Goal: Information Seeking & Learning: Get advice/opinions

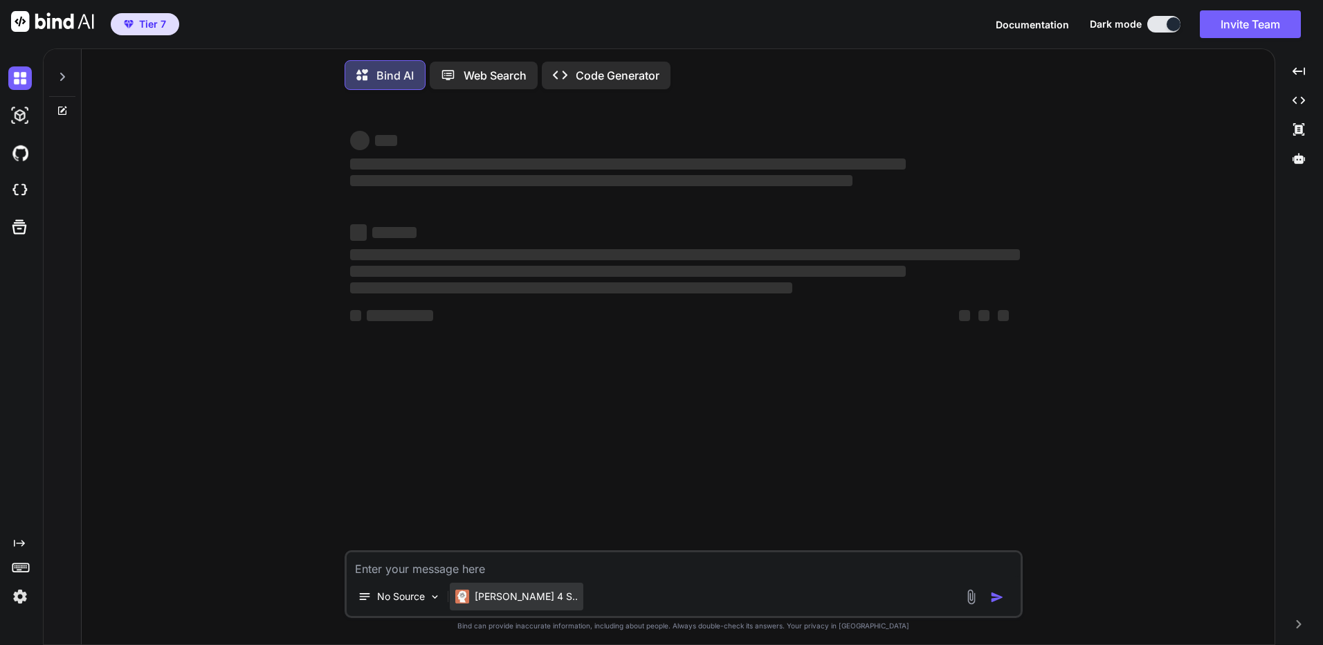
click at [480, 599] on p "Claude 4 S.." at bounding box center [526, 597] width 103 height 14
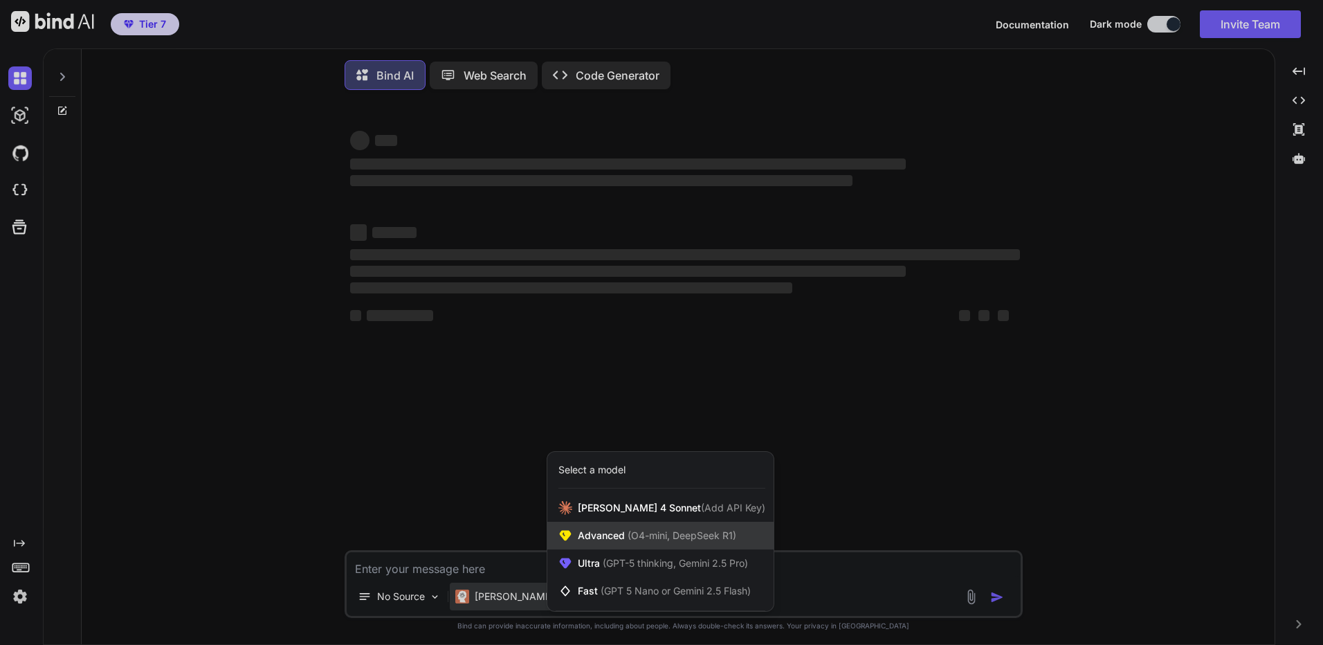
click at [594, 546] on div "Advanced (O4-mini, DeepSeek R1)" at bounding box center [660, 536] width 226 height 28
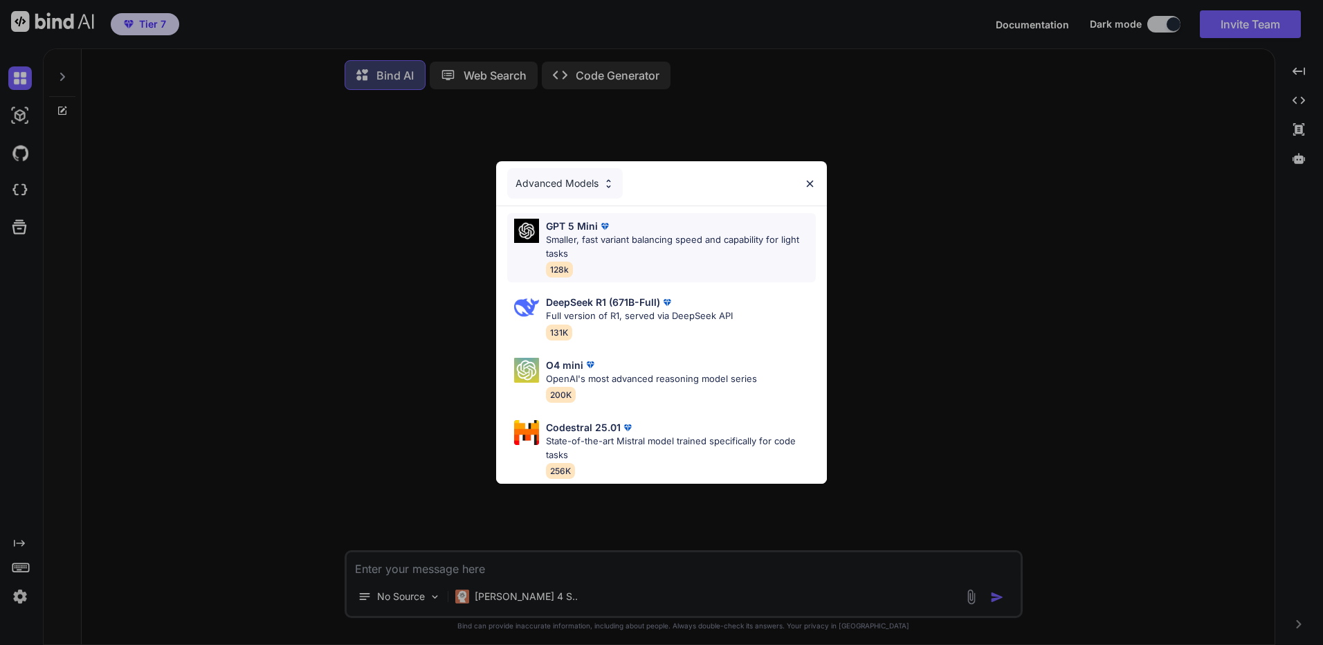
click at [642, 253] on p "Smaller, fast variant balancing speed and capability for light tasks" at bounding box center [681, 246] width 270 height 27
type textarea "x"
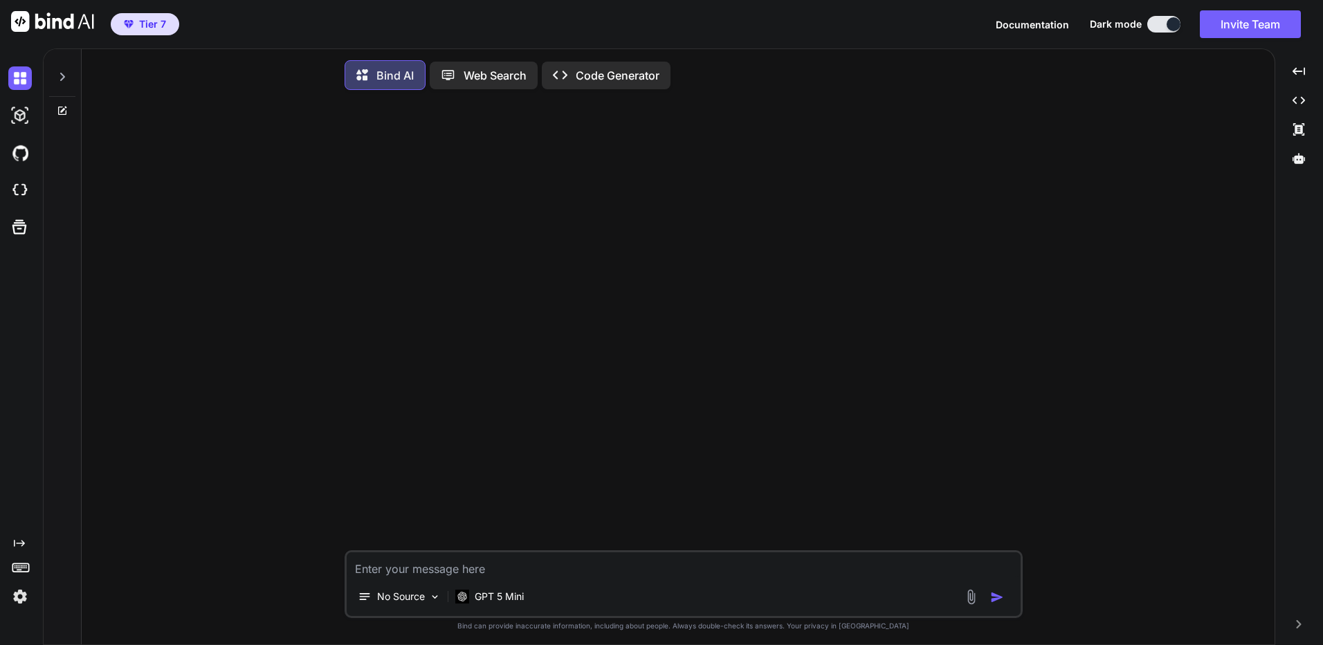
click at [528, 577] on textarea at bounding box center [684, 564] width 674 height 25
type textarea "d"
type textarea "เ"
type textarea "กราฟ btc ตอนนี้"
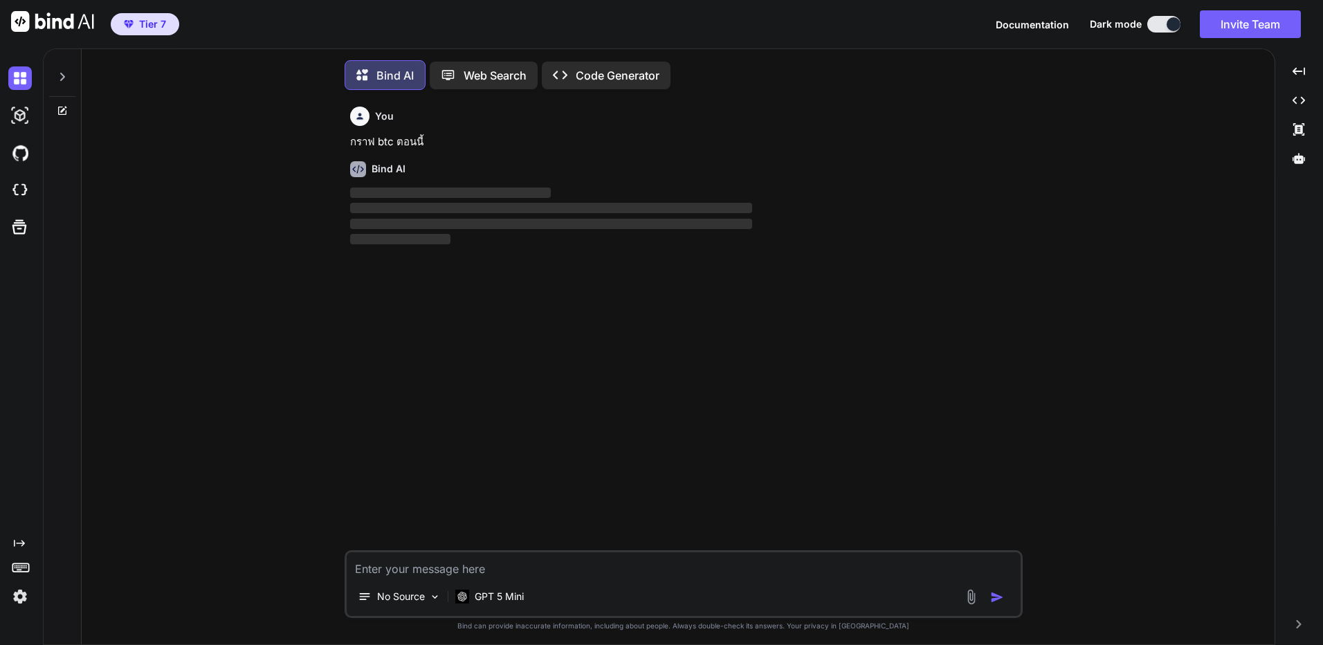
scroll to position [7, 0]
click at [19, 586] on img at bounding box center [20, 597] width 24 height 24
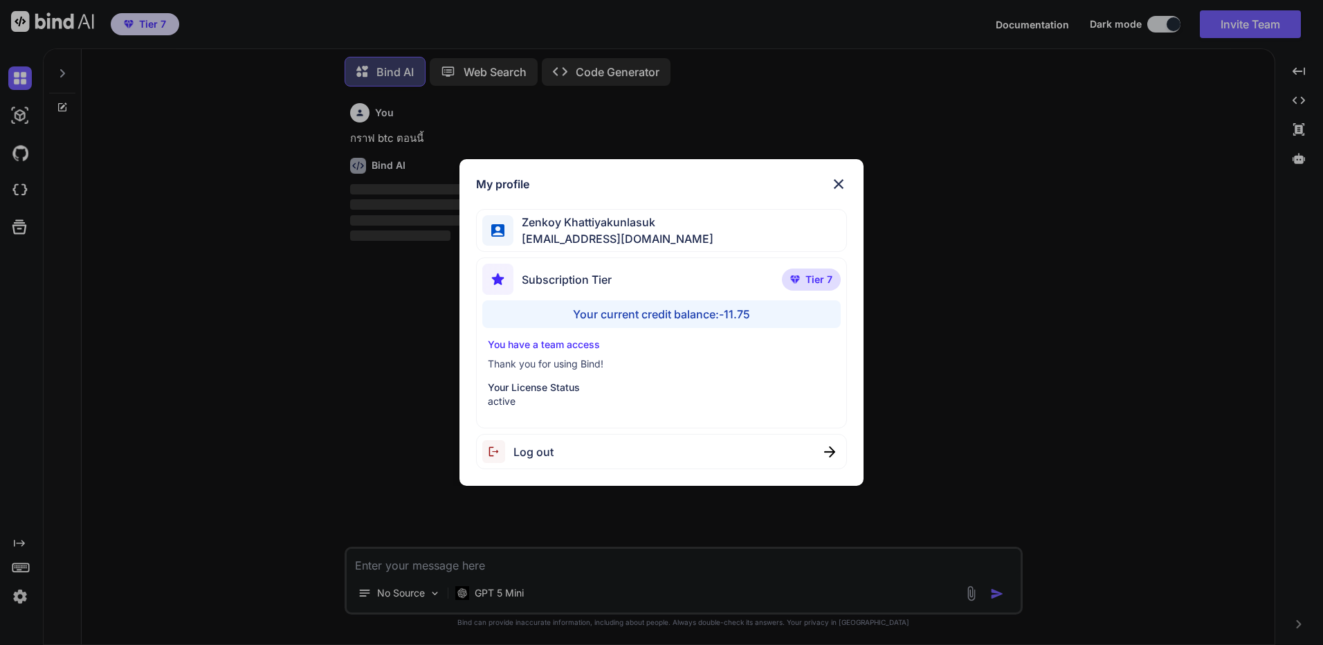
click at [555, 457] on div "Log out" at bounding box center [661, 451] width 371 height 35
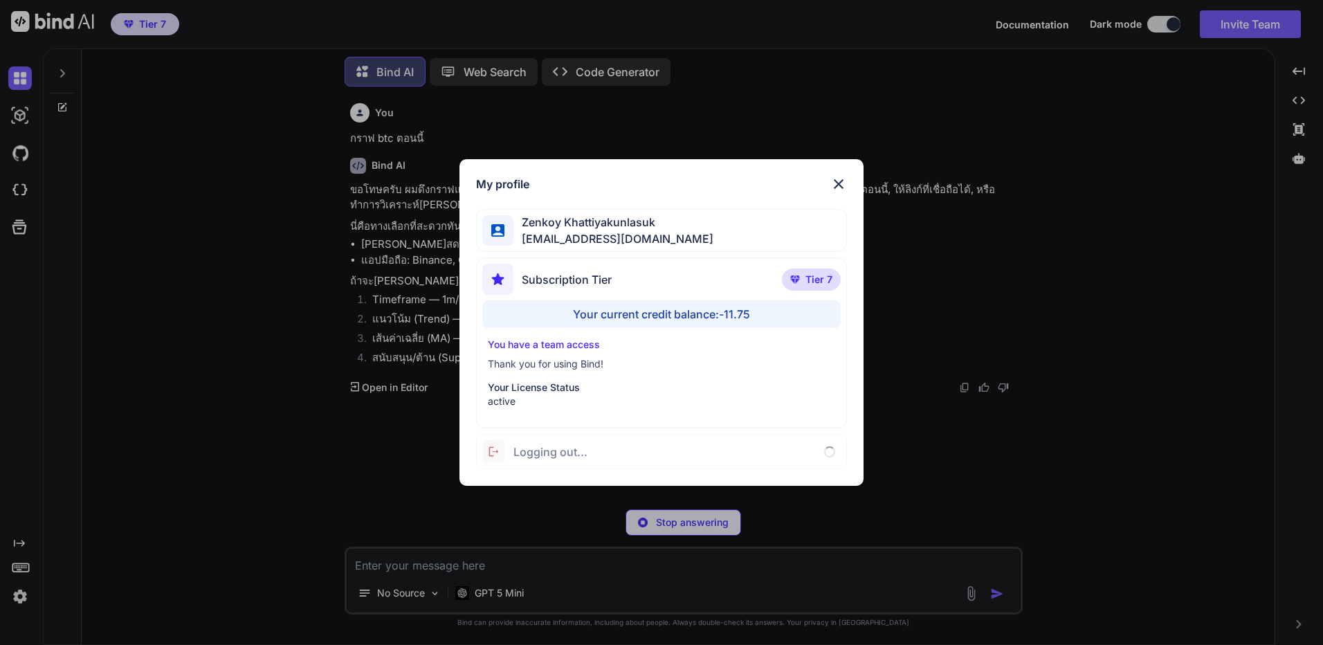
click at [582, 457] on span "Logging out..." at bounding box center [551, 452] width 74 height 17
click at [839, 183] on img at bounding box center [839, 184] width 17 height 17
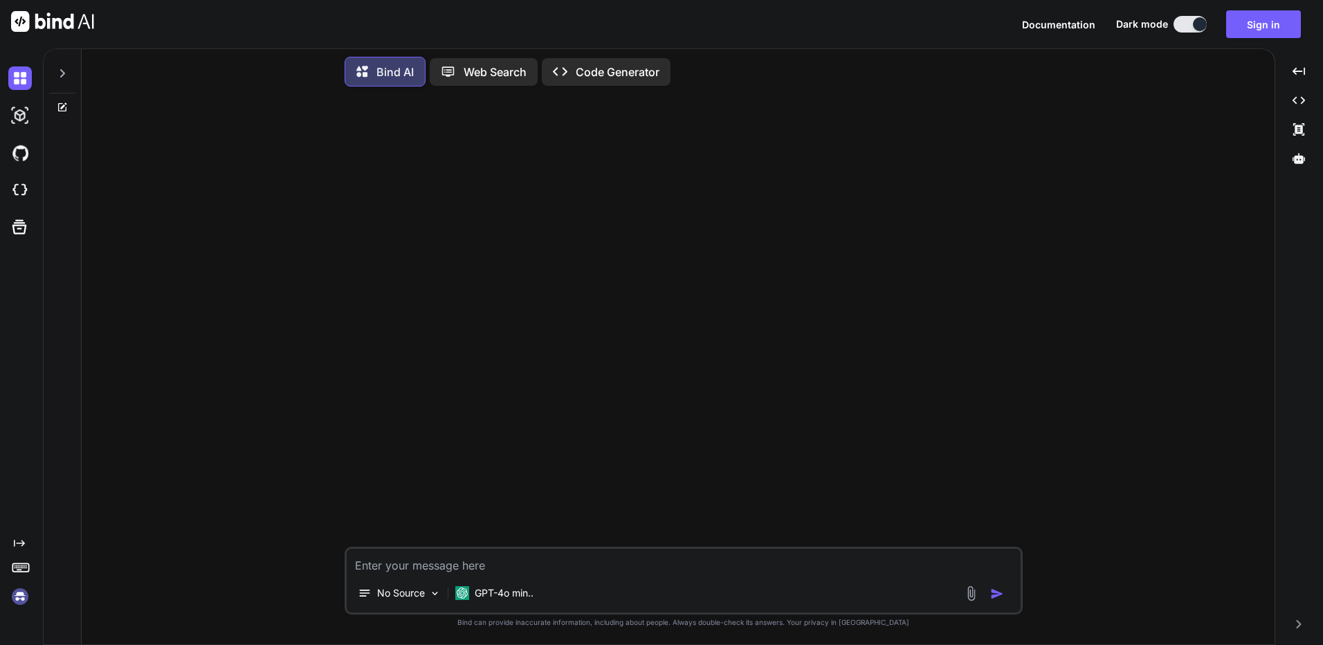
click at [19, 604] on img at bounding box center [20, 597] width 24 height 24
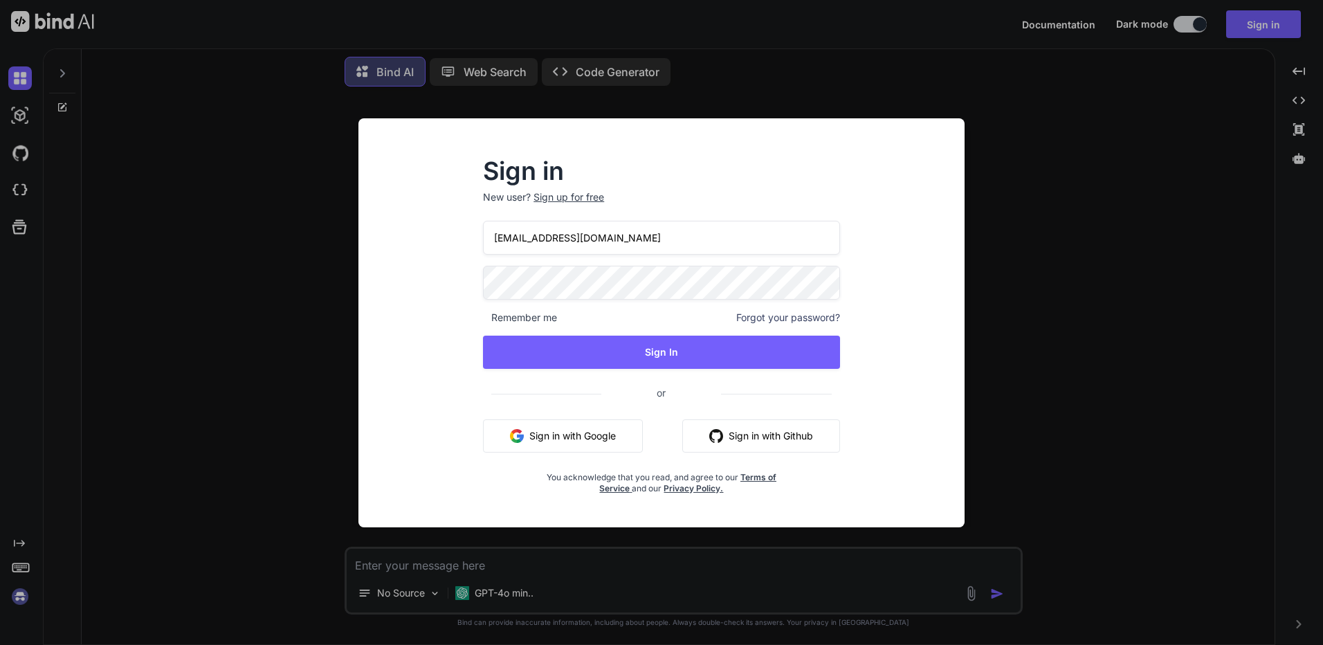
click at [651, 237] on input "[EMAIL_ADDRESS][DOMAIN_NAME]" at bounding box center [661, 238] width 357 height 34
type input "[EMAIL_ADDRESS][DOMAIN_NAME]"
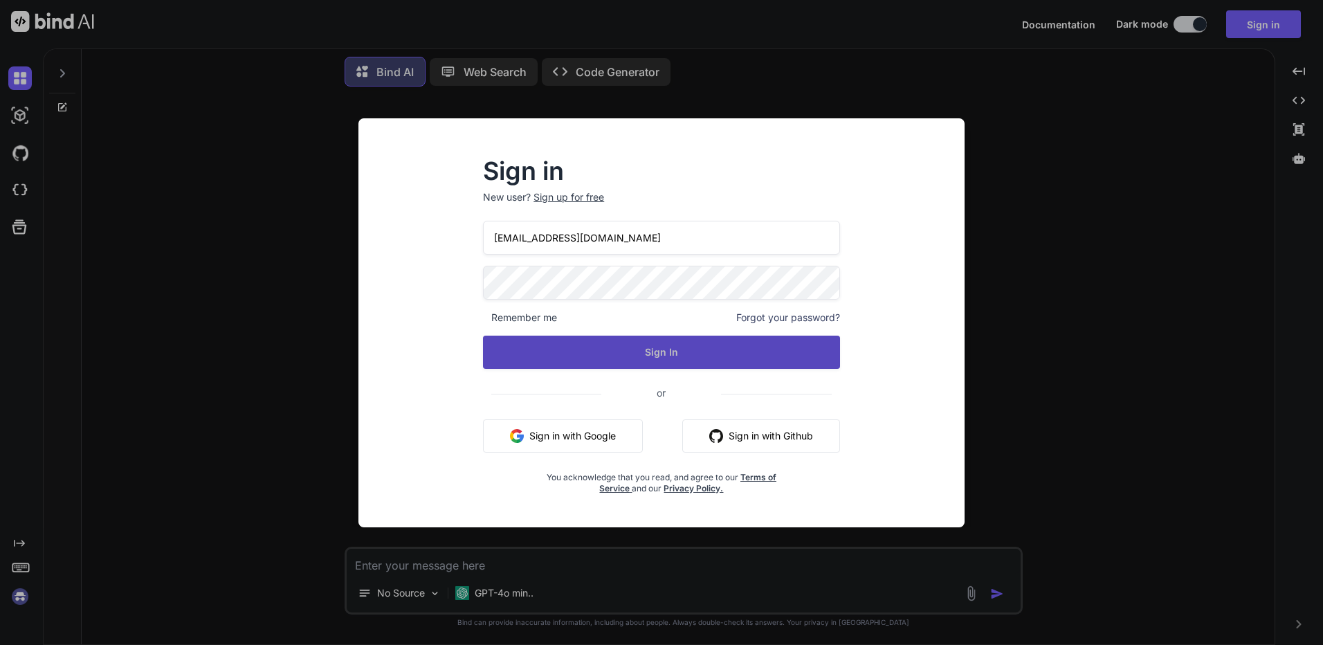
click at [637, 343] on button "Sign In" at bounding box center [661, 352] width 357 height 33
click at [691, 347] on button "Sign In" at bounding box center [661, 352] width 357 height 33
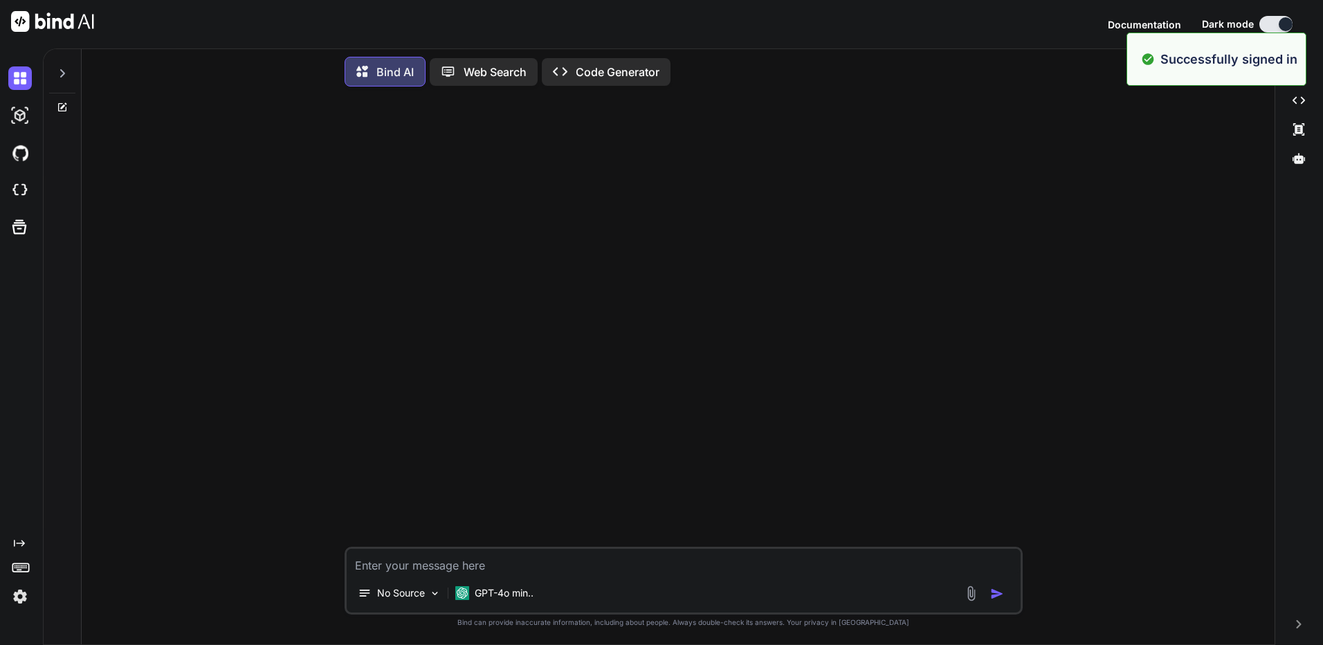
click at [597, 563] on textarea at bounding box center [684, 561] width 674 height 25
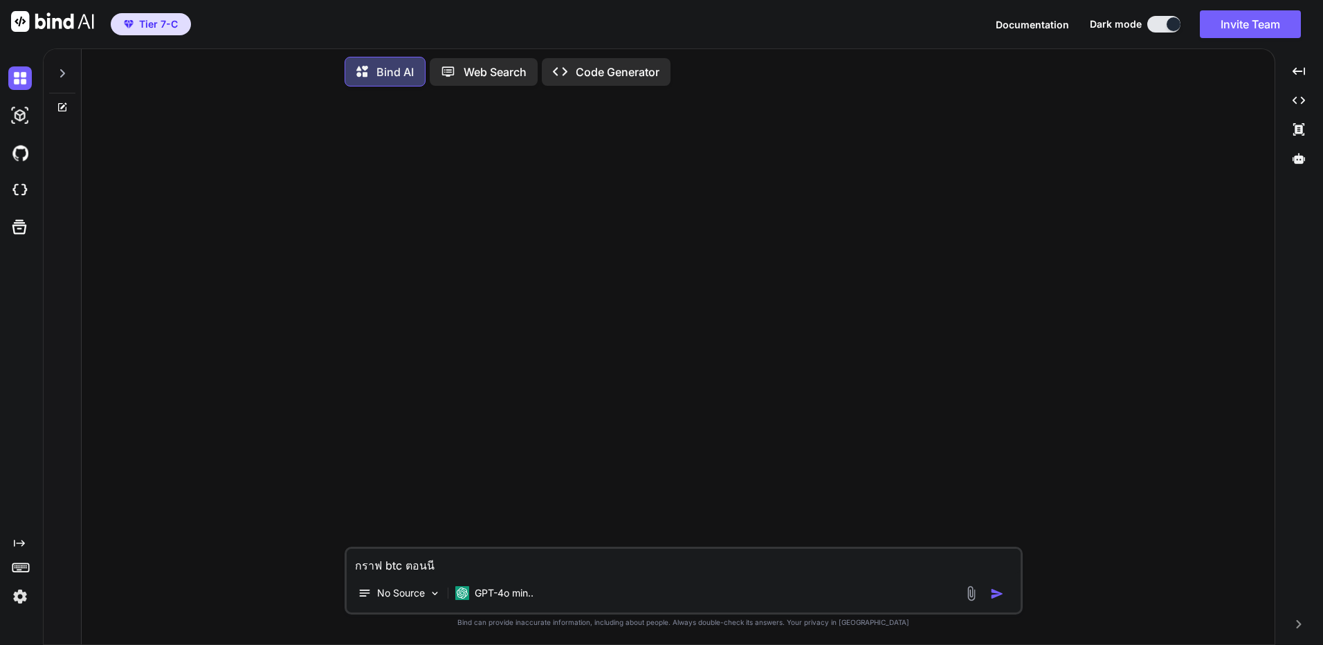
type textarea "กราฟ btc ตอนนี้"
click at [686, 527] on p "Try again" at bounding box center [692, 523] width 43 height 14
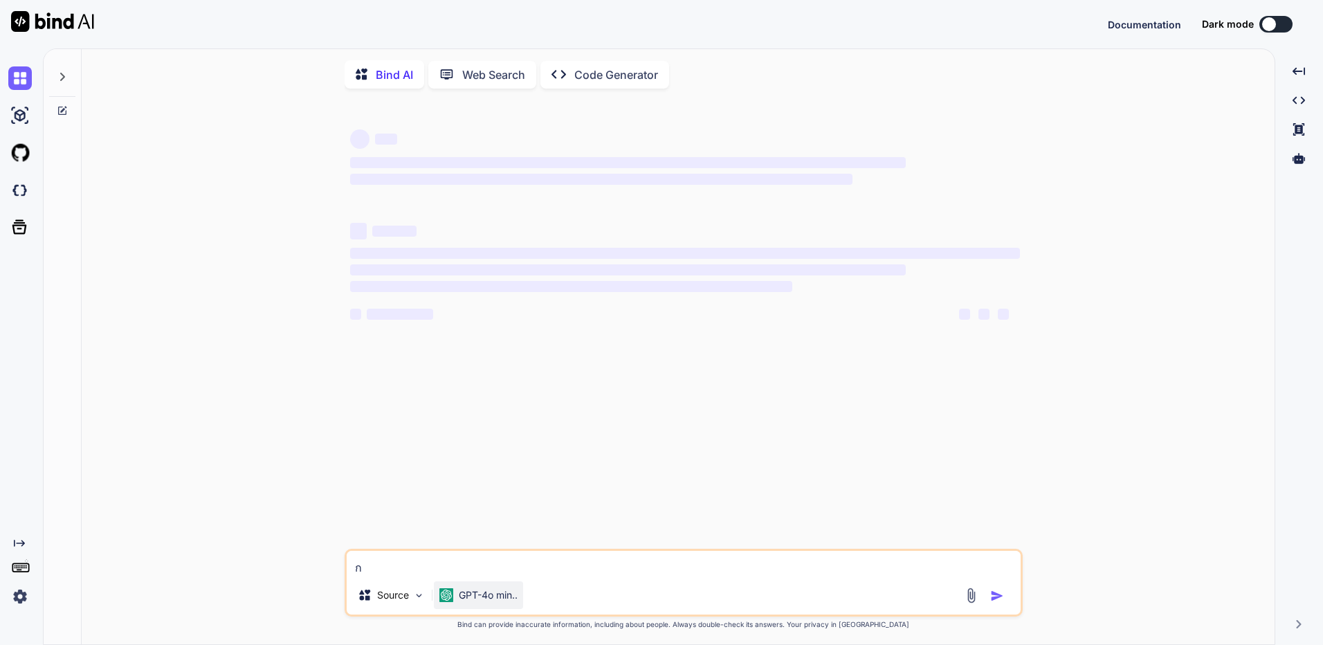
click at [473, 608] on div "GPT-4o min.." at bounding box center [478, 595] width 89 height 28
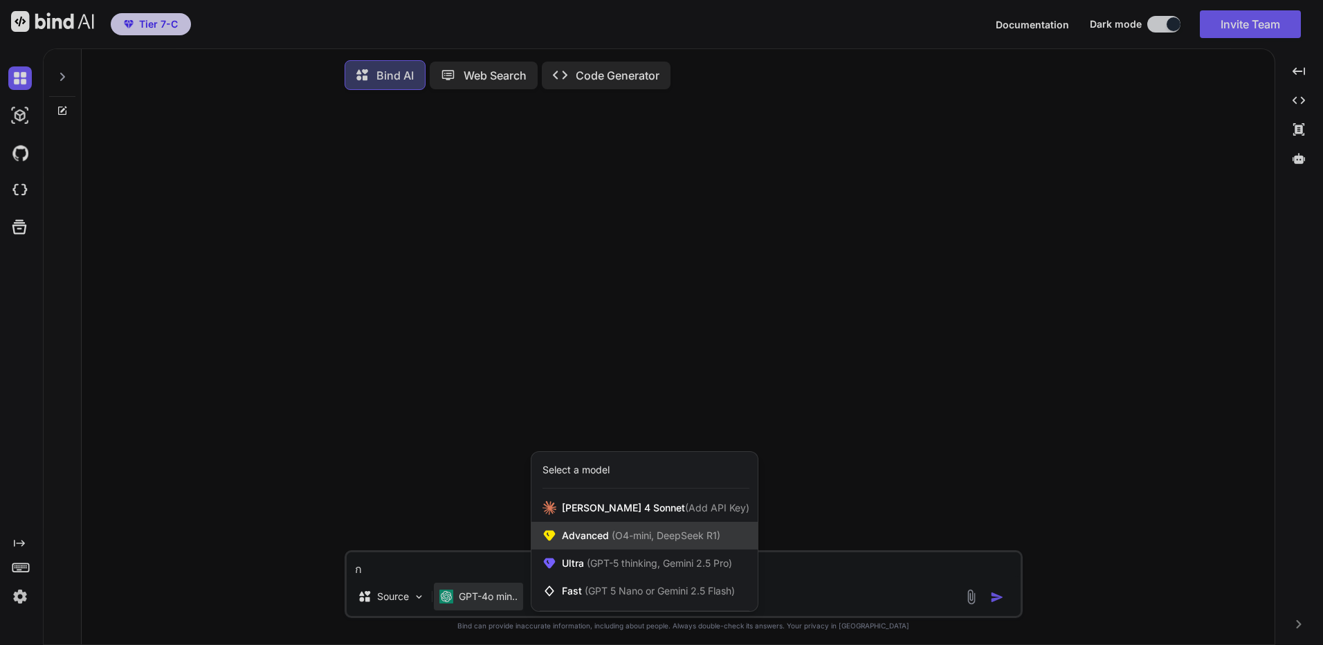
click at [626, 537] on span "(O4-mini, DeepSeek R1)" at bounding box center [664, 535] width 111 height 12
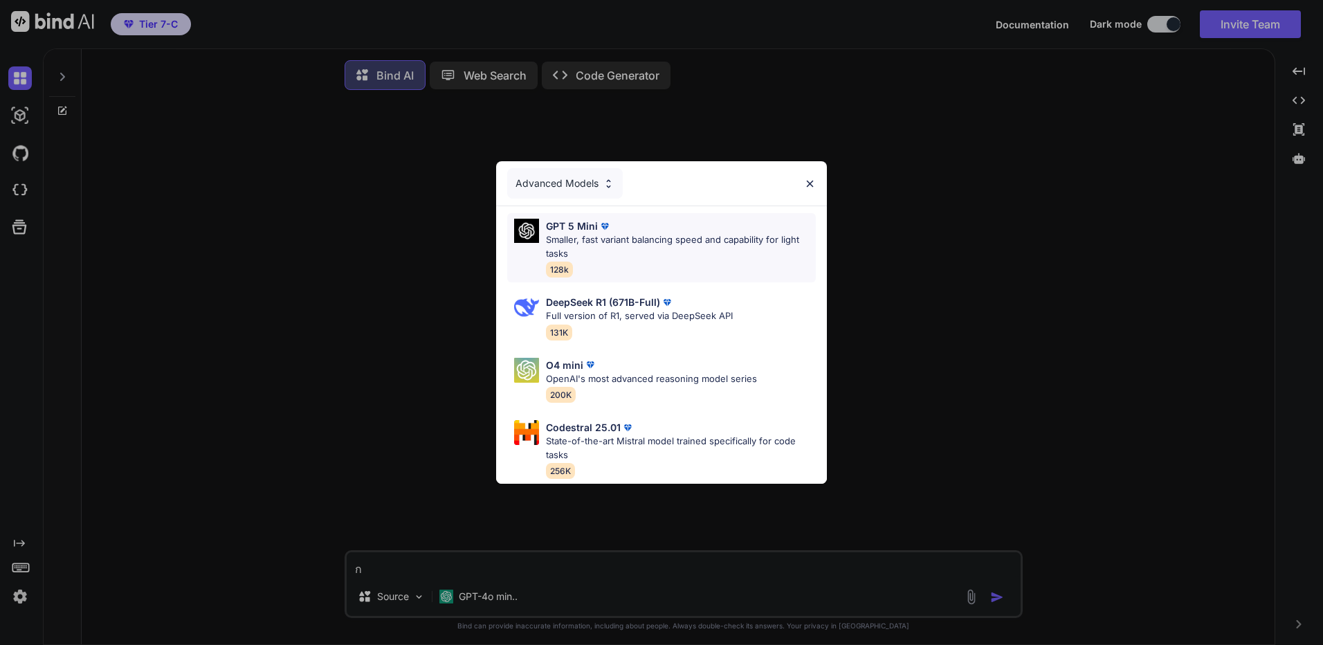
click at [700, 264] on div "GPT 5 Mini Smaller, fast variant balancing speed and capability for light tasks…" at bounding box center [681, 248] width 270 height 58
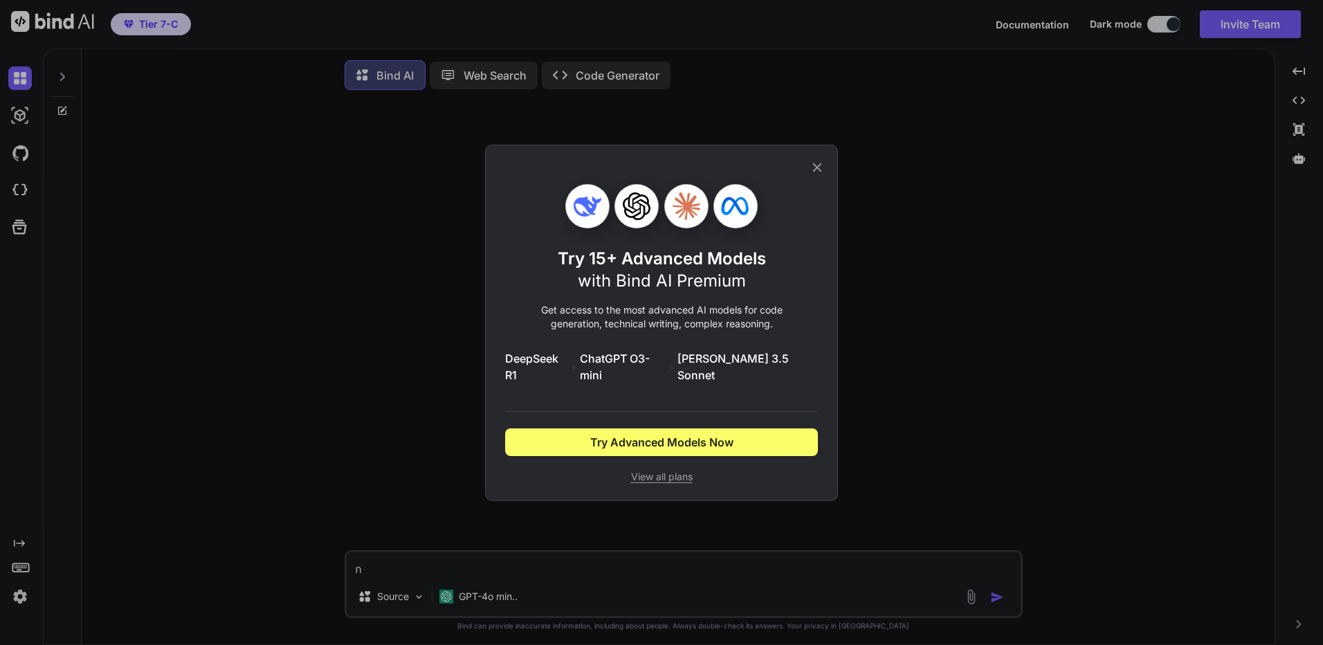
click at [827, 172] on div "Try 15+ Advanced Models with Bind AI Premium Get access to the most advanced AI…" at bounding box center [661, 323] width 353 height 356
click at [818, 172] on icon at bounding box center [817, 167] width 9 height 9
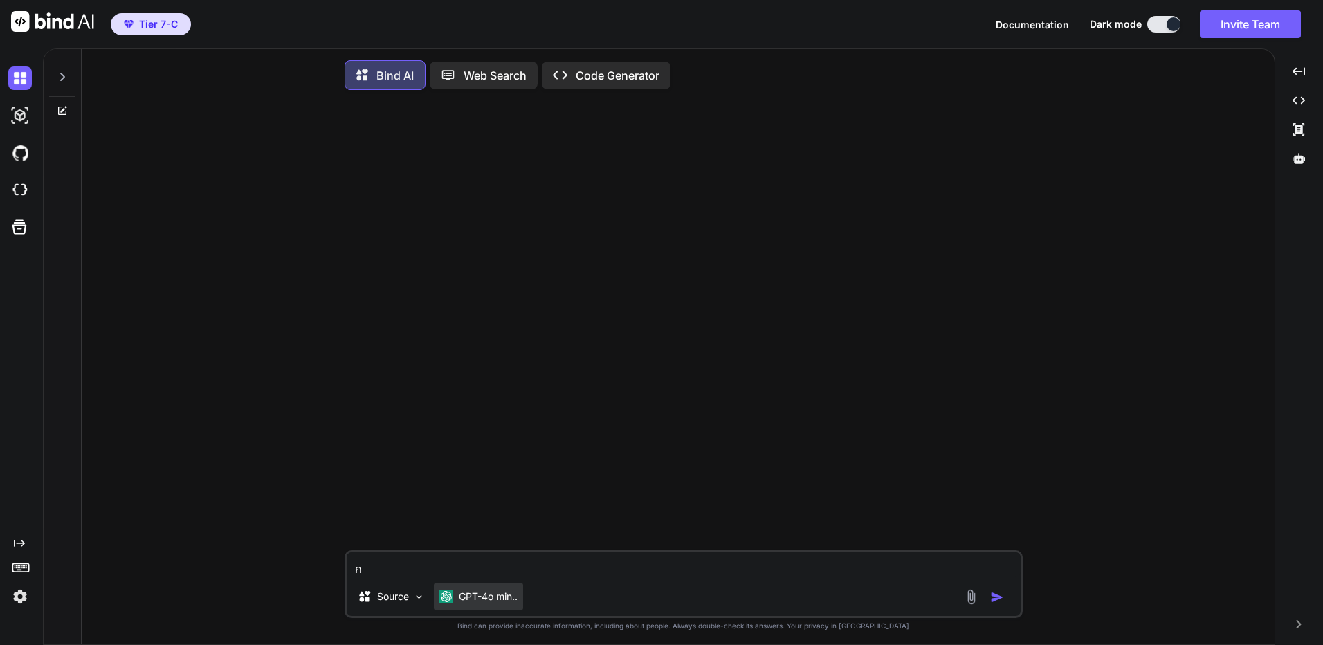
click at [487, 590] on div "GPT-4o min.." at bounding box center [478, 597] width 89 height 28
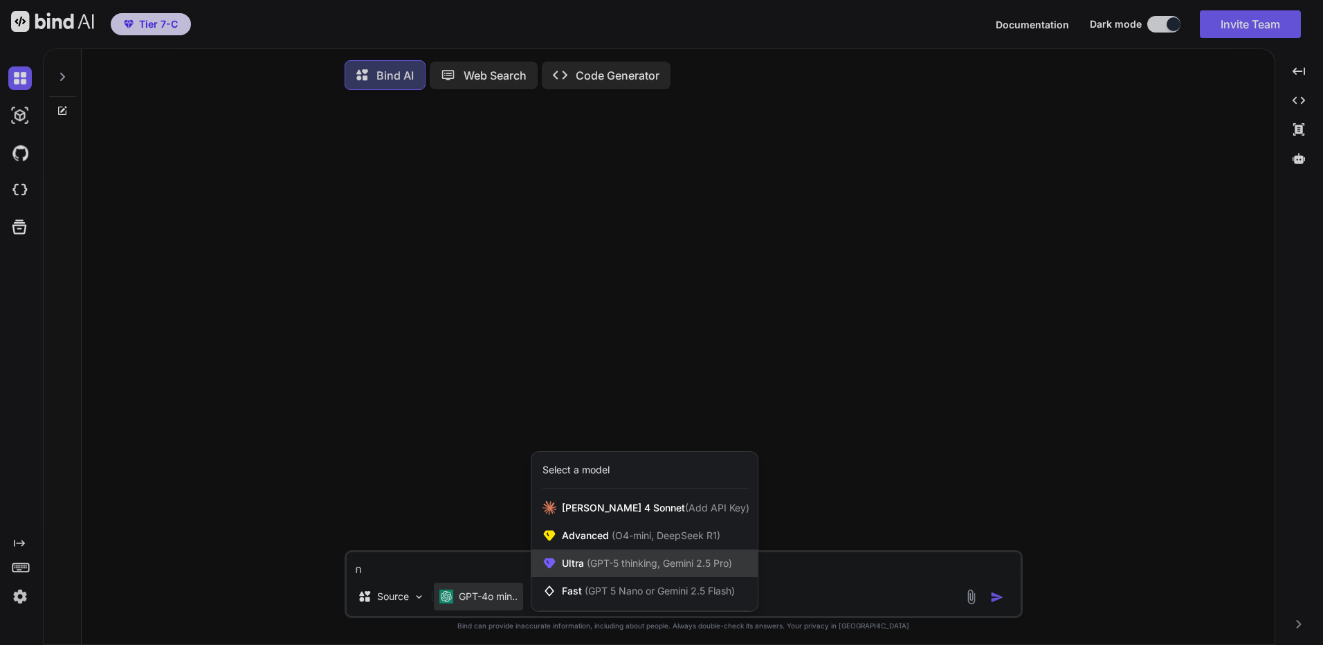
click at [613, 563] on span "(GPT-5 thinking, Gemini 2.5 Pro)" at bounding box center [658, 563] width 148 height 12
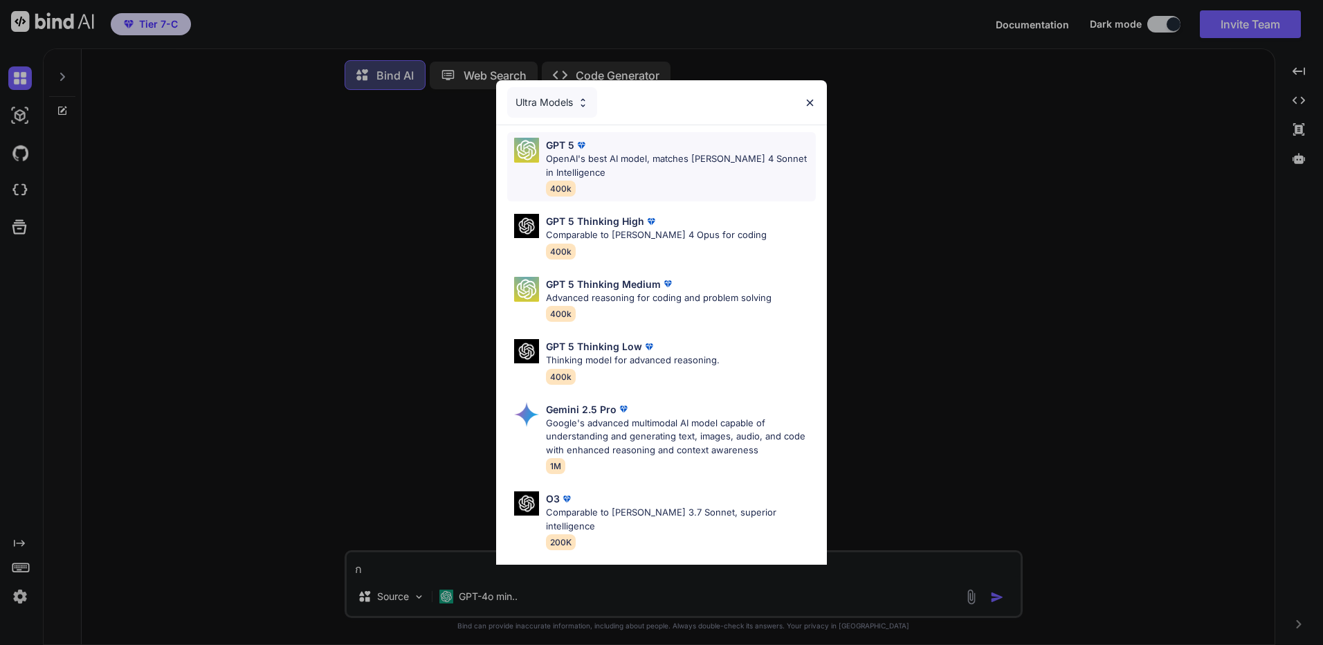
click at [684, 151] on div "GPT 5" at bounding box center [681, 145] width 270 height 15
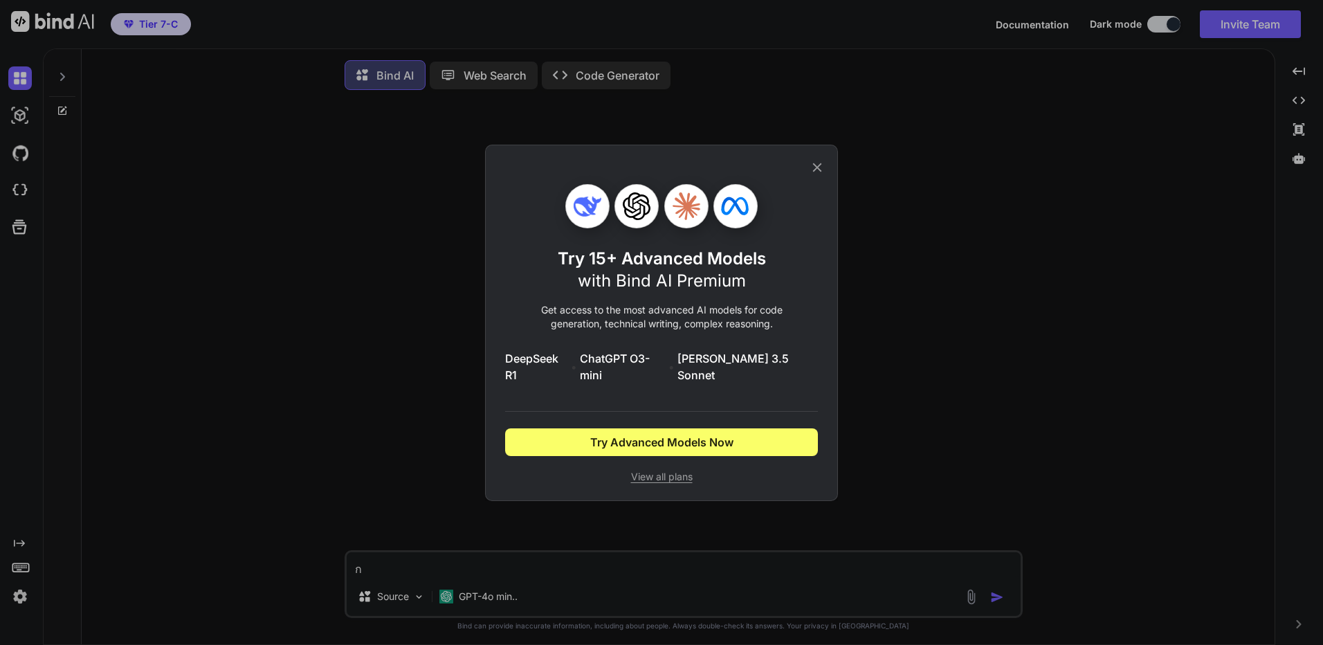
click at [816, 172] on icon at bounding box center [817, 167] width 15 height 15
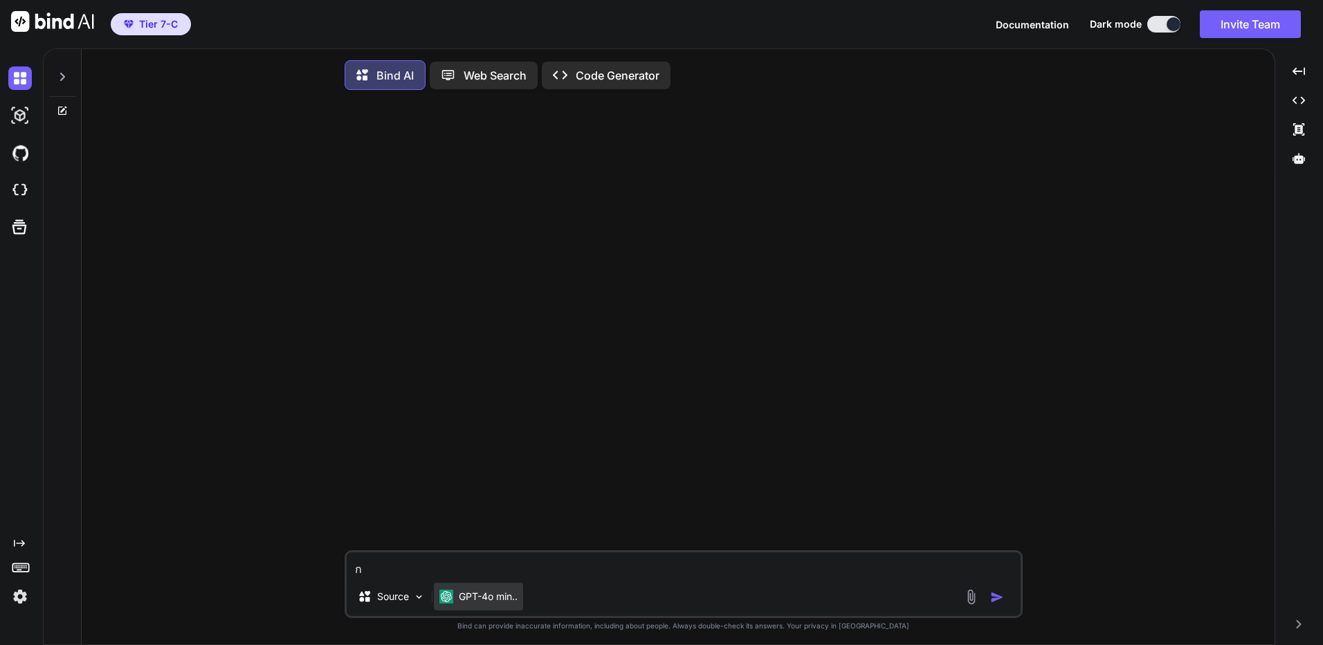
click at [483, 592] on div "GPT-4o min.." at bounding box center [478, 597] width 89 height 28
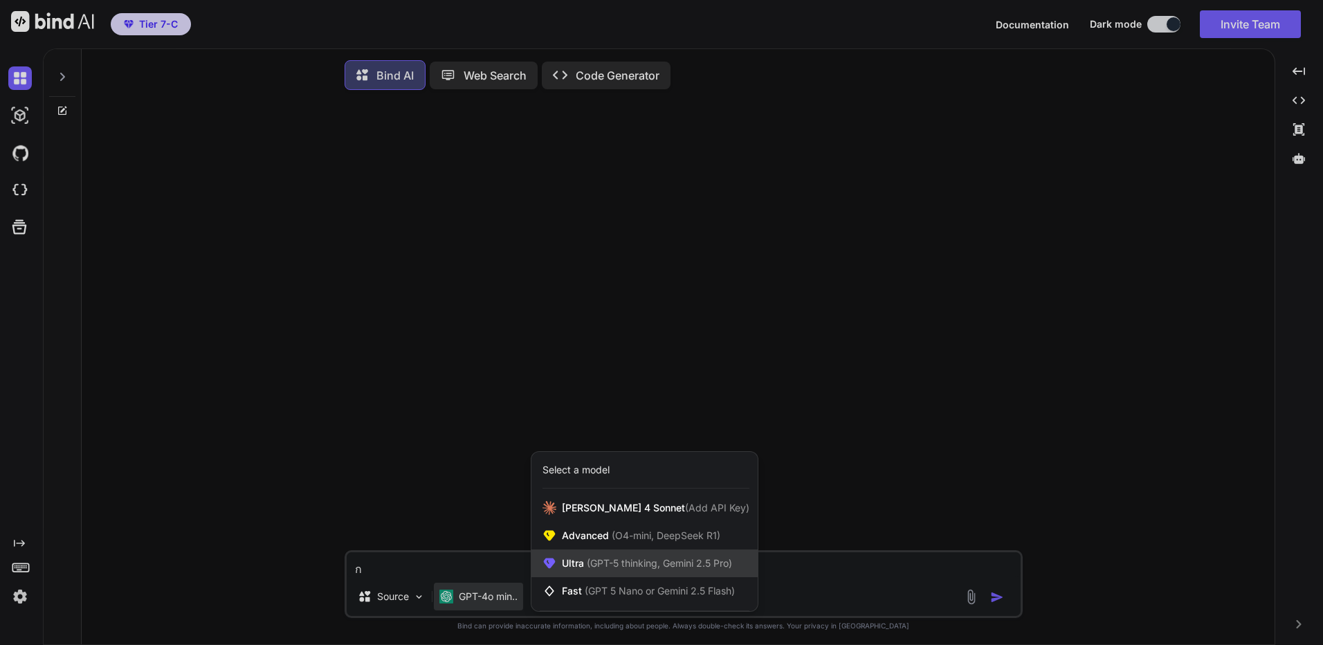
click at [622, 569] on span "(GPT-5 thinking, Gemini 2.5 Pro)" at bounding box center [658, 563] width 148 height 12
type textarea "x"
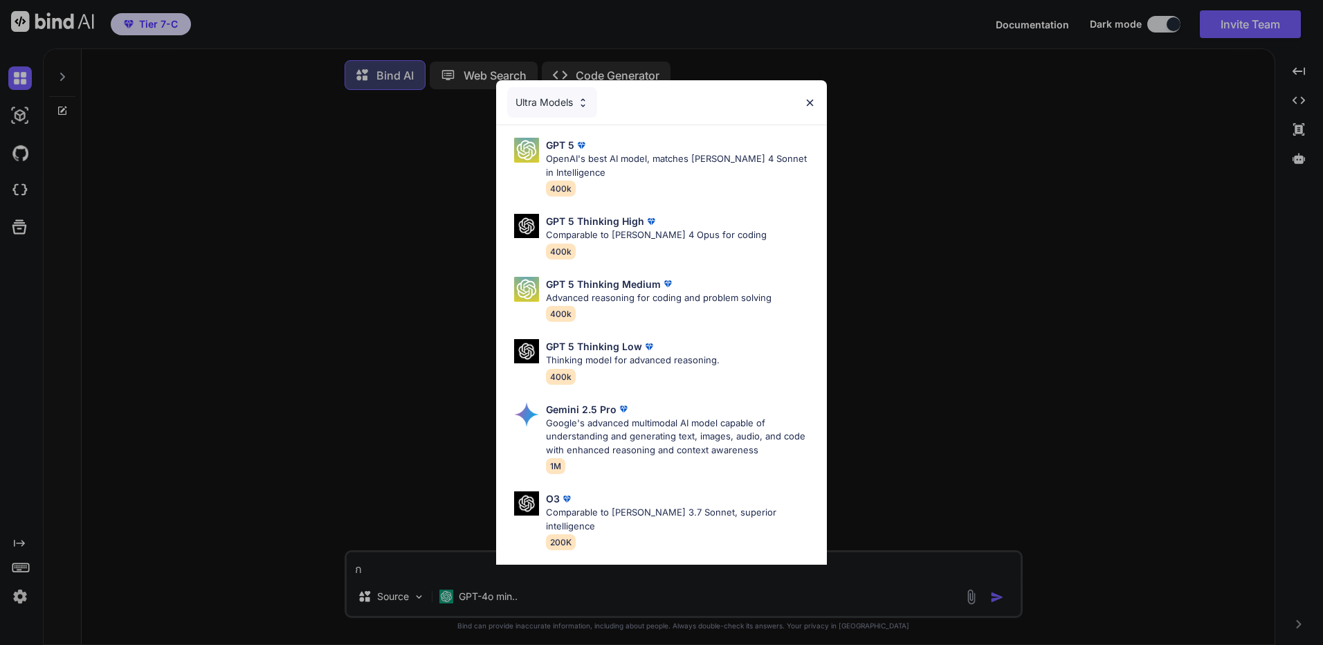
click at [269, 383] on div "Ultra Models GPT 5 OpenAI's best AI model, matches Claude 4 Sonnet in Intellige…" at bounding box center [661, 322] width 1323 height 645
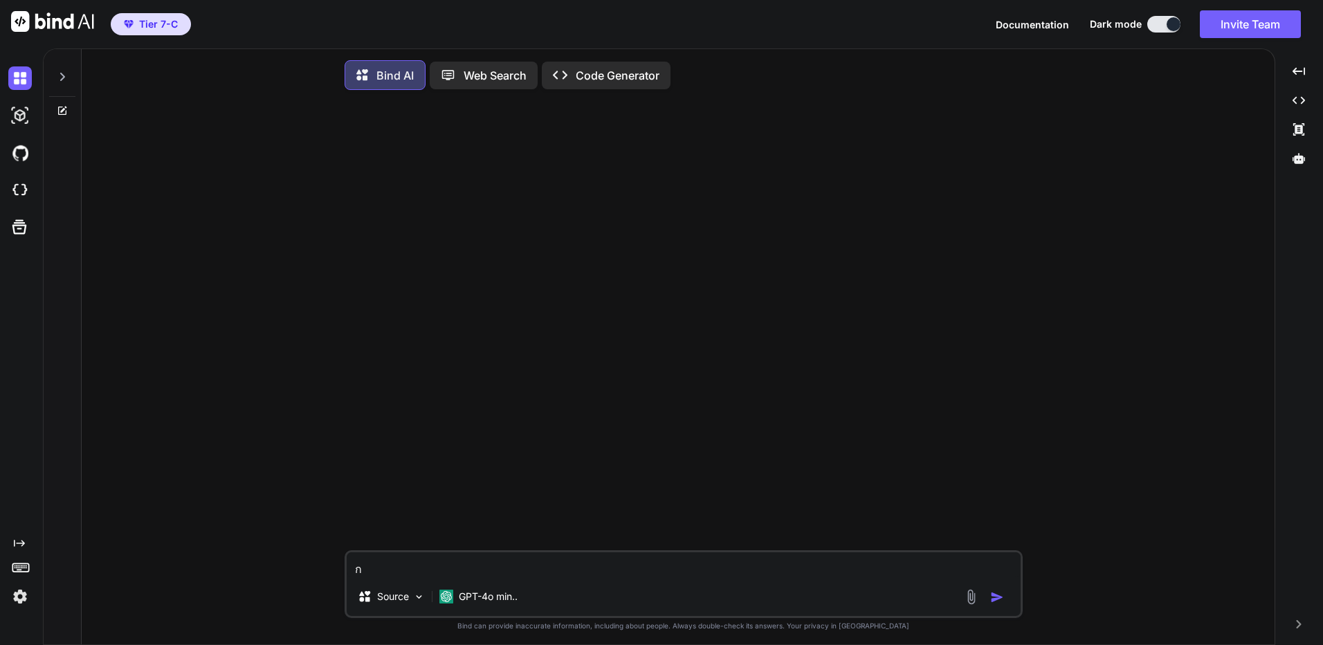
click at [19, 599] on img at bounding box center [20, 597] width 24 height 24
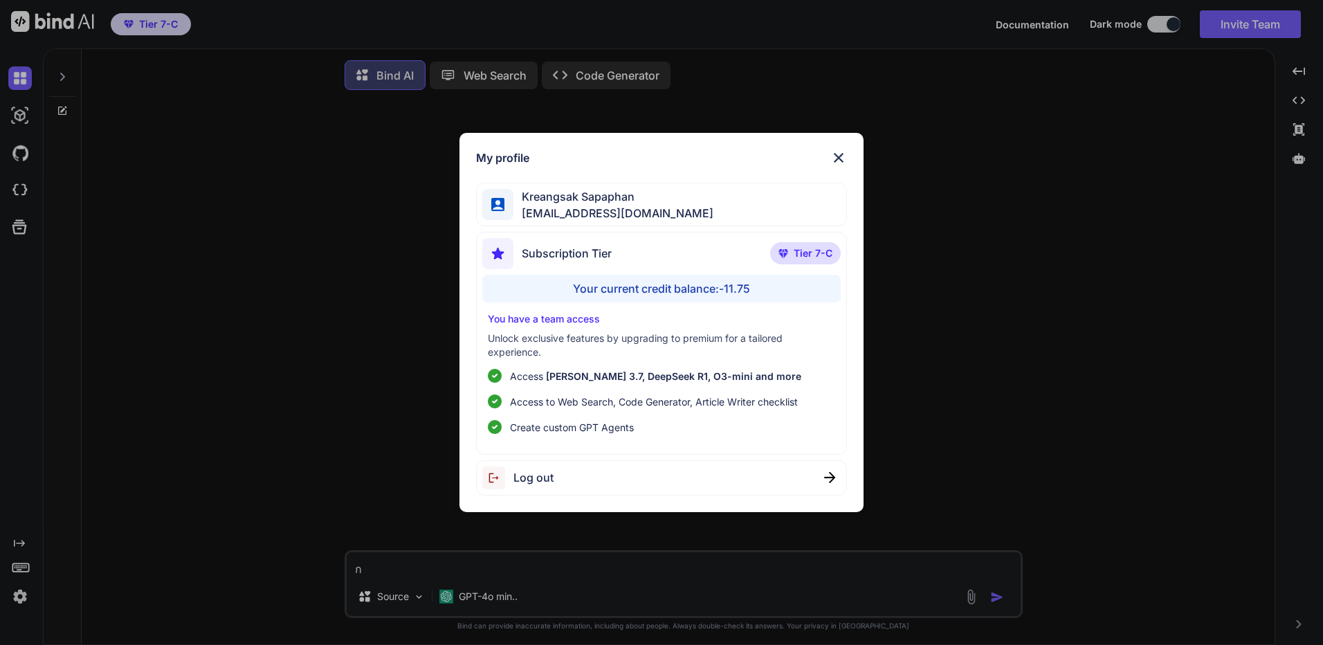
click at [763, 301] on div "Your current credit balance: -11.75" at bounding box center [661, 289] width 359 height 28
click at [763, 293] on div "Your current credit balance: -11.75" at bounding box center [661, 289] width 359 height 28
click at [810, 253] on span "Tier 7-C" at bounding box center [813, 253] width 39 height 14
click at [841, 147] on div "My profile Kreangsak Sapaphan inseiong@gmail.com Subscription Tier Tier 7-C You…" at bounding box center [662, 322] width 404 height 379
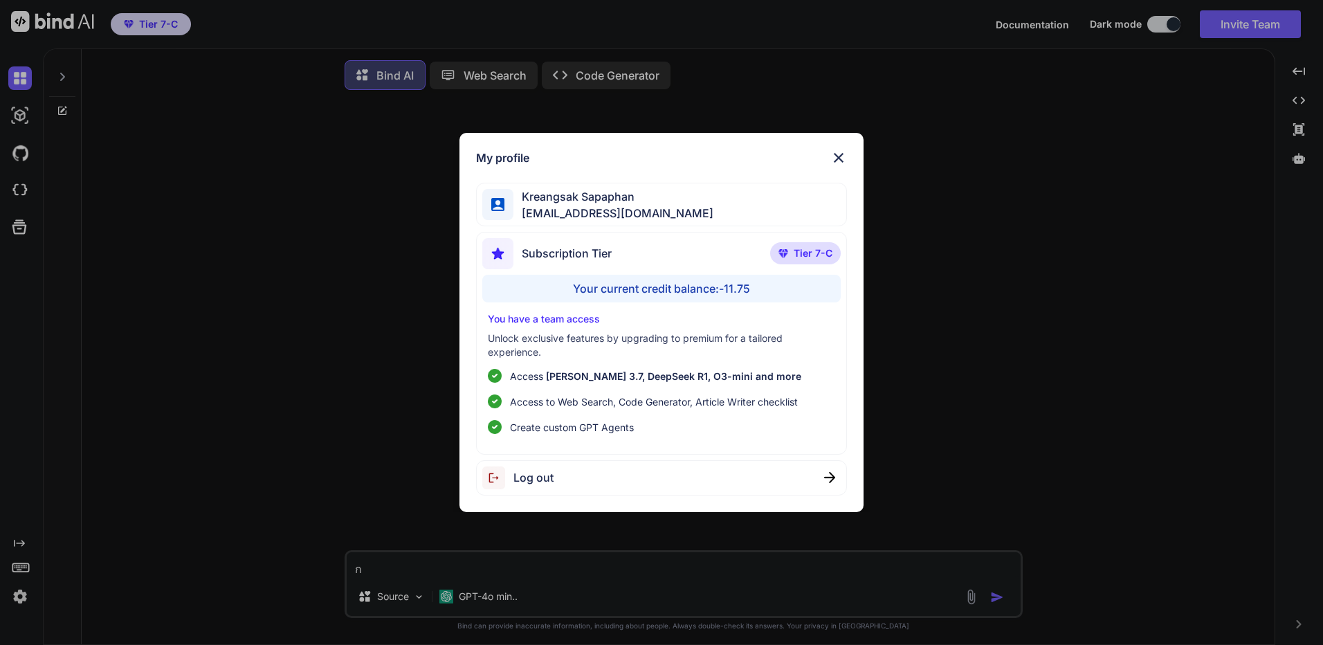
click at [827, 164] on div "My profile" at bounding box center [661, 157] width 371 height 17
click at [833, 164] on img at bounding box center [839, 157] width 17 height 17
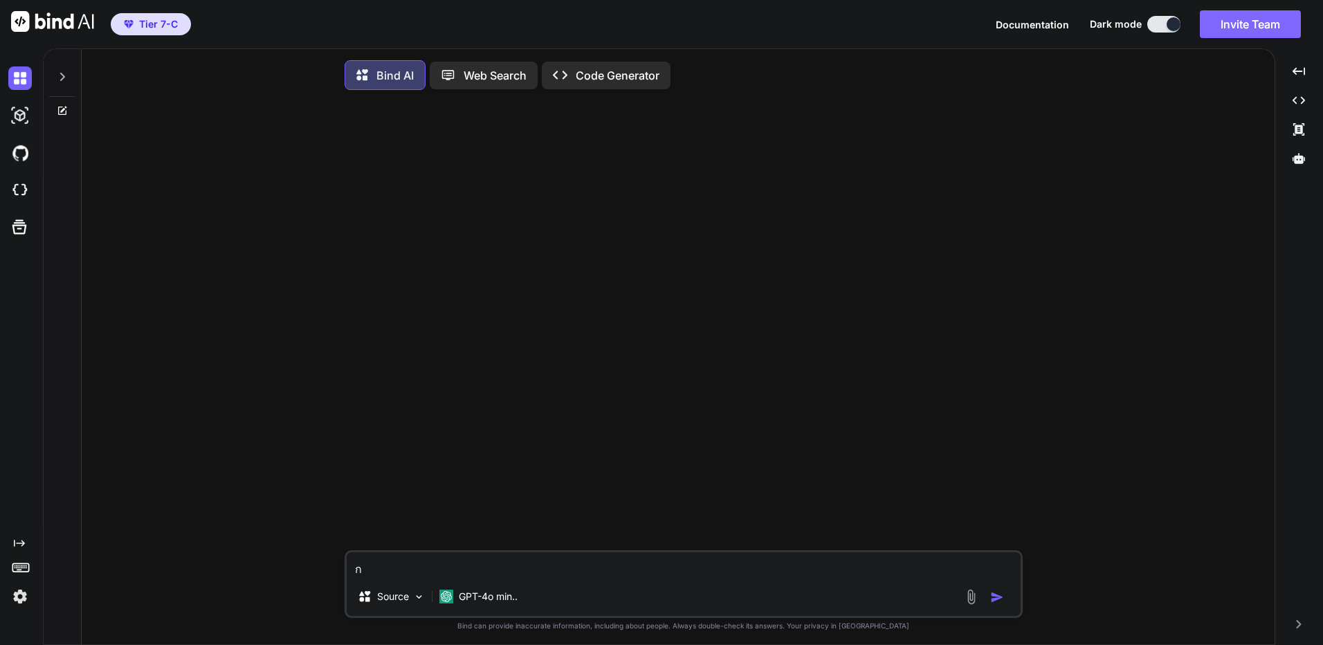
click at [1274, 28] on button "Invite Team" at bounding box center [1250, 24] width 101 height 28
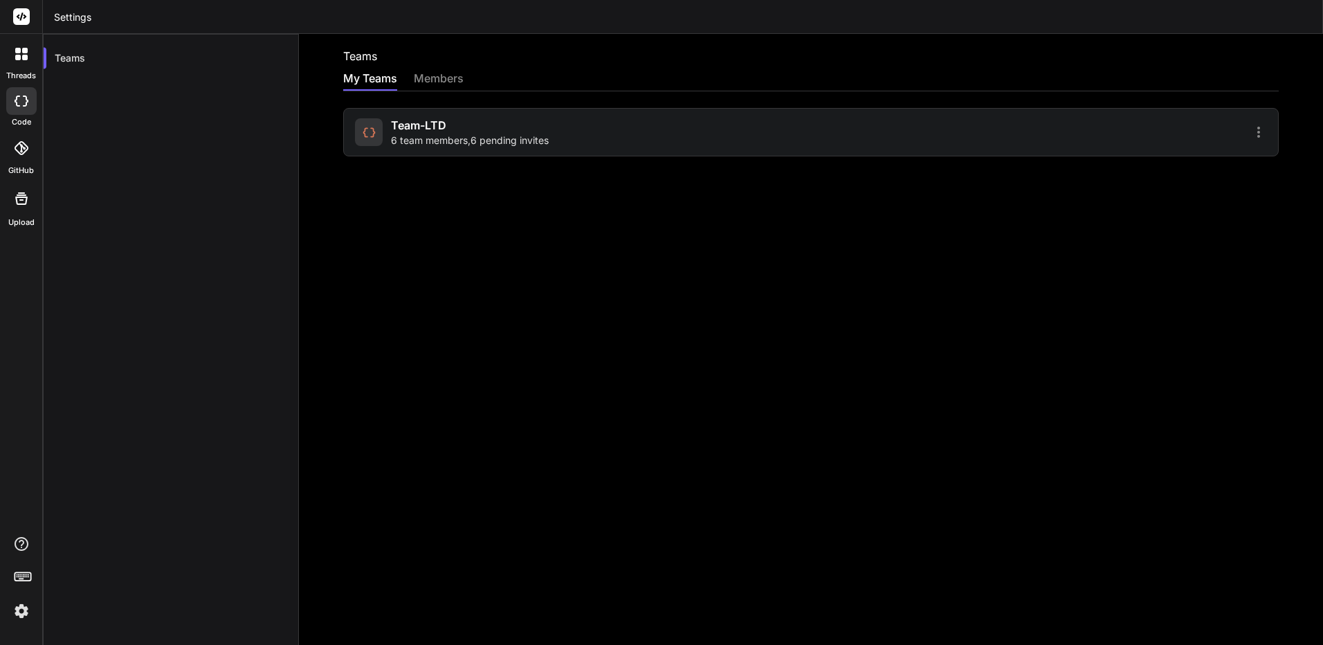
click at [741, 94] on div "Team-LTD 6 team members , 6 pending invites" at bounding box center [811, 123] width 936 height 65
click at [590, 144] on div "Team-LTD 6 team members , 6 pending invites" at bounding box center [581, 132] width 452 height 30
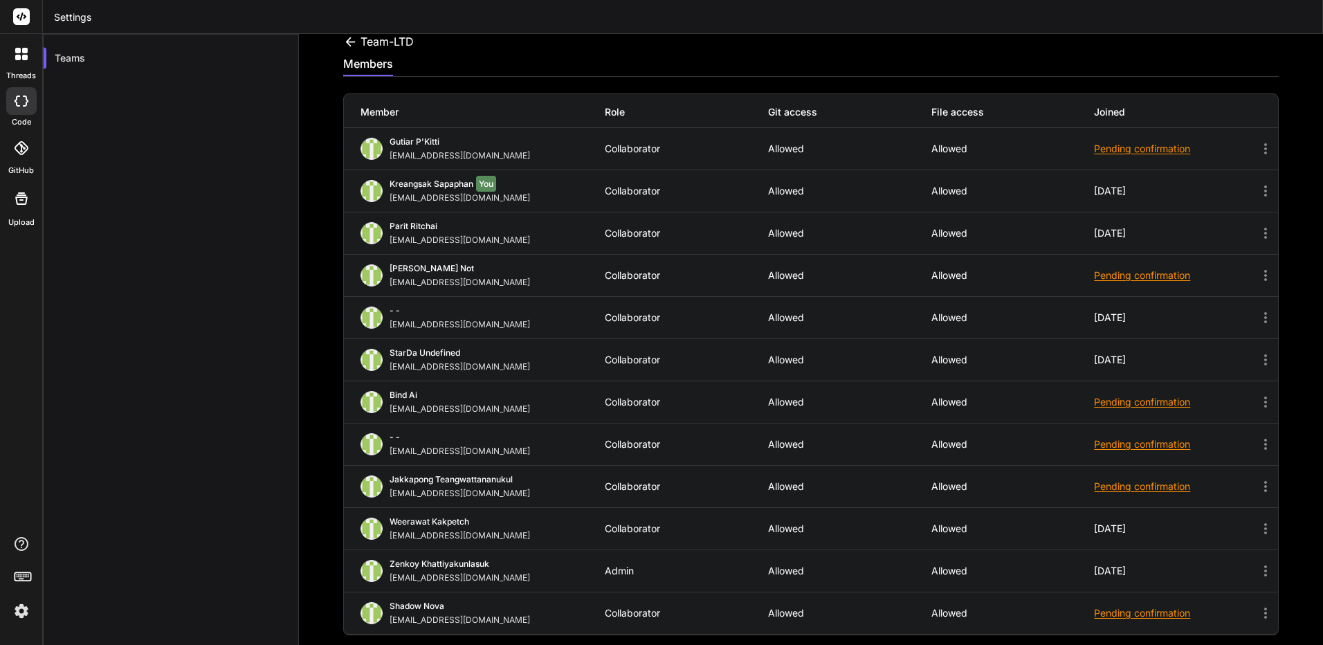
scroll to position [19, 0]
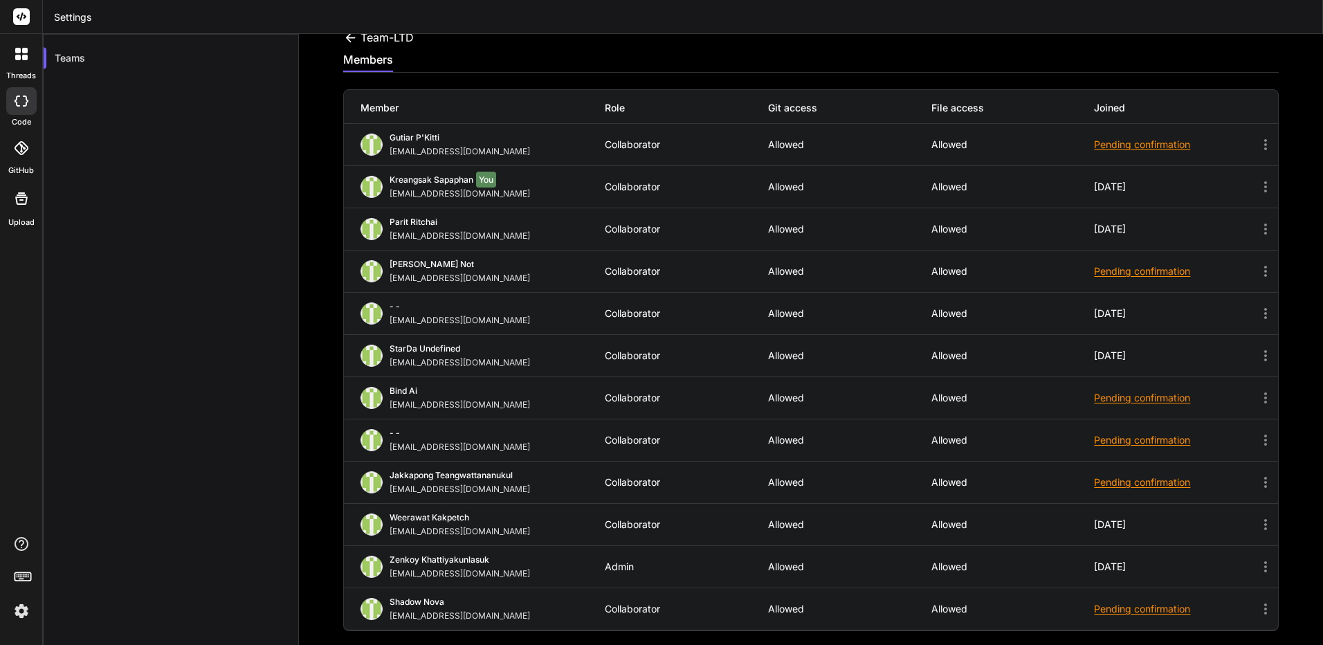
click at [261, 274] on div "Teams" at bounding box center [171, 356] width 256 height 645
click at [15, 48] on icon at bounding box center [21, 54] width 12 height 12
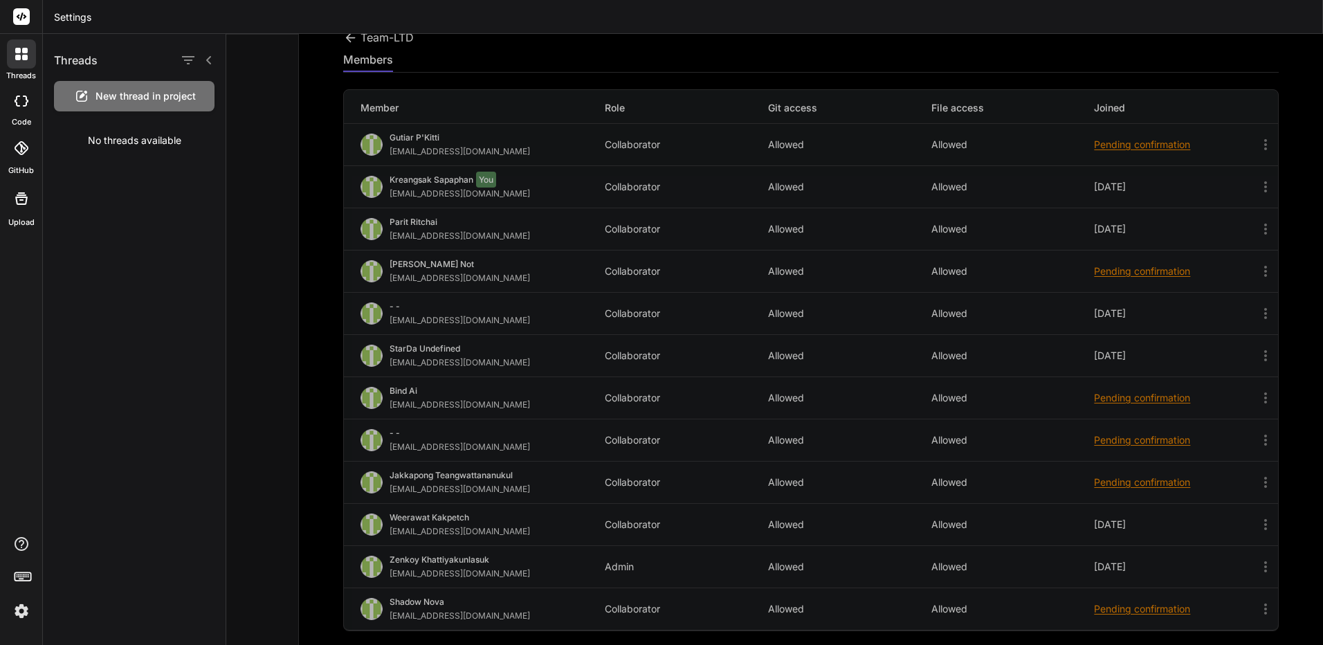
click at [127, 93] on span "New thread in project" at bounding box center [146, 96] width 100 height 14
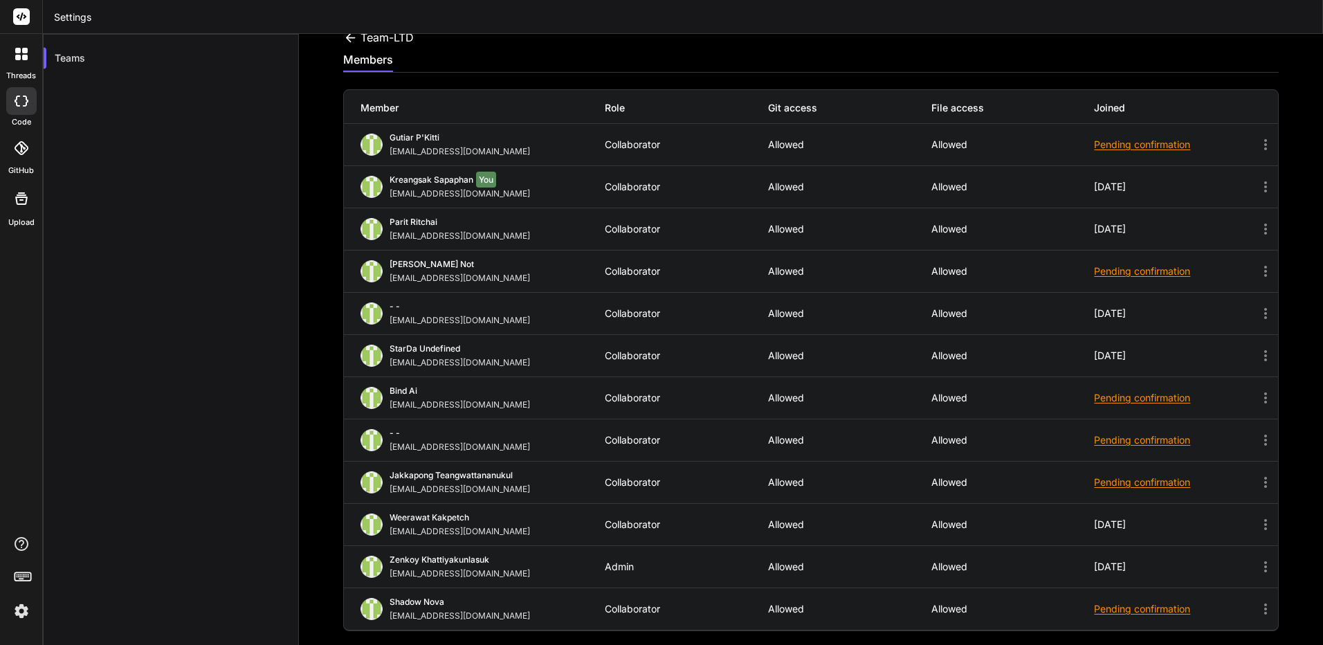
click at [21, 24] on rect at bounding box center [21, 16] width 17 height 17
click at [25, 53] on icon at bounding box center [25, 51] width 6 height 6
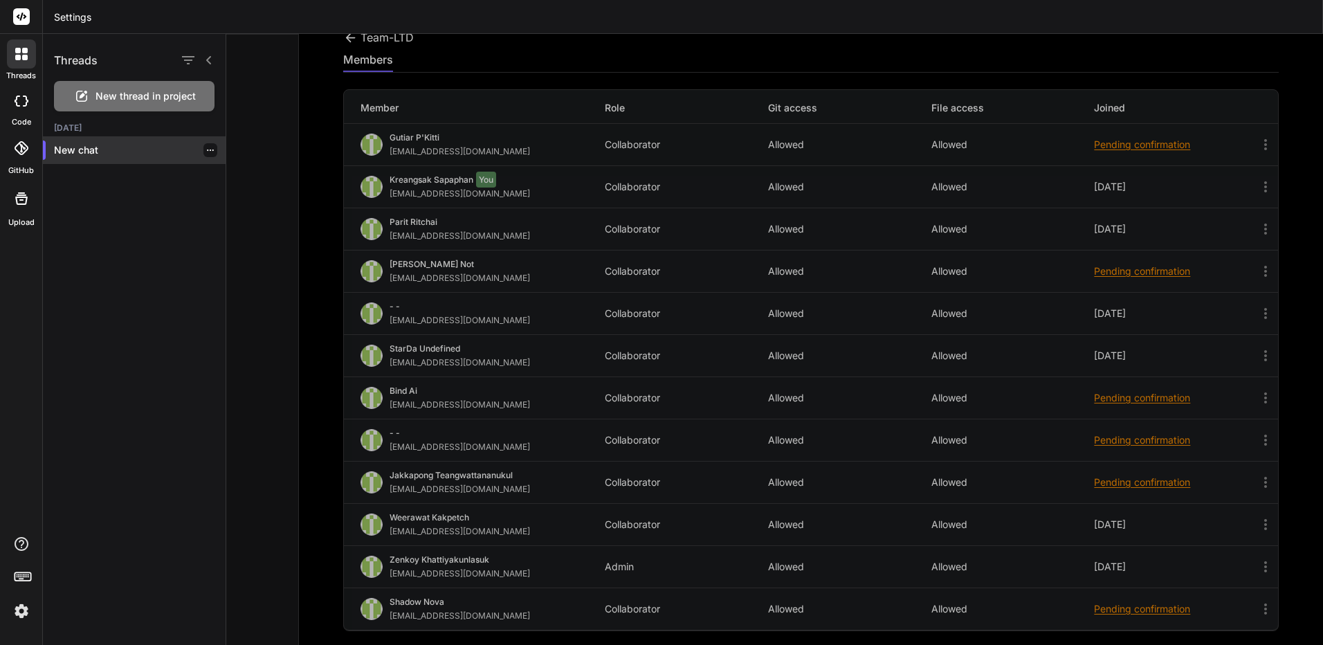
click at [95, 152] on p "New chat" at bounding box center [140, 150] width 172 height 14
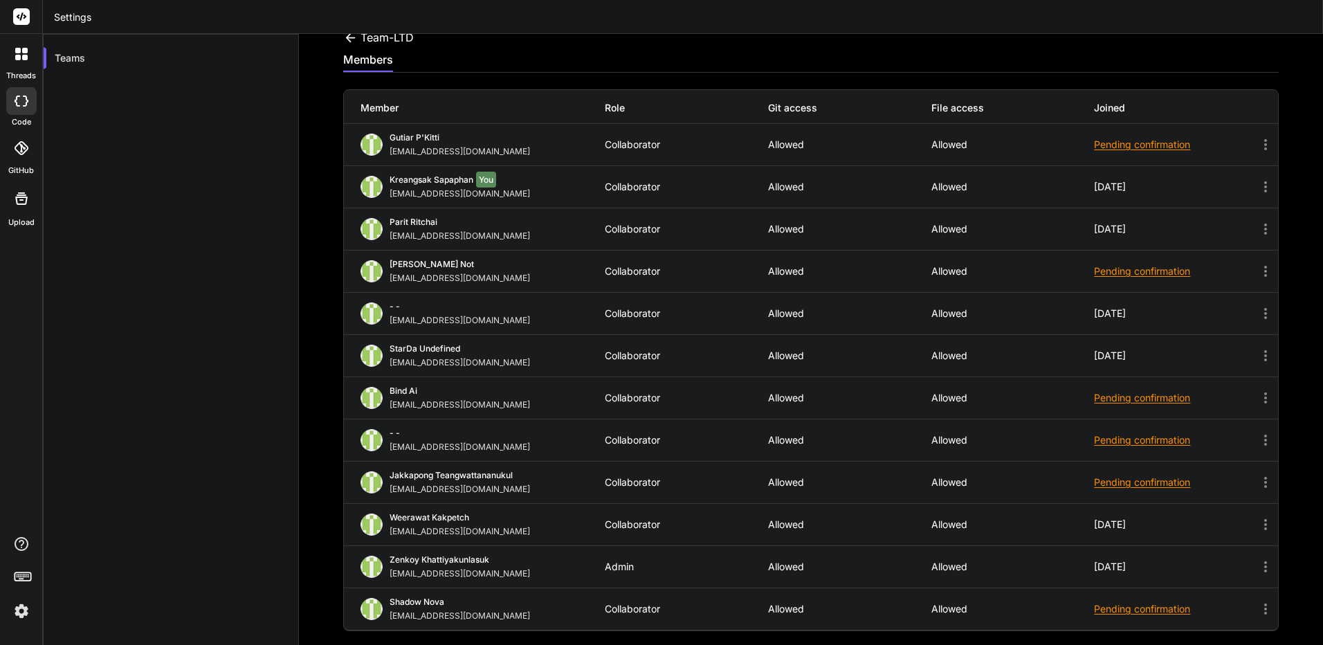
click at [18, 51] on icon at bounding box center [18, 51] width 6 height 6
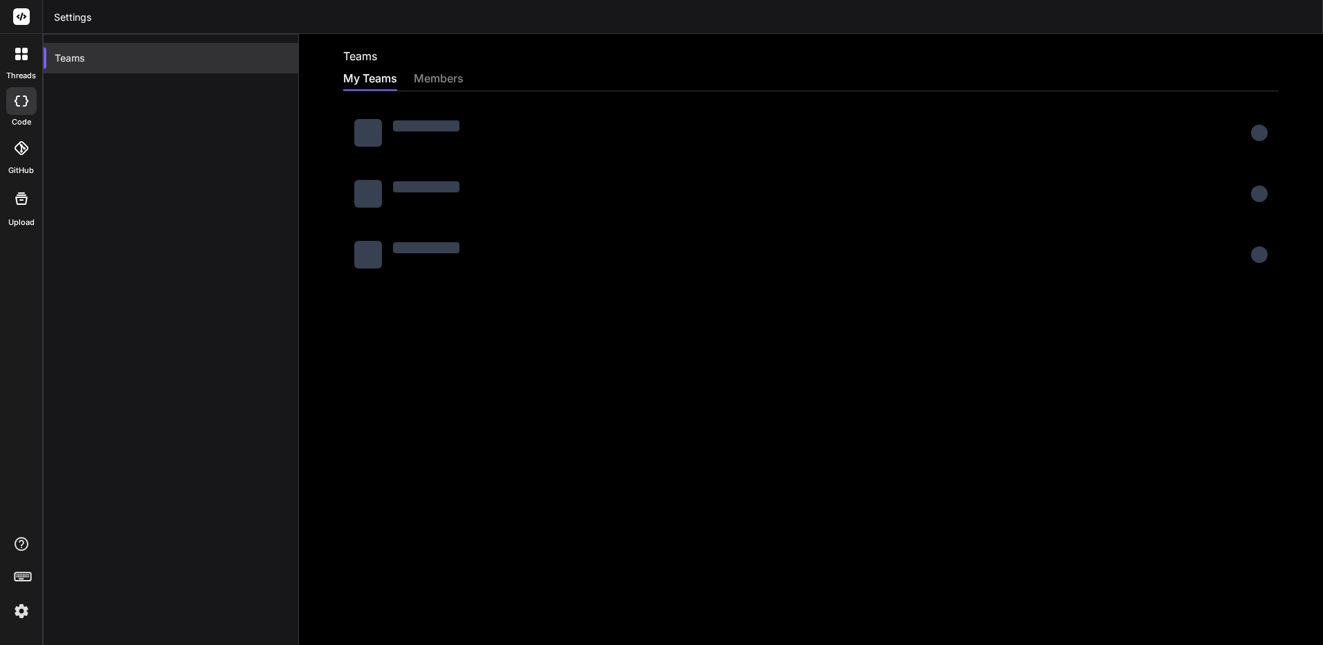
click at [87, 60] on div "Teams" at bounding box center [171, 58] width 255 height 30
click at [33, 100] on div at bounding box center [21, 101] width 30 height 28
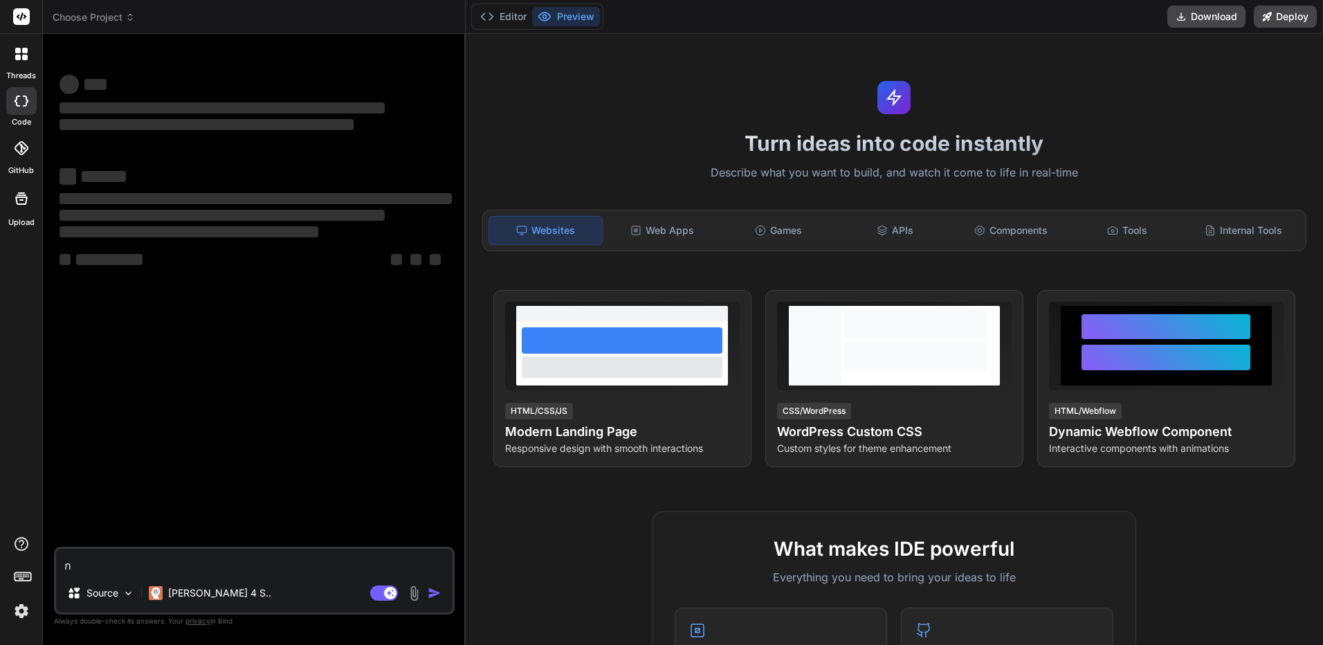
click at [19, 49] on icon at bounding box center [18, 51] width 6 height 6
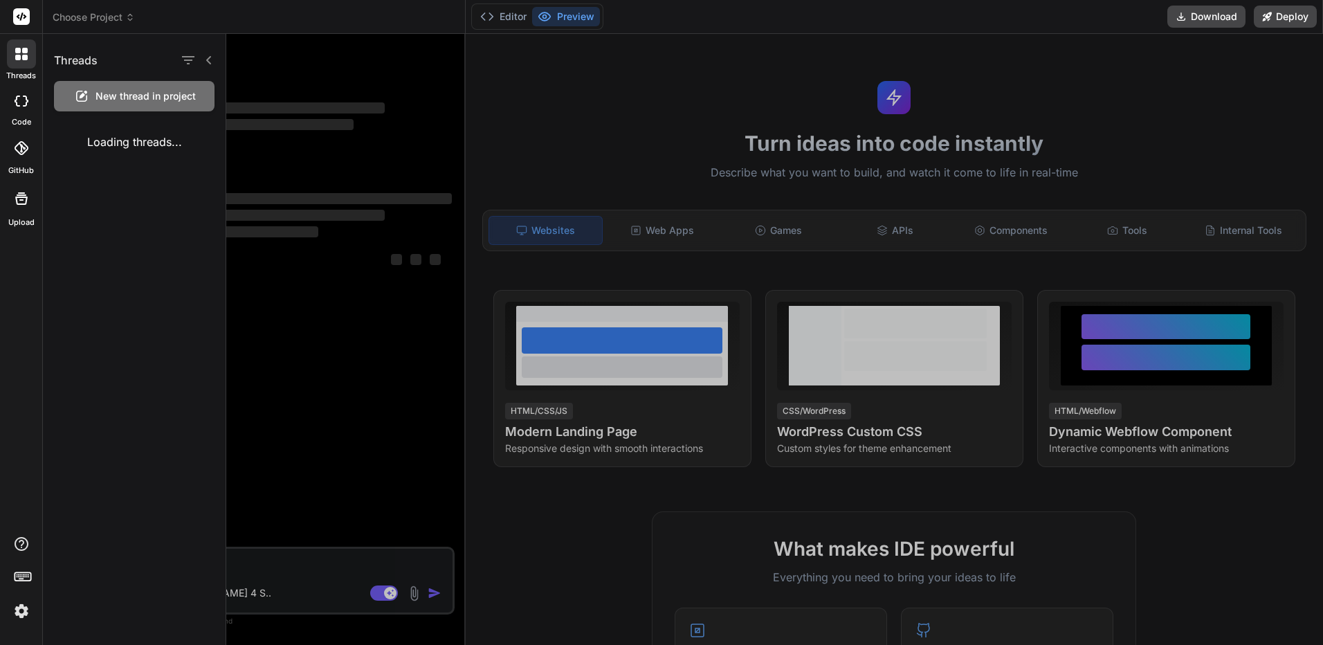
click at [158, 93] on span "New thread in project" at bounding box center [146, 96] width 100 height 14
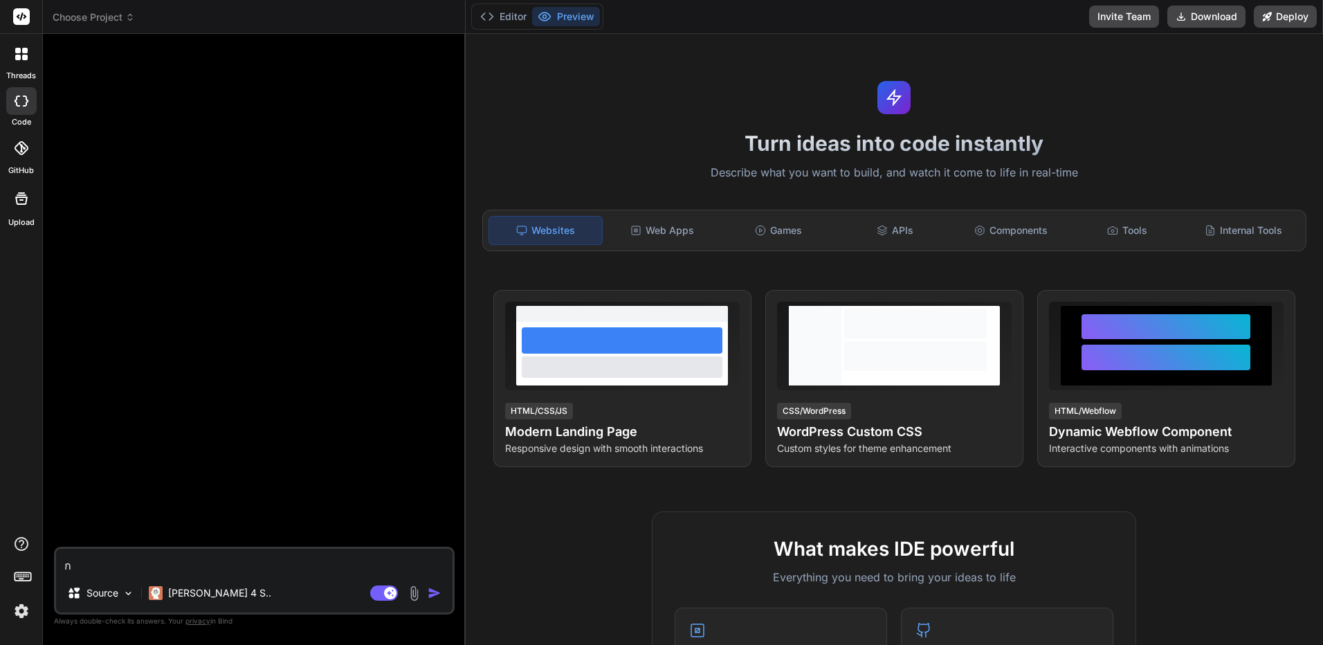
click at [16, 60] on div at bounding box center [21, 53] width 29 height 29
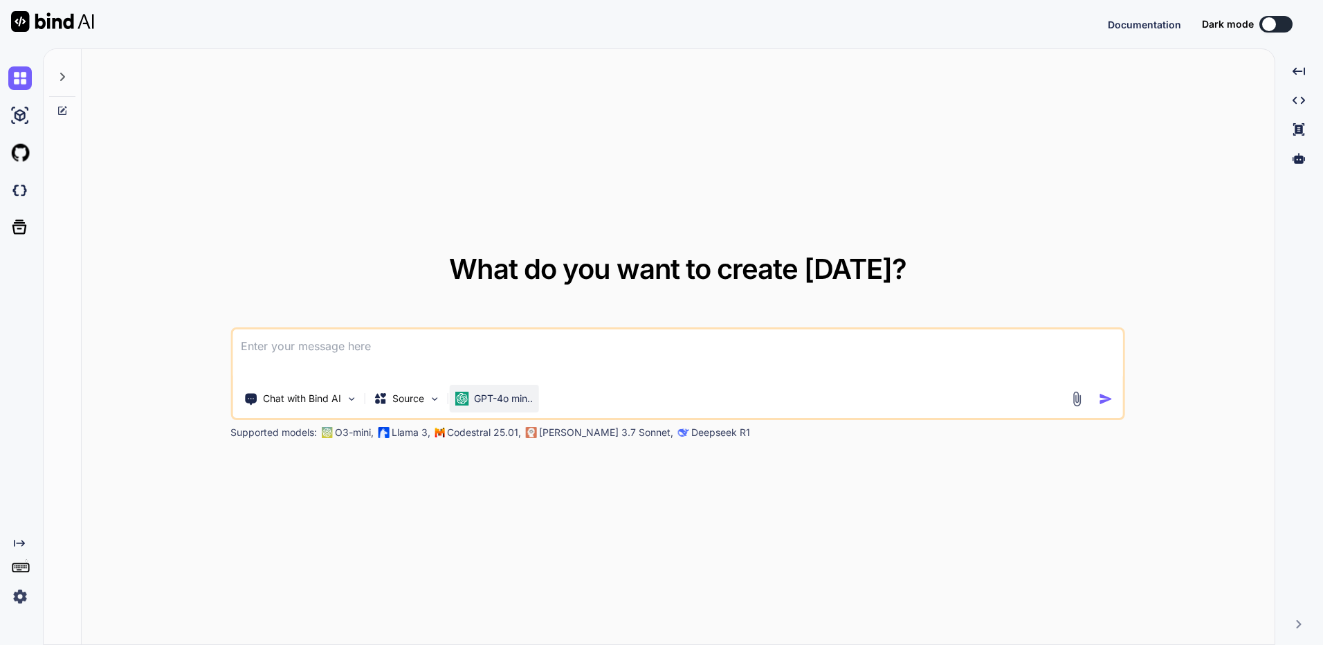
click at [511, 399] on p "GPT-4o min.." at bounding box center [503, 399] width 59 height 14
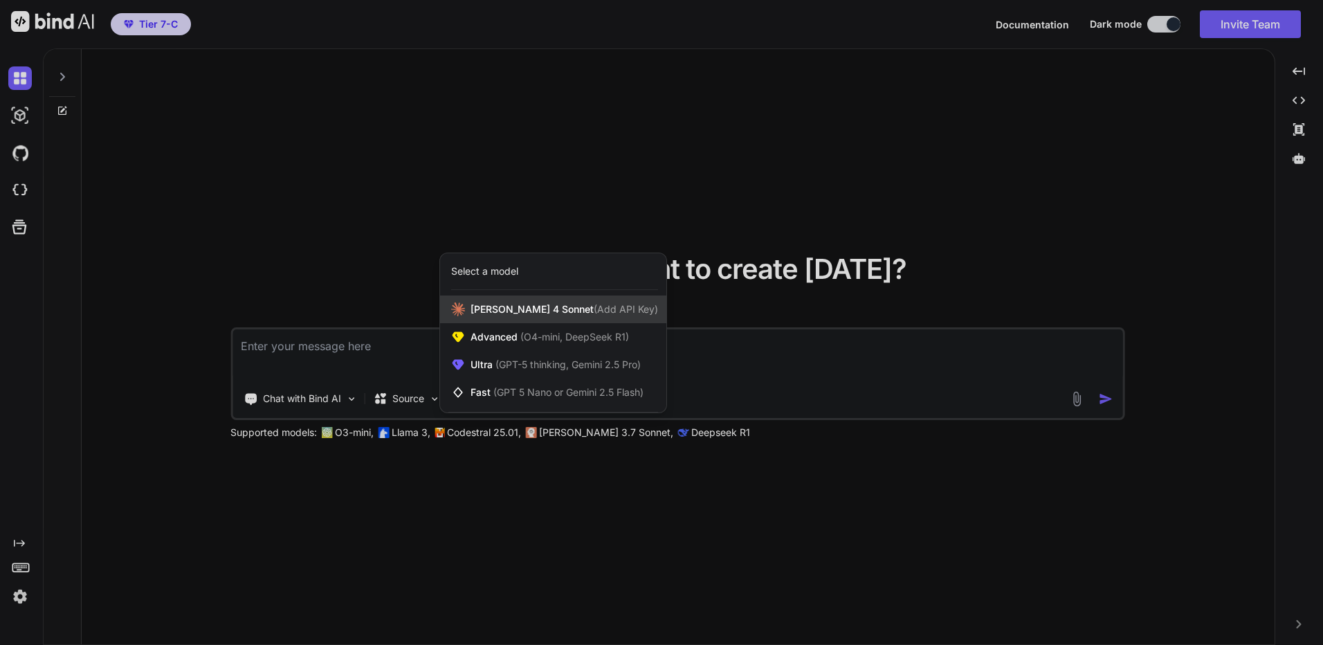
click at [594, 312] on span "(Add API Key)" at bounding box center [626, 309] width 64 height 12
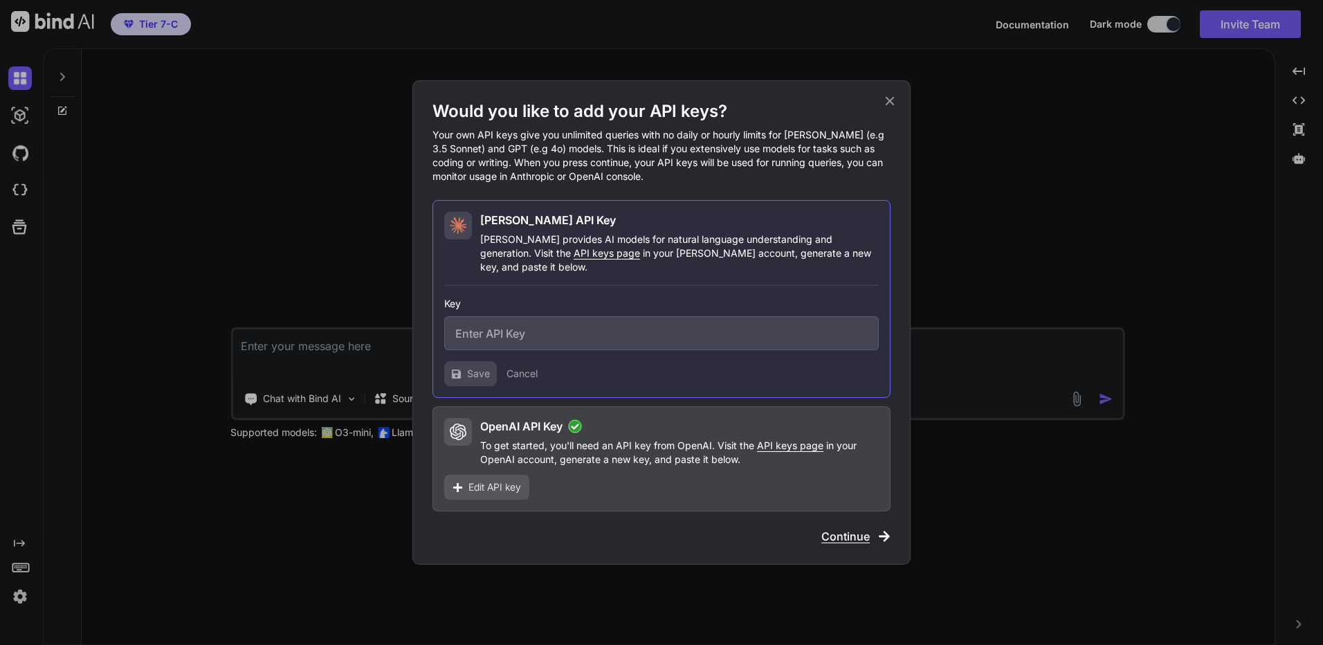
click at [901, 110] on div "Would you like to add your API keys? Your own API keys give you unlimited queri…" at bounding box center [661, 322] width 498 height 484
click at [892, 108] on icon at bounding box center [889, 100] width 15 height 15
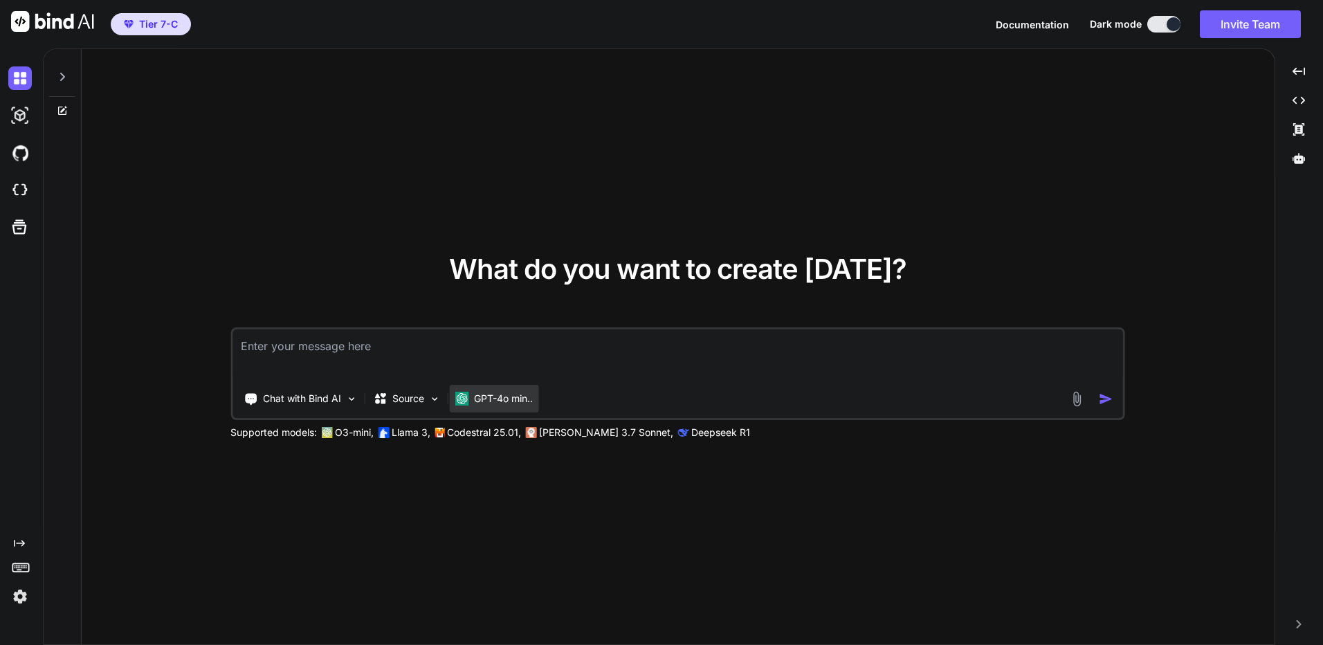
click at [498, 399] on p "GPT-4o min.." at bounding box center [503, 399] width 59 height 14
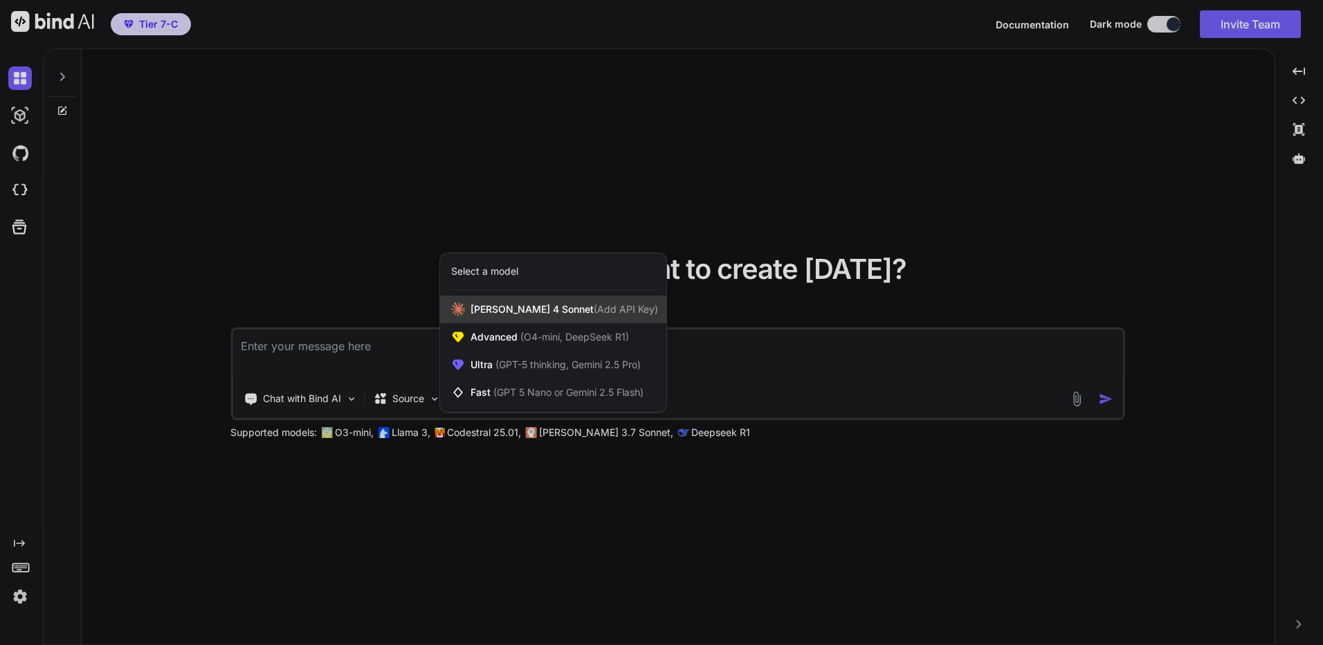
click at [579, 317] on div "Claude 4 Sonnet (Add API Key)" at bounding box center [553, 310] width 226 height 28
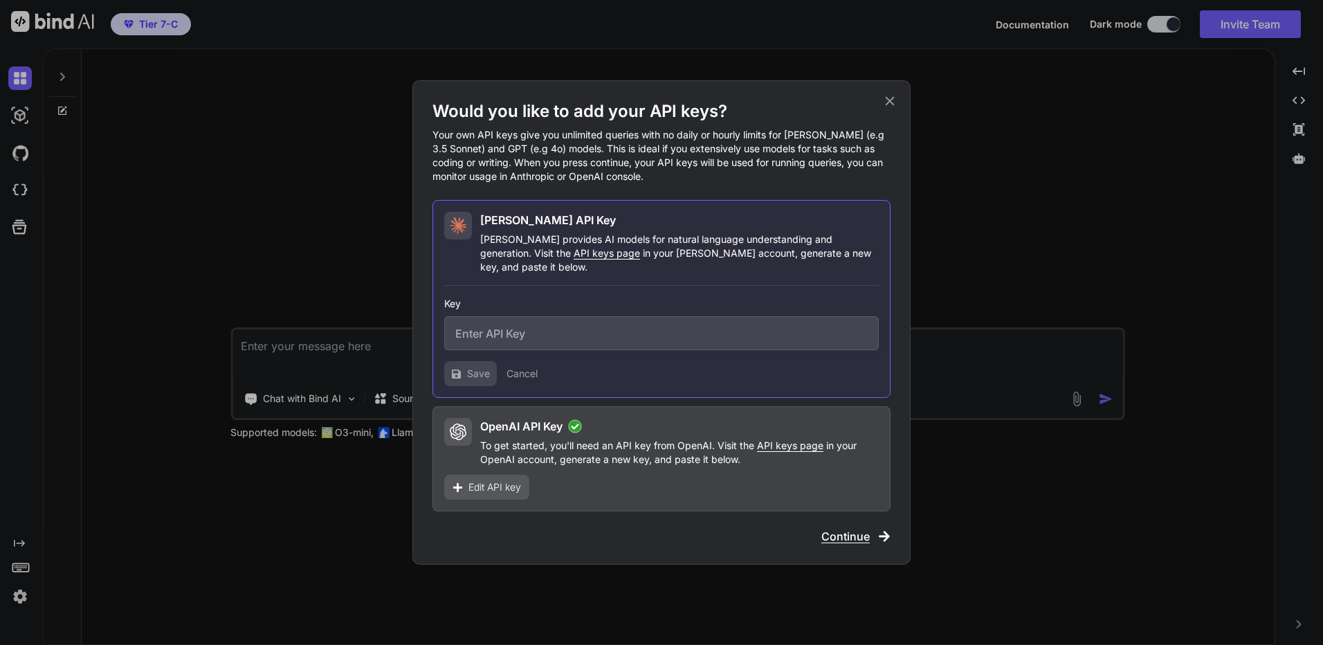
click at [886, 109] on icon at bounding box center [889, 100] width 15 height 15
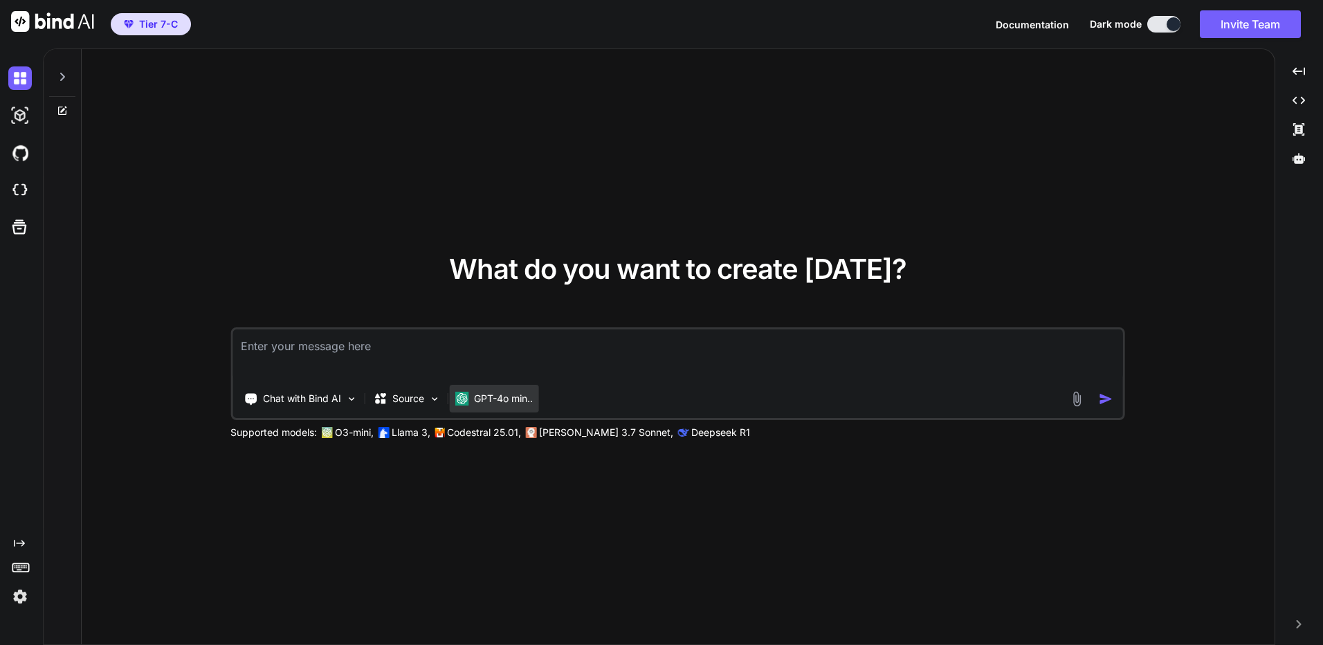
click at [505, 392] on p "GPT-4o min.." at bounding box center [503, 399] width 59 height 14
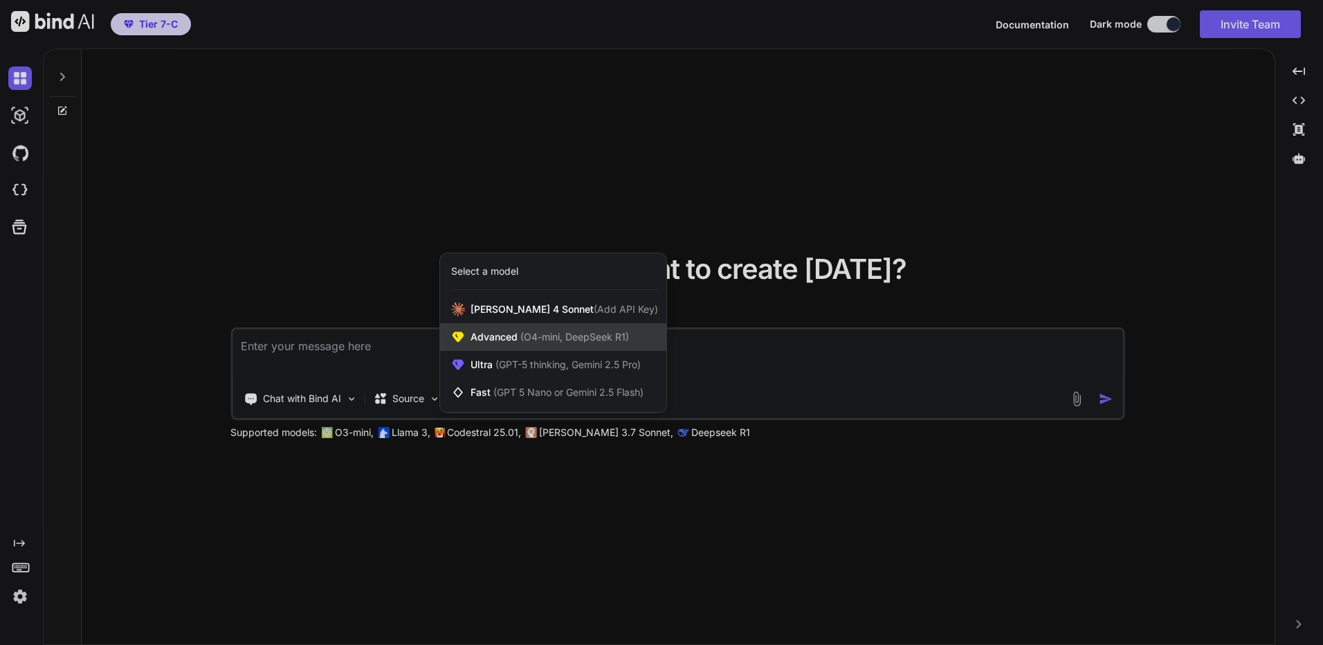
click at [555, 323] on div "Advanced (O4-mini, DeepSeek R1)" at bounding box center [553, 337] width 226 height 28
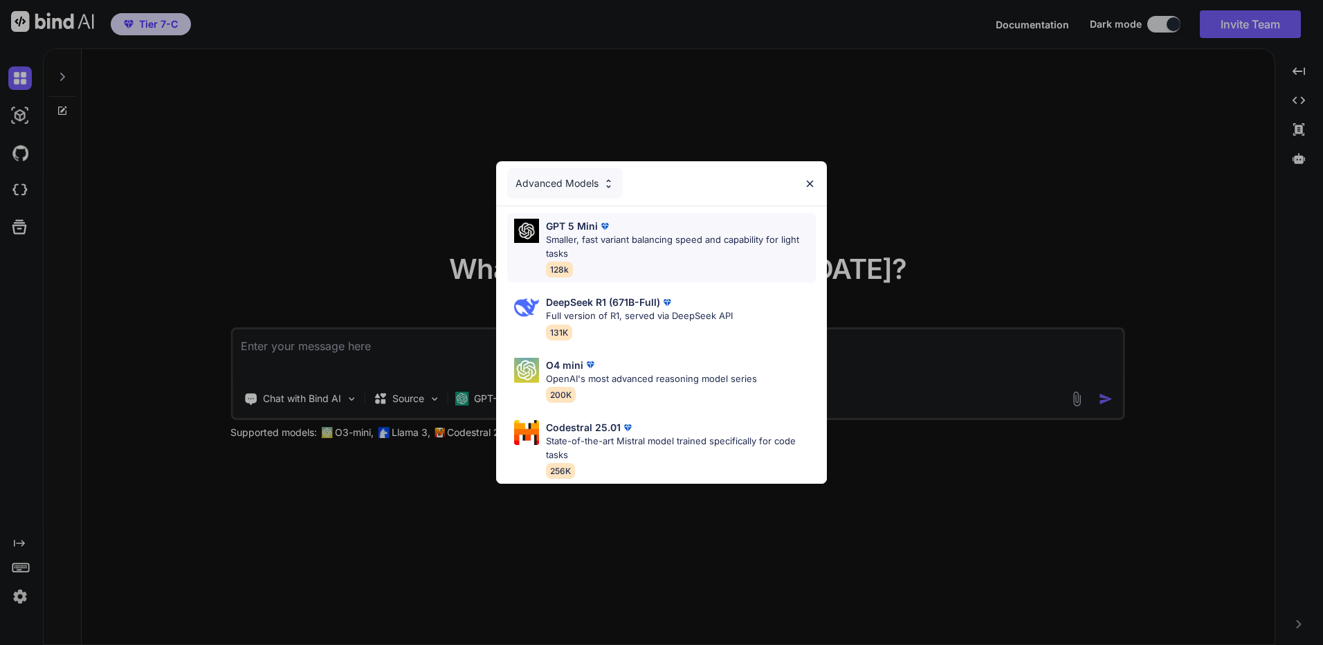
click at [657, 258] on div "GPT 5 Mini Smaller, fast variant balancing speed and capability for light tasks…" at bounding box center [681, 248] width 270 height 58
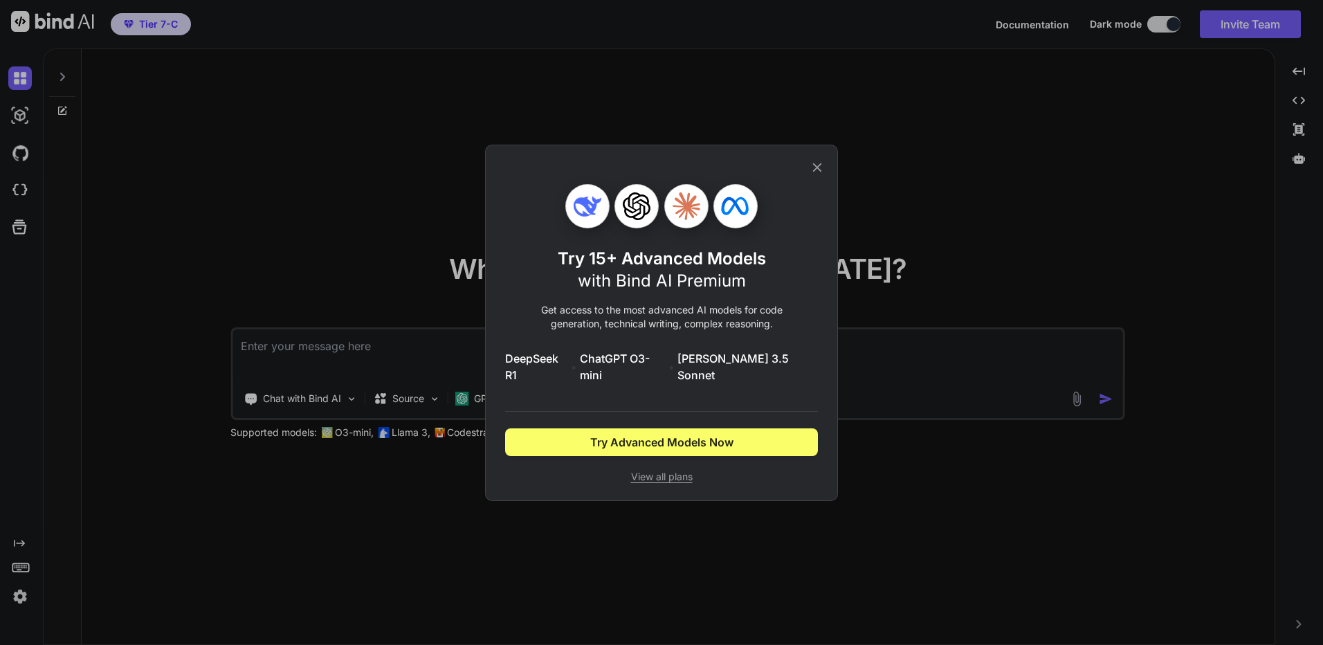
click at [813, 173] on icon at bounding box center [817, 167] width 15 height 15
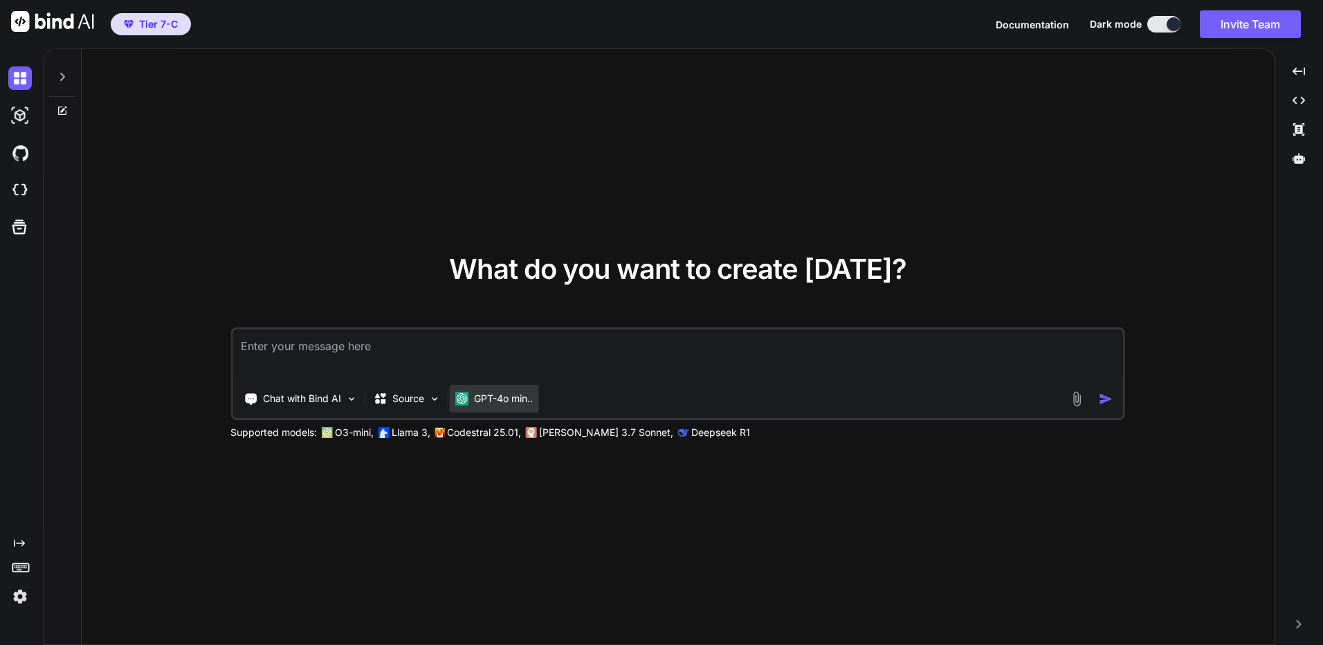
click at [496, 397] on p "GPT-4o min.." at bounding box center [503, 399] width 59 height 14
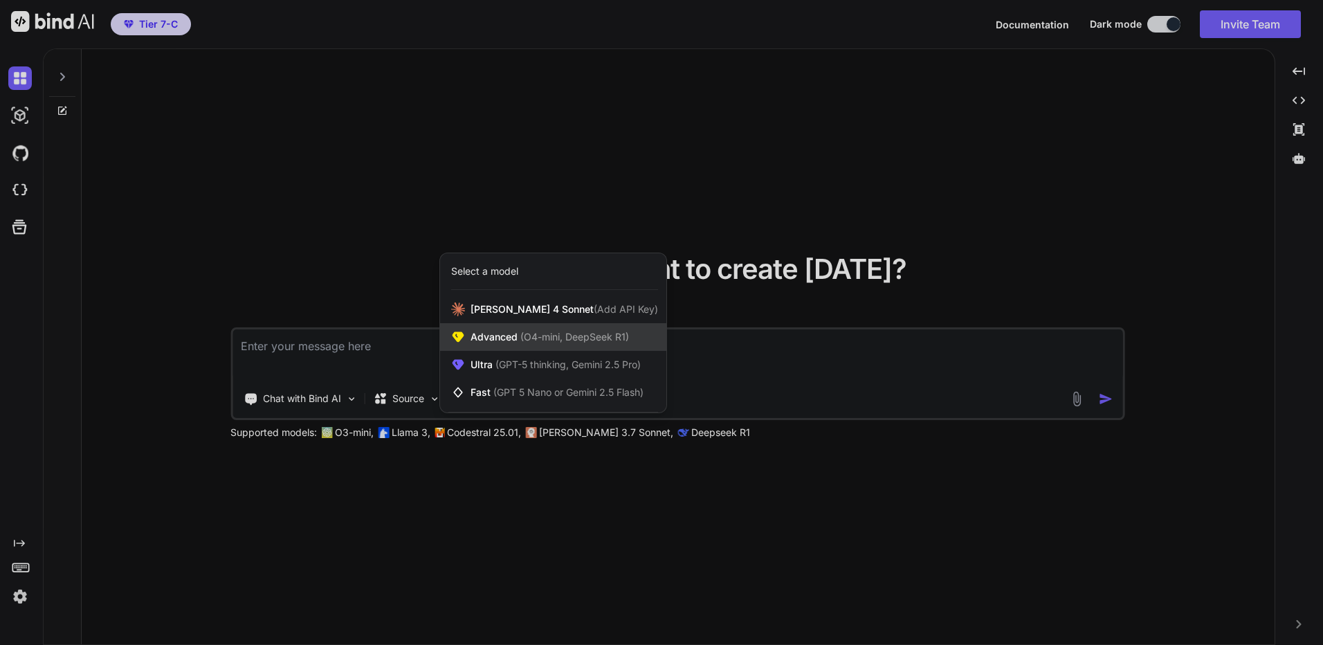
click at [569, 341] on span "(O4-mini, DeepSeek R1)" at bounding box center [573, 337] width 111 height 12
type textarea "x"
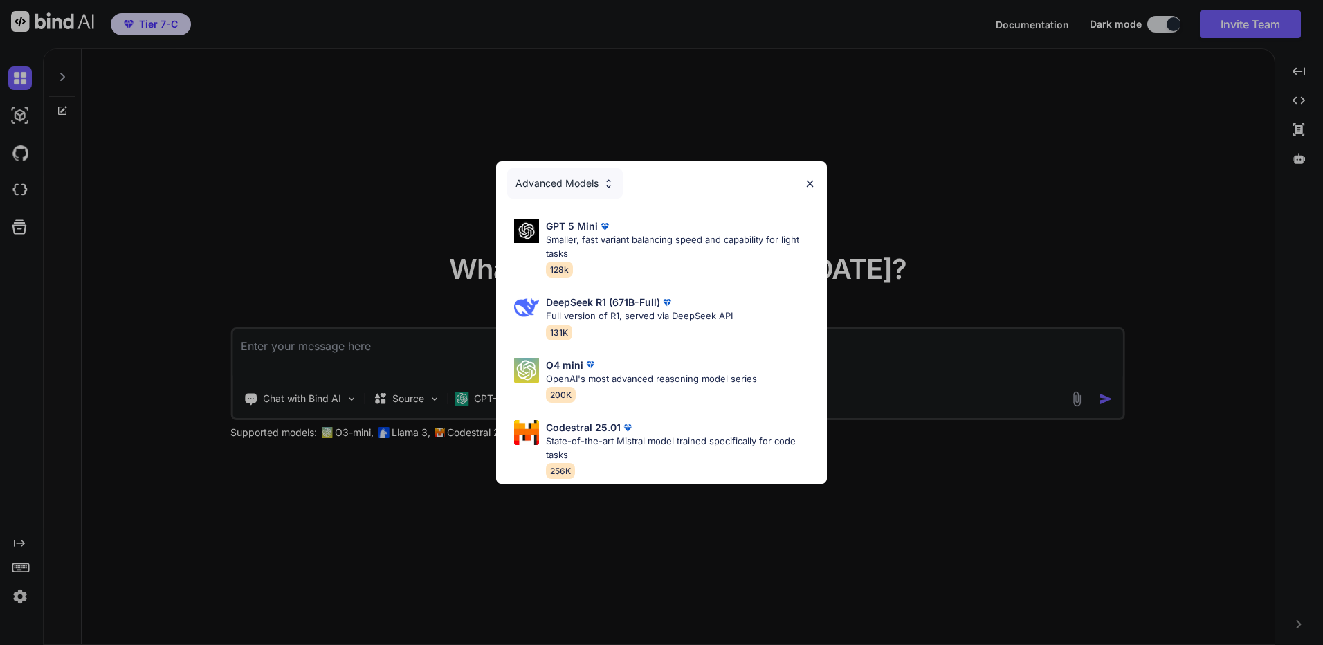
click at [808, 178] on img at bounding box center [810, 184] width 12 height 12
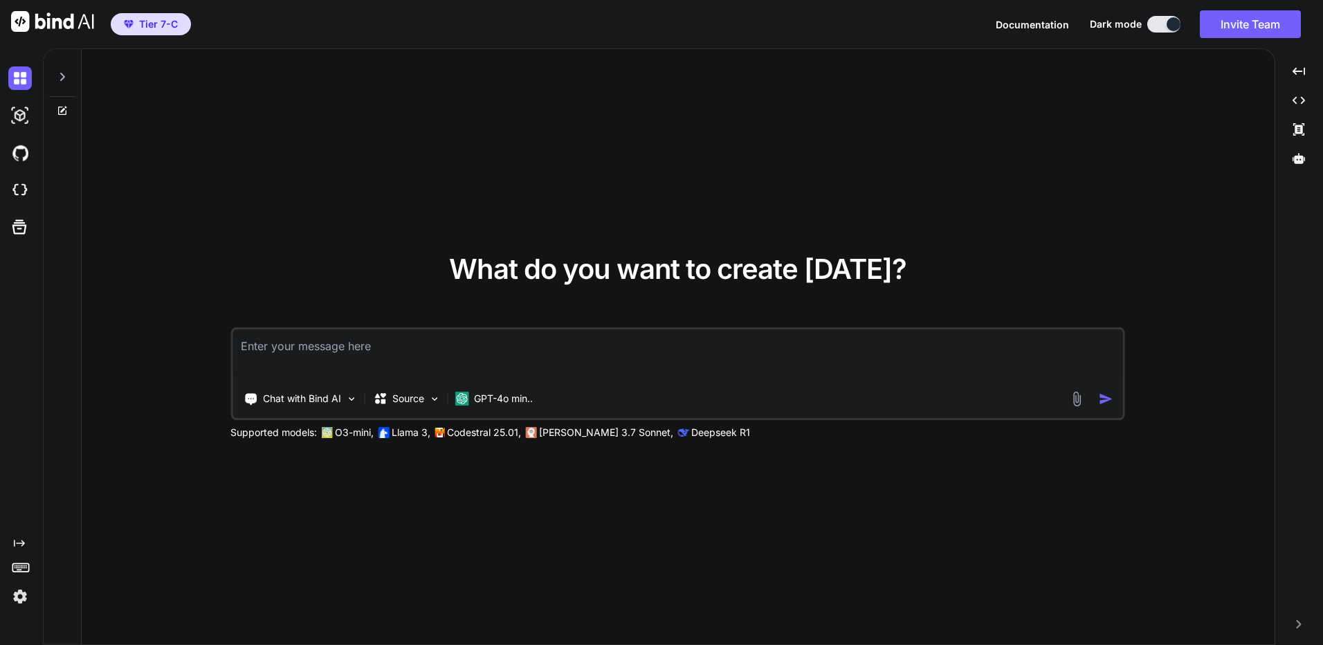
click at [410, 441] on div "What do you want to create today? Chat with Bind AI Source GPT-4o min.. Support…" at bounding box center [678, 347] width 1193 height 597
click at [413, 435] on p "Llama 3," at bounding box center [411, 433] width 39 height 14
click at [19, 598] on img at bounding box center [20, 597] width 24 height 24
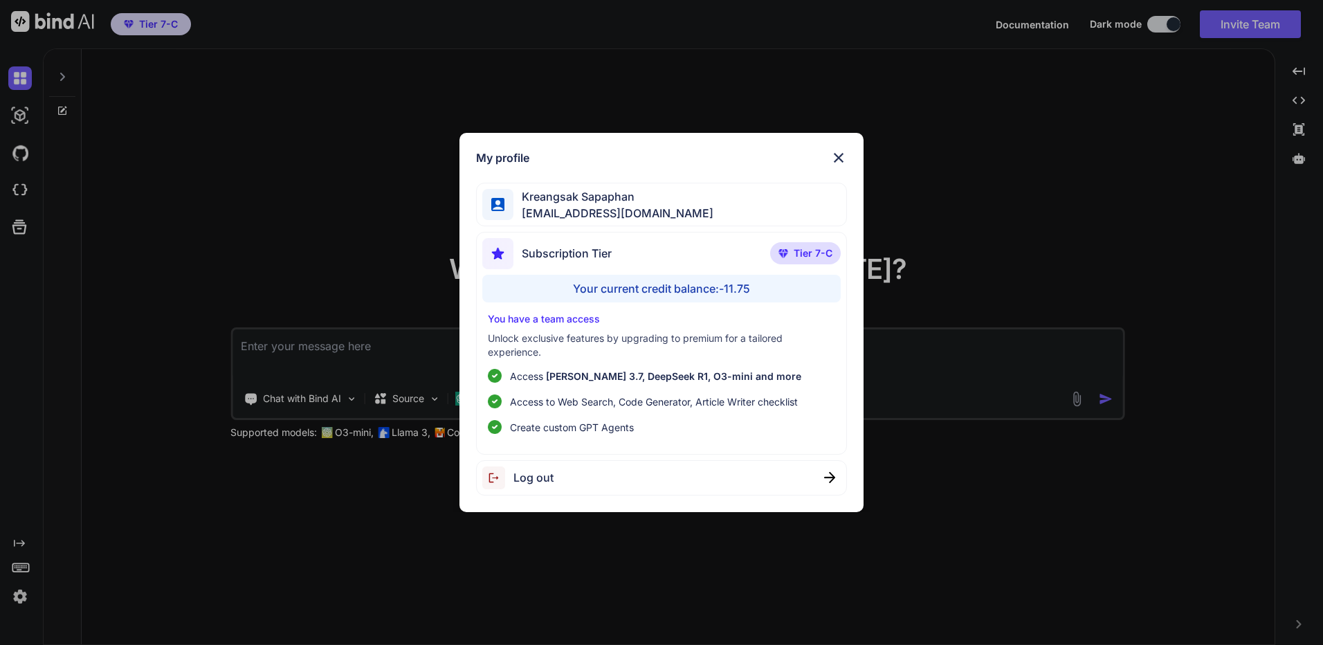
click at [684, 486] on div "Log out" at bounding box center [661, 477] width 371 height 35
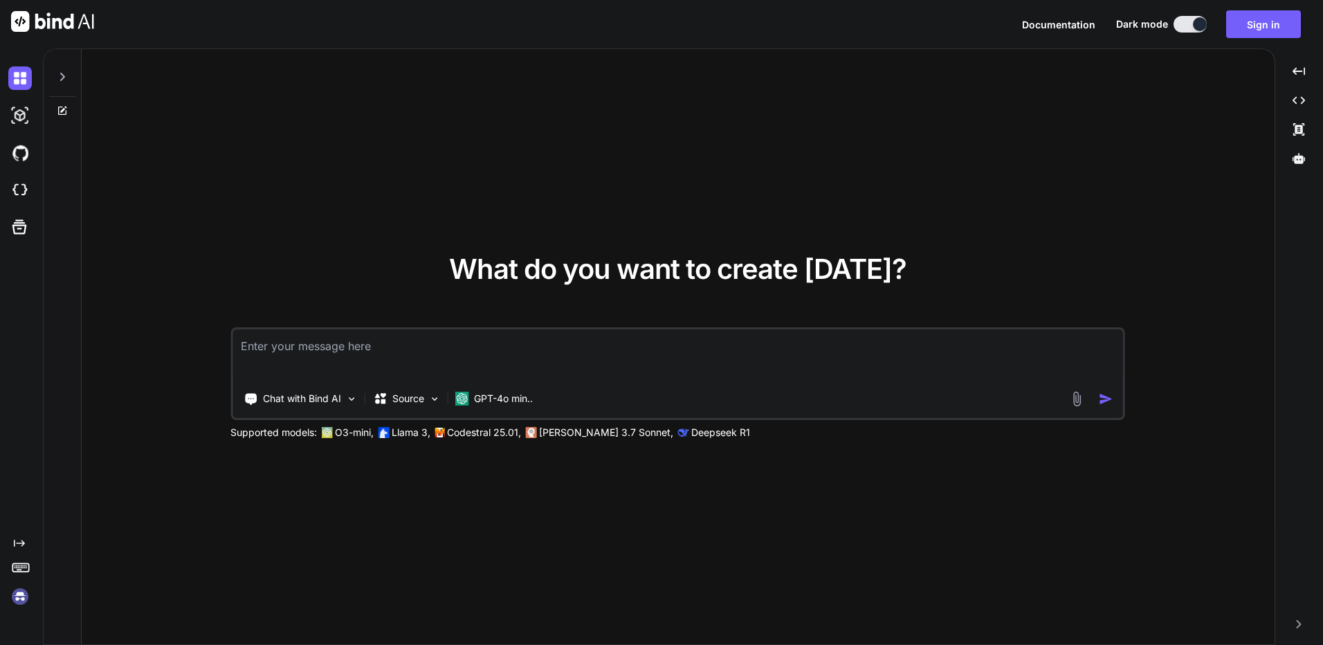
click at [9, 593] on img at bounding box center [20, 597] width 24 height 24
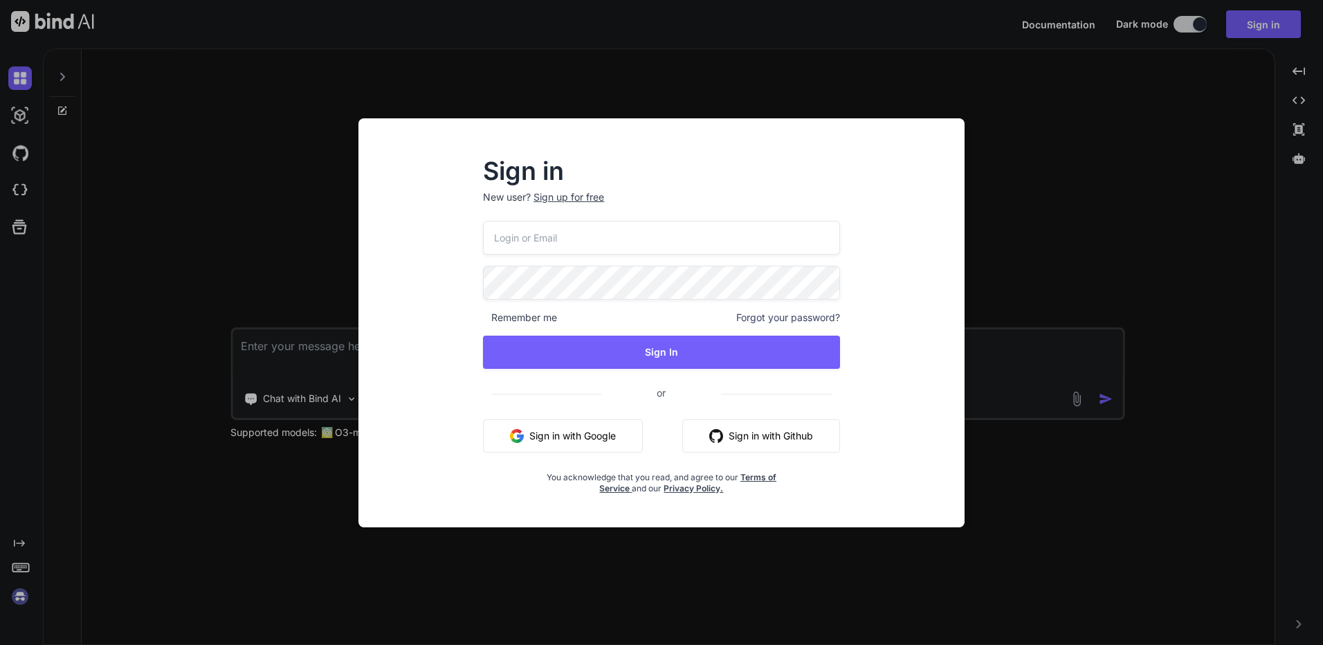
click at [18, 598] on div "Sign in New user? Sign up for free Remember me Forgot your password? Sign In or…" at bounding box center [661, 322] width 1323 height 645
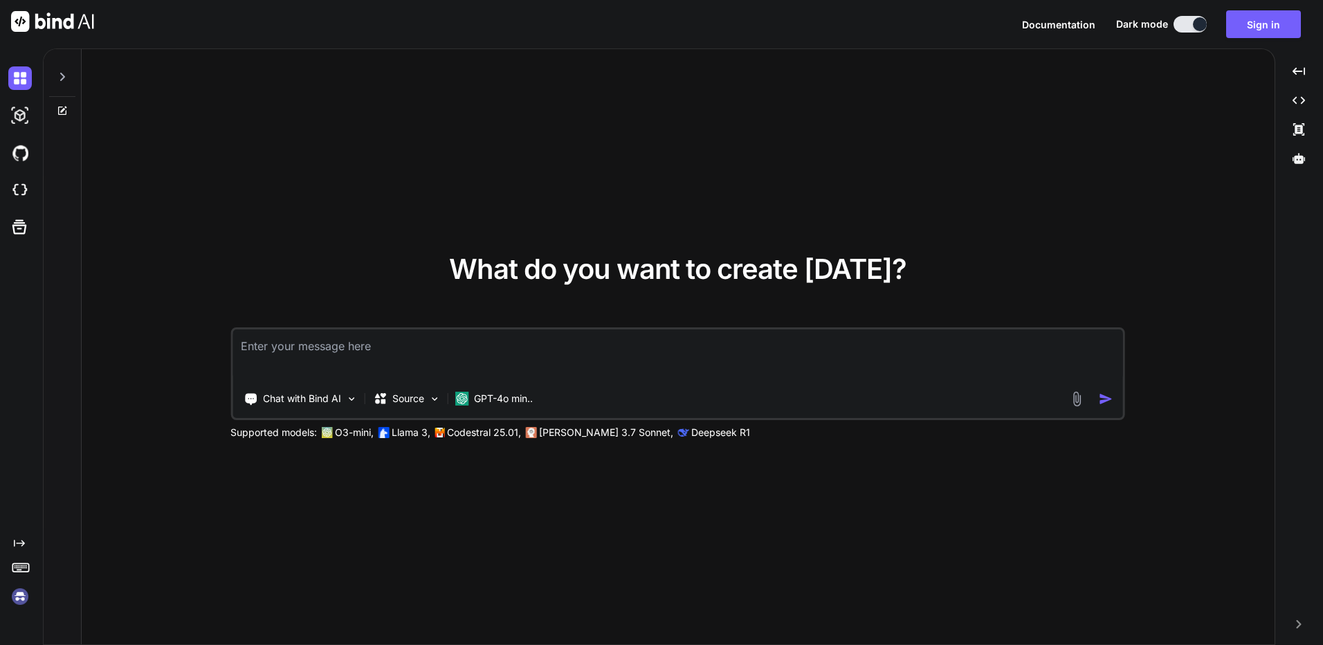
click at [18, 598] on img at bounding box center [20, 597] width 24 height 24
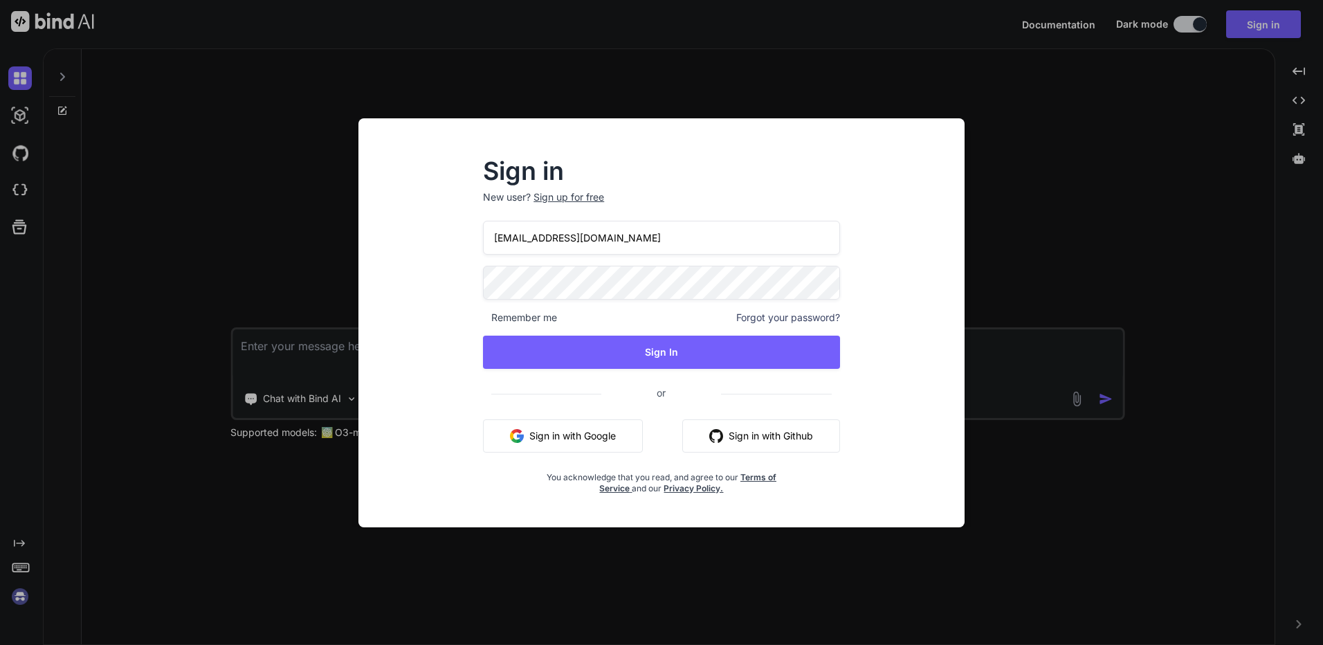
click at [586, 225] on input "inseiong@gmail.com" at bounding box center [661, 238] width 357 height 34
type input "bindai@zenkoy.com"
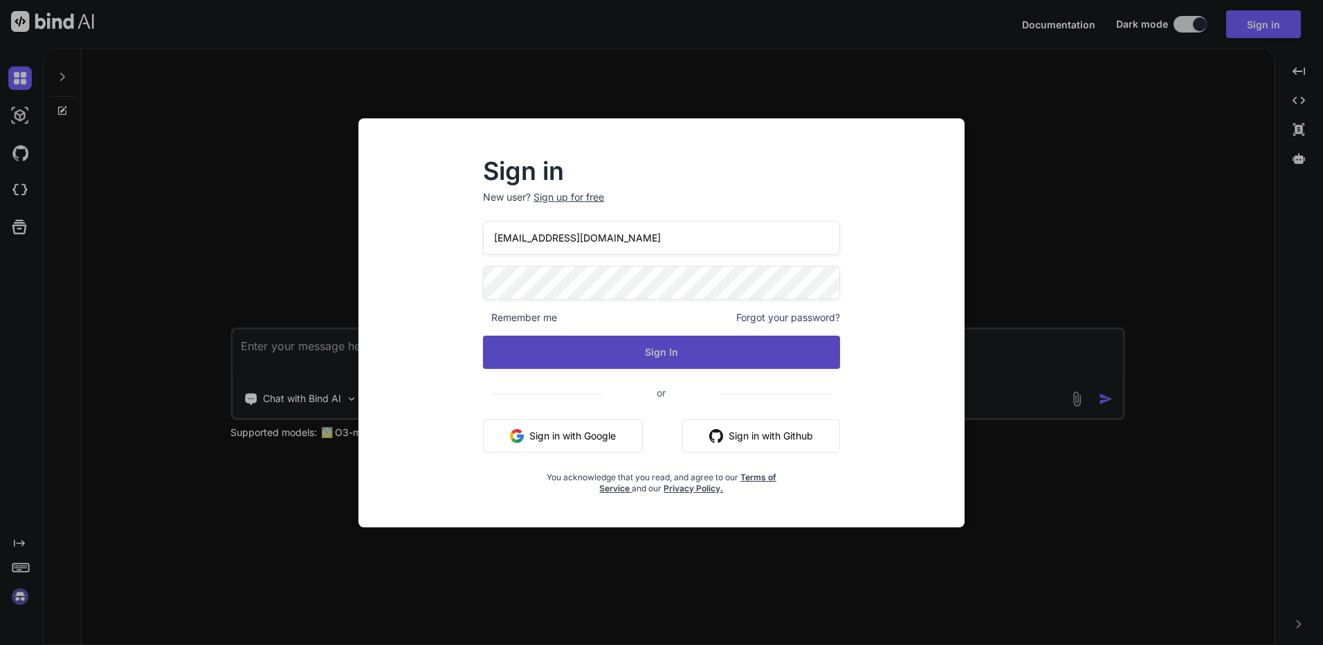
click at [586, 350] on button "Sign In" at bounding box center [661, 352] width 357 height 33
click at [619, 351] on button "Sign In" at bounding box center [661, 352] width 357 height 33
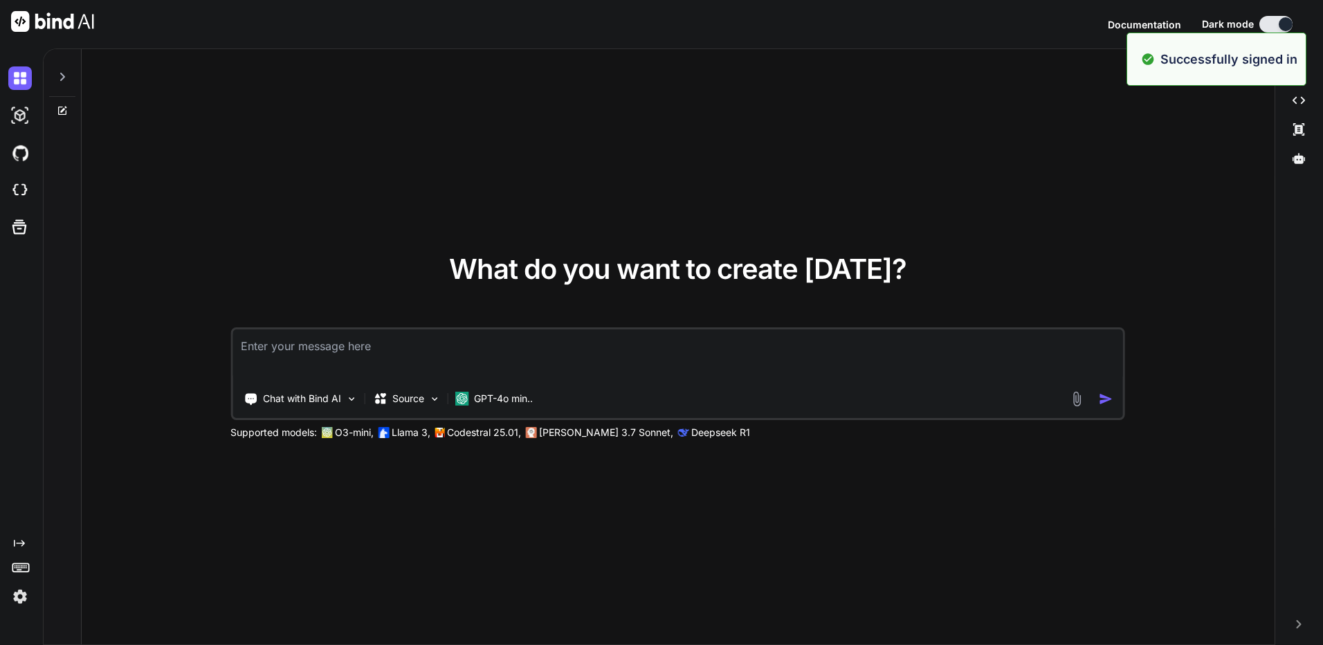
click at [1235, 19] on span "Dark mode" at bounding box center [1228, 24] width 52 height 14
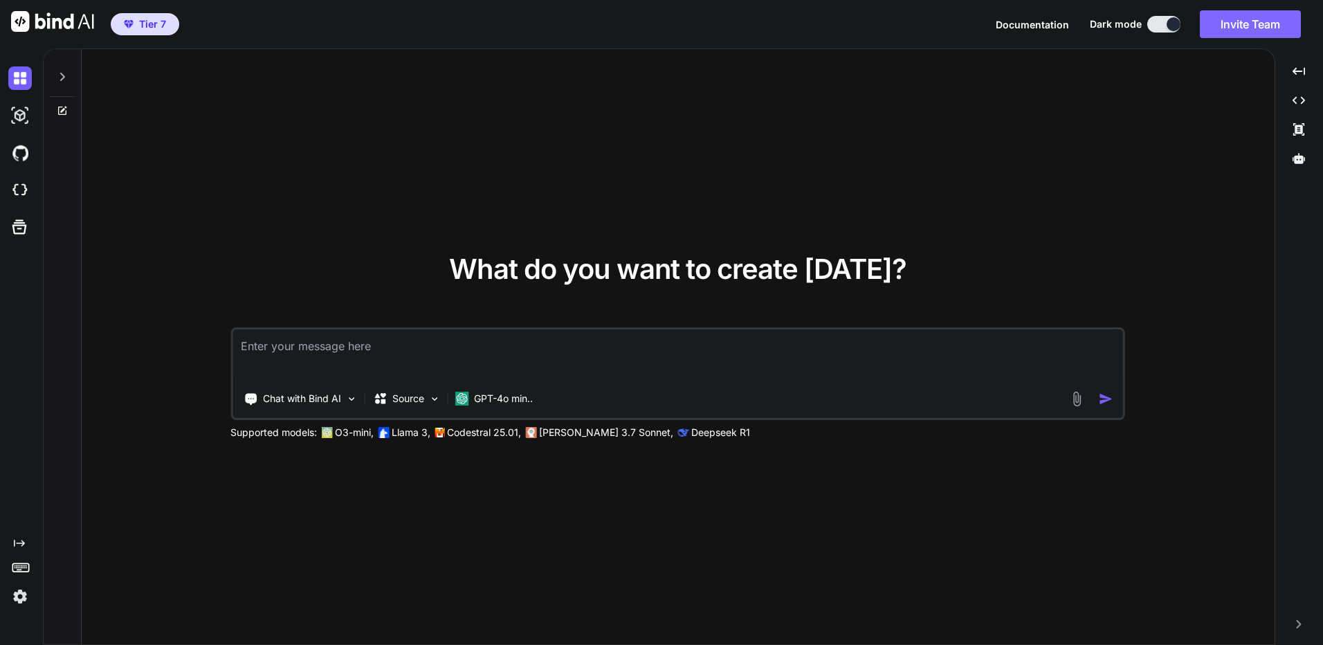
click at [1229, 25] on button "Invite Team" at bounding box center [1250, 24] width 101 height 28
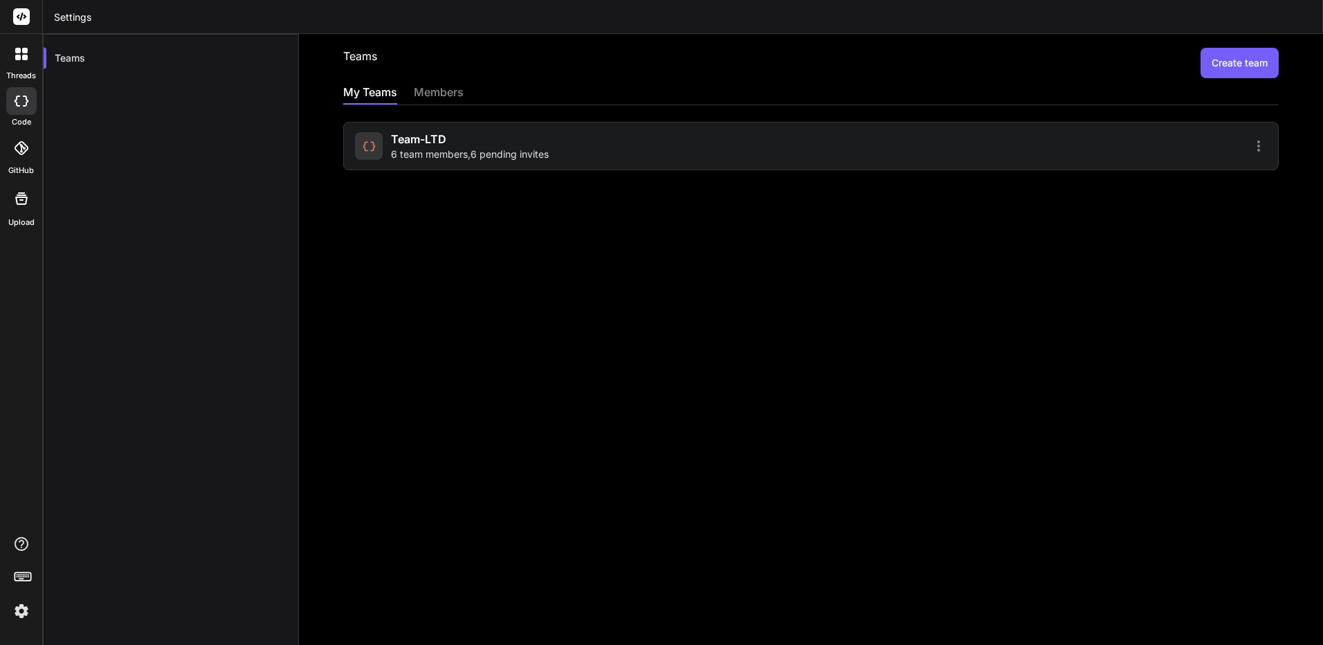
click at [700, 145] on div "Team-LTD 6 team members , 6 pending invites" at bounding box center [581, 146] width 452 height 30
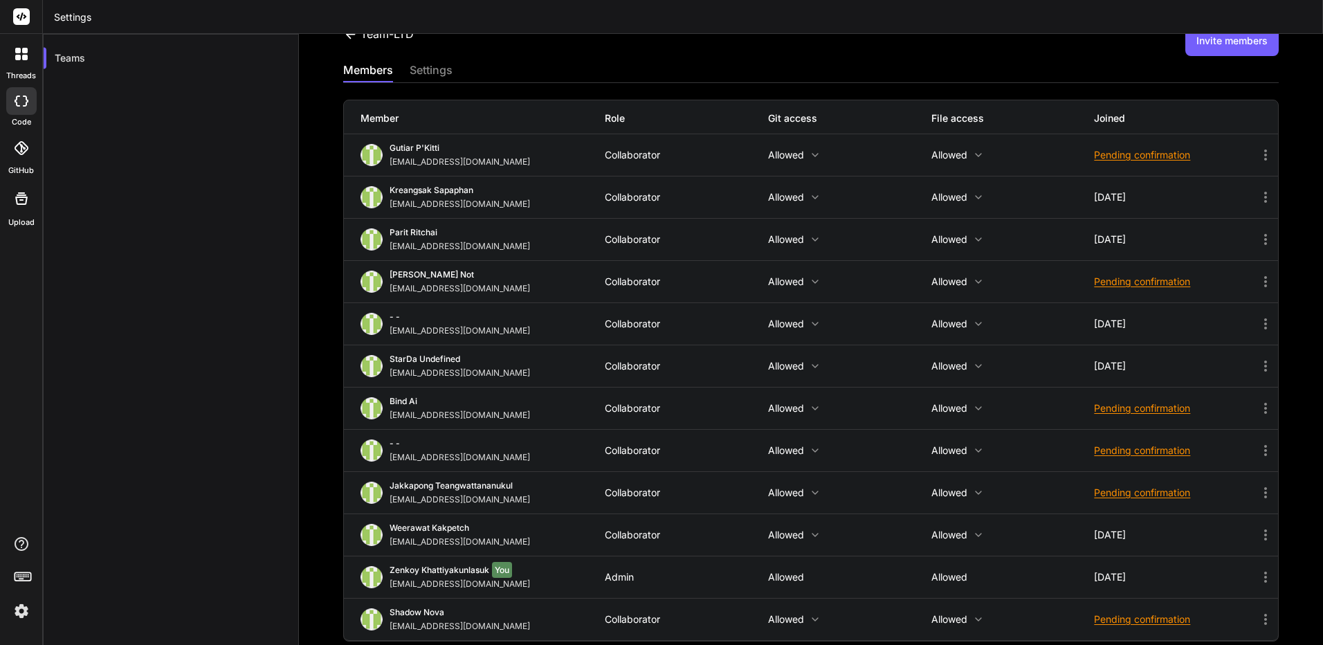
scroll to position [33, 0]
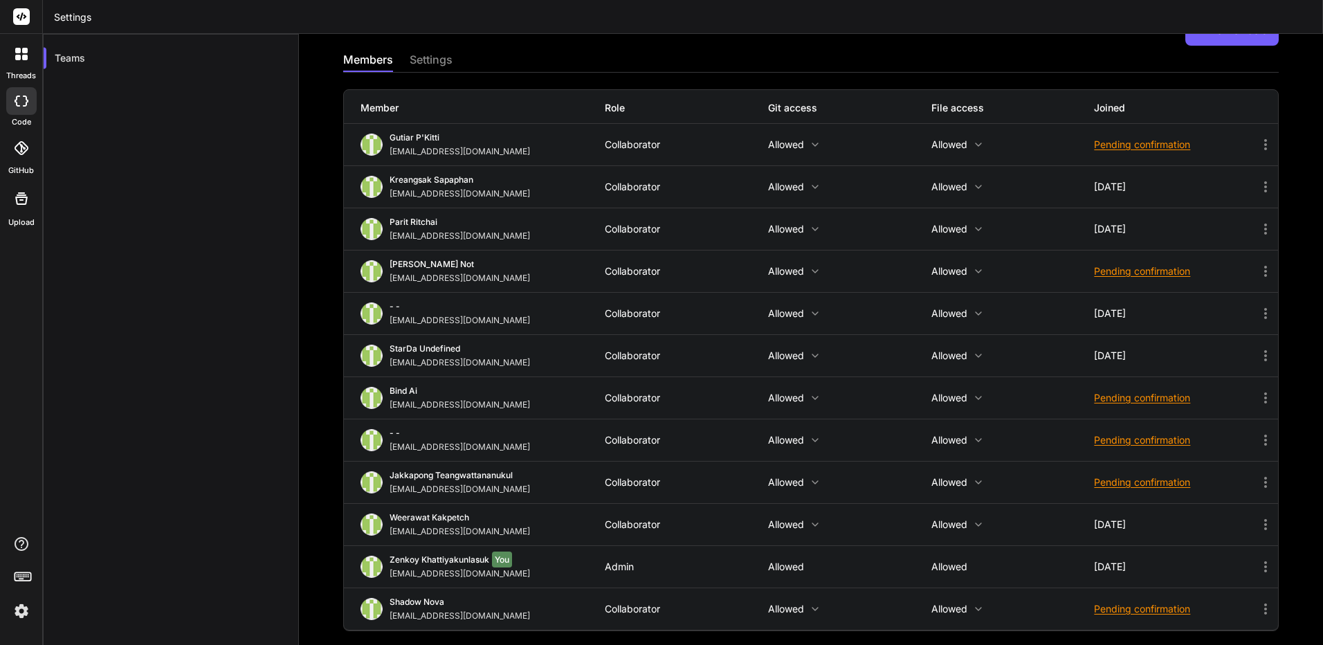
click at [1263, 528] on icon at bounding box center [1266, 524] width 17 height 17
click at [1216, 532] on li "Turn into Admin" at bounding box center [1152, 537] width 235 height 26
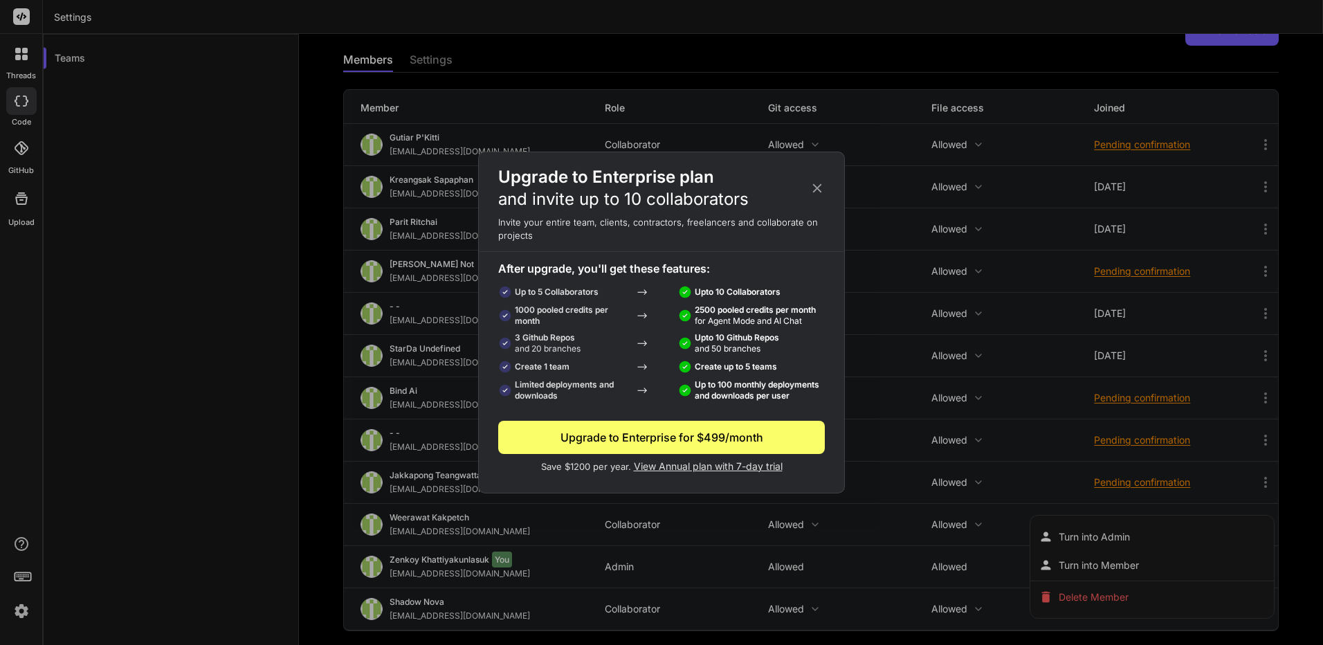
click at [820, 194] on icon at bounding box center [817, 188] width 15 height 15
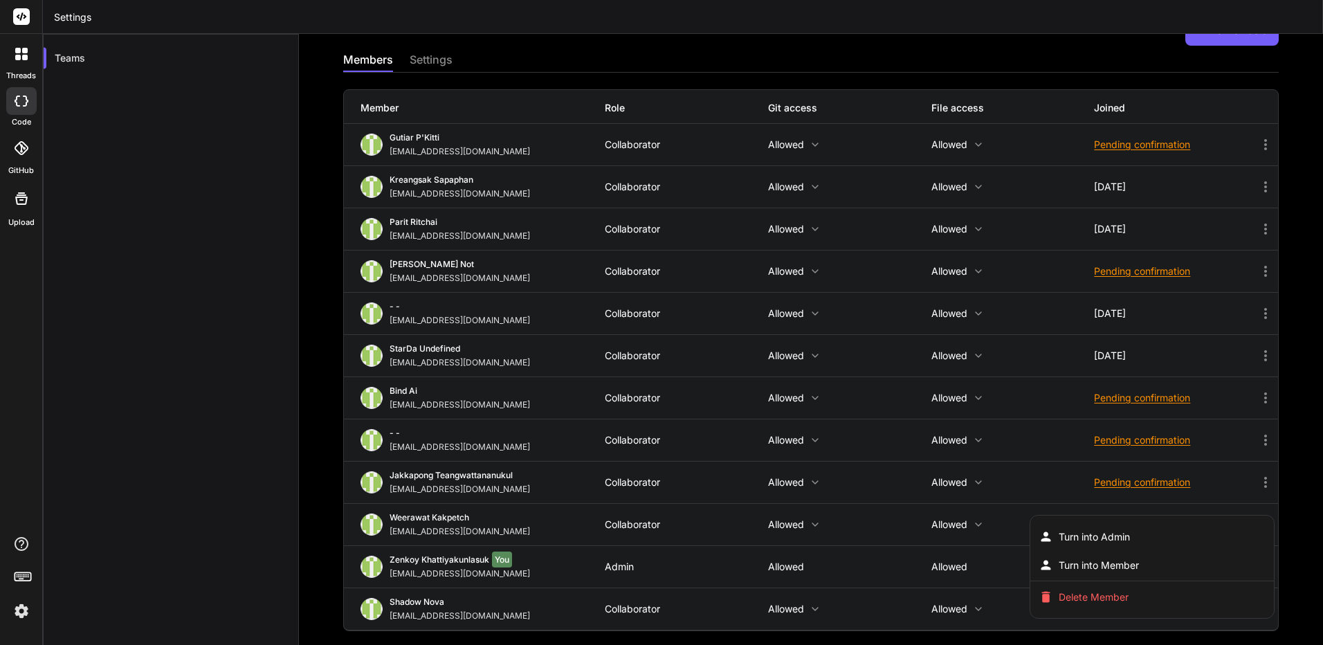
click at [891, 500] on div at bounding box center [661, 322] width 1323 height 645
click at [497, 318] on div "kingkranyutthasin@gmail.com" at bounding box center [463, 320] width 146 height 11
click at [502, 319] on div "kingkranyutthasin@gmail.com" at bounding box center [463, 320] width 146 height 11
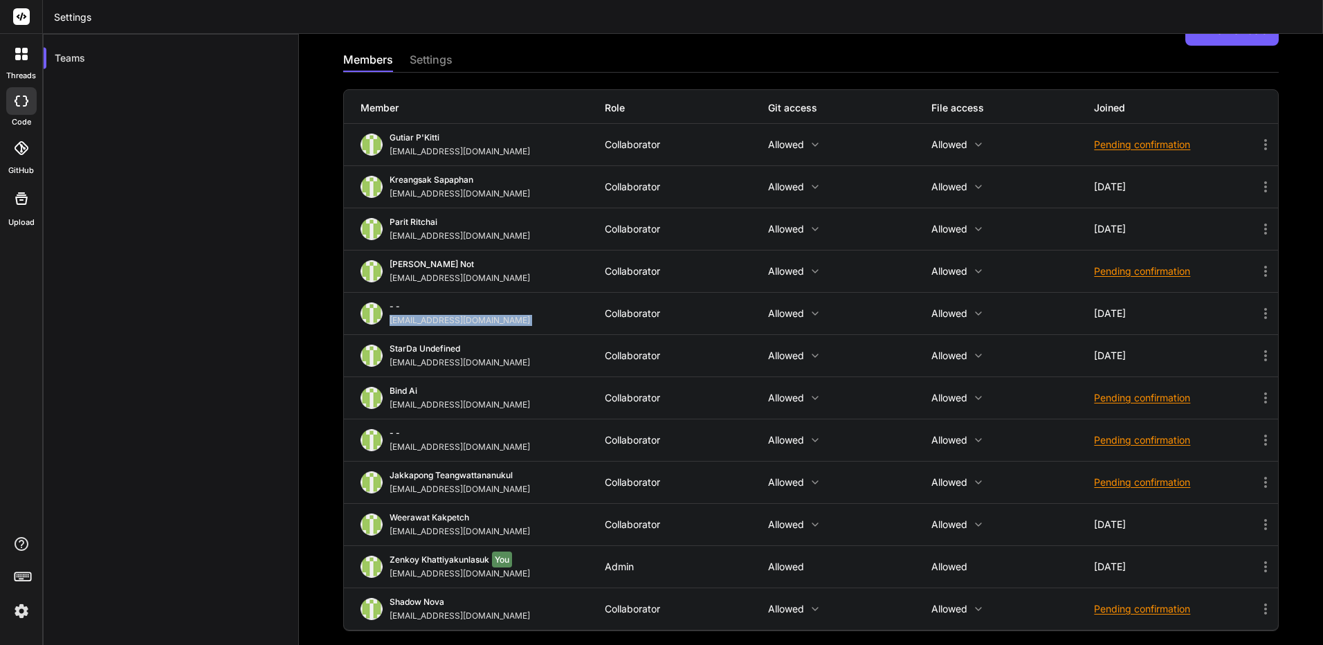
click at [502, 319] on div "kingkranyutthasin@gmail.com" at bounding box center [463, 320] width 146 height 11
copy div "kingkranyutthasin@gmail.com"
click at [1258, 311] on icon at bounding box center [1266, 313] width 17 height 17
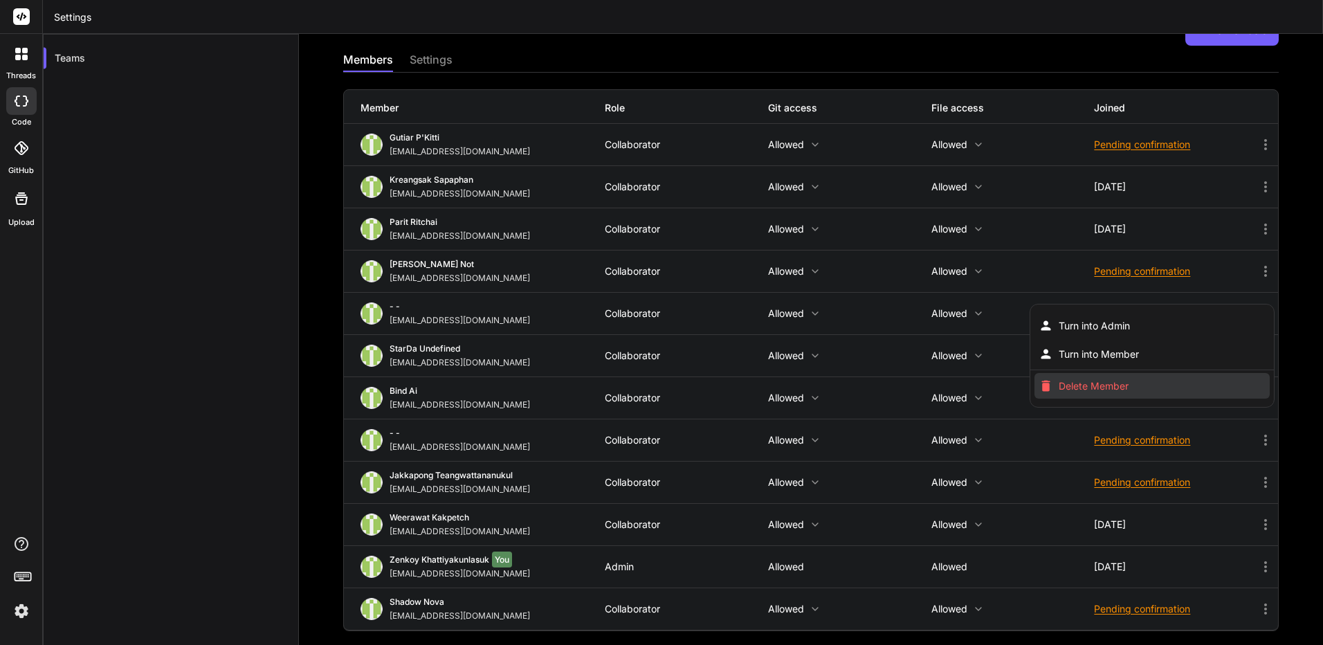
click at [1103, 389] on span "Delete Member" at bounding box center [1094, 386] width 70 height 14
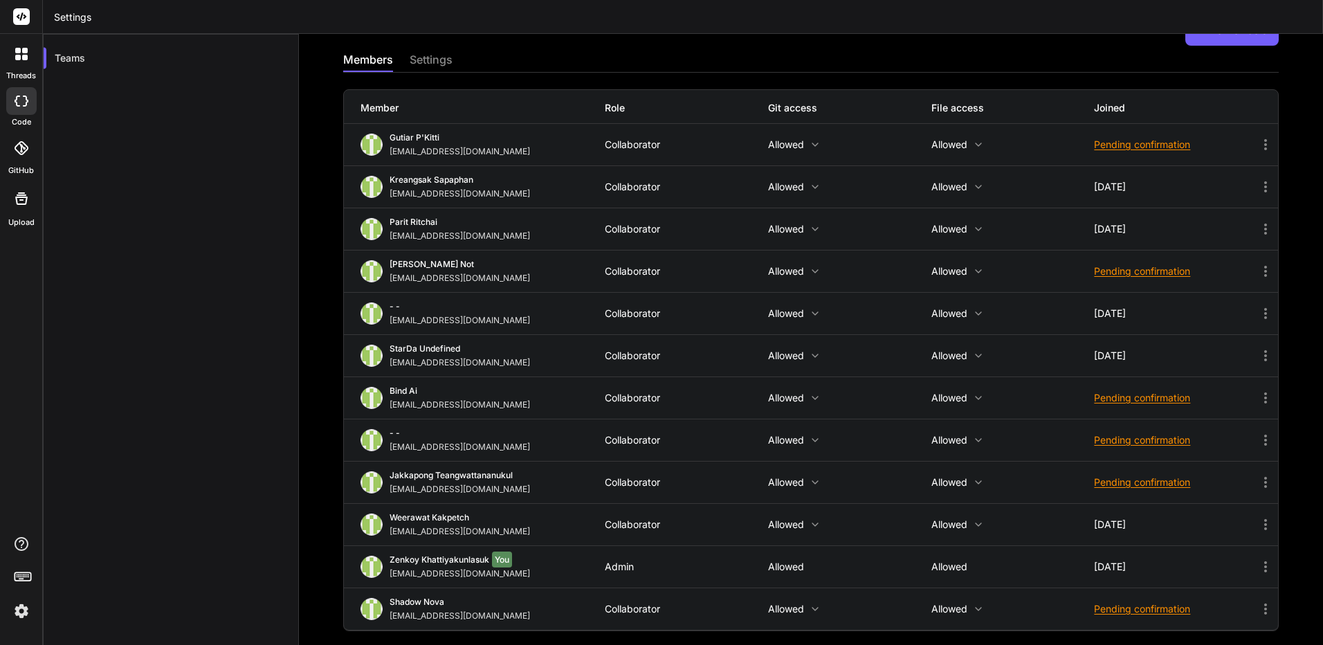
scroll to position [0, 0]
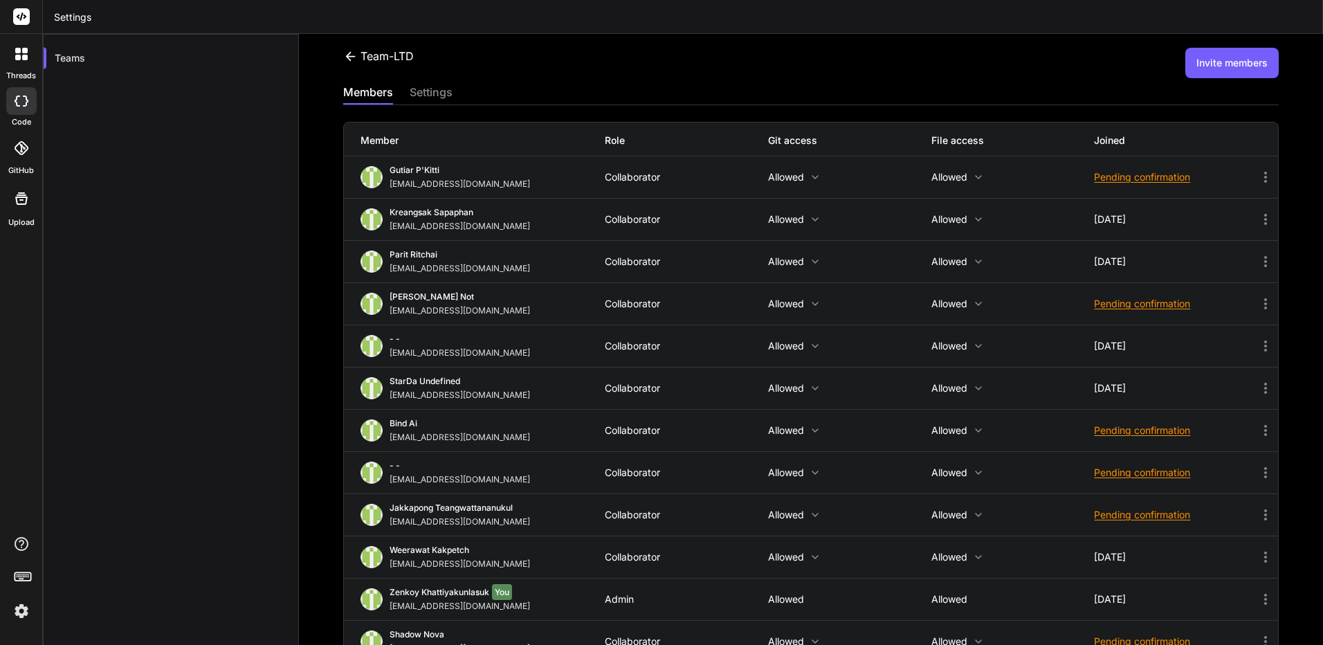
click at [1208, 53] on button "Invite members" at bounding box center [1232, 63] width 93 height 30
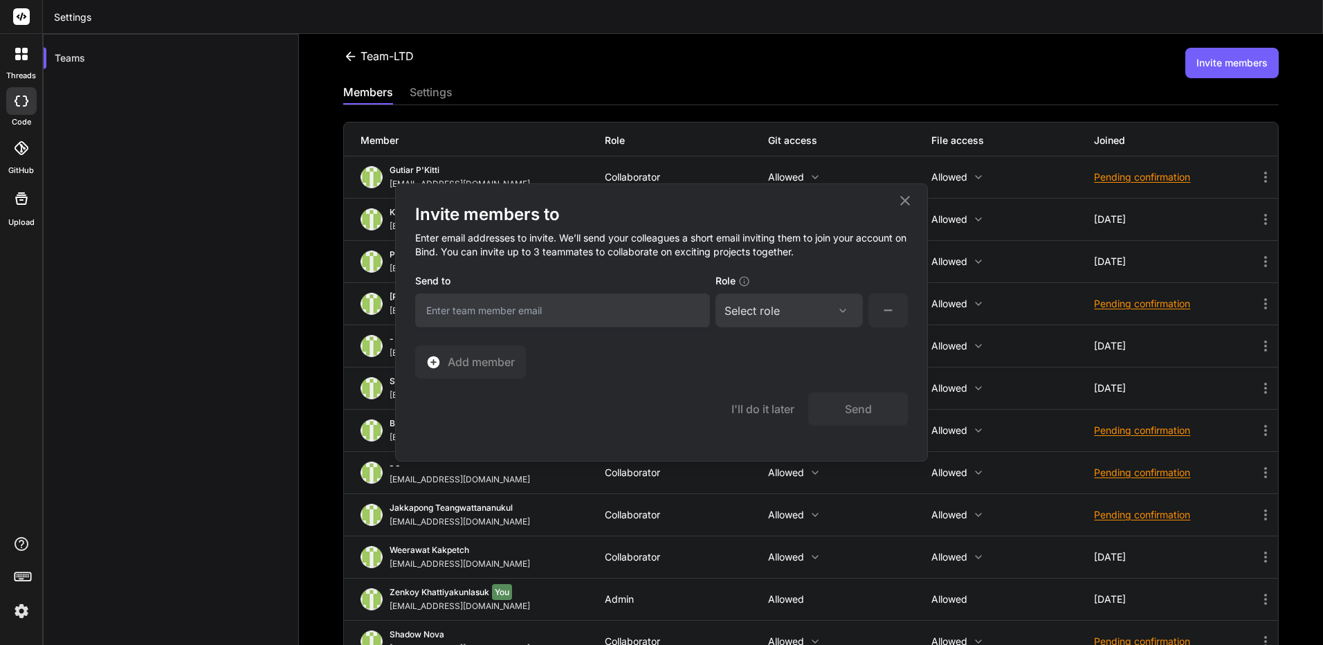
click at [559, 303] on input "email" at bounding box center [562, 310] width 295 height 34
paste input "[EMAIL_ADDRESS][DOMAIN_NAME]"
type input "[EMAIL_ADDRESS][DOMAIN_NAME]"
click at [790, 313] on div "Select role" at bounding box center [789, 310] width 129 height 17
click at [804, 383] on div "Admin" at bounding box center [789, 377] width 145 height 25
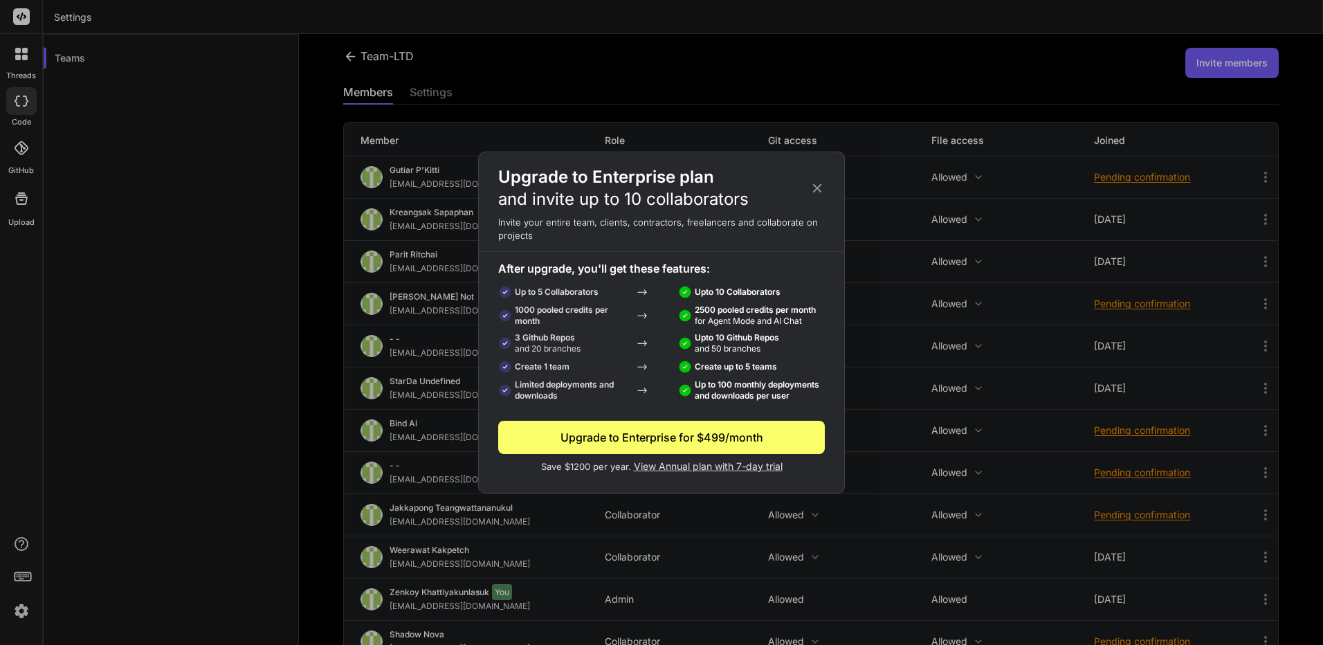
click at [812, 183] on icon at bounding box center [817, 188] width 15 height 15
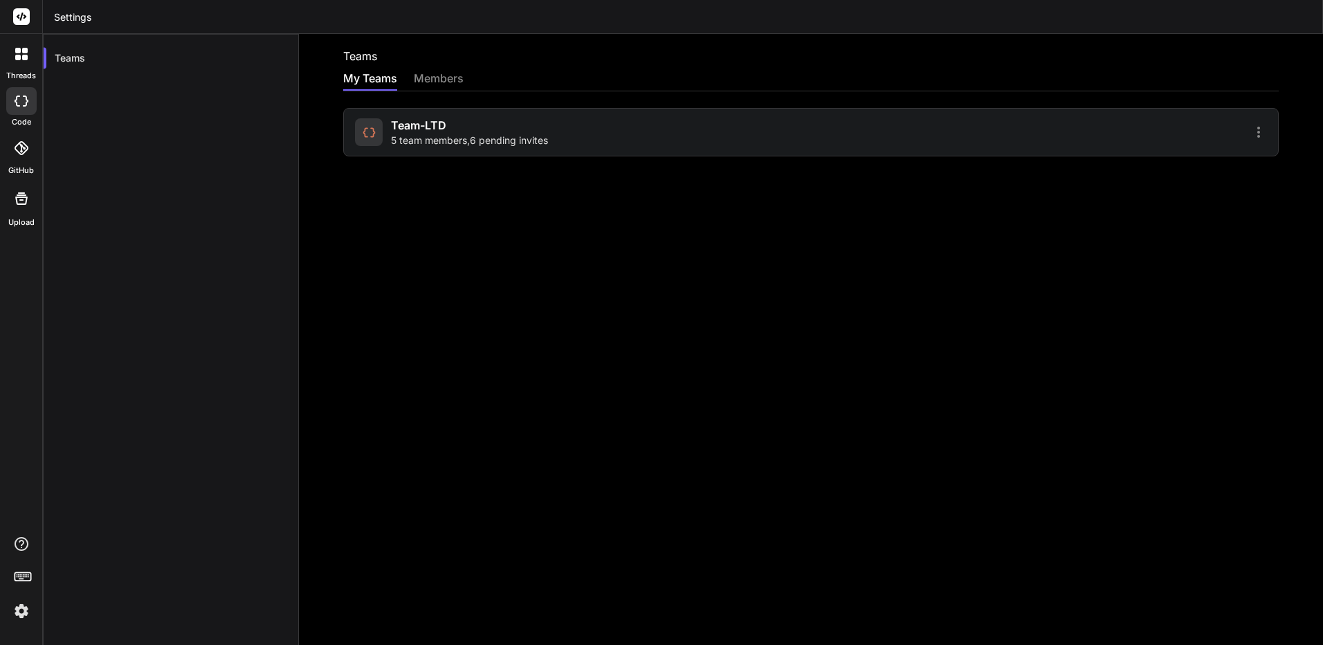
click at [765, 134] on div "Team-LTD 5 team members , 6 pending invites" at bounding box center [581, 132] width 452 height 30
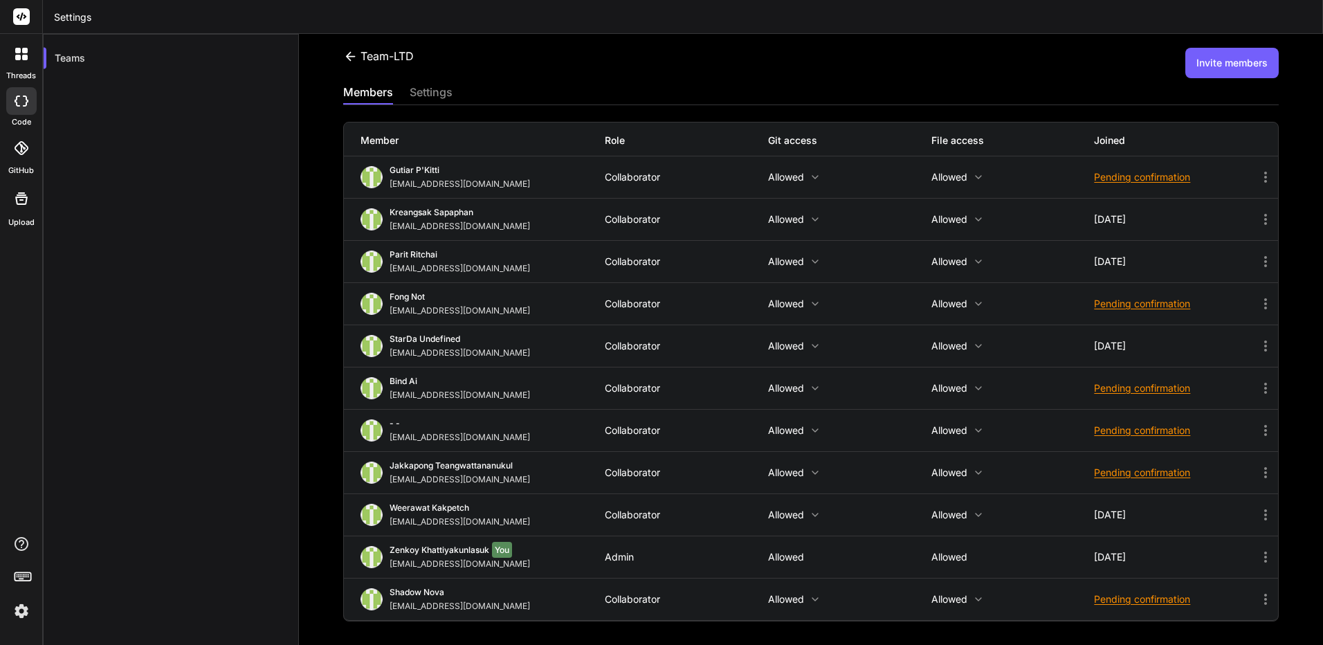
click at [1192, 66] on button "Invite members" at bounding box center [1232, 63] width 93 height 30
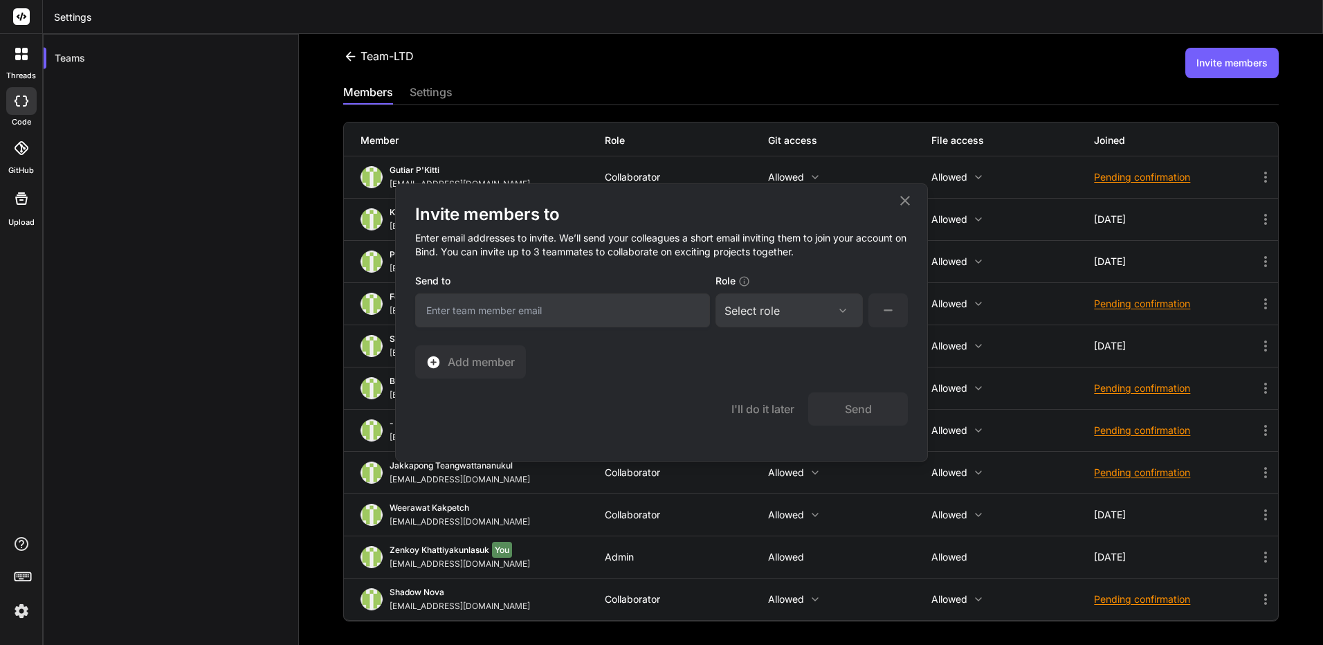
click at [616, 306] on input "email" at bounding box center [562, 310] width 295 height 34
paste input "[EMAIL_ADDRESS][DOMAIN_NAME]"
type input "[EMAIL_ADDRESS][DOMAIN_NAME]"
click at [780, 314] on div "Select role" at bounding box center [752, 310] width 55 height 17
click at [793, 381] on div "Admin" at bounding box center [789, 377] width 145 height 25
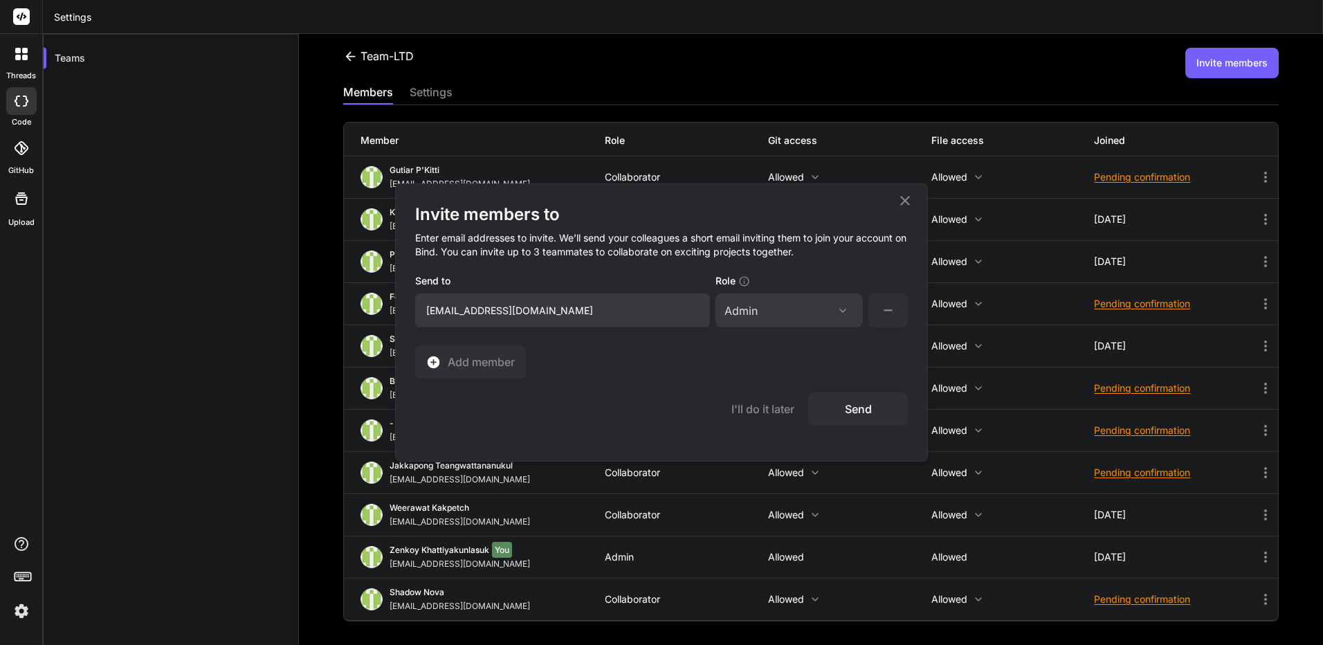
click at [873, 403] on button "Send" at bounding box center [858, 408] width 100 height 33
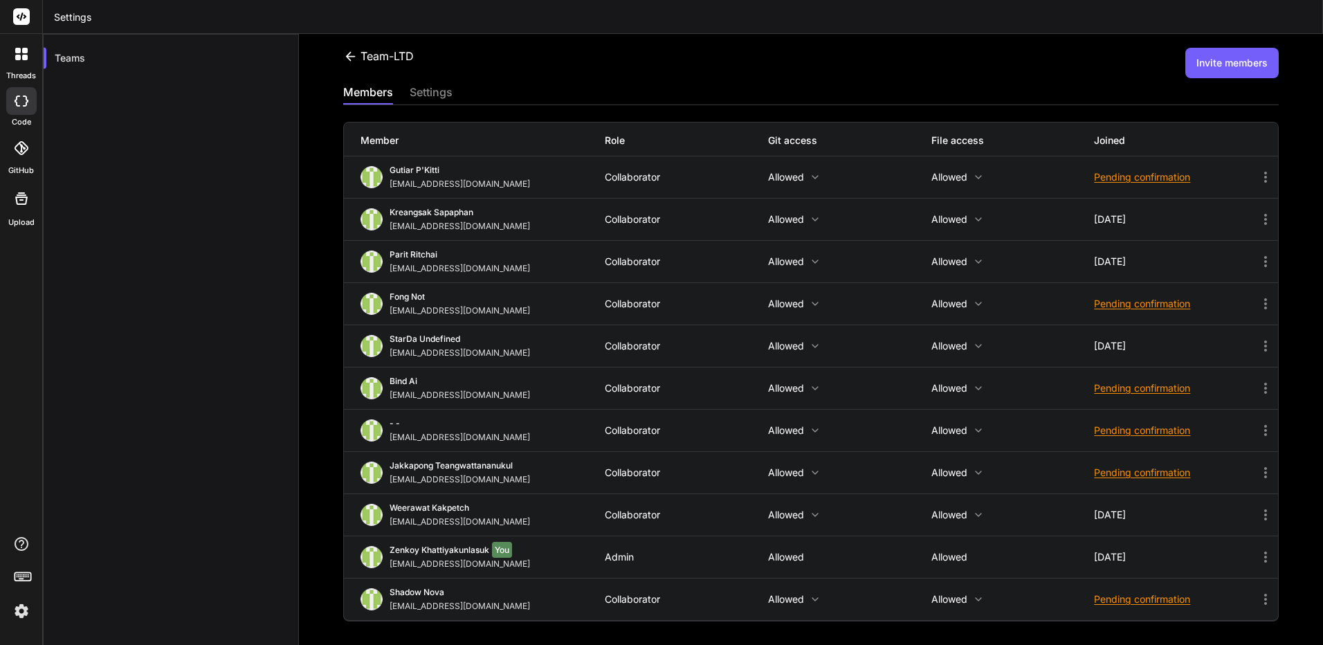
click at [23, 617] on img at bounding box center [22, 611] width 24 height 24
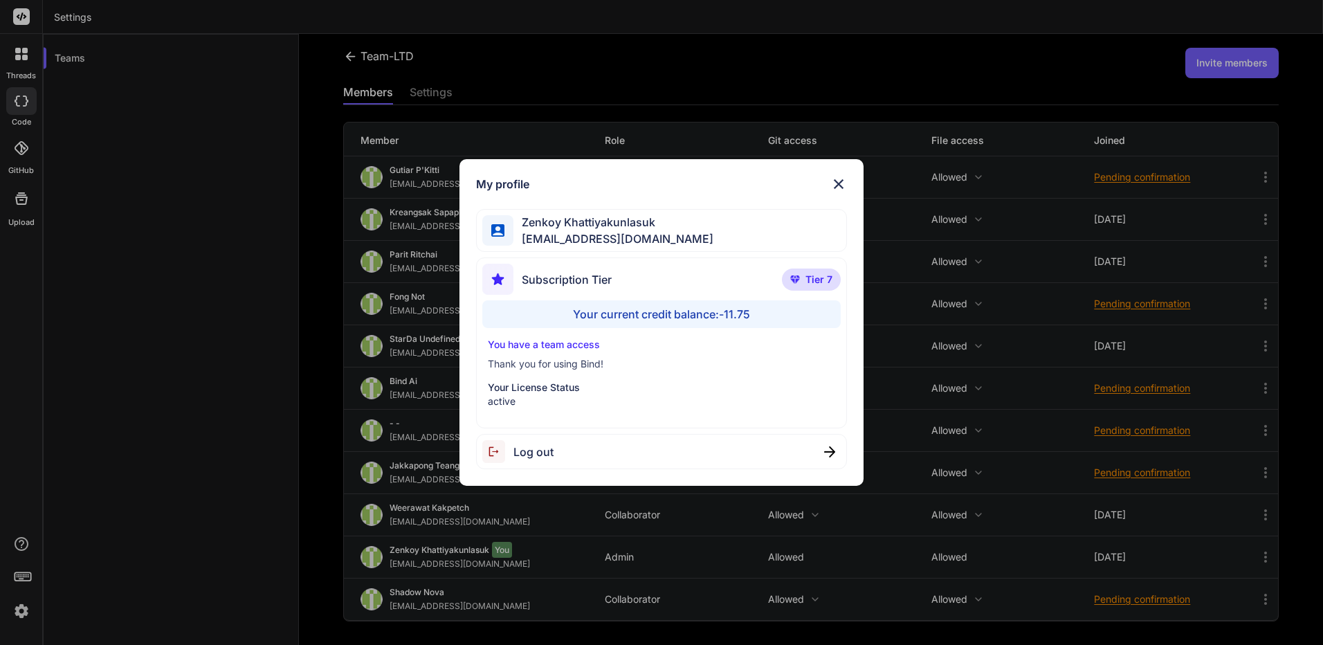
click at [576, 456] on div "Log out" at bounding box center [661, 451] width 371 height 35
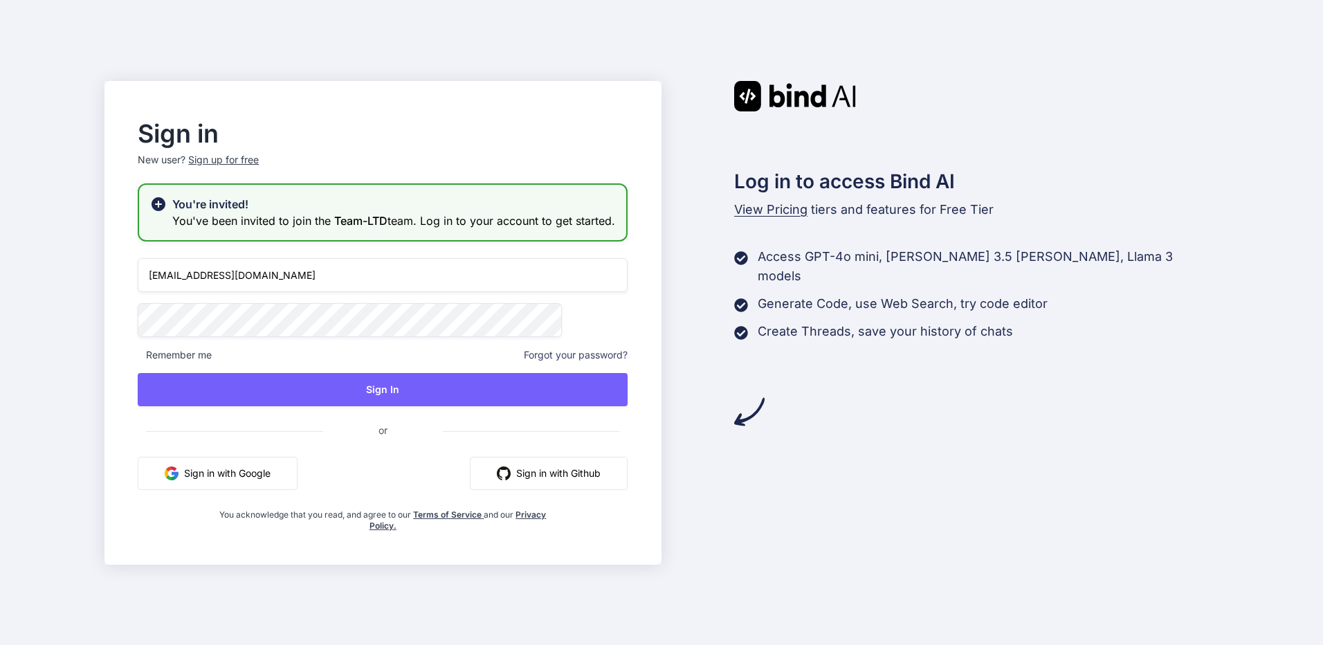
click at [471, 292] on input "[EMAIL_ADDRESS][DOMAIN_NAME]" at bounding box center [383, 275] width 490 height 34
type input "[EMAIL_ADDRESS][DOMAIN_NAME]"
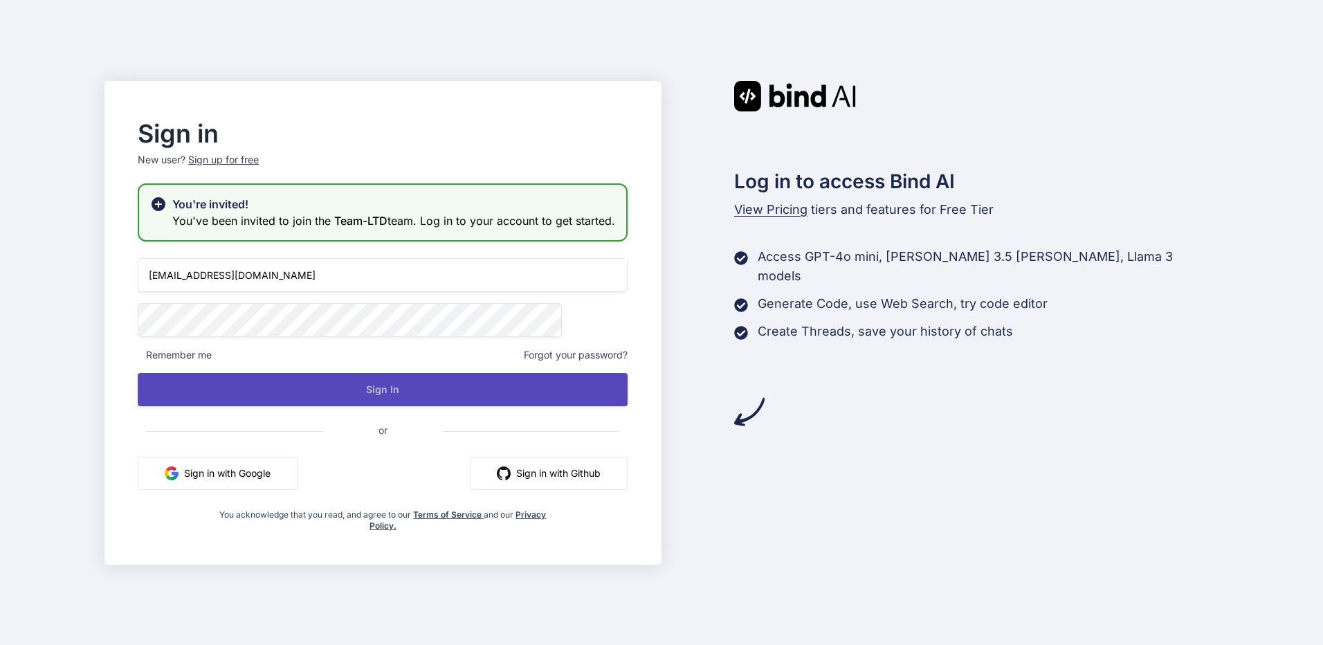
click at [398, 405] on button "Sign In" at bounding box center [383, 389] width 490 height 33
click at [569, 405] on button "Sign In" at bounding box center [383, 389] width 490 height 33
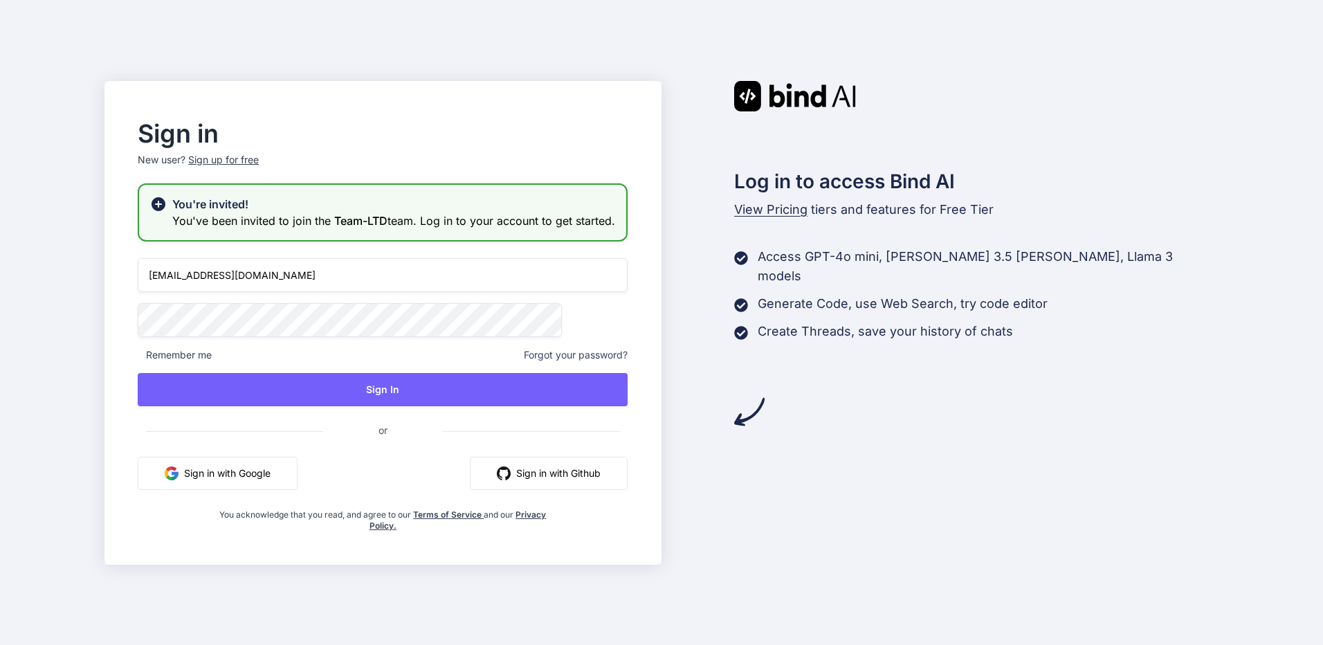
click at [434, 287] on input "[EMAIL_ADDRESS][DOMAIN_NAME]" at bounding box center [383, 275] width 490 height 34
type input "[EMAIL_ADDRESS][DOMAIN_NAME]"
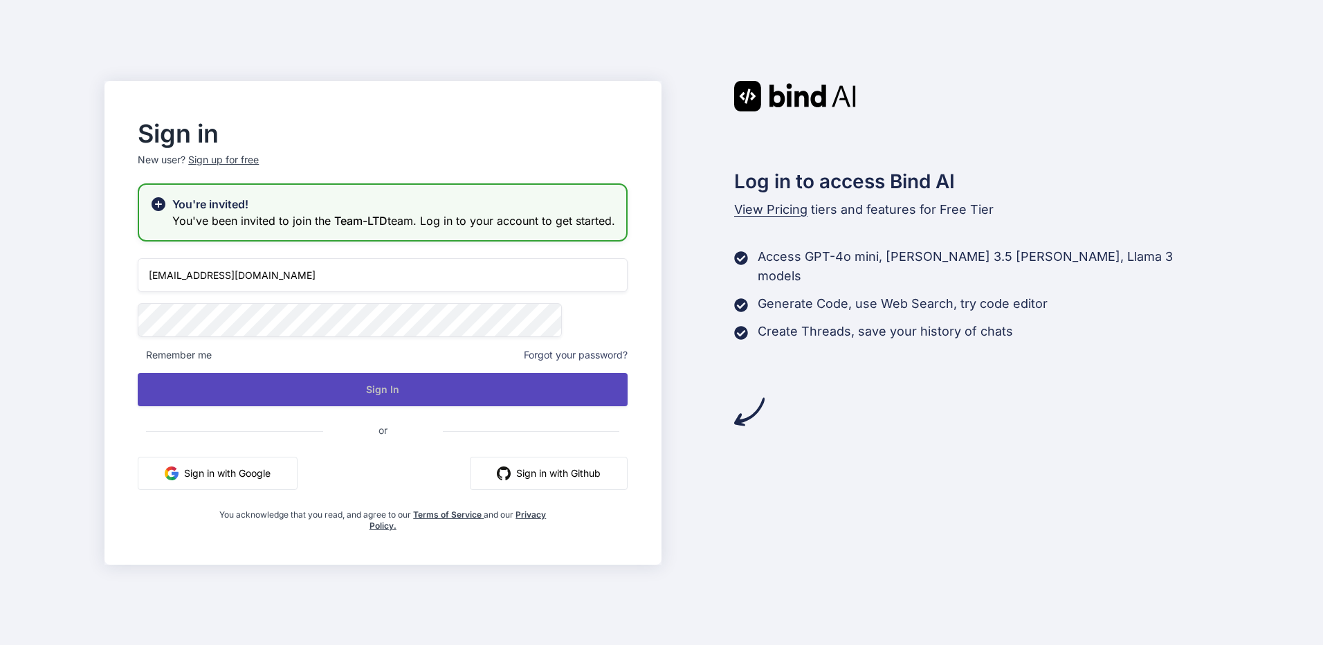
click at [382, 406] on button "Sign In" at bounding box center [383, 389] width 490 height 33
click at [483, 404] on button "Sign In" at bounding box center [383, 389] width 490 height 33
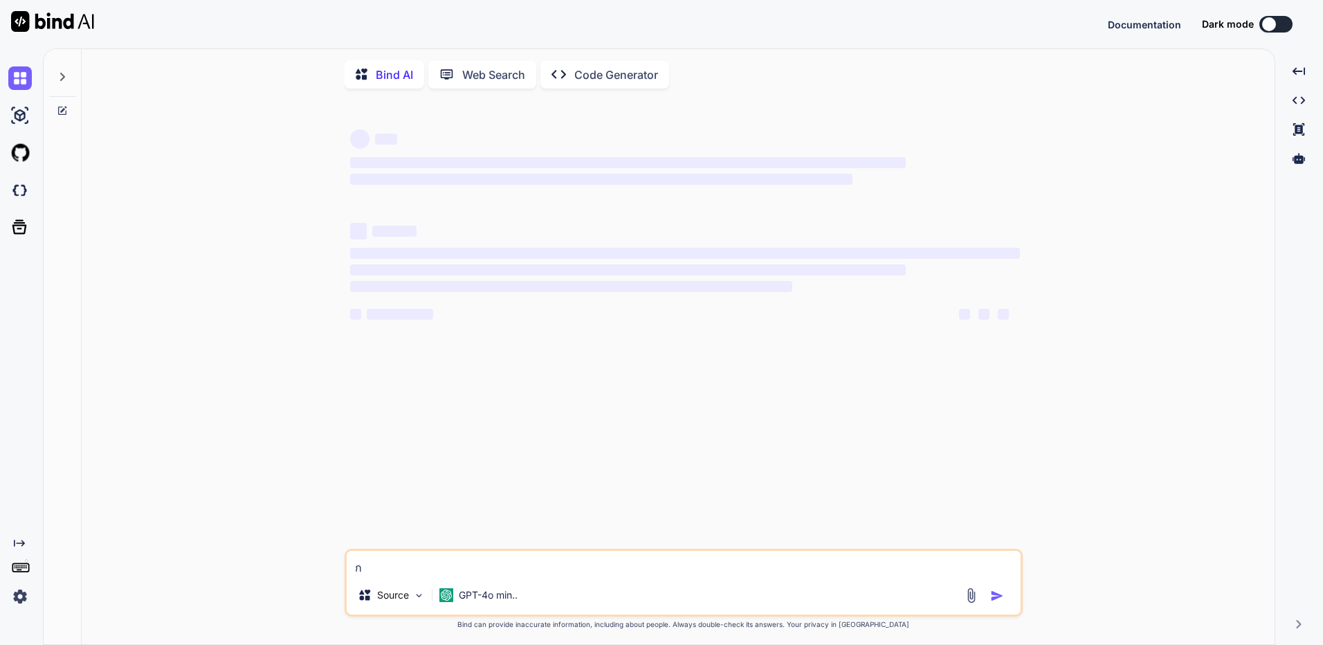
click at [1277, 19] on button at bounding box center [1276, 24] width 33 height 17
type textarea "x"
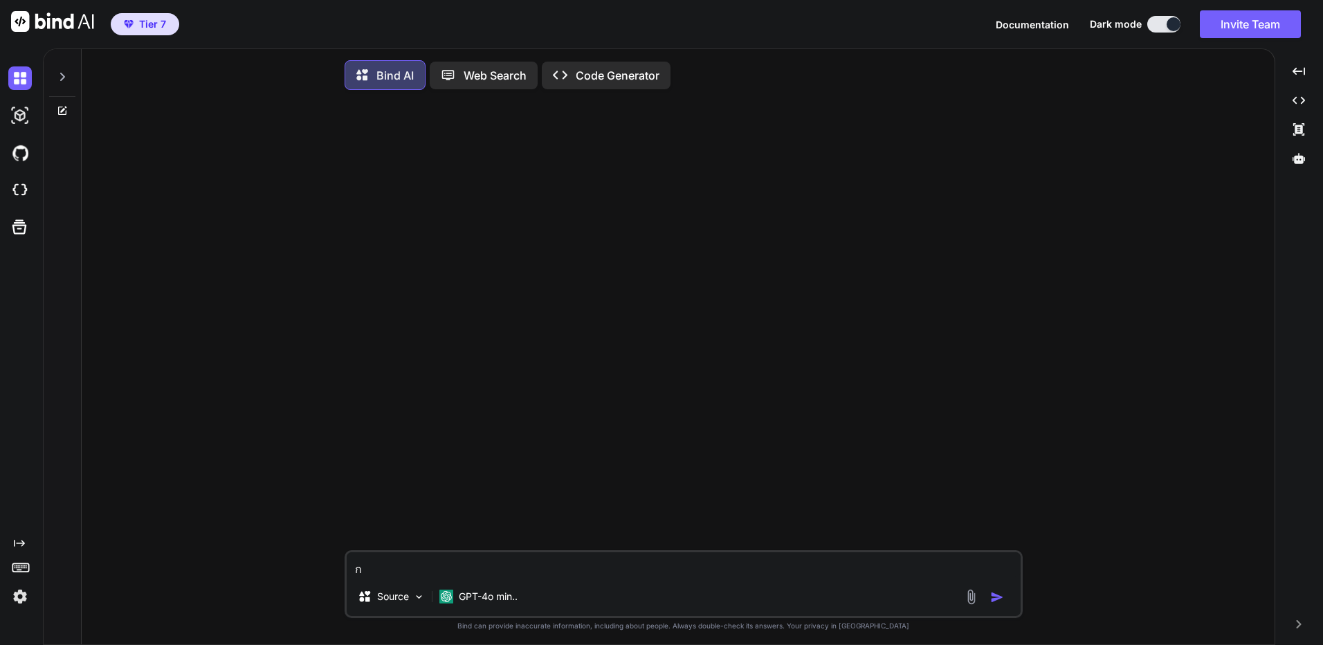
click at [427, 573] on textarea "ก" at bounding box center [684, 564] width 674 height 25
click at [597, 79] on p "Code Generator" at bounding box center [618, 75] width 84 height 17
click at [516, 604] on p "GPT-4o min.." at bounding box center [488, 597] width 59 height 14
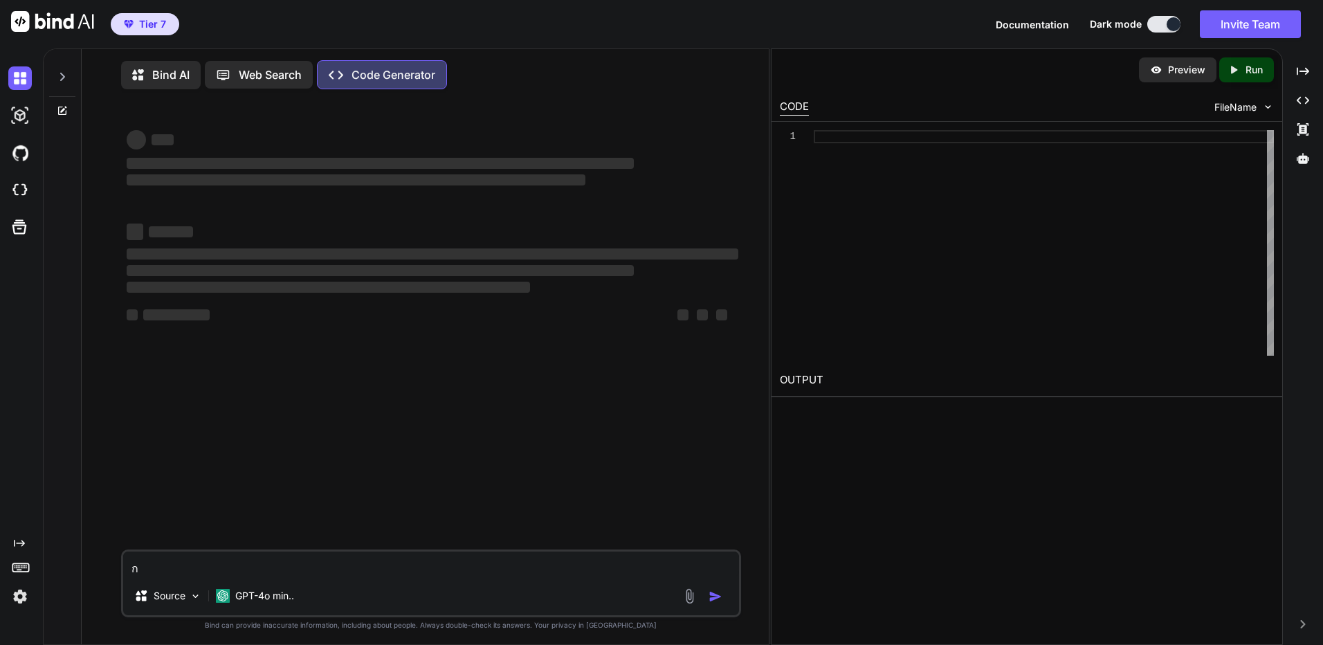
click at [303, 599] on div "Source GPT-4o min.." at bounding box center [431, 598] width 616 height 33
click at [274, 603] on p "GPT-4o min.." at bounding box center [264, 596] width 59 height 14
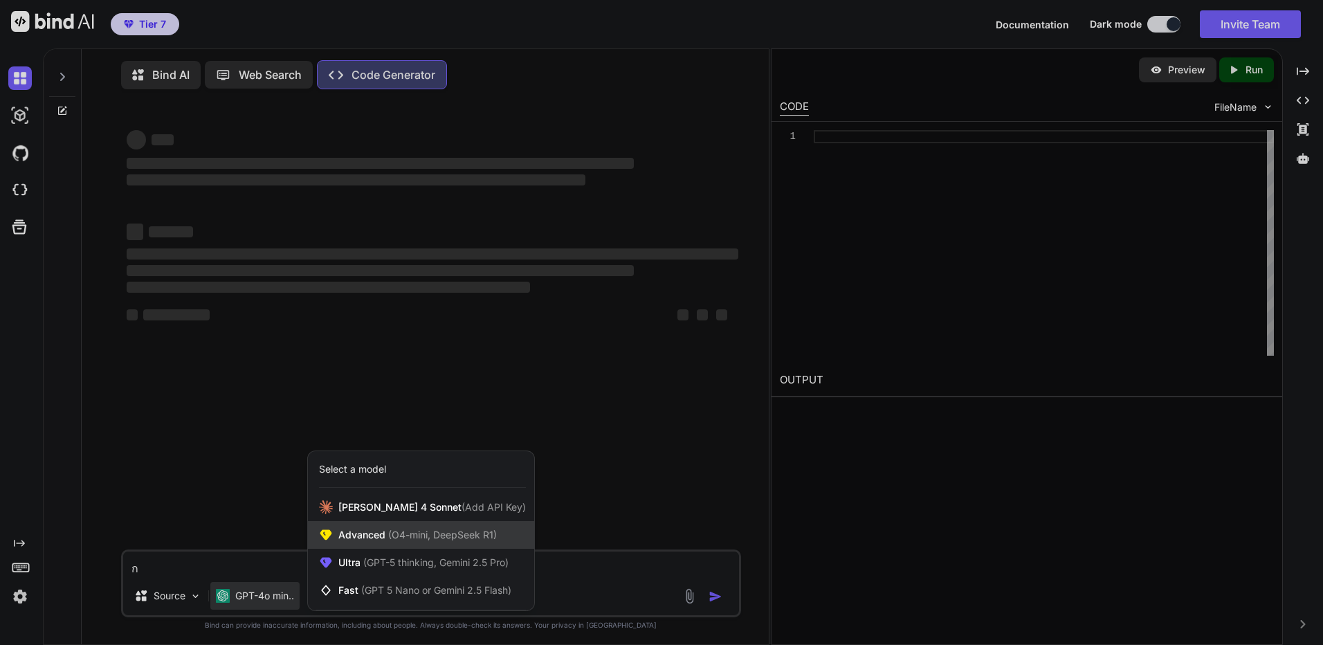
click at [419, 536] on span "(O4-mini, DeepSeek R1)" at bounding box center [440, 535] width 111 height 12
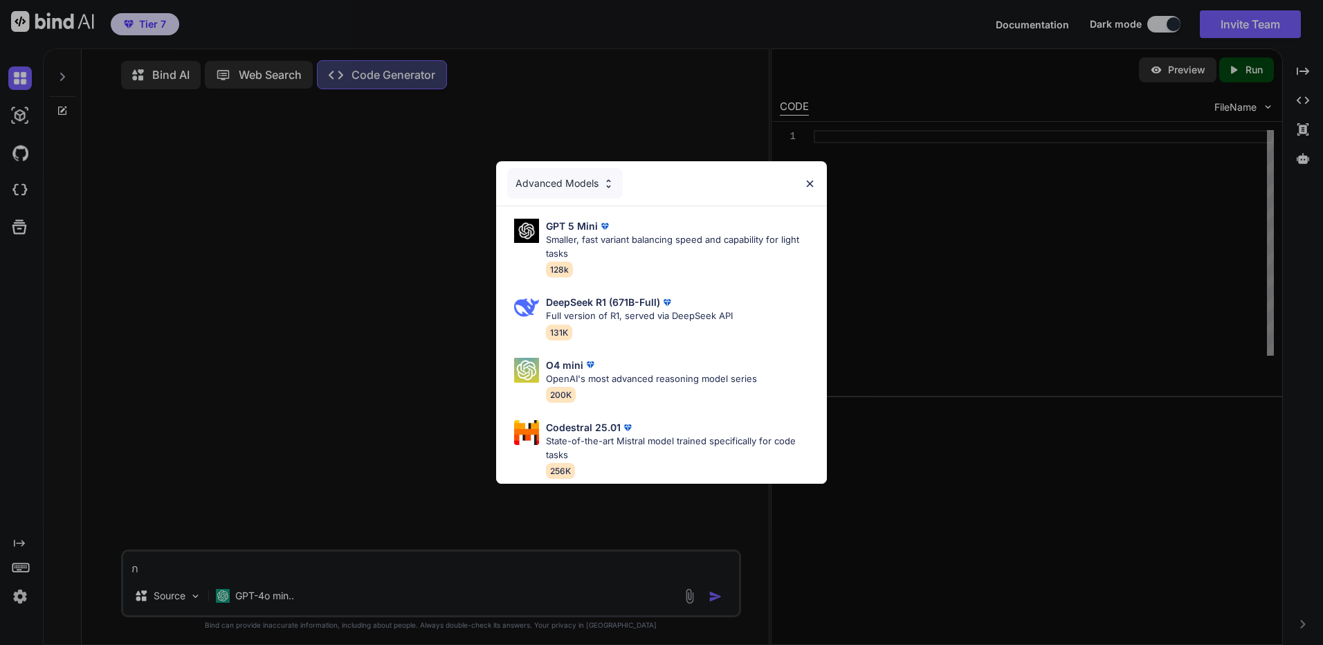
click at [610, 278] on div "GPT 5 Mini Smaller, fast variant balancing speed and capability for light tasks…" at bounding box center [661, 345] width 331 height 278
click at [662, 300] on img at bounding box center [667, 303] width 14 height 14
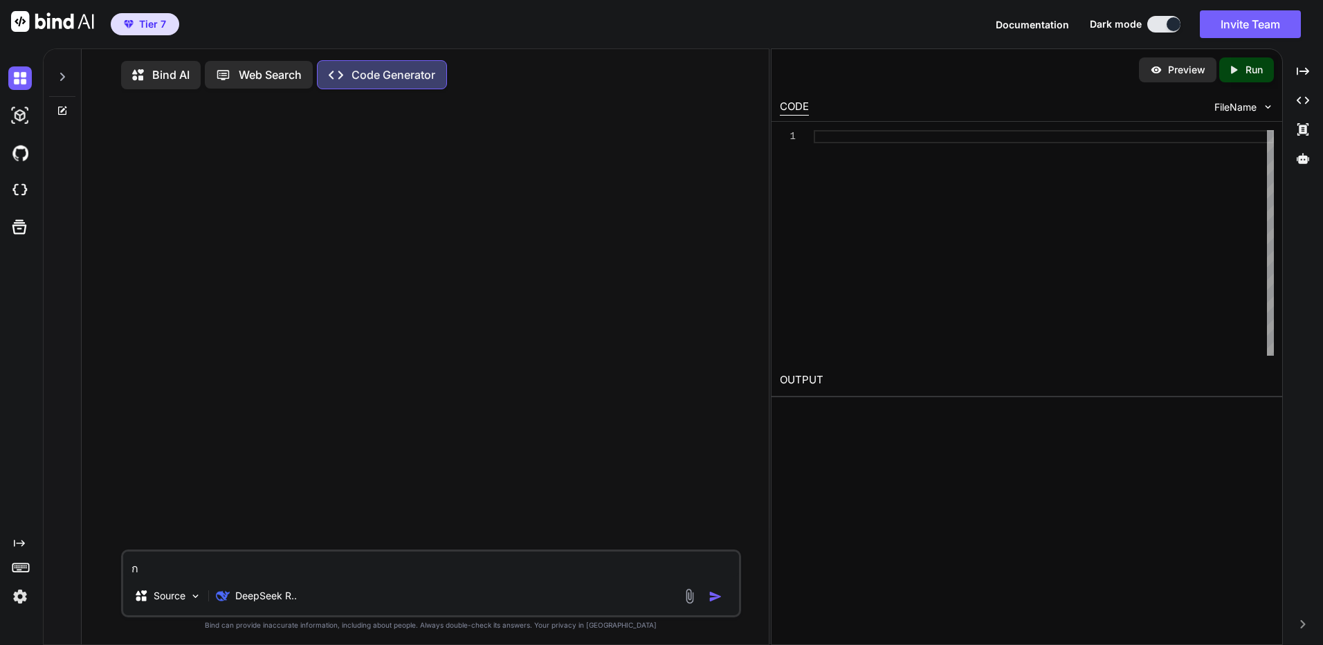
click at [291, 571] on textarea "ก" at bounding box center [431, 564] width 616 height 25
click at [170, 64] on div "Bind AI" at bounding box center [161, 75] width 80 height 28
click at [179, 86] on div "Bind AI" at bounding box center [161, 75] width 80 height 28
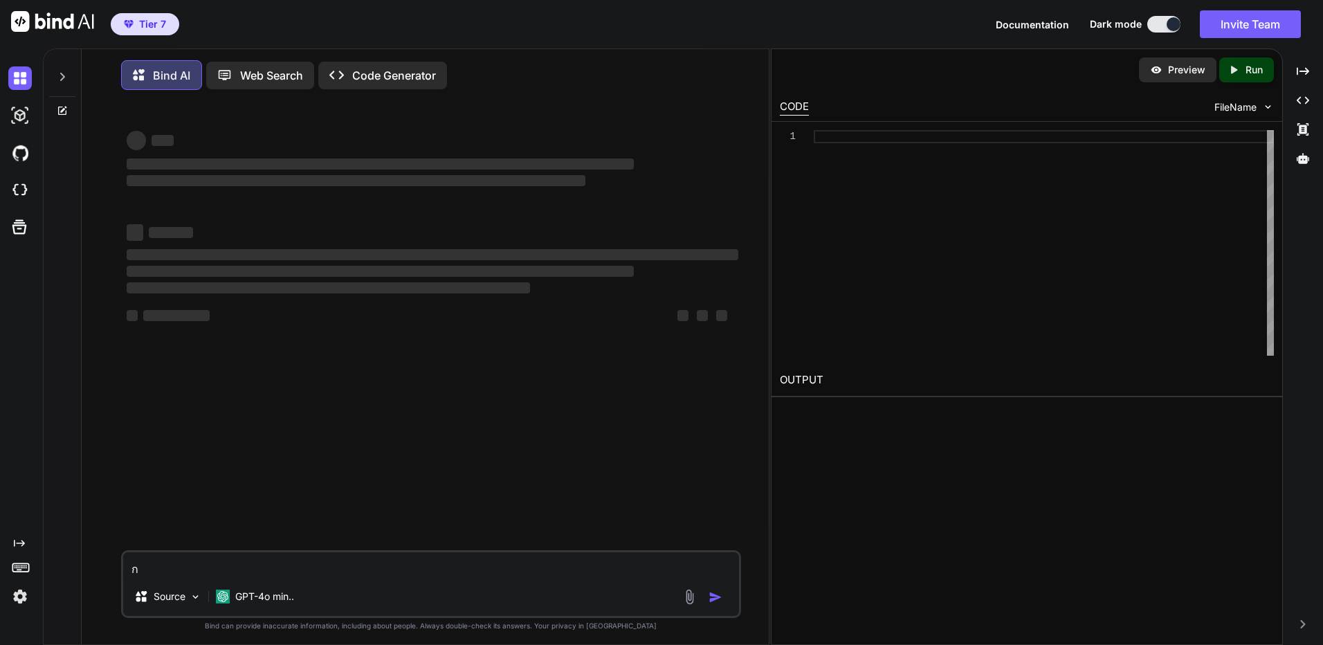
click at [206, 577] on textarea "ก" at bounding box center [431, 564] width 616 height 25
type textarea "f"
type textarea "ดึง"
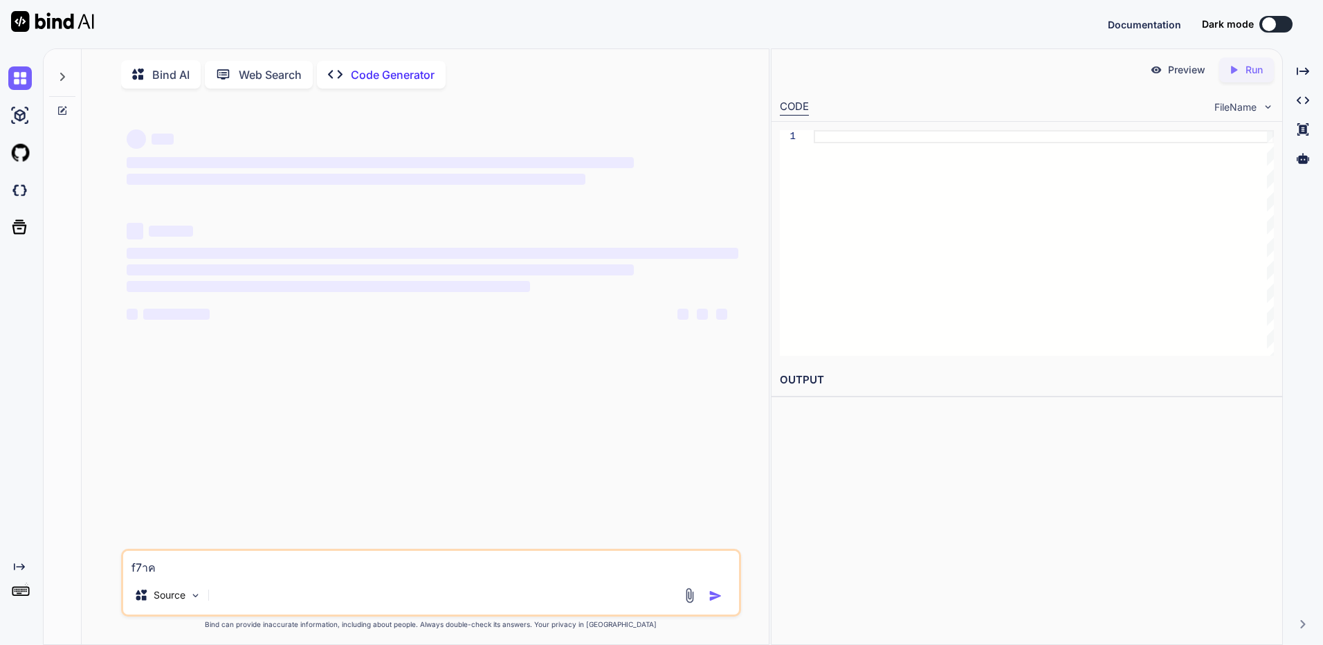
type textarea "f7า"
type textarea "x"
type textarea "f7"
type textarea "x"
type textarea "f"
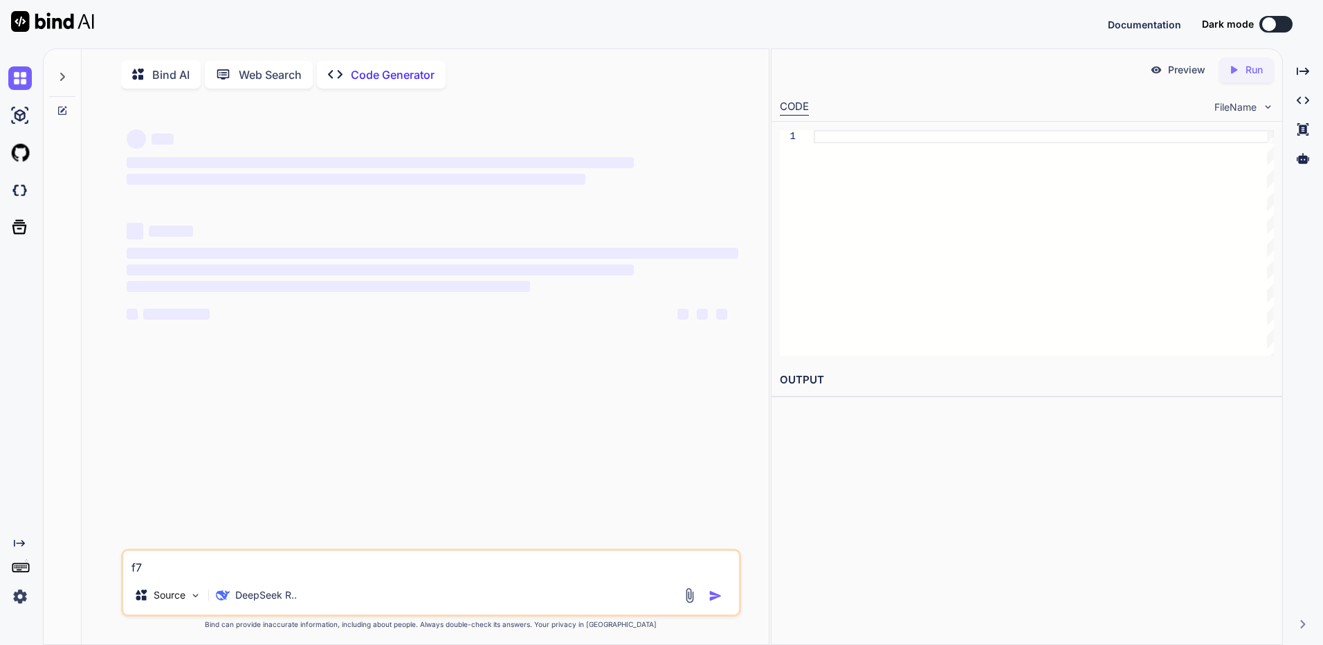
type textarea "x"
click at [184, 78] on p "Bind AI" at bounding box center [170, 74] width 37 height 17
type textarea "x"
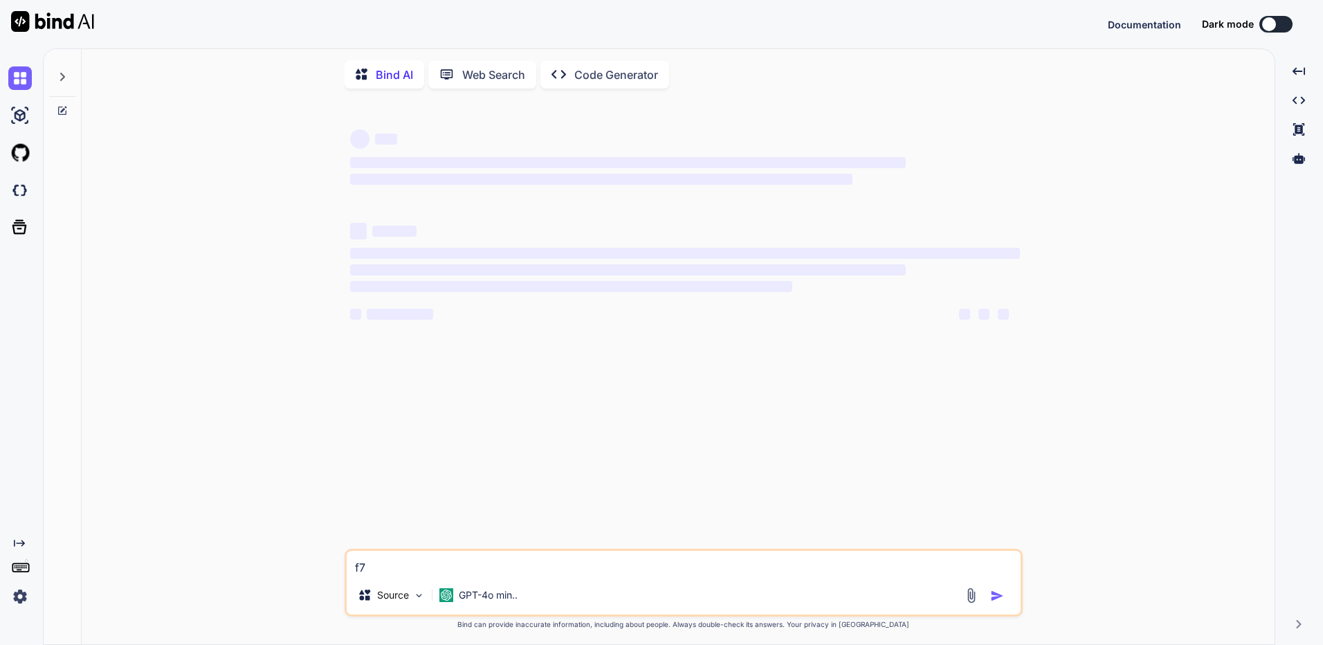
click at [402, 576] on textarea "f7" at bounding box center [684, 563] width 674 height 25
type textarea "x"
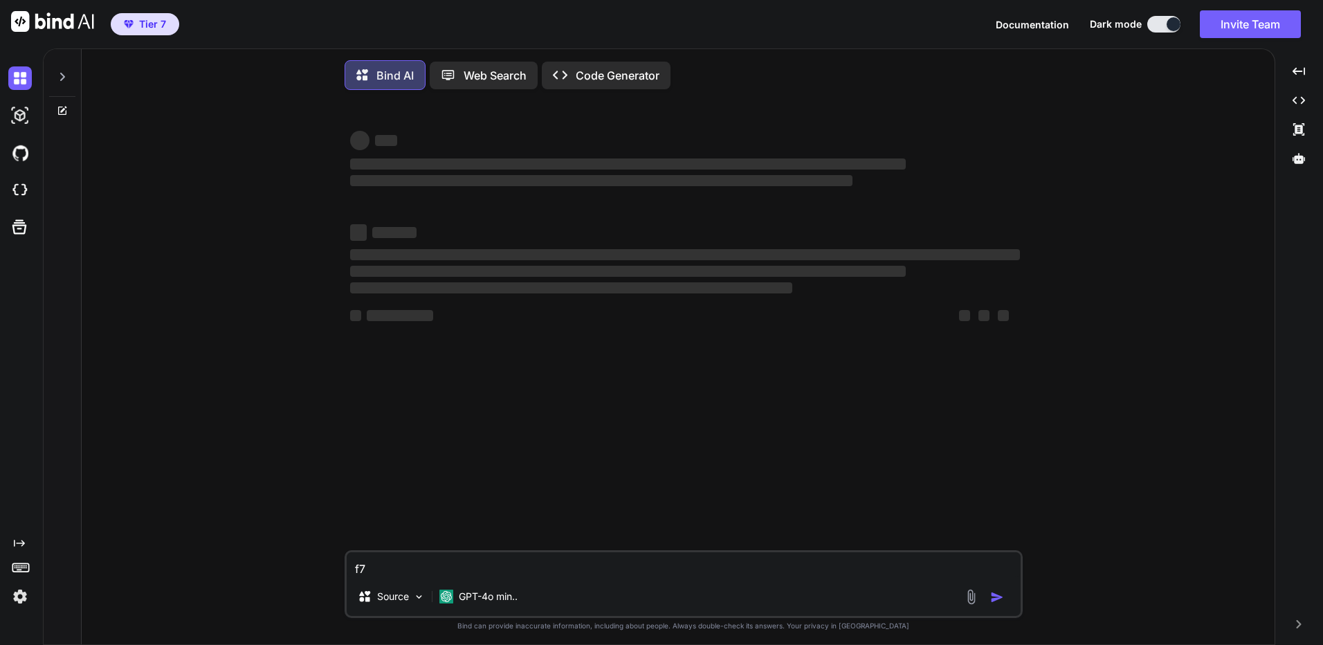
type textarea "f"
type textarea "x"
type textarea "ด"
type textarea "x"
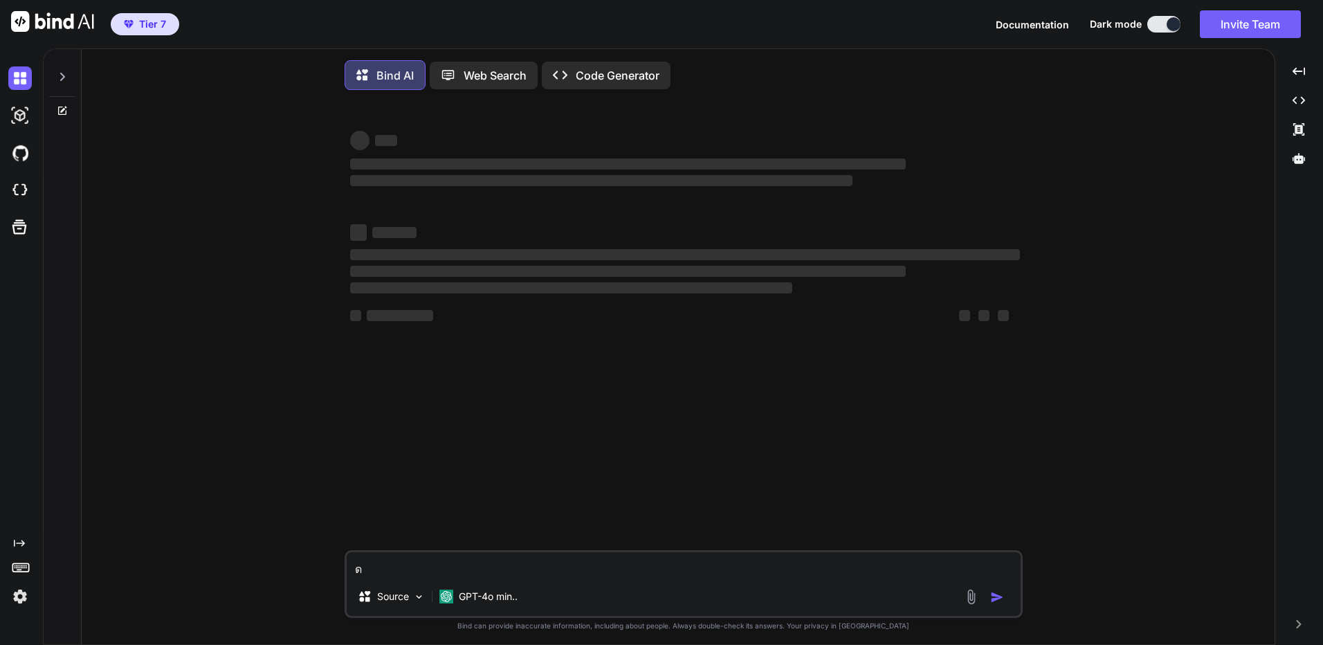
type textarea "ดึ"
type textarea "x"
type textarea "ดึง"
type textarea "x"
type textarea "ดึงร"
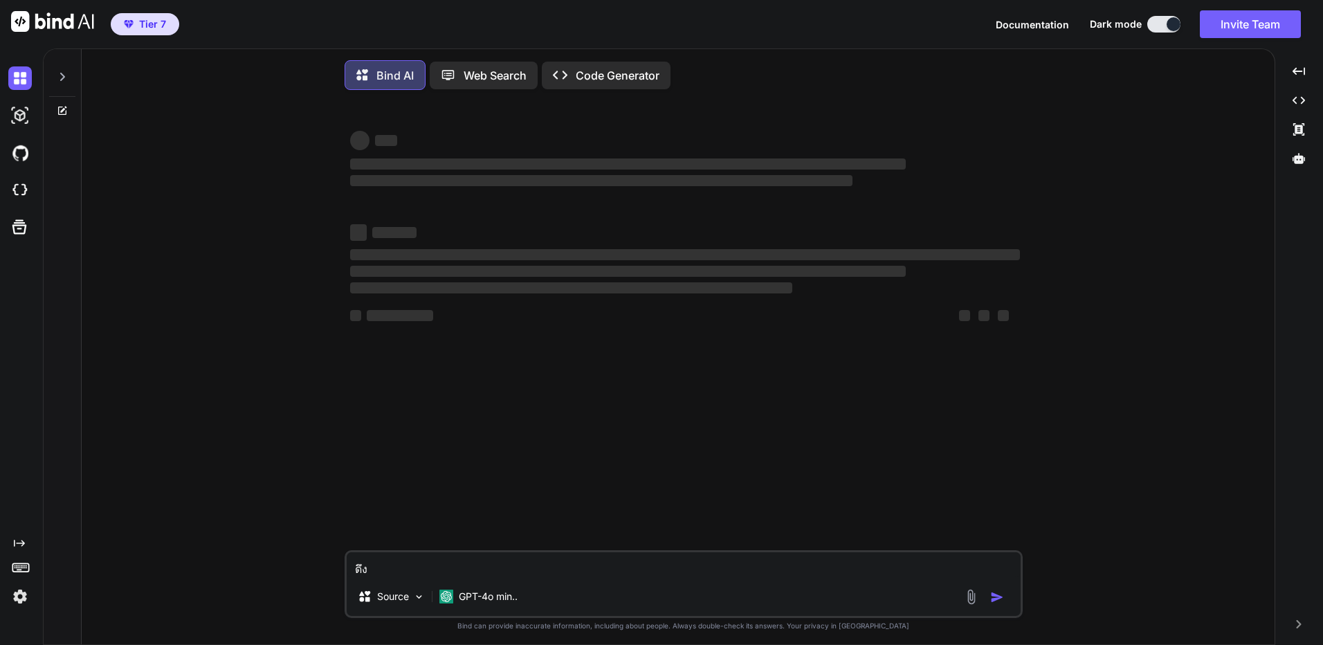
type textarea "x"
type textarea "ดึงรา"
type textarea "x"
type textarea "ดึงราค"
type textarea "x"
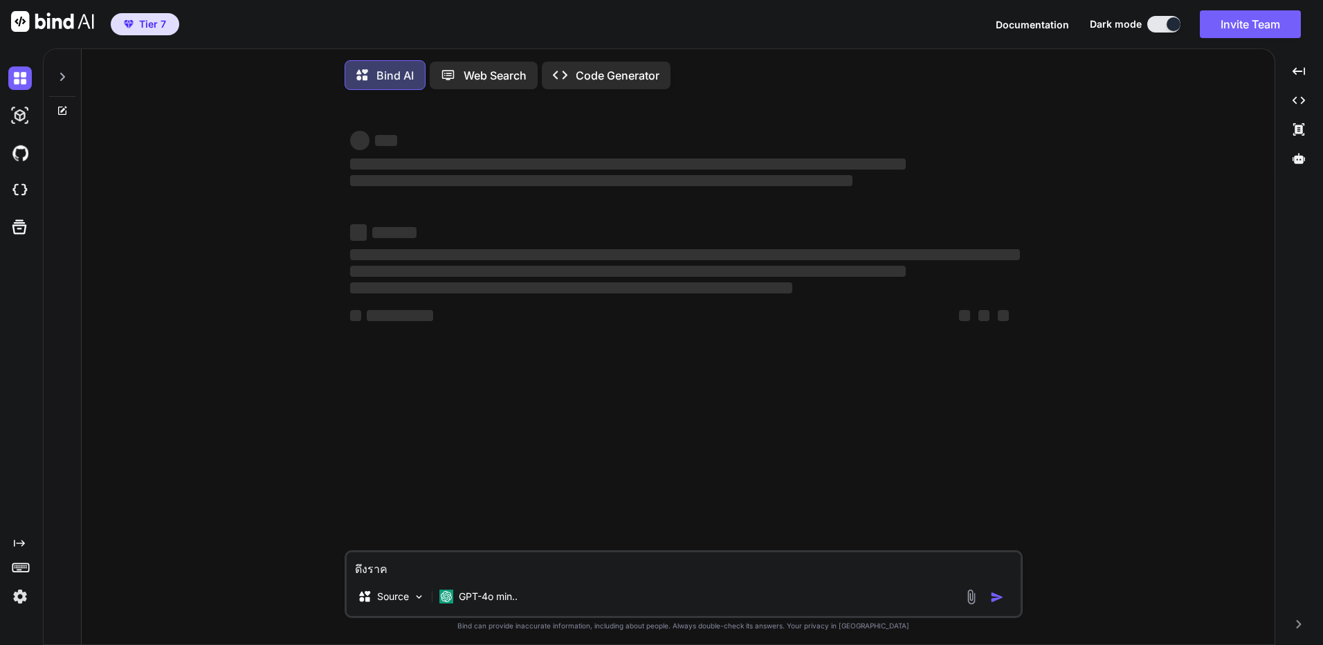
type textarea "ดึงราคา"
type textarea "x"
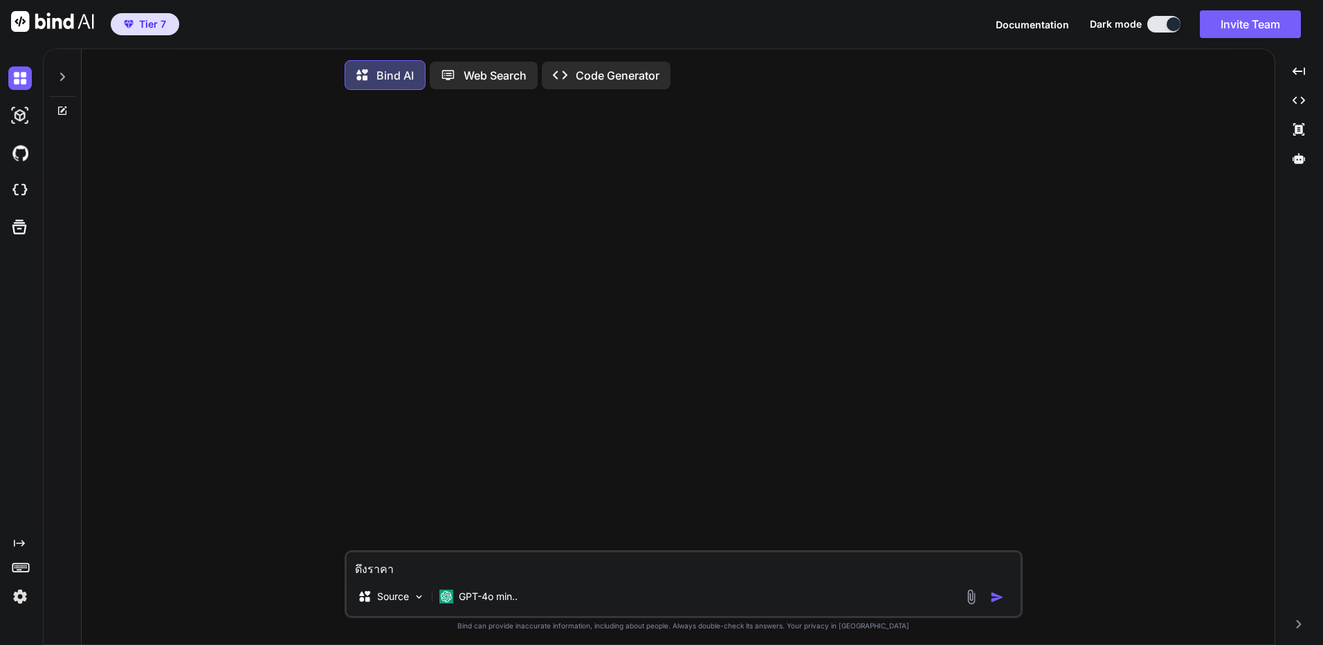
type textarea "ดึงราค"
type textarea "x"
type textarea "ดึงรา"
type textarea "x"
type textarea "ดึงร"
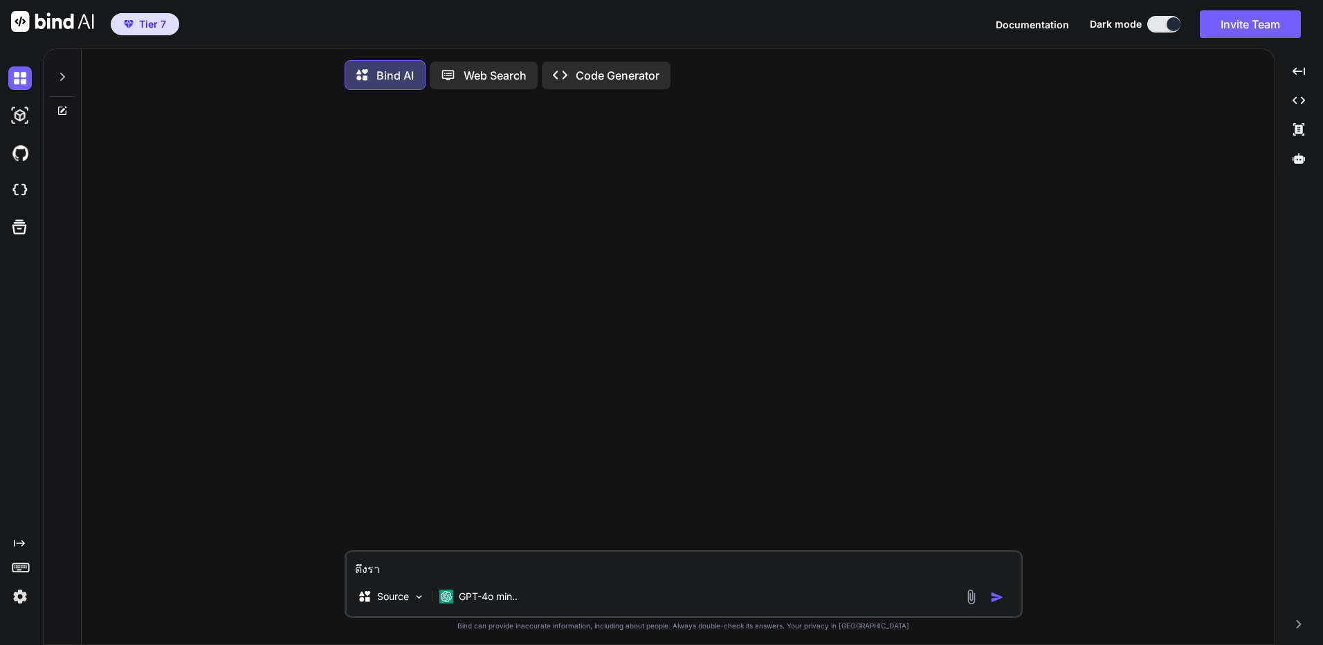
type textarea "x"
type textarea "ดึง"
type textarea "x"
type textarea "ดึ"
type textarea "x"
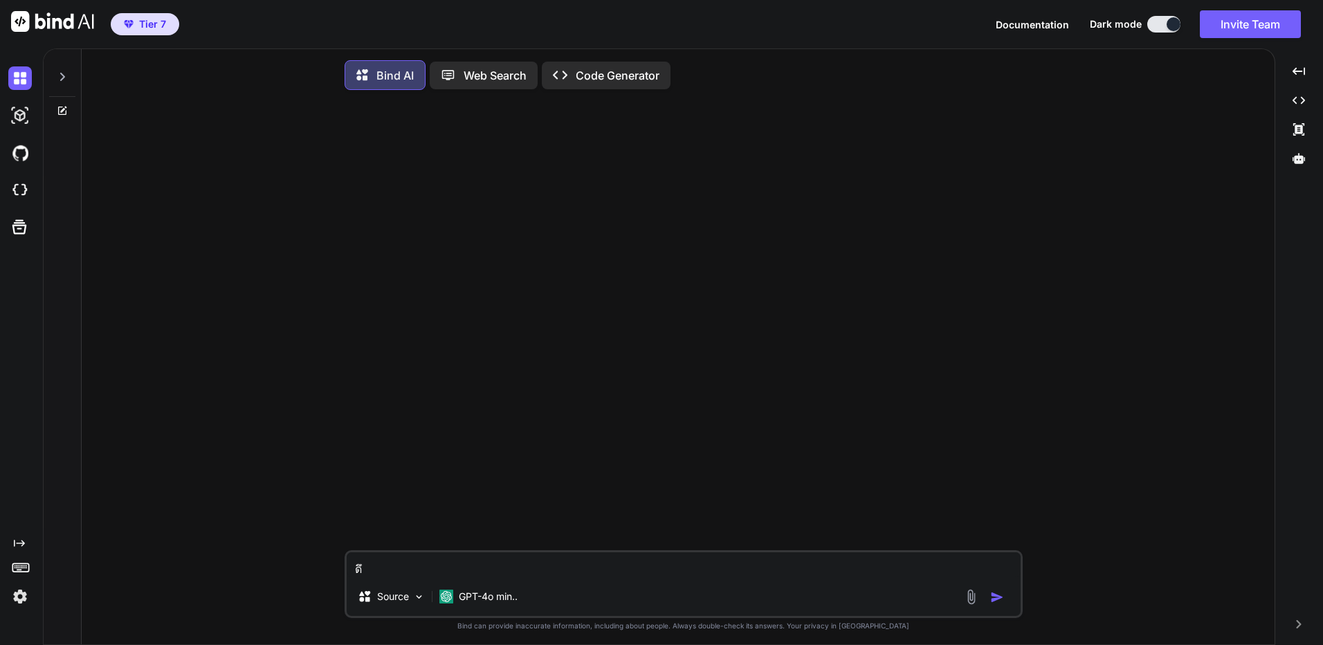
type textarea "ด"
type textarea "x"
type textarea "ว"
type textarea "x"
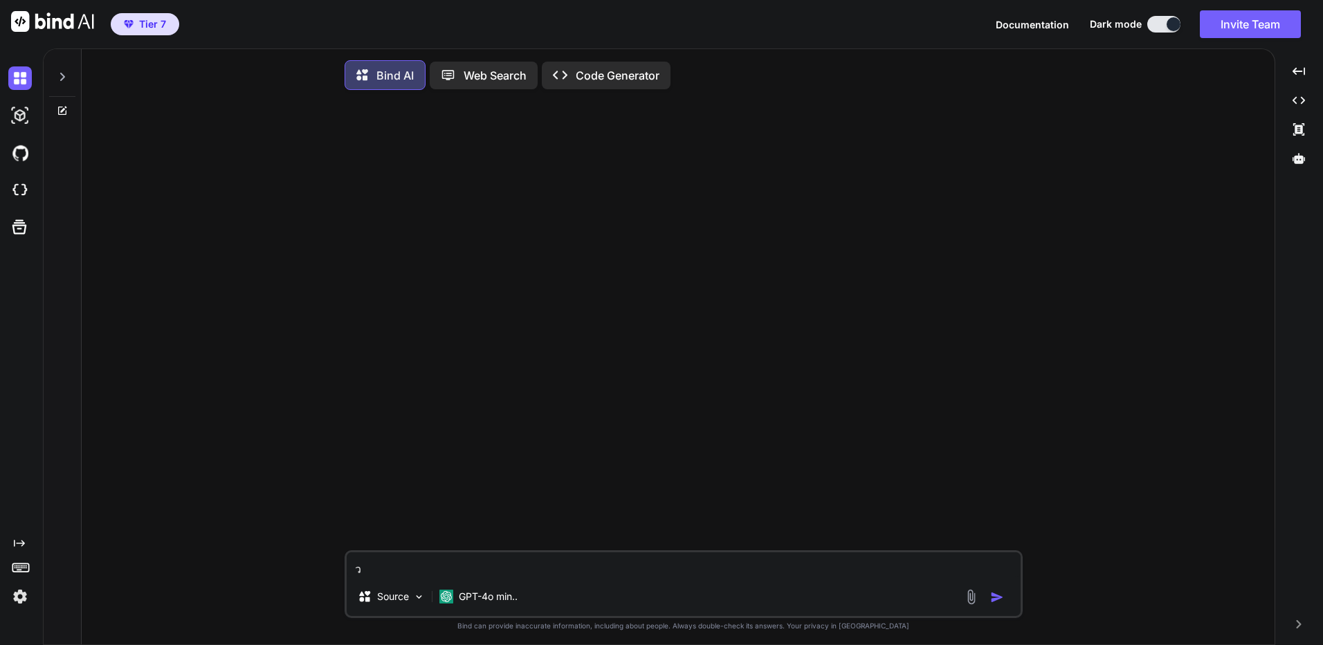
type textarea "วิ"
type textarea "x"
type textarea "วิเ"
type textarea "x"
type textarea "วิเค"
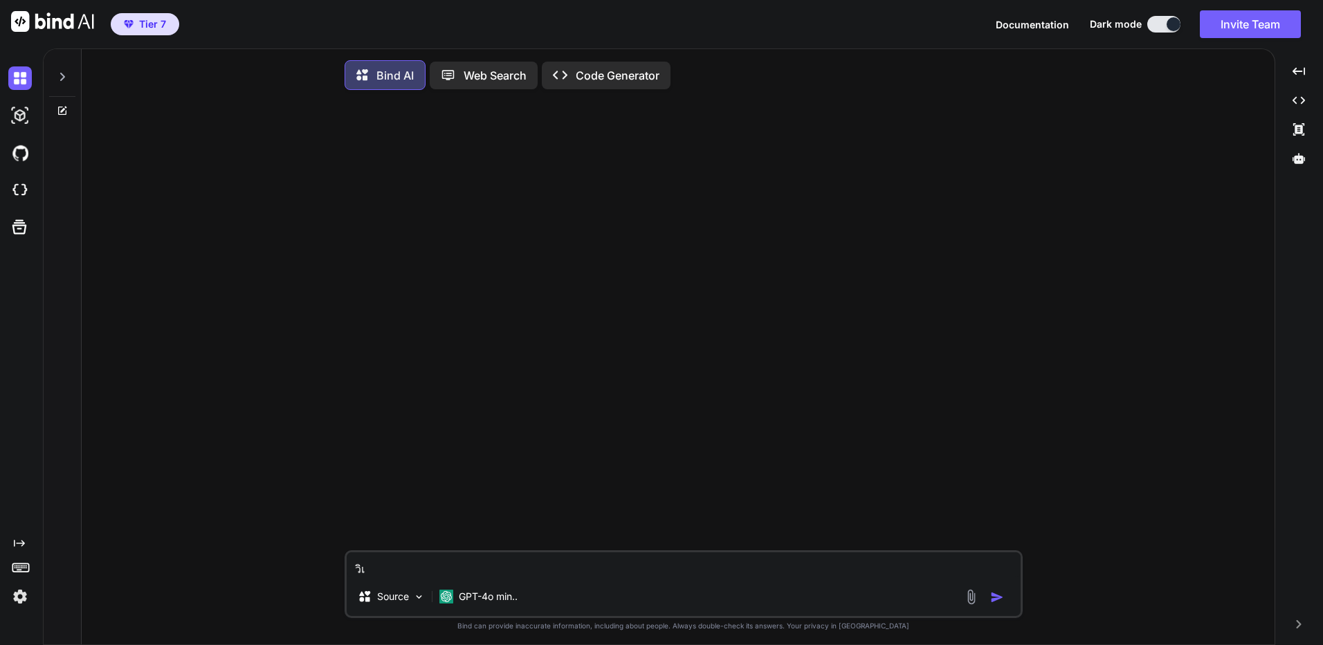
type textarea "x"
type textarea "วิเคร"
type textarea "x"
type textarea "วิเคระ"
type textarea "x"
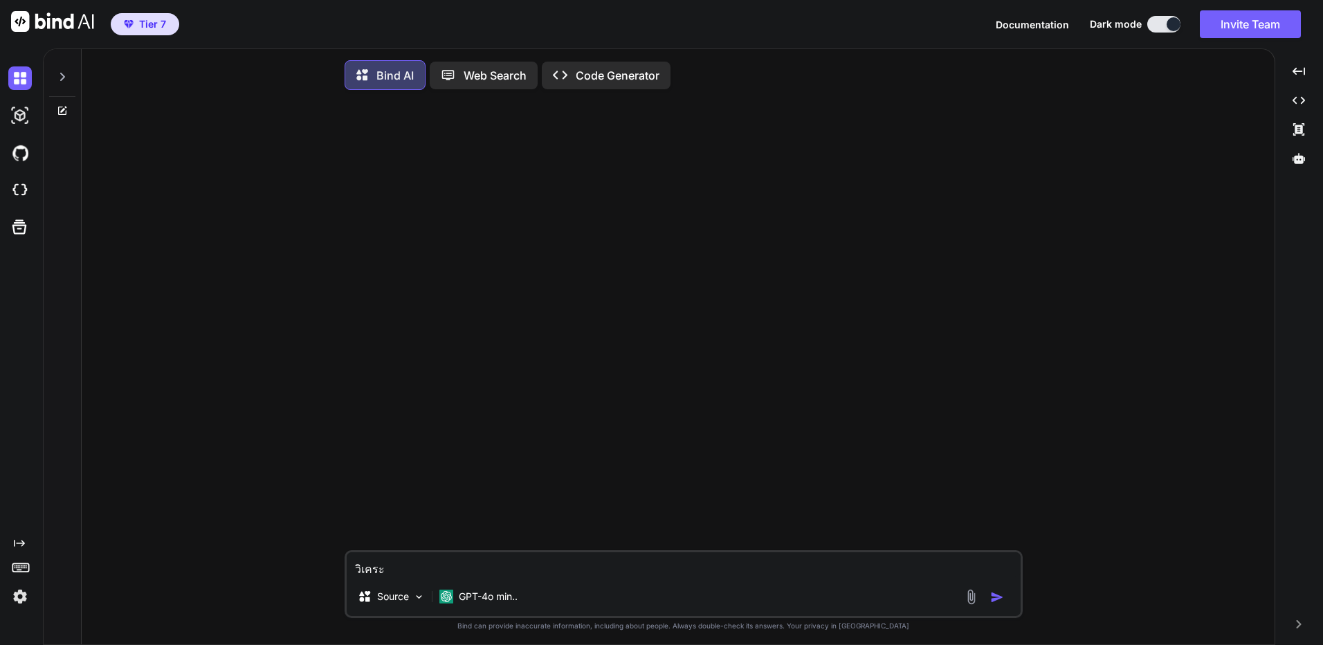
type textarea "วิเคระา"
type textarea "x"
type textarea "วิเคระาห"
type textarea "x"
type textarea "วิเคระาห์"
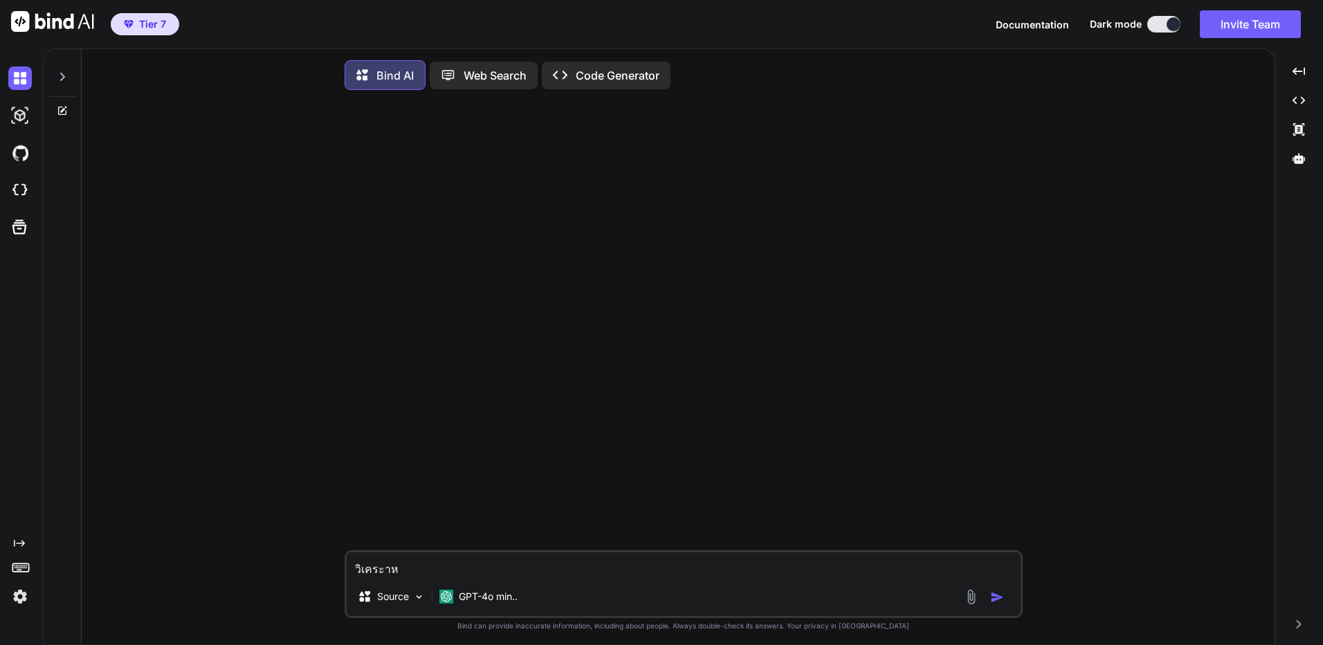
type textarea "x"
type textarea "วิเคระาห"
type textarea "x"
type textarea "วิเคระา"
type textarea "x"
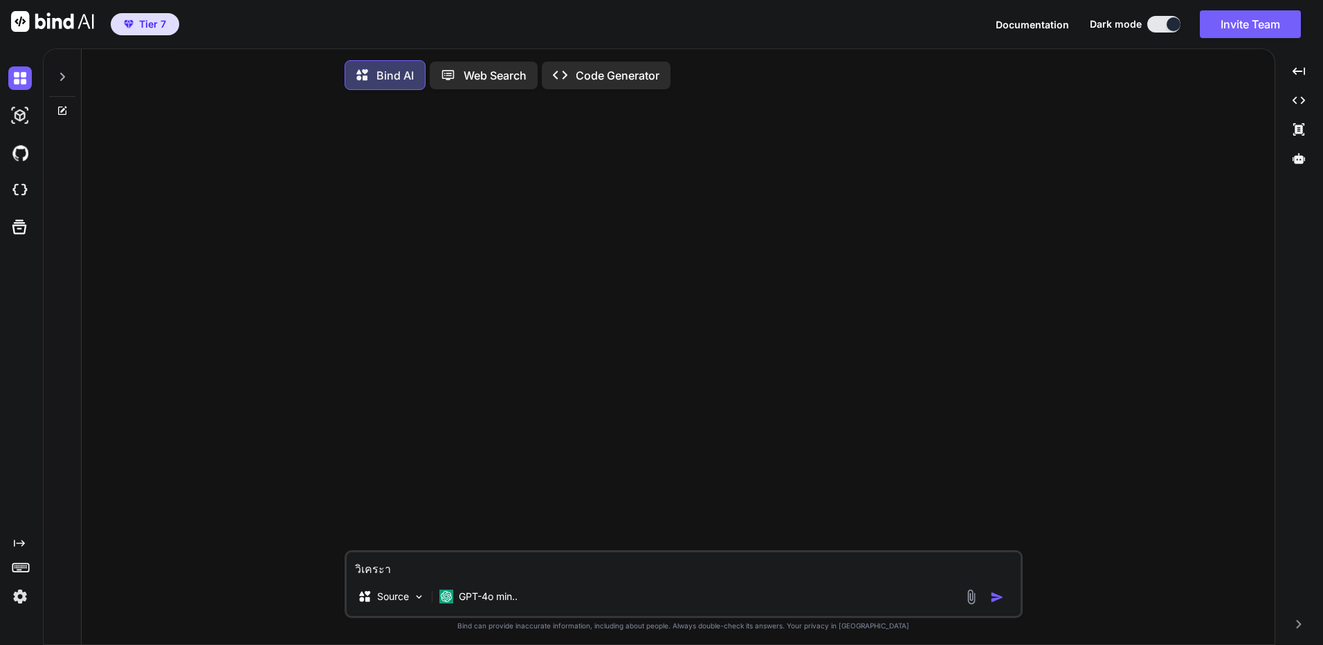
type textarea "วิเคระ"
type textarea "x"
type textarea "วิเคร"
type textarea "x"
type textarea "วิเครา"
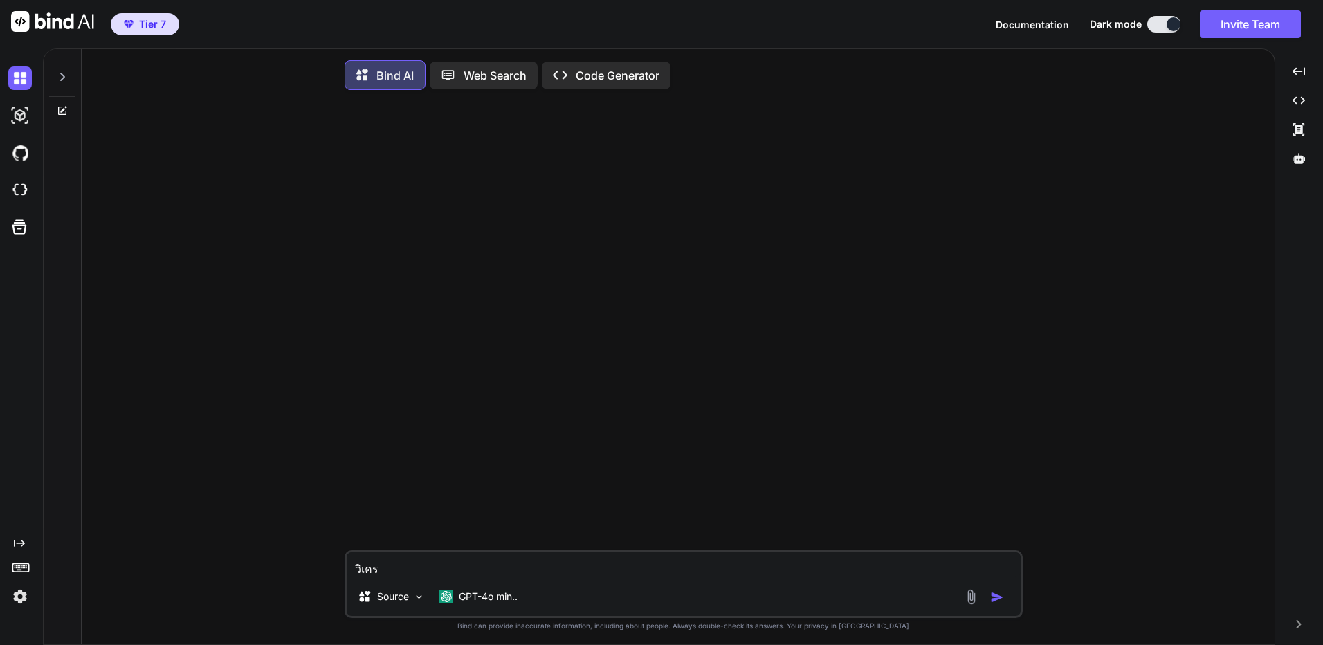
type textarea "x"
type textarea "วิเคราห"
type textarea "x"
type textarea "วิเคราห์"
type textarea "x"
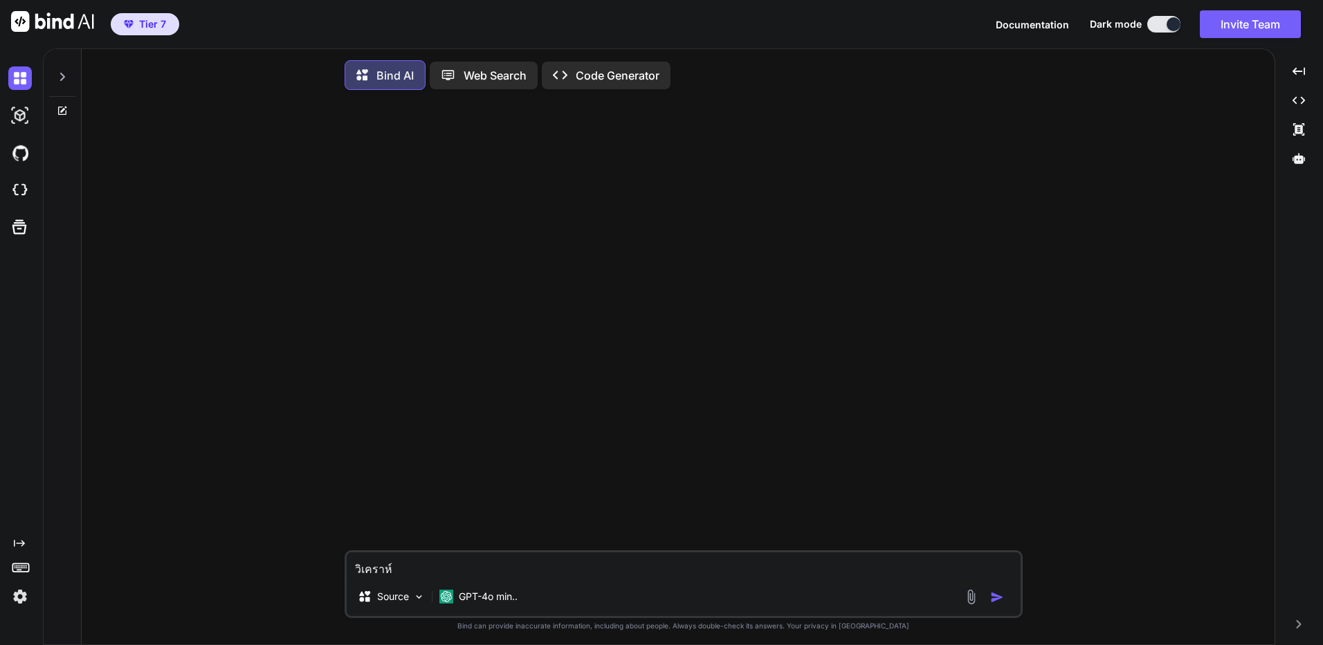
type textarea "วิเคราห"
type textarea "x"
type textarea "วิเครา"
type textarea "x"
type textarea "วิเคราะ"
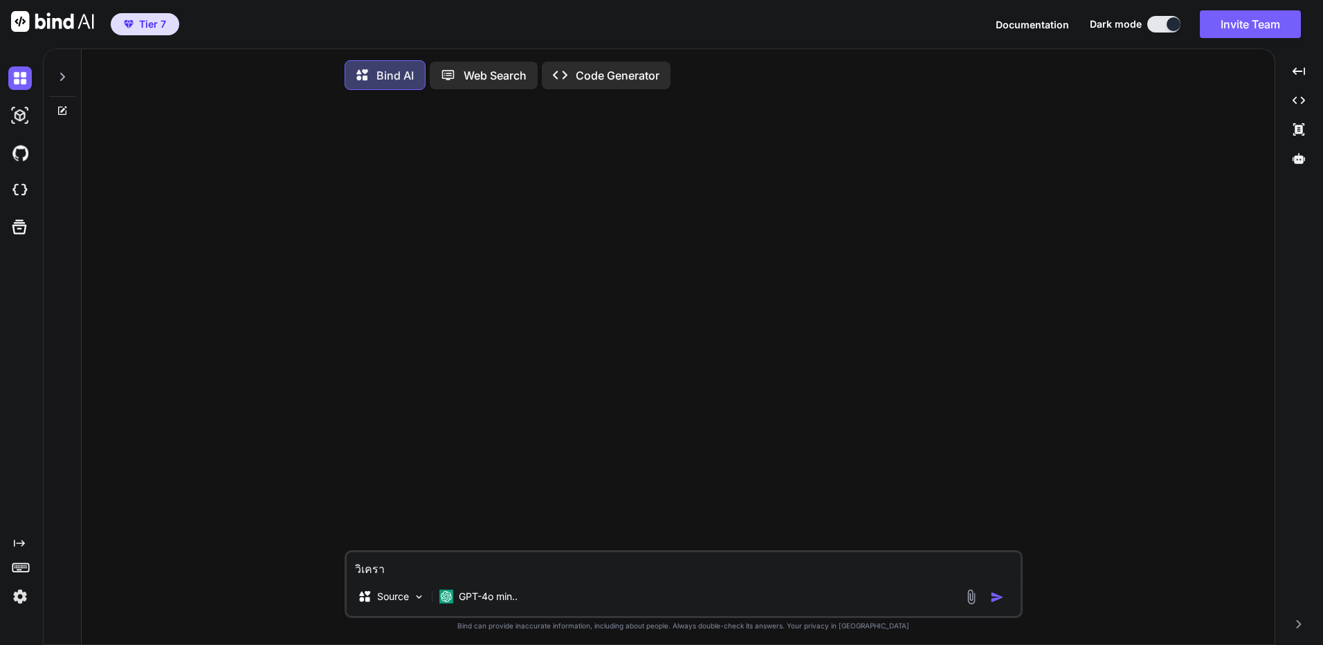
type textarea "x"
type textarea "วิเคราะห"
type textarea "x"
type textarea "วิเคราะห์"
type textarea "x"
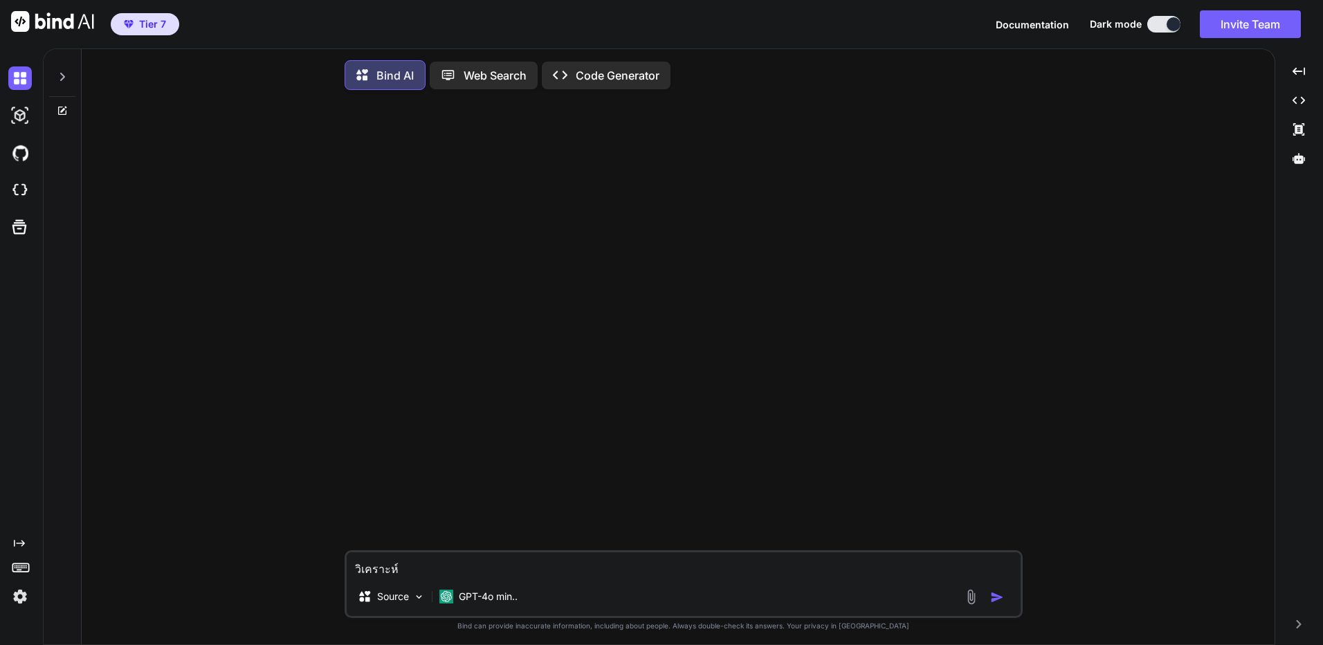
type textarea "วิเคราะห์ร"
type textarea "x"
type textarea "วิเคราะห์รา"
type textarea "x"
type textarea "วิเคราะห์ราค"
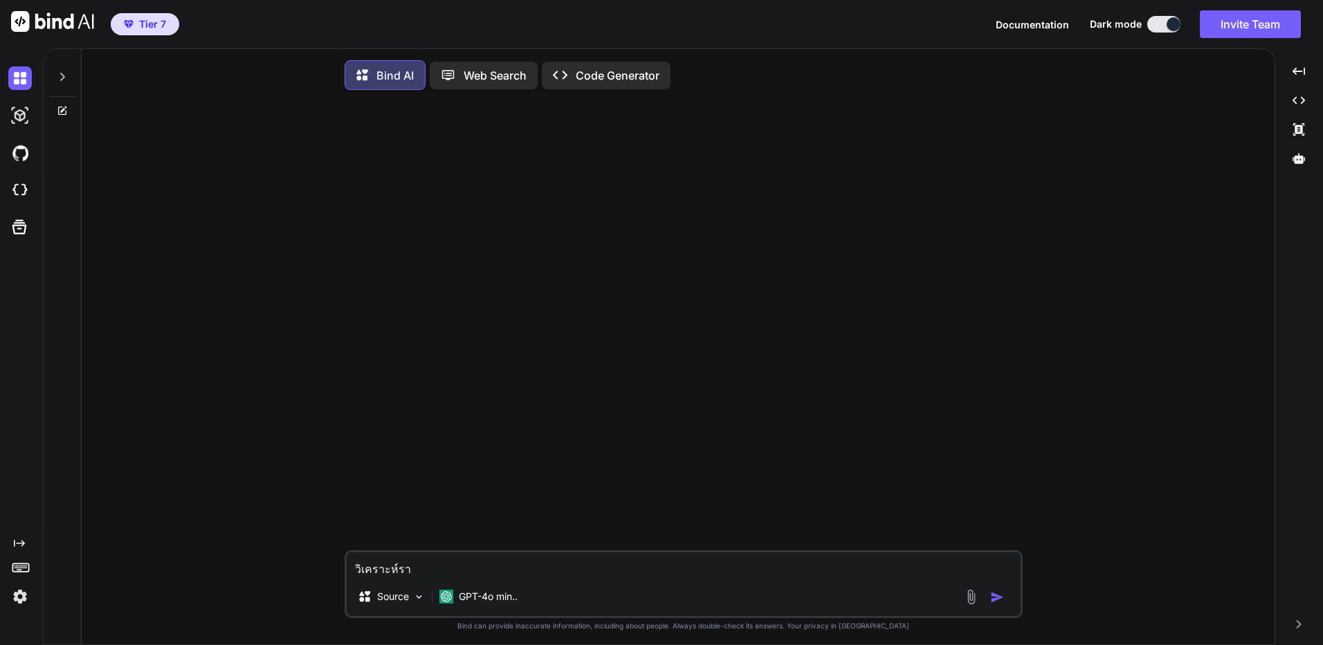
type textarea "x"
type textarea "วิเคราะห์ราคา"
type textarea "x"
type textarea "วิเคราะห์ราคา"
type textarea "x"
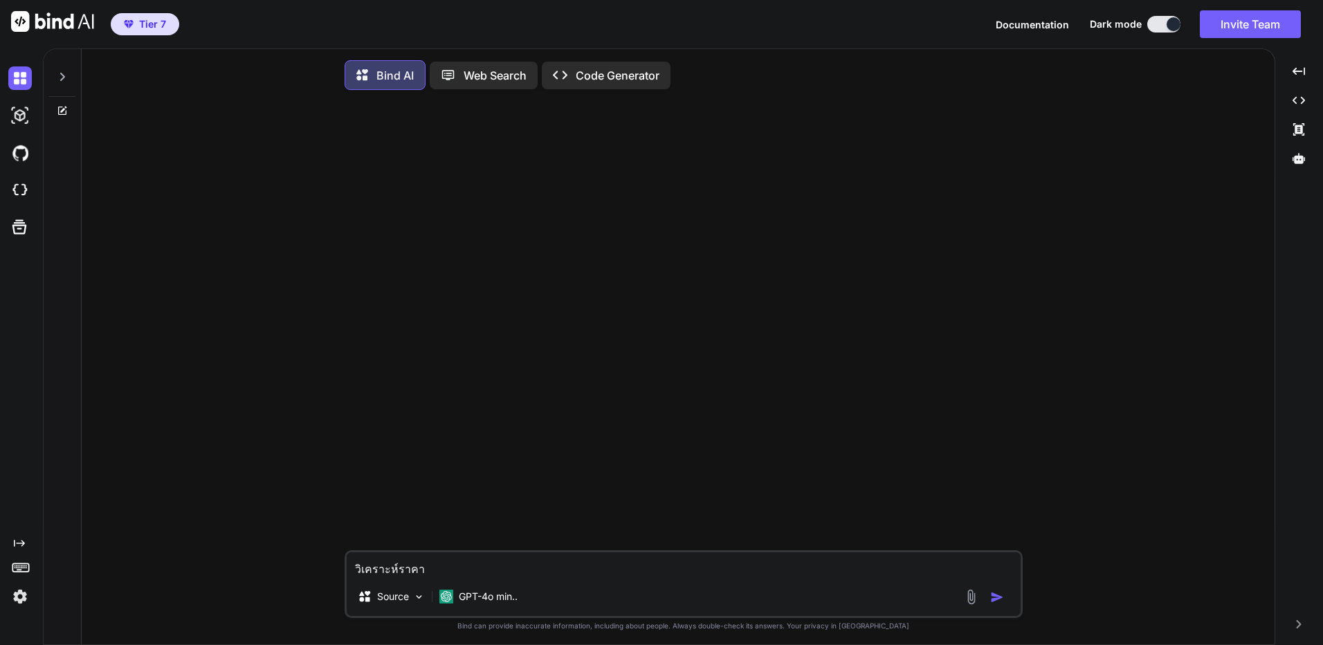
type textarea "วิเคราะห์ราคา b"
type textarea "x"
type textarea "วิเคราะห์ราคา by"
type textarea "x"
type textarea "วิเคราะห์ราคา b"
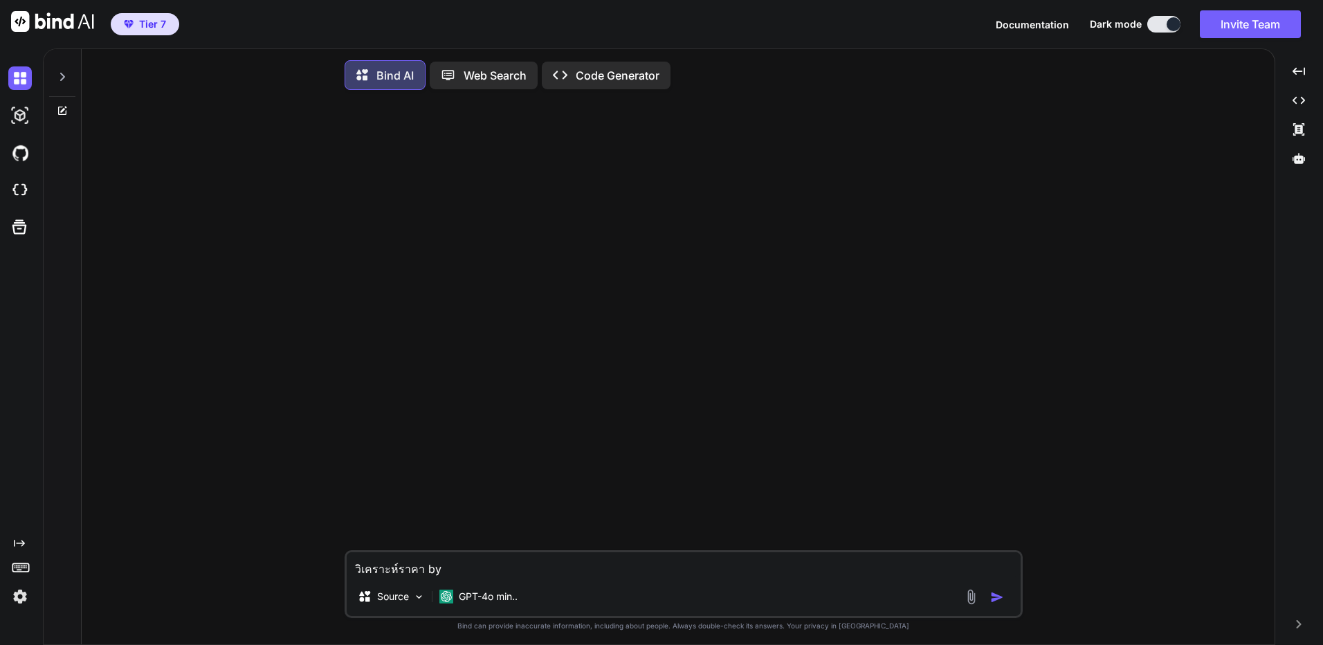
type textarea "x"
type textarea "วิเคราะห์ราคา bt"
type textarea "x"
type textarea "วิเคราะห์ราคา btc"
type textarea "x"
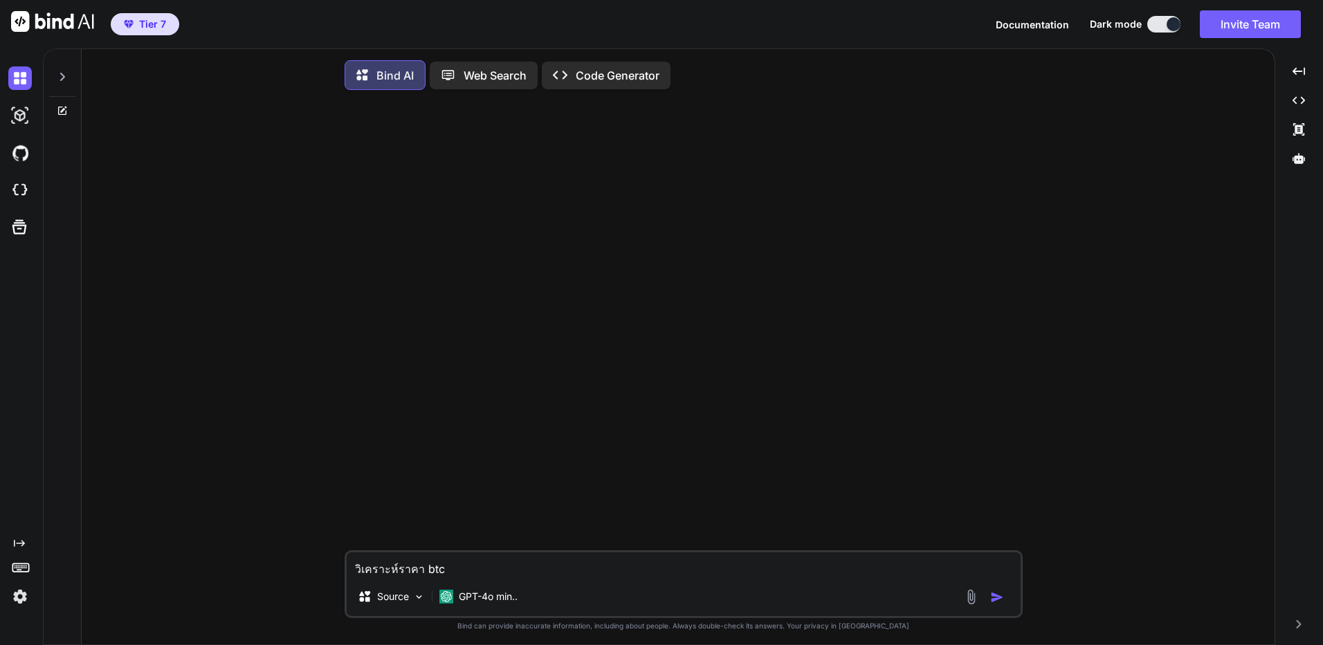
type textarea "วิเคราะห์ราคา btc"
type textarea "x"
type textarea "วิเคราะห์ราคา btc ว"
type textarea "x"
type textarea "วิเคราะห์ราคา btc วั"
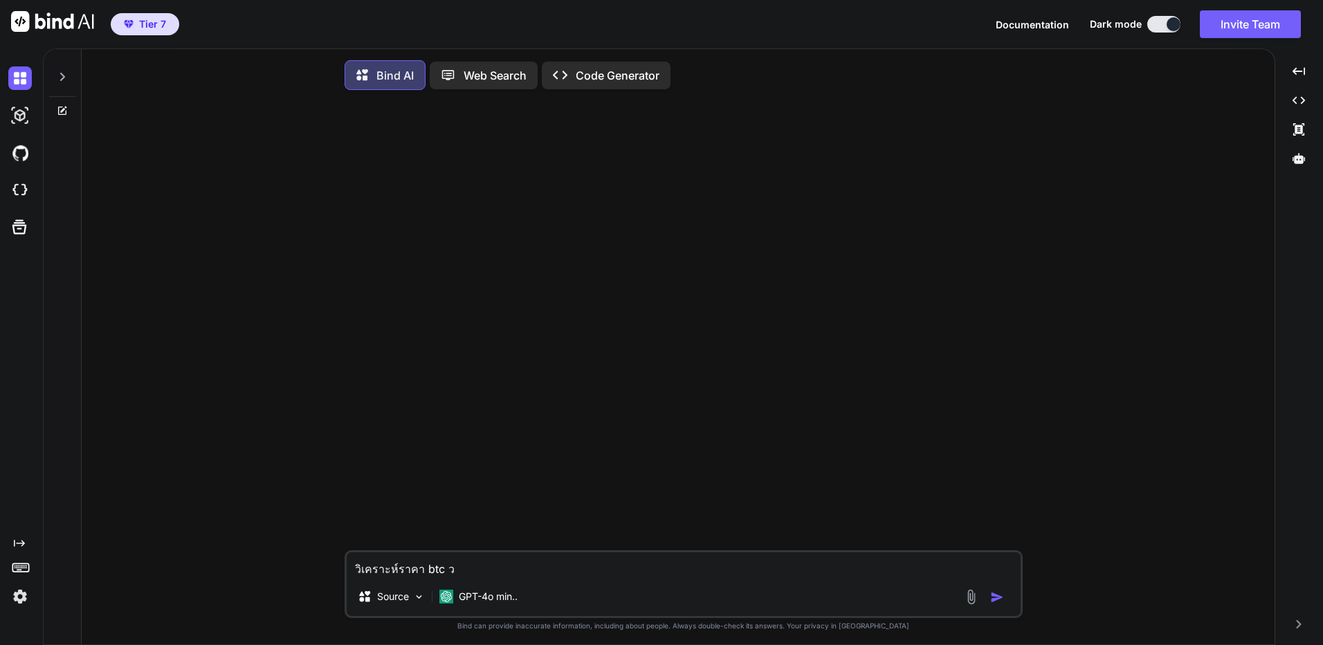
type textarea "x"
type textarea "วิเคราะห์ราคา btc วัน"
type textarea "x"
type textarea "วิเคราะห์ราคา btc วันน"
type textarea "x"
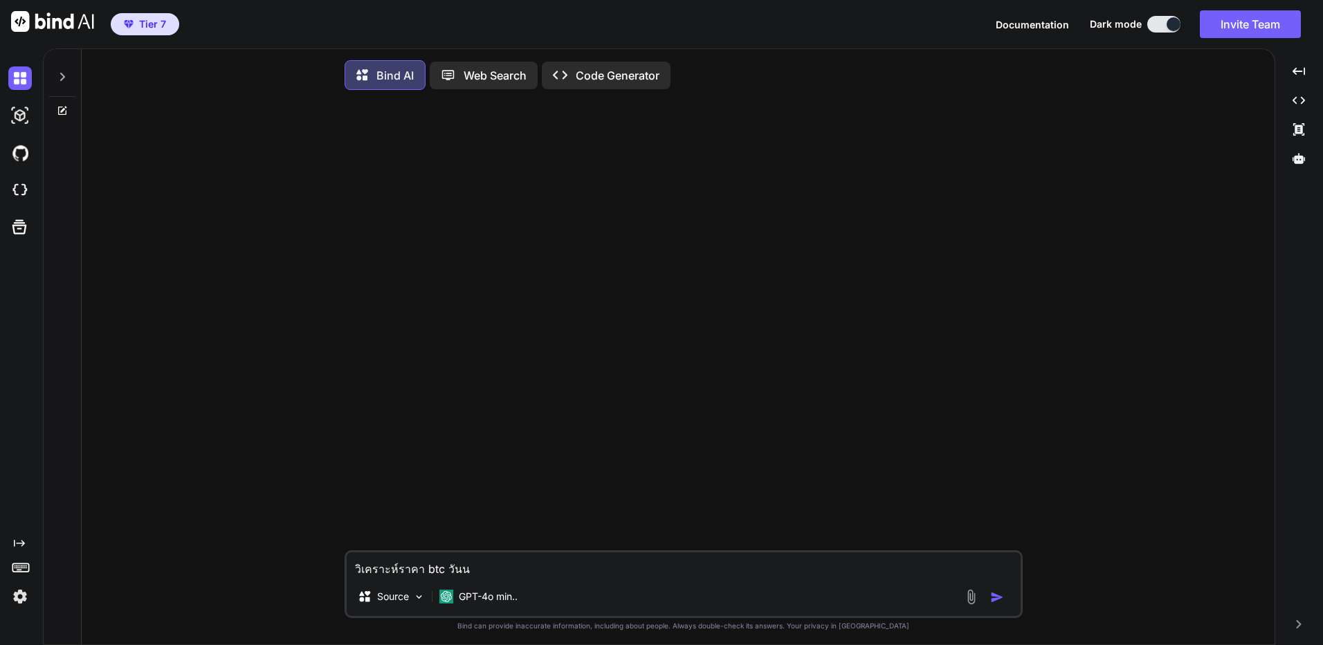
type textarea "วิเคราะห์ราคา btc วันนี"
type textarea "x"
type textarea "วิเคราะห์ราคา btc วันนี้"
type textarea "x"
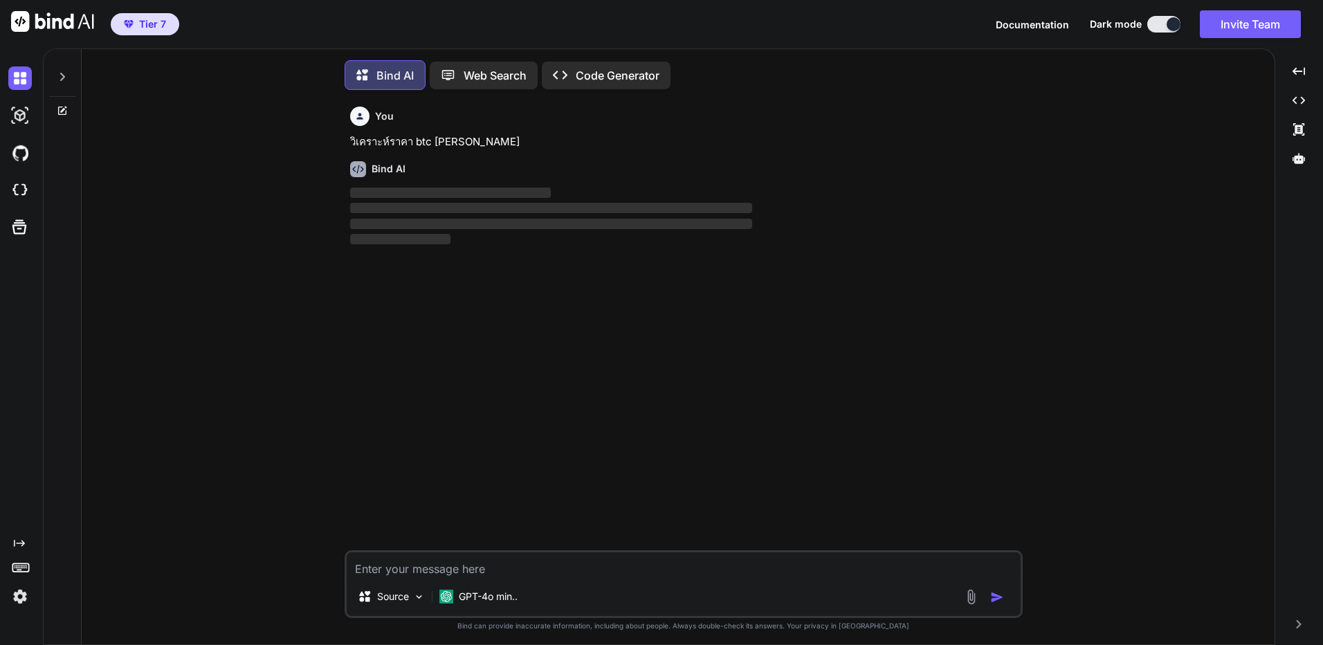
scroll to position [7, 0]
type textarea "x"
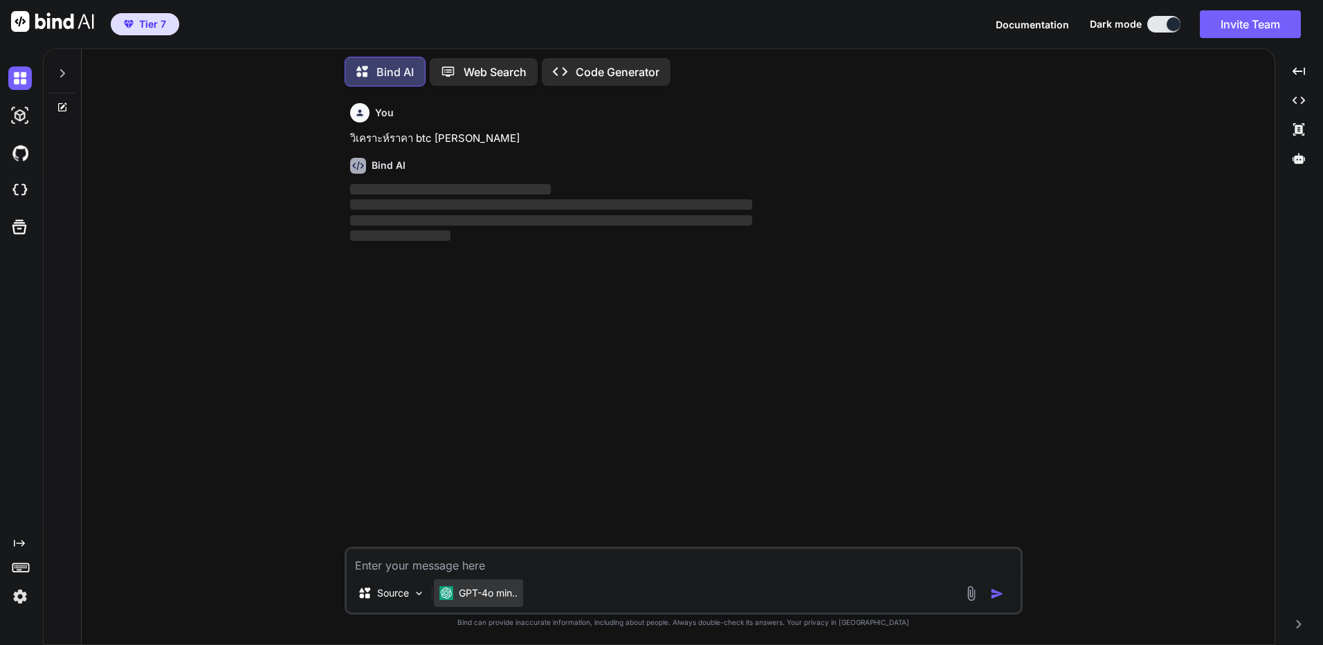
click at [505, 594] on p "GPT-4o min.." at bounding box center [488, 593] width 59 height 14
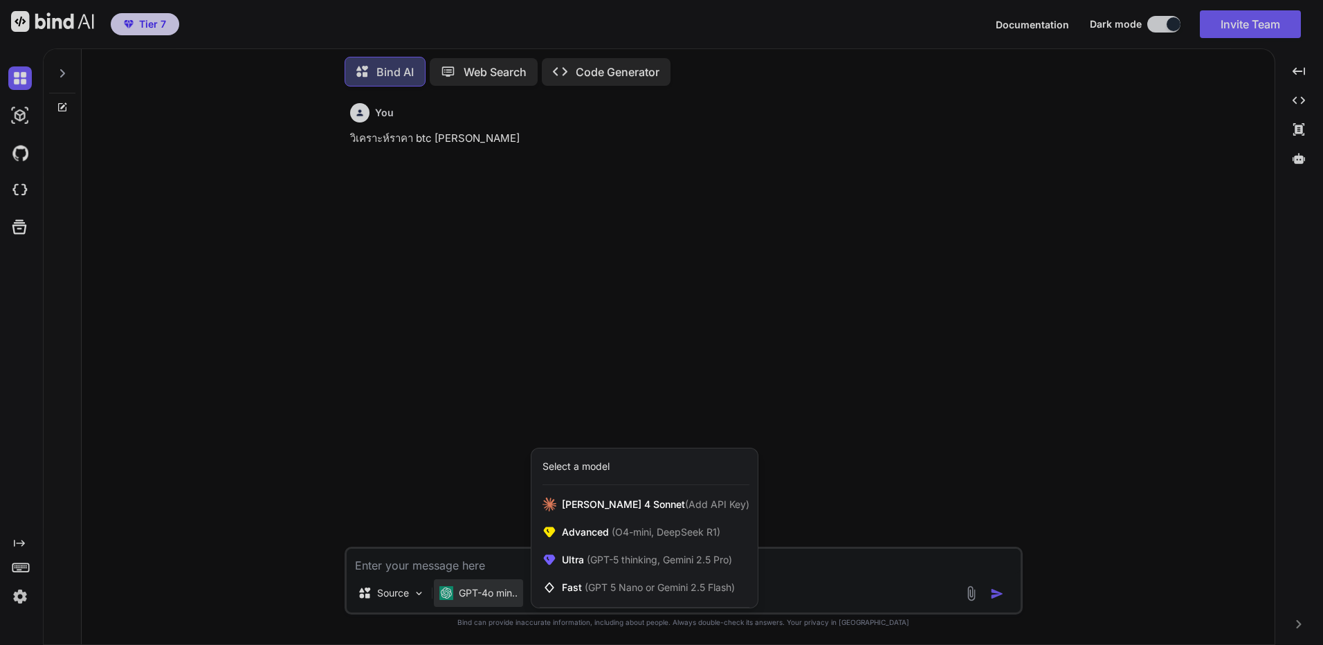
click at [439, 527] on div at bounding box center [661, 322] width 1323 height 645
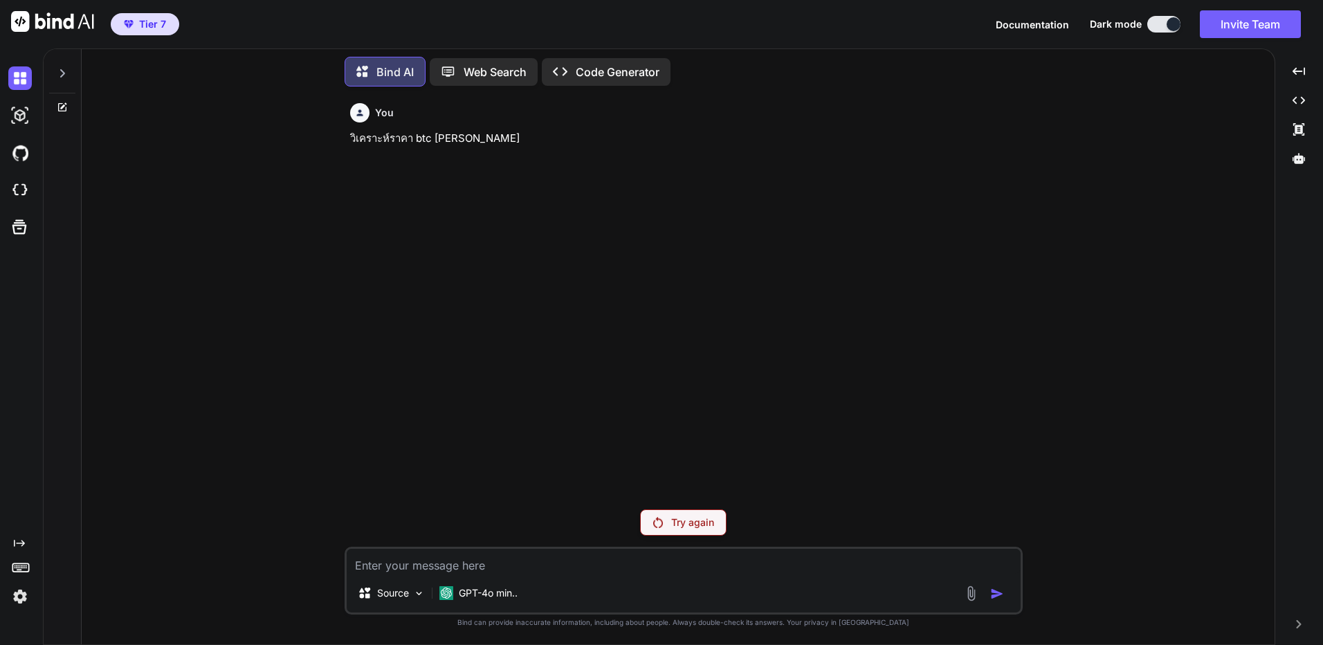
click at [743, 545] on div "You วิเคราะห์ราคา btc วันนี้ Try again Source GPT-4o min.. Created with Bind Al…" at bounding box center [684, 371] width 678 height 547
click at [690, 521] on p "Try again" at bounding box center [692, 523] width 43 height 14
type textarea "x"
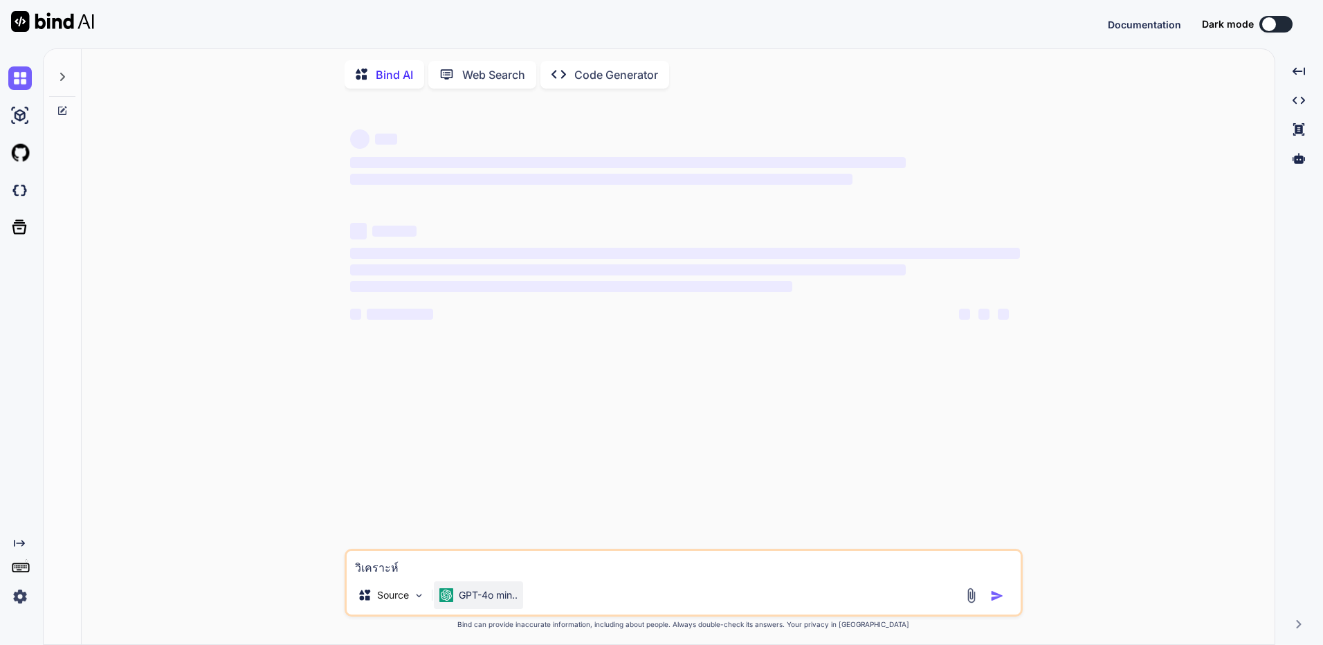
click at [477, 598] on p "GPT-4o min.." at bounding box center [488, 595] width 59 height 14
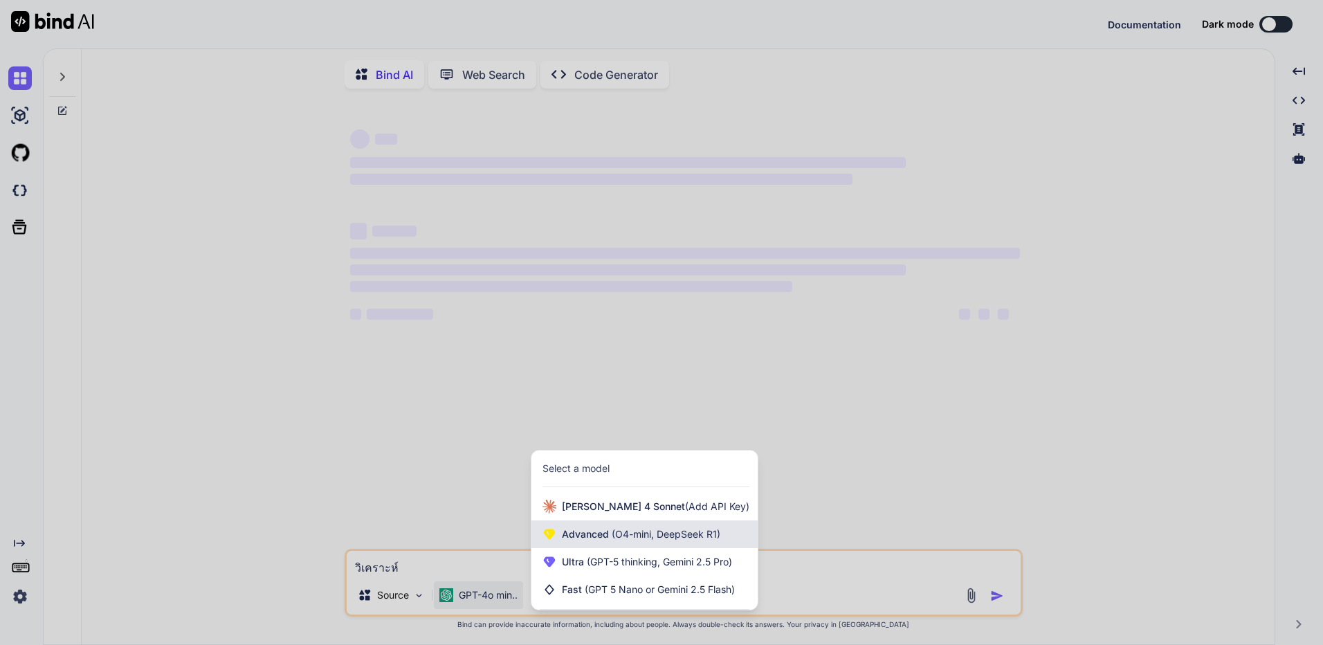
click at [612, 547] on div "Advanced (O4-mini, DeepSeek R1)" at bounding box center [645, 534] width 226 height 28
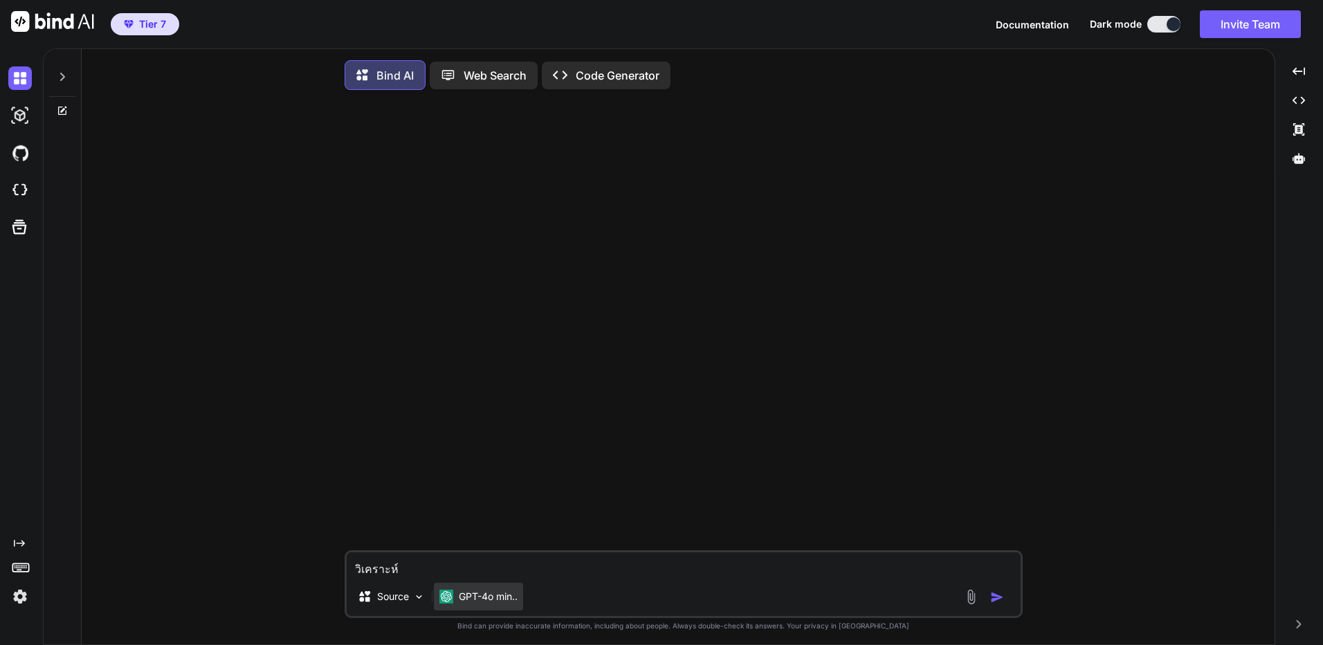
click at [488, 600] on p "GPT-4o min.." at bounding box center [488, 597] width 59 height 14
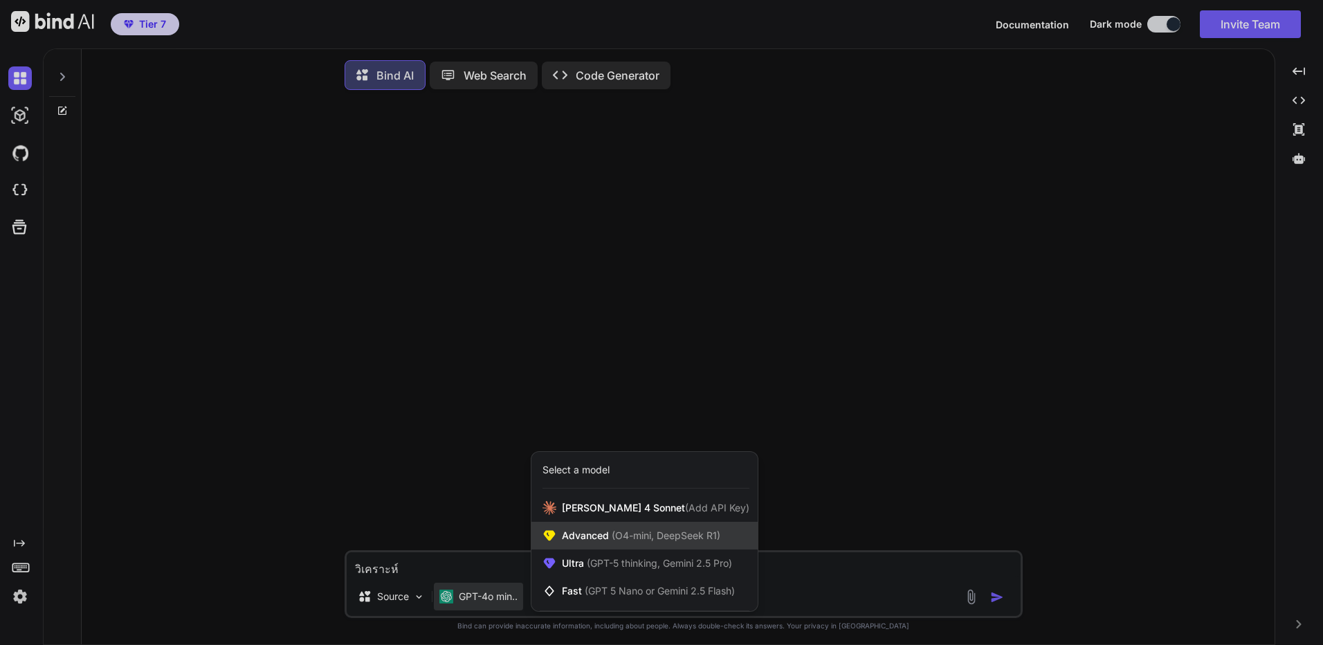
click at [573, 533] on span "Advanced (O4-mini, DeepSeek R1)" at bounding box center [641, 536] width 158 height 14
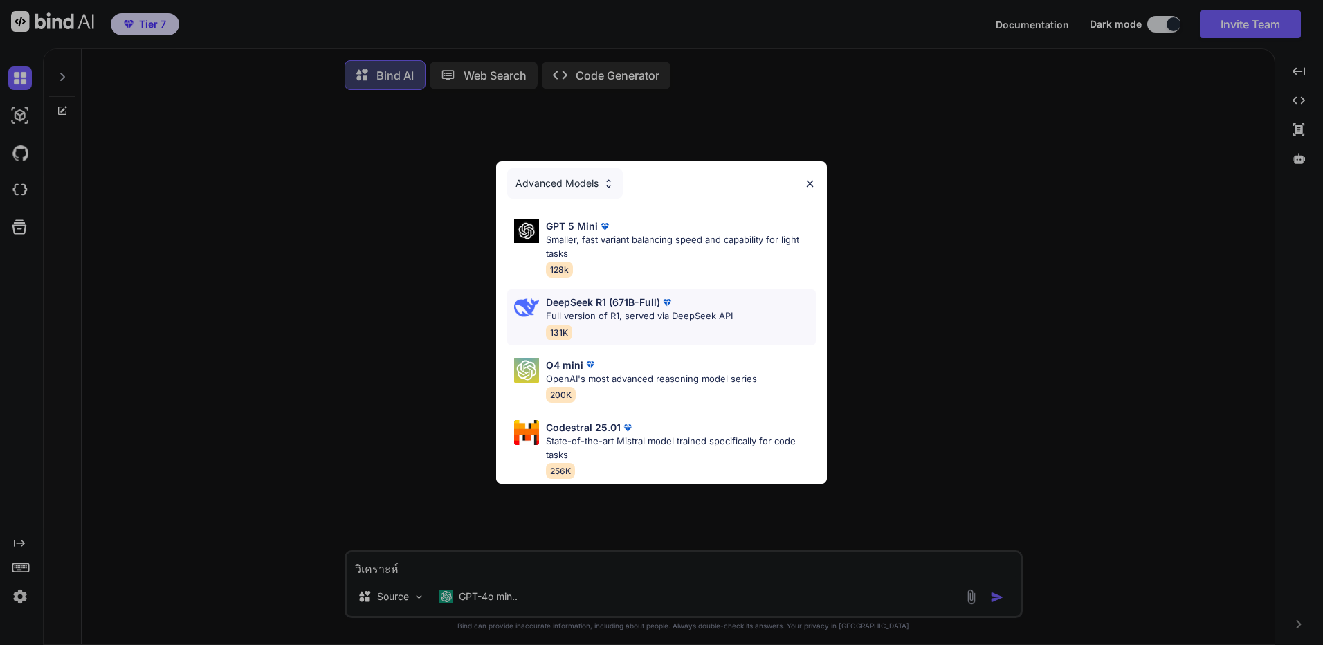
click at [644, 331] on div "DeepSeek R1 (671B-Full) Full version of R1, served via DeepSeek API 131K" at bounding box center [639, 317] width 187 height 45
type textarea "x"
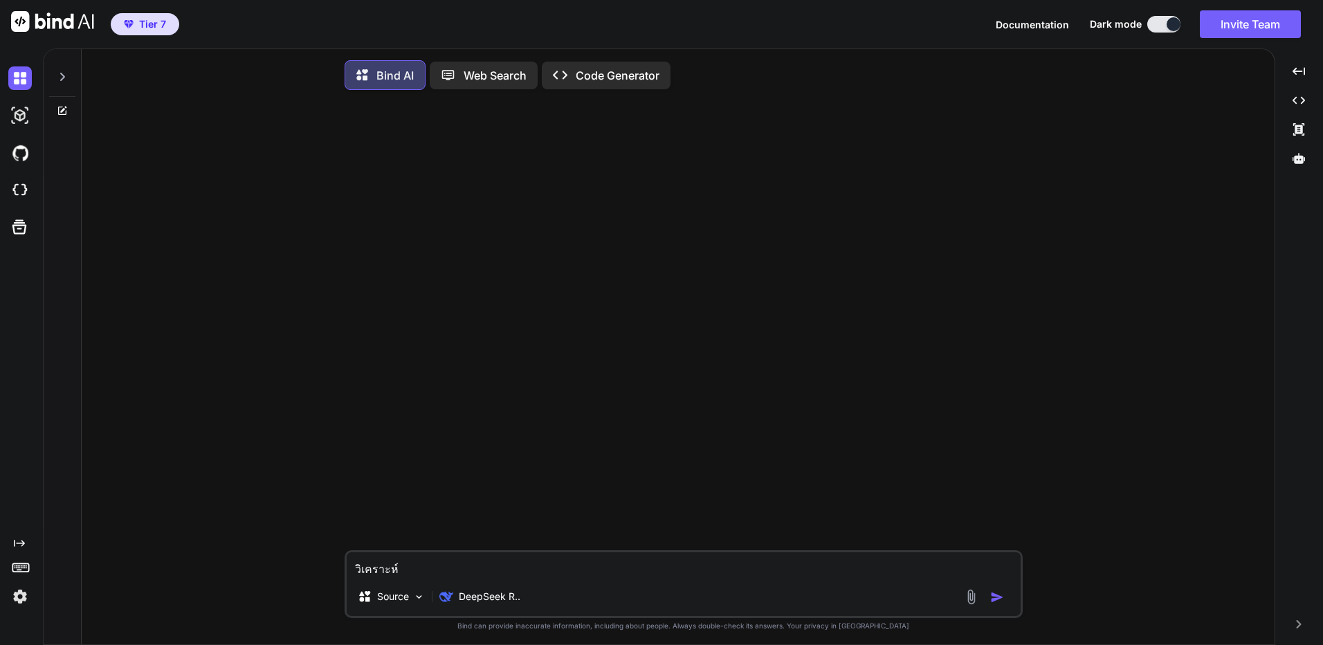
click at [481, 575] on textarea "วิเคราะห์" at bounding box center [684, 564] width 674 height 25
type textarea "วิเคราะห์ร"
type textarea "x"
type textarea "วิเคราะห์รา"
type textarea "x"
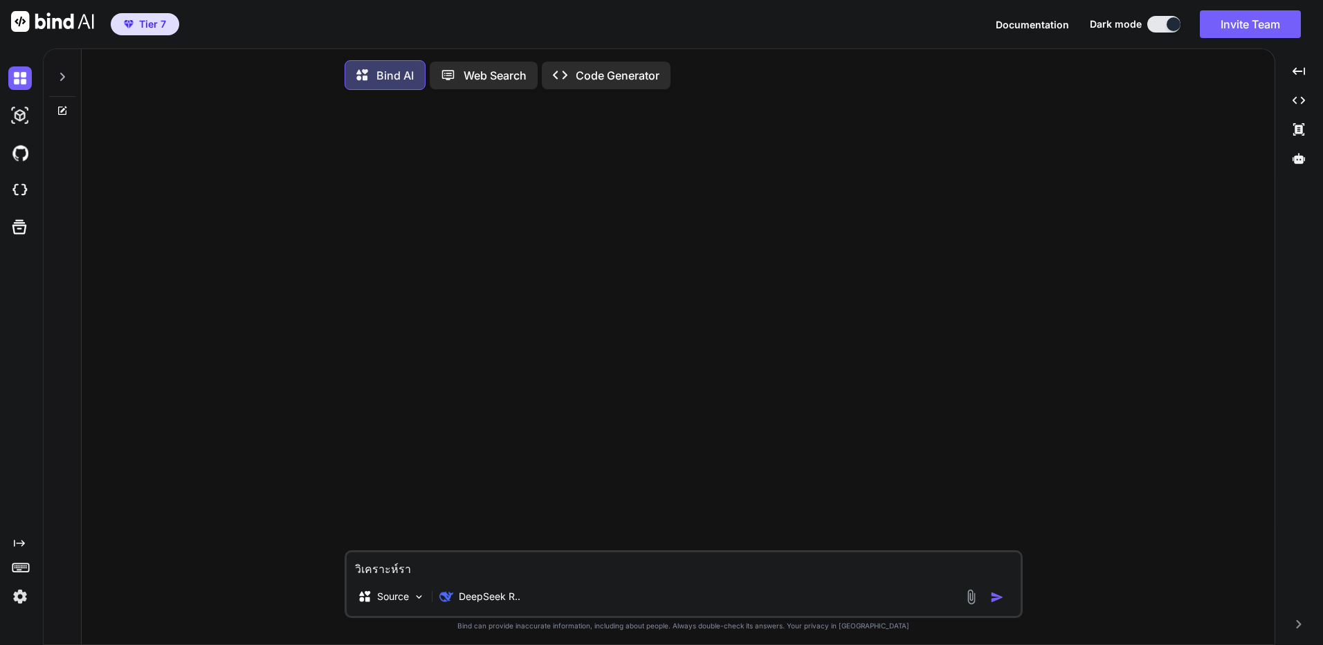
type textarea "วิเคราะห์ราค"
type textarea "x"
type textarea "วิเคราะห์ราคา"
type textarea "x"
type textarea "วิเคราะห์ราคา"
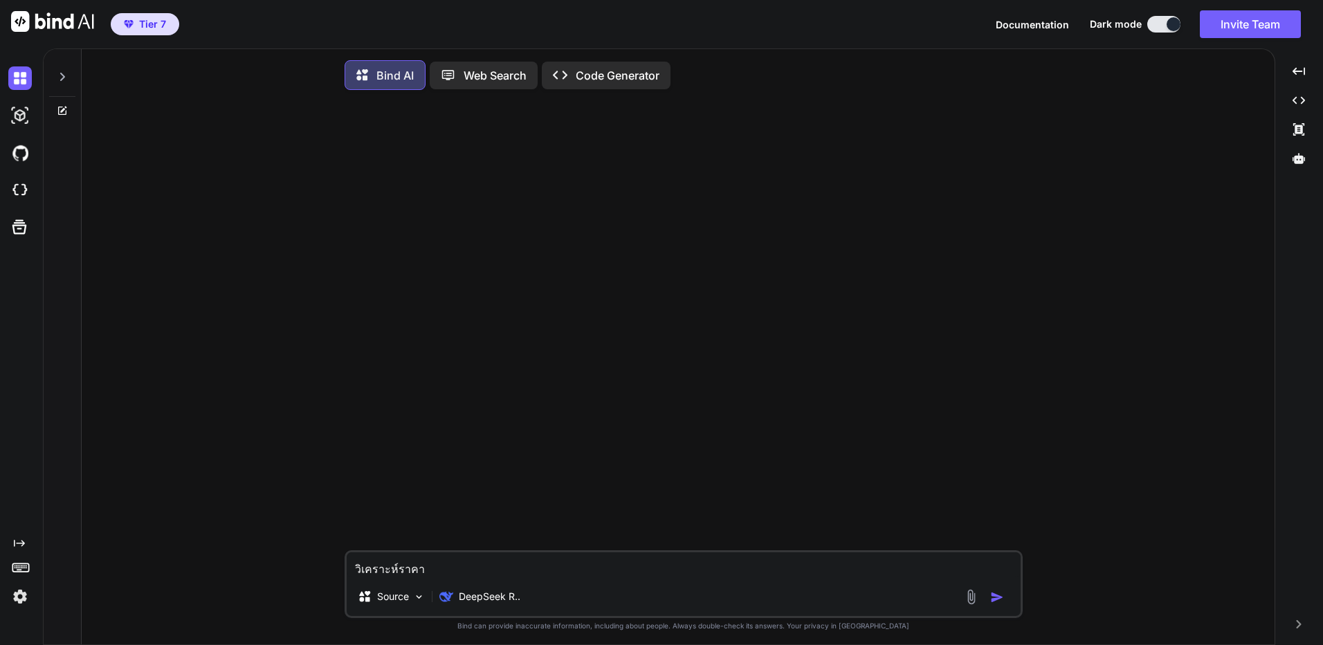
type textarea "x"
type textarea "วิเคราะห์ราคา b"
type textarea "x"
type textarea "วิเคราะห์ราคา bt"
type textarea "x"
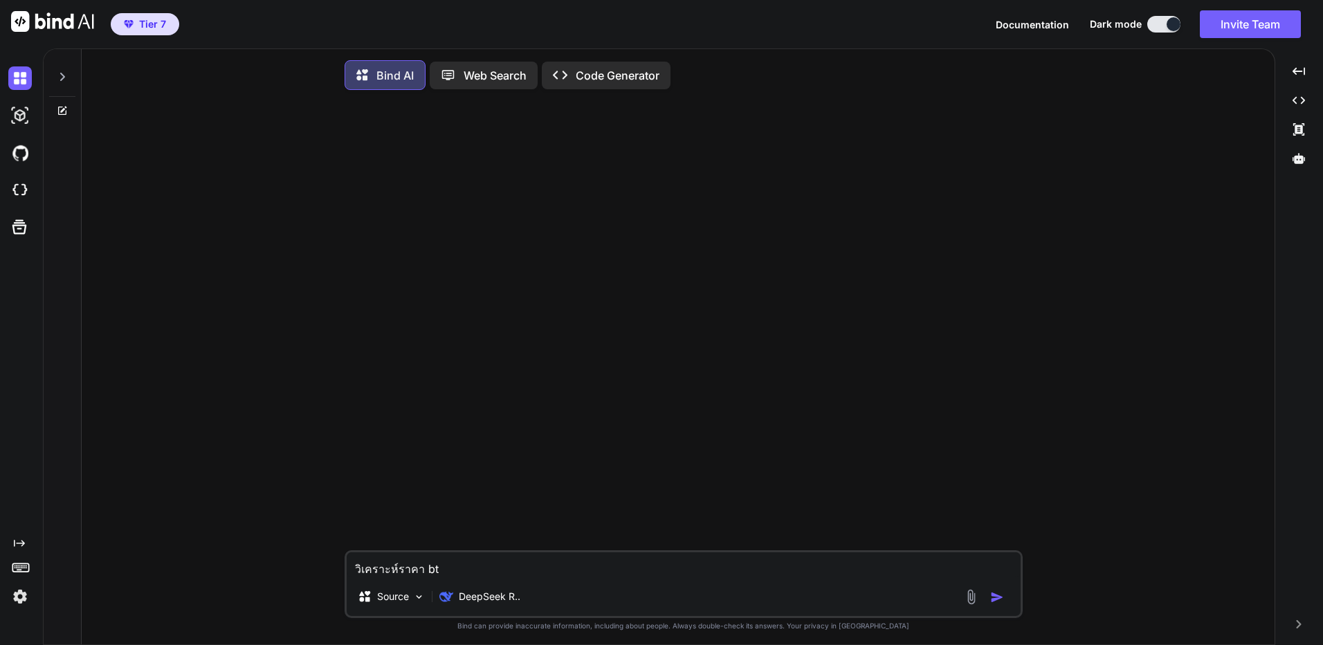
type textarea "วิเคราะห์ราคา btc"
type textarea "x"
type textarea "วิเคราะห์ราคา btc"
click at [495, 72] on p "Web Search" at bounding box center [495, 75] width 63 height 17
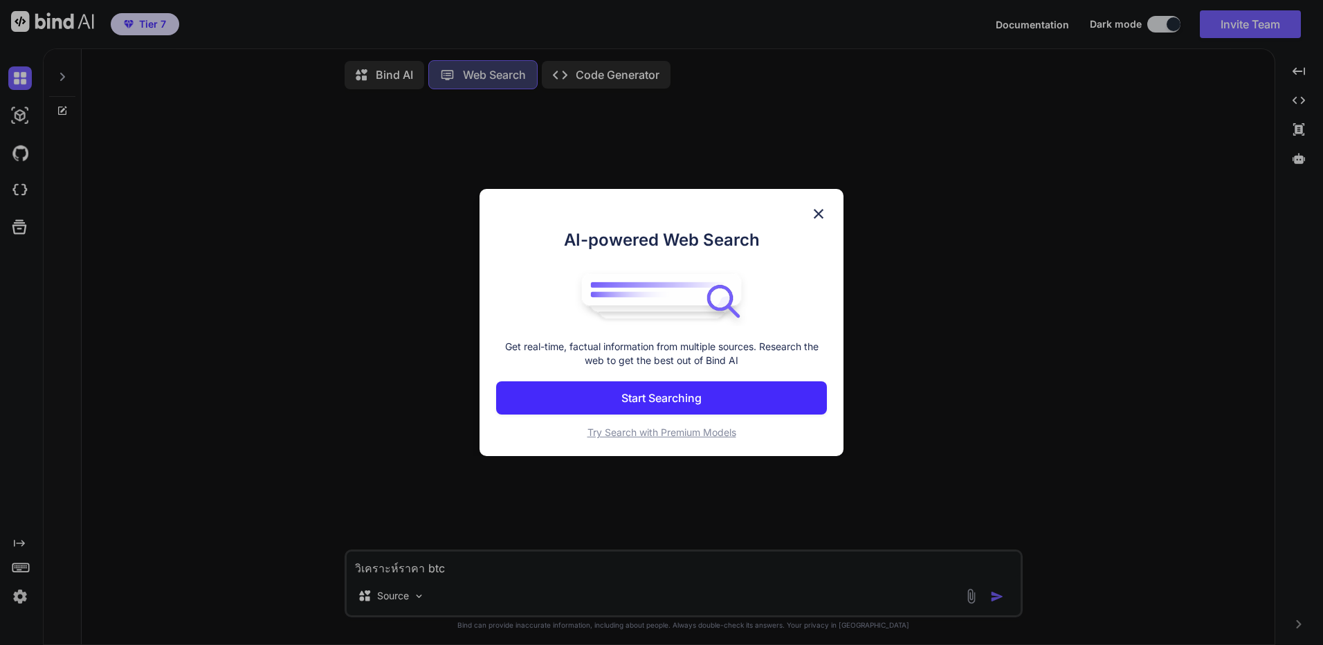
scroll to position [6, 0]
click at [493, 84] on div "AI-powered Web Search Get real-time, factual information from multiple sources.…" at bounding box center [661, 322] width 1323 height 645
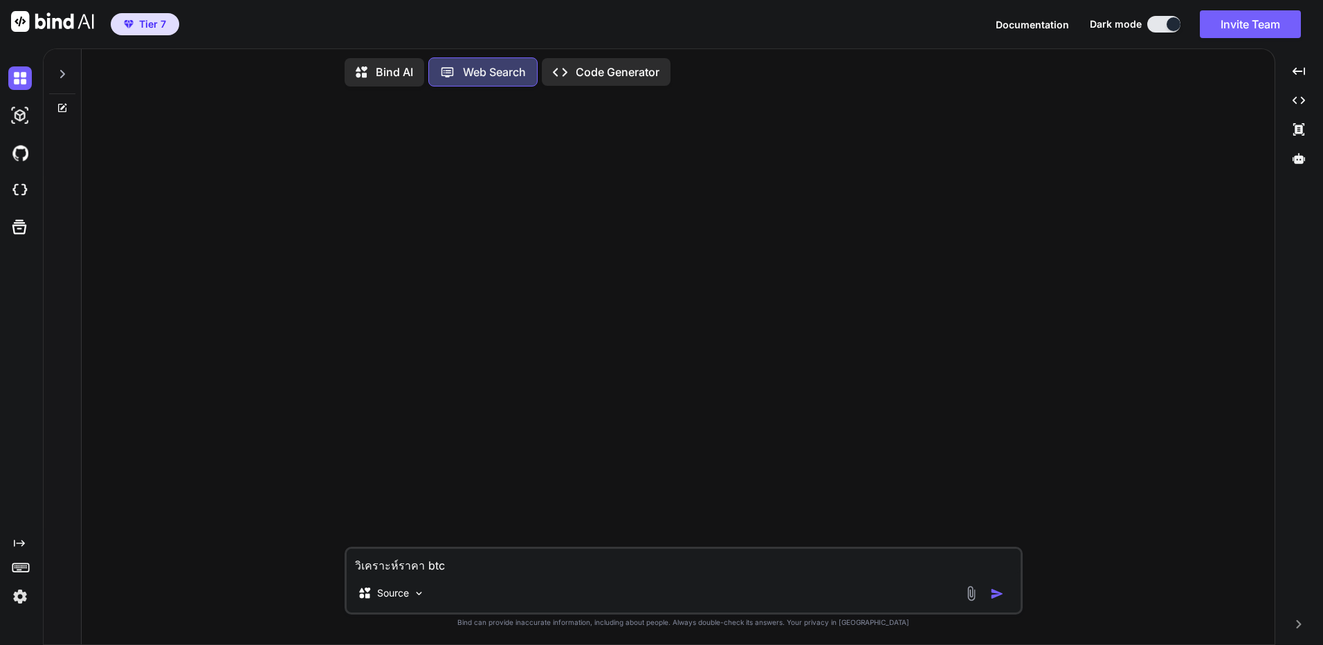
click at [513, 67] on p "Web Search" at bounding box center [494, 72] width 63 height 17
click at [403, 600] on div "Source" at bounding box center [391, 593] width 78 height 28
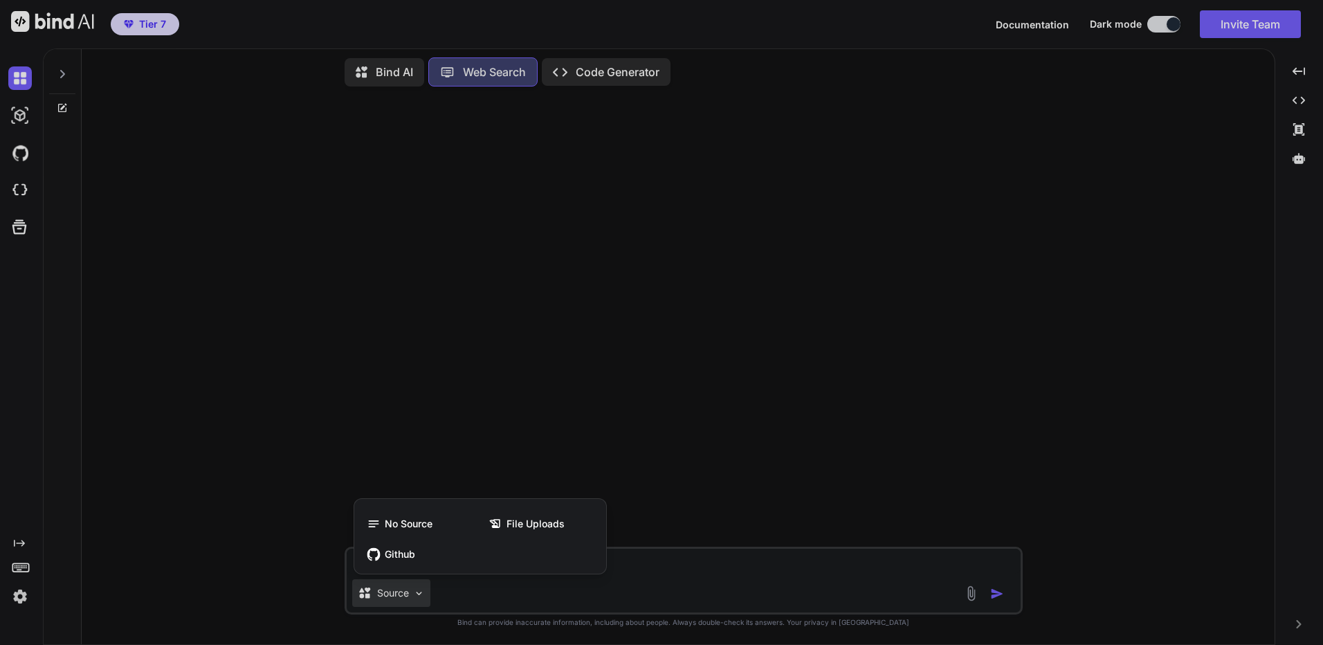
click at [403, 68] on div at bounding box center [661, 322] width 1323 height 645
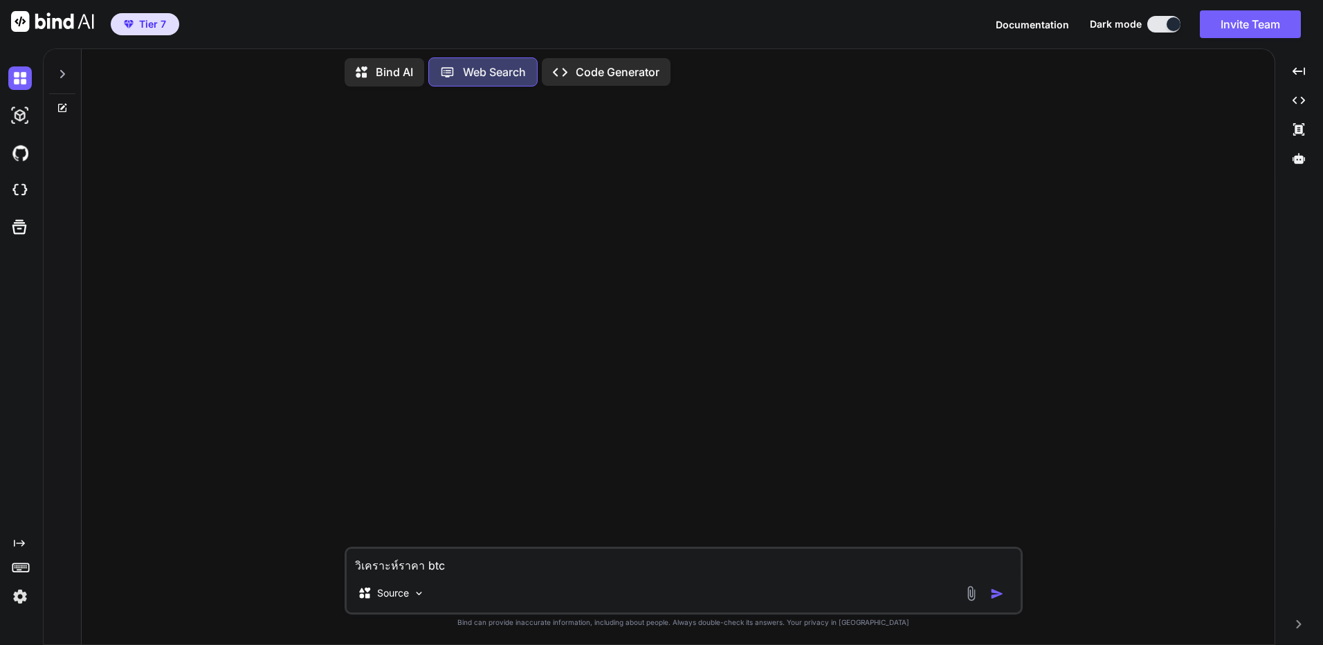
click at [361, 78] on div "Bind AI" at bounding box center [385, 72] width 80 height 28
click at [388, 65] on p "Bind AI" at bounding box center [394, 72] width 37 height 17
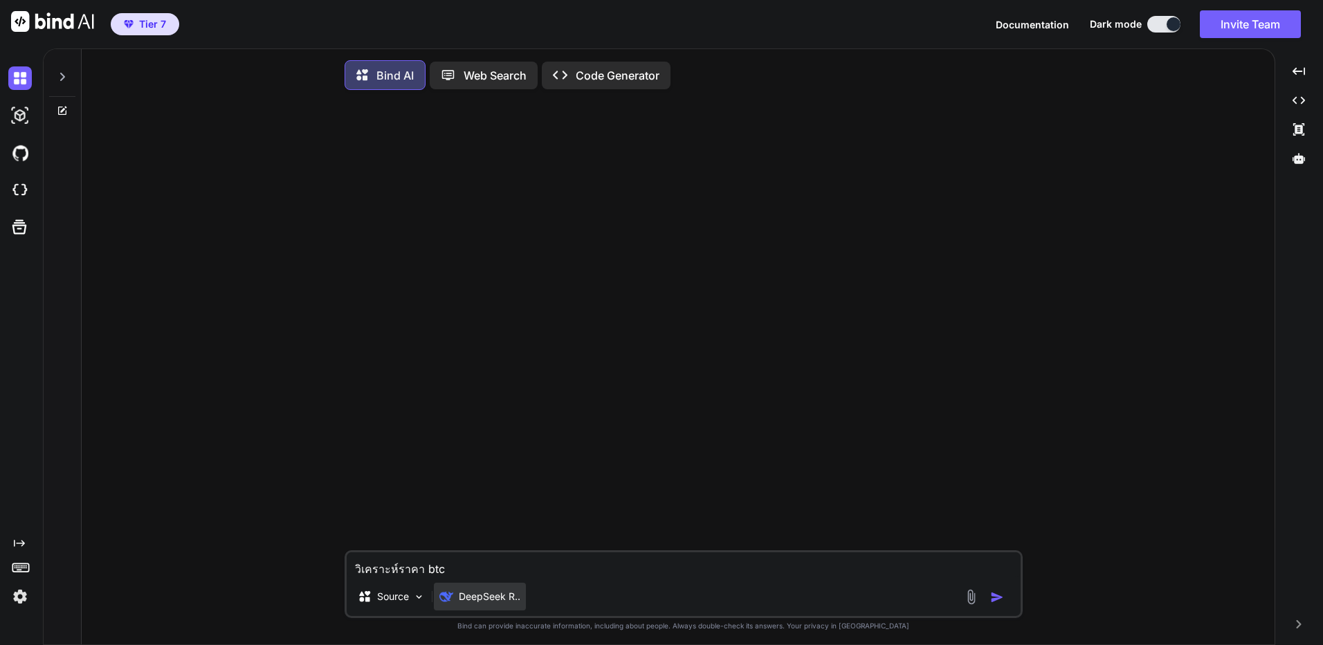
click at [500, 601] on p "DeepSeek R.." at bounding box center [490, 597] width 62 height 14
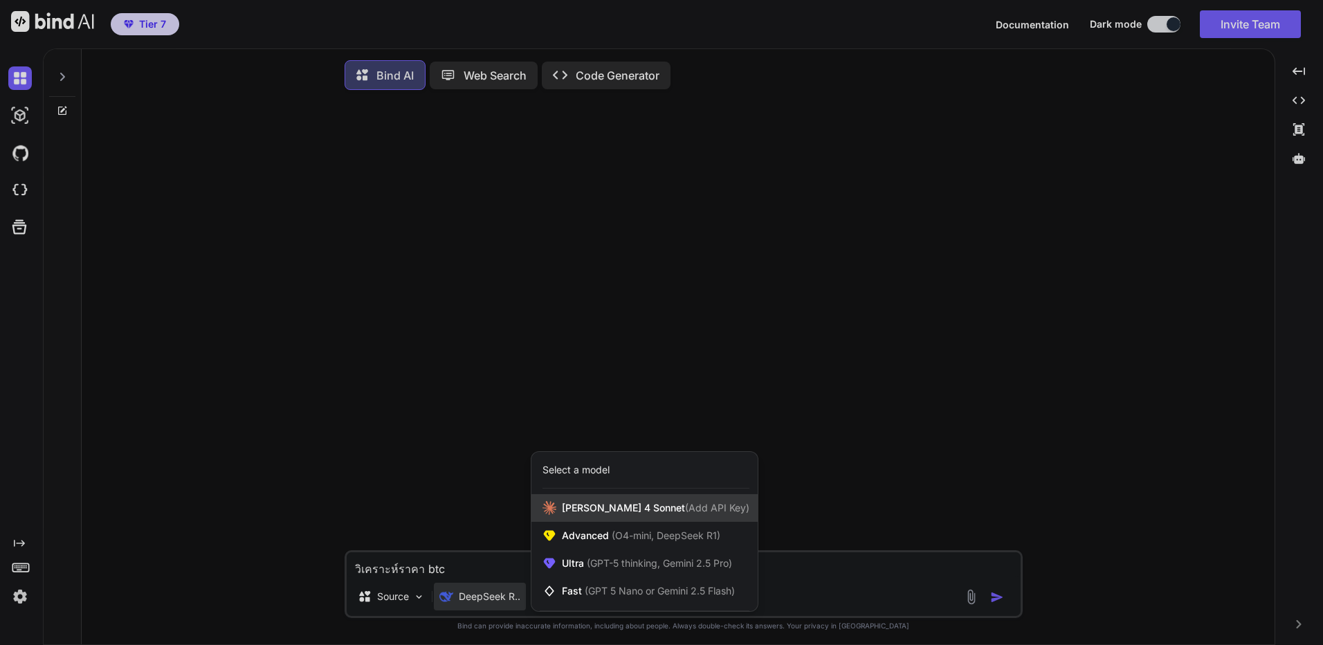
click at [618, 513] on span "[PERSON_NAME] 4 Sonnet (Add API Key)" at bounding box center [656, 508] width 188 height 14
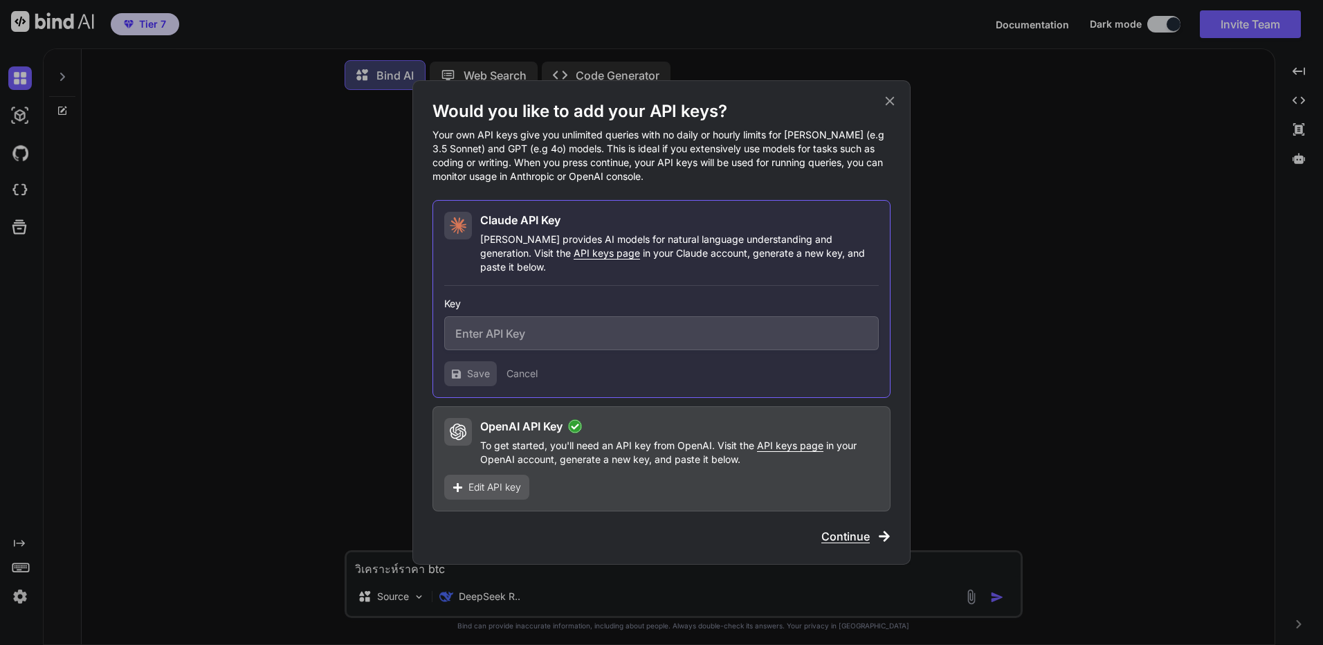
click at [527, 571] on div "Would you like to add your API keys? Your own API keys give you unlimited queri…" at bounding box center [661, 322] width 1323 height 645
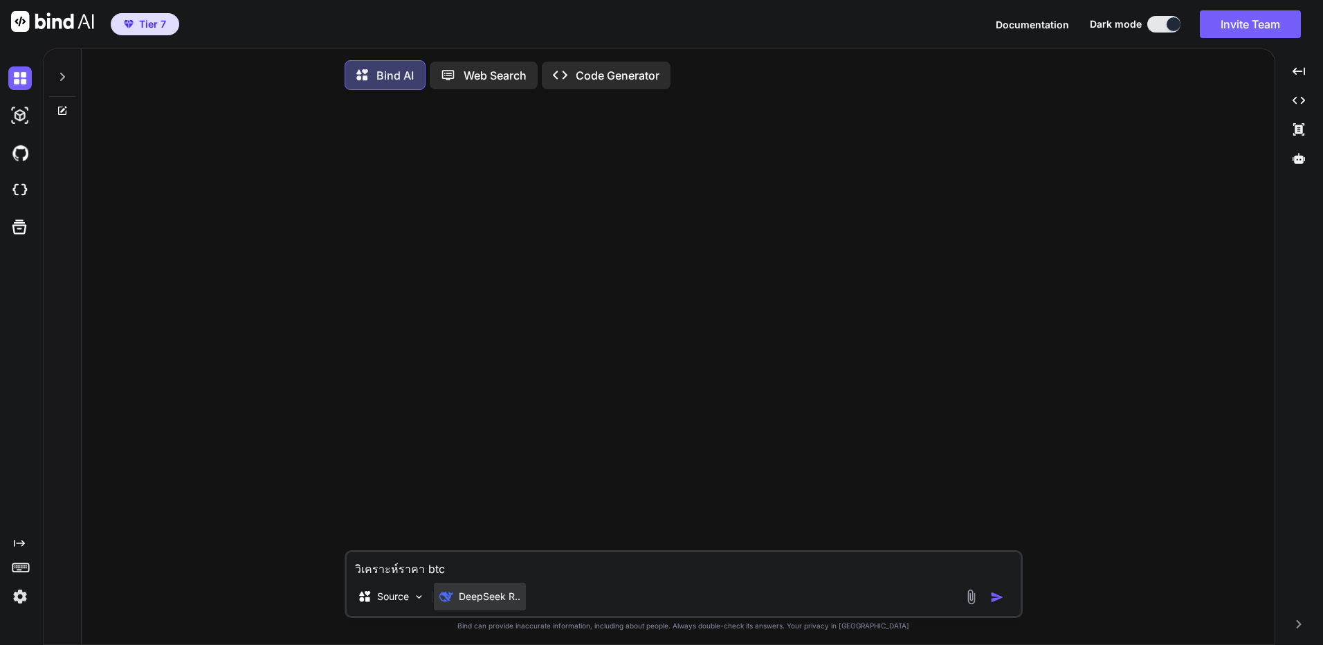
click at [484, 604] on p "DeepSeek R.." at bounding box center [490, 597] width 62 height 14
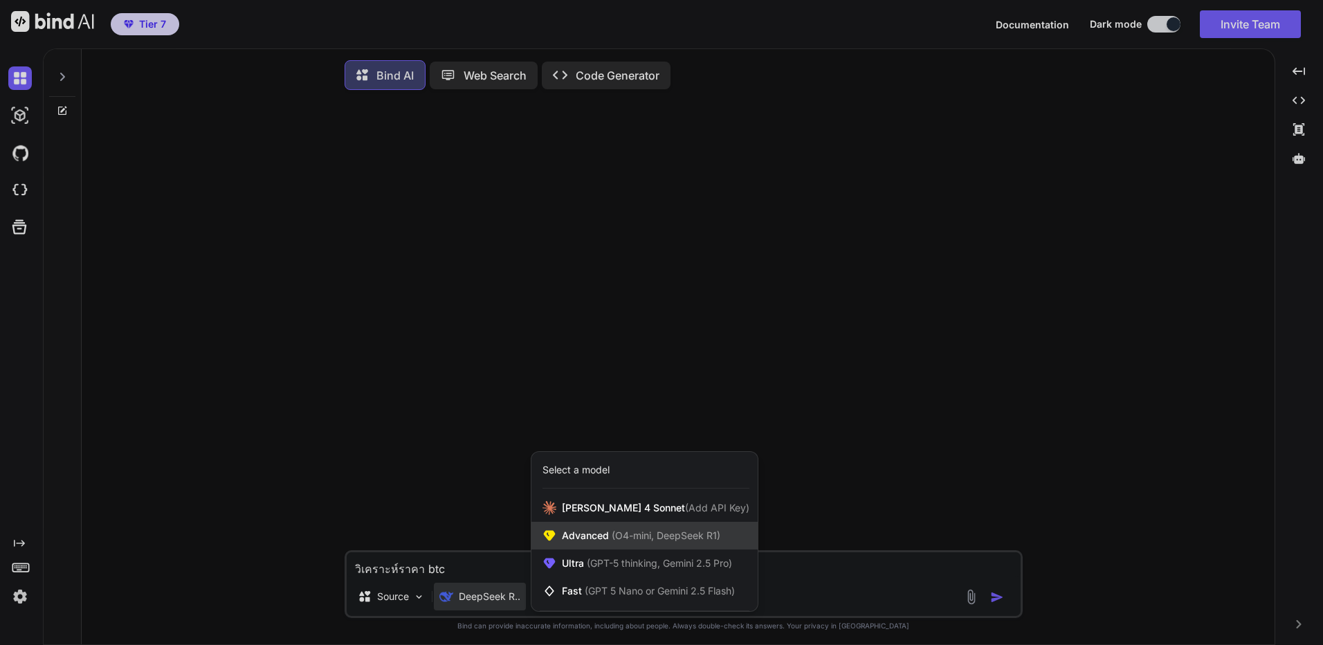
click at [605, 536] on span "Advanced (O4-mini, DeepSeek R1)" at bounding box center [641, 536] width 158 height 14
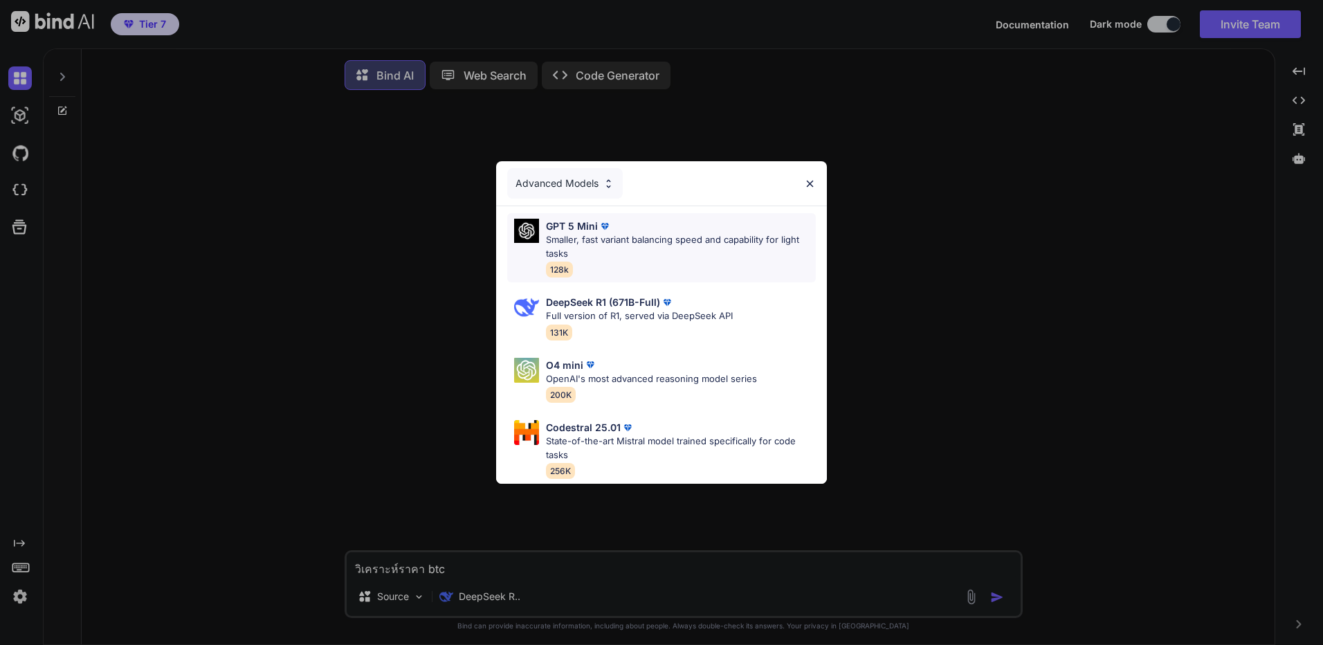
click at [661, 266] on div "GPT 5 Mini Smaller, fast variant balancing speed and capability for light tasks…" at bounding box center [681, 248] width 270 height 58
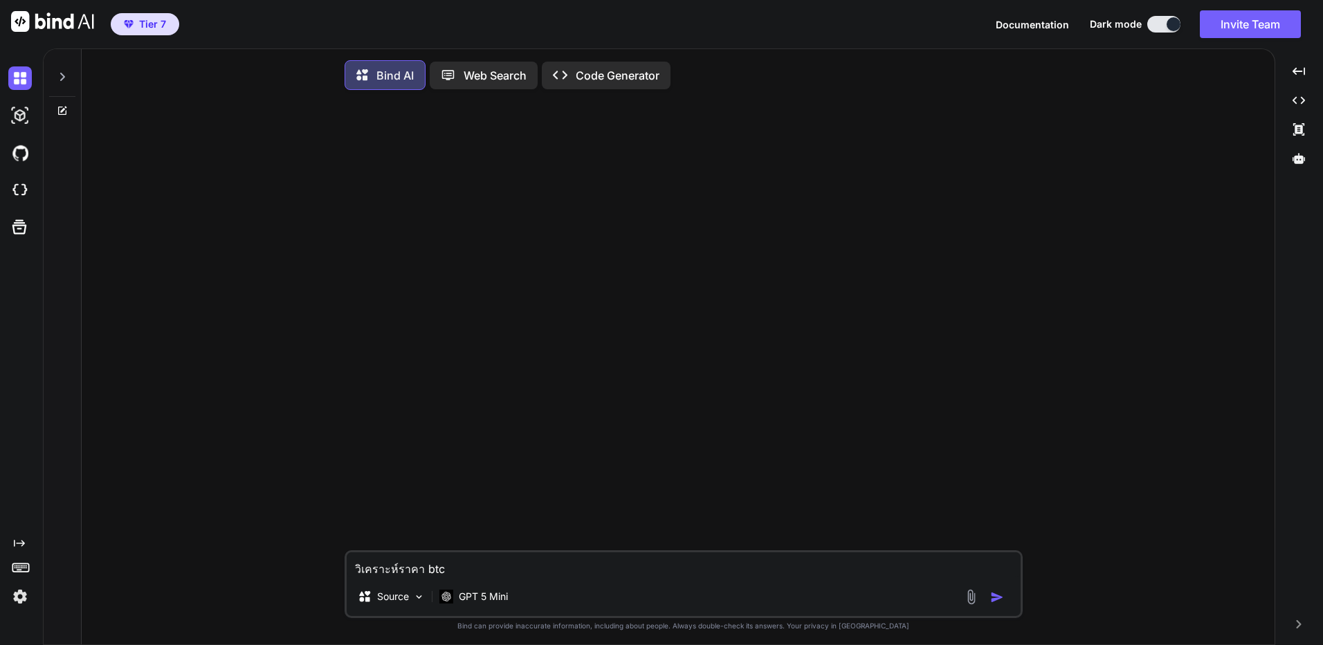
type textarea "x"
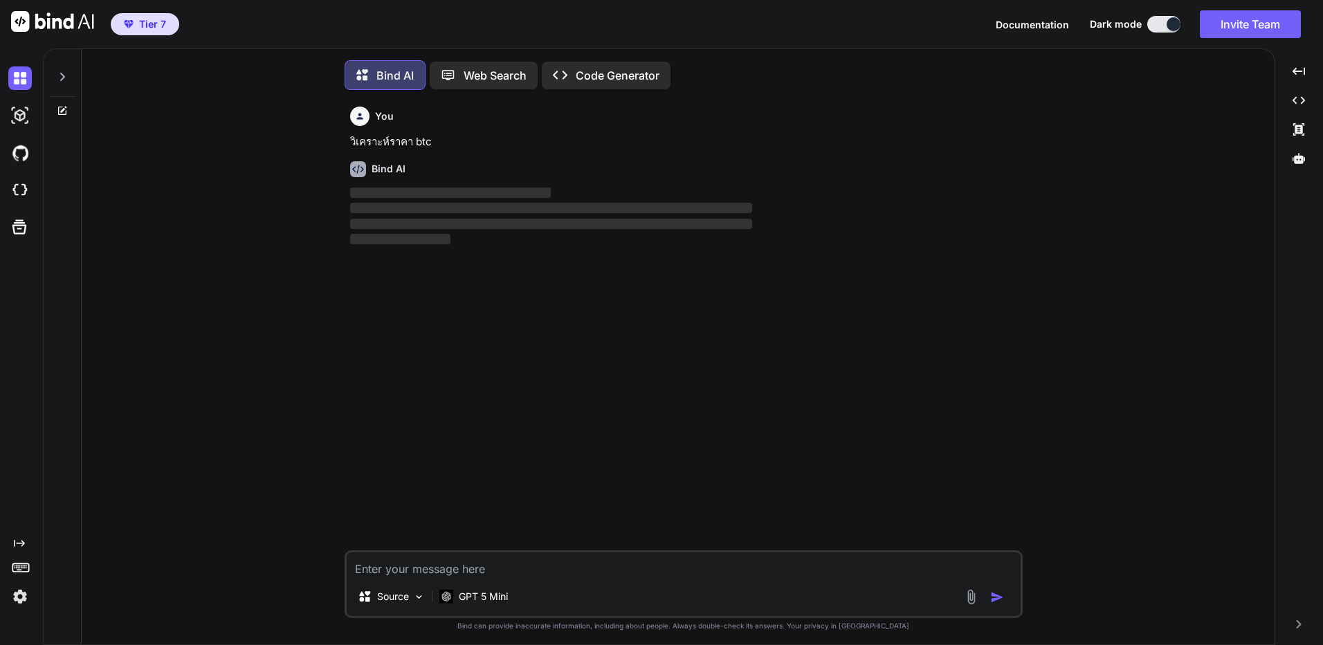
scroll to position [7, 0]
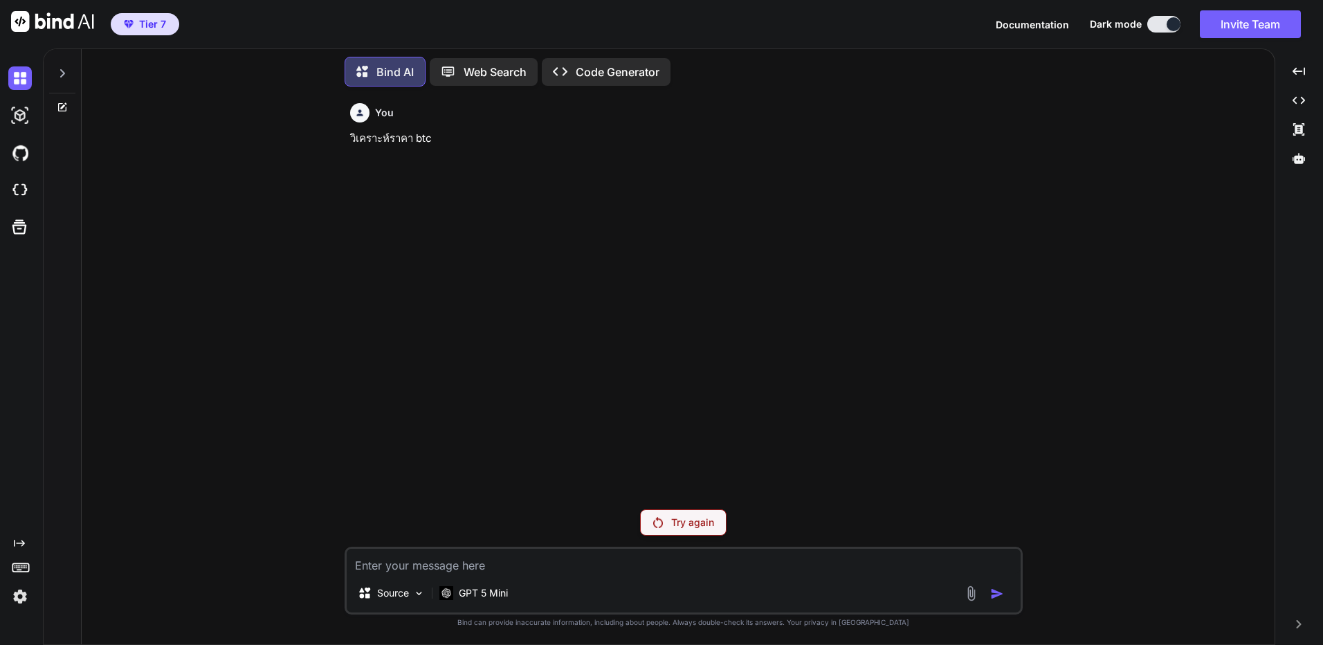
click at [526, 569] on textarea at bounding box center [684, 561] width 674 height 25
type textarea "x"
type textarea "g"
type textarea "x"
type textarea "g-"
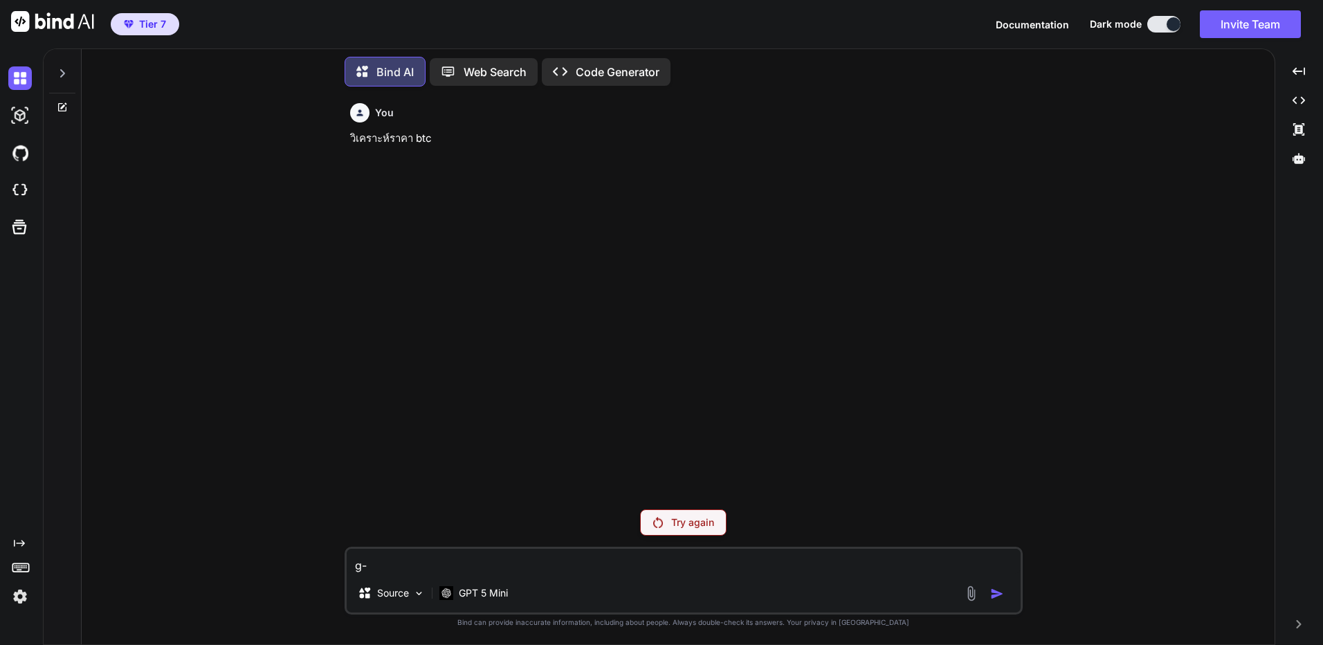
type textarea "x"
type textarea "g-u"
type textarea "x"
type textarea "g-up"
type textarea "x"
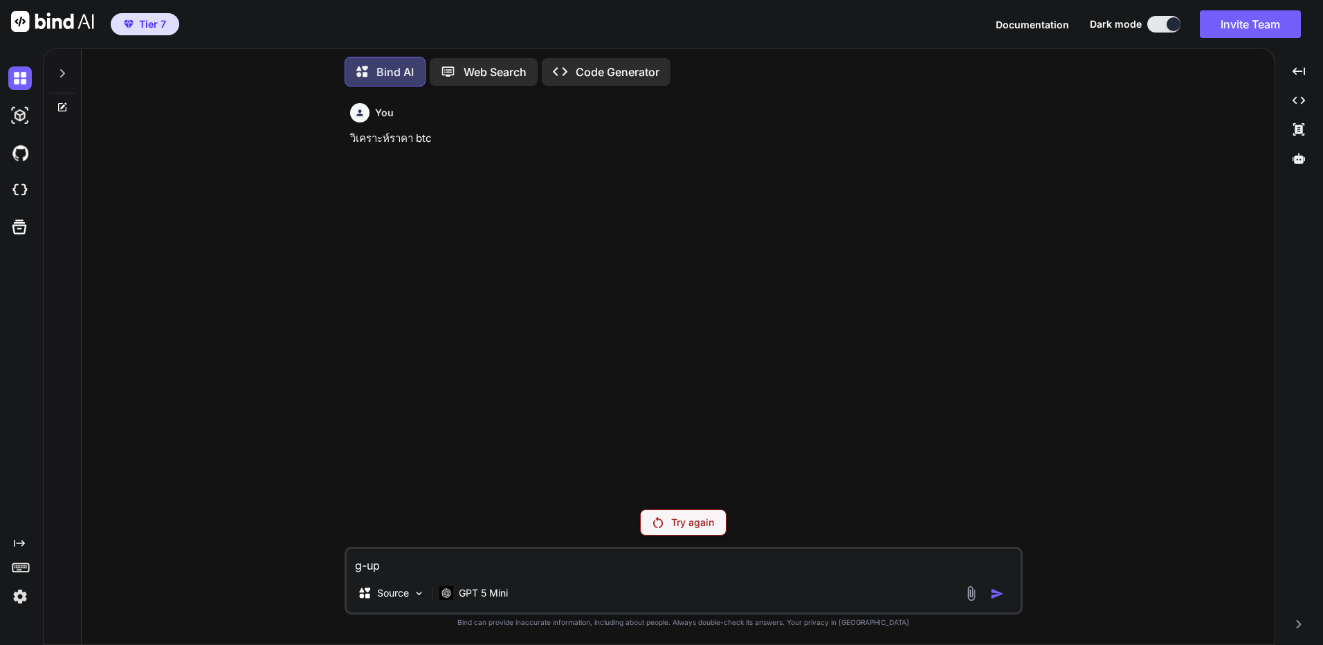
type textarea "g-u"
type textarea "x"
type textarea "g-"
type textarea "x"
type textarea "g"
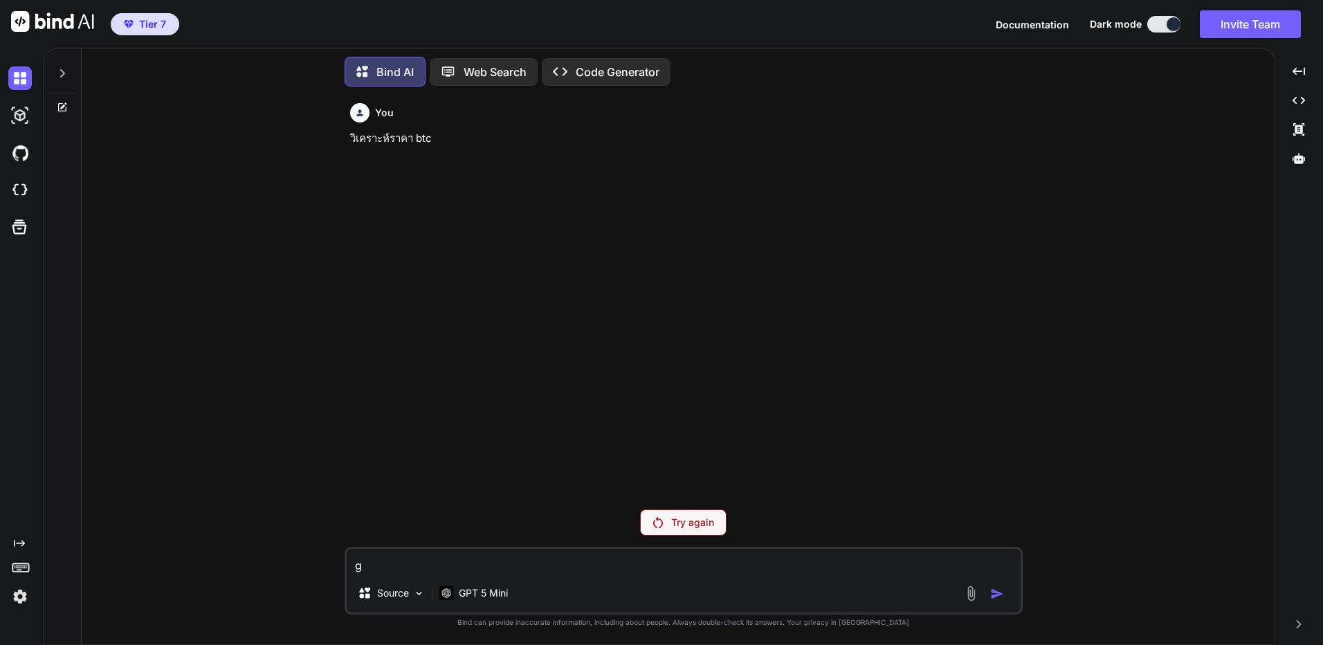
type textarea "x"
type textarea "เ"
type textarea "x"
type textarea "เข"
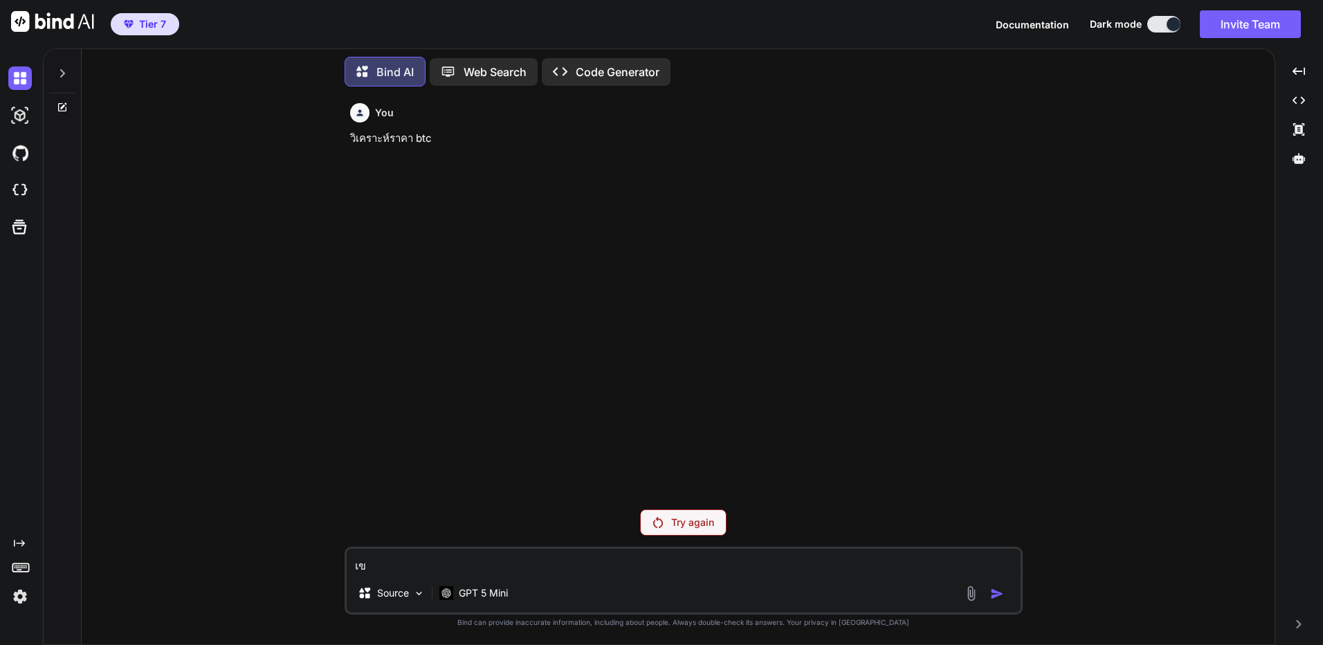
type textarea "x"
type textarea "[PERSON_NAME]ย"
type textarea "x"
type textarea "เขียน"
type textarea "x"
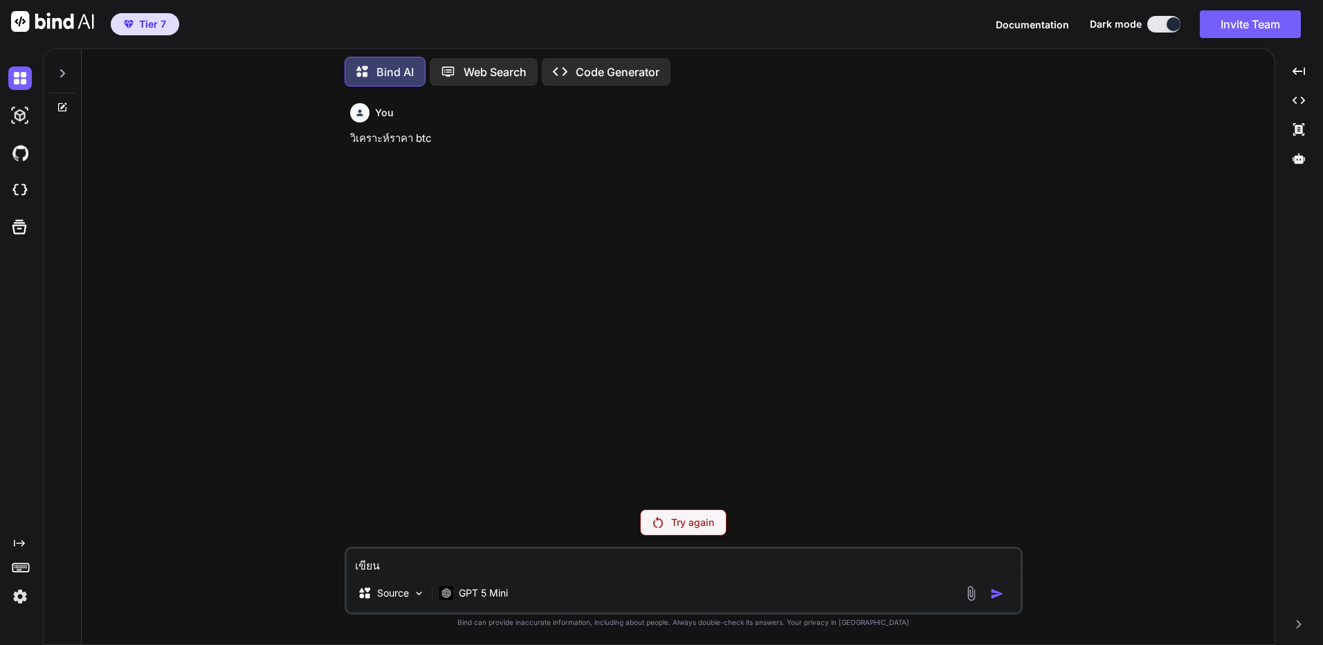
type textarea "เขียนแ"
type textarea "x"
type textarea "เขียนแค"
type textarea "x"
type textarea "เขียนแคป"
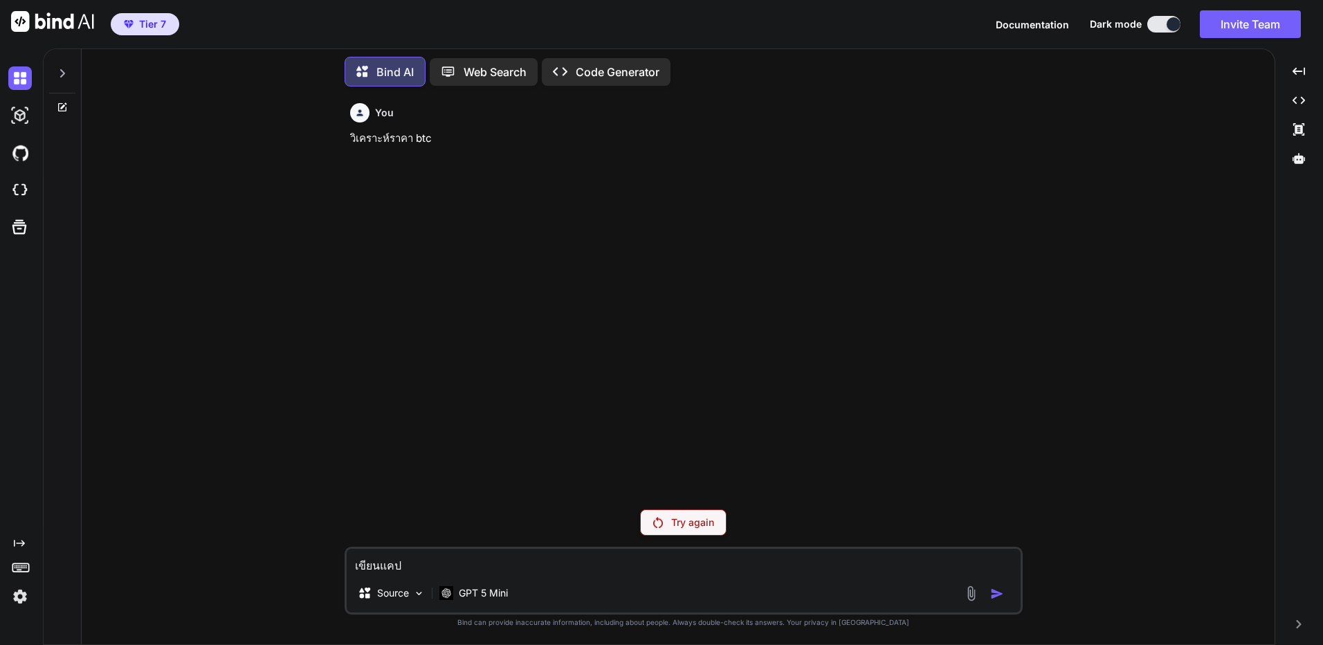
type textarea "x"
type textarea "เขียนแคปช"
type textarea "x"
type textarea "เขียนแคปชั"
type textarea "x"
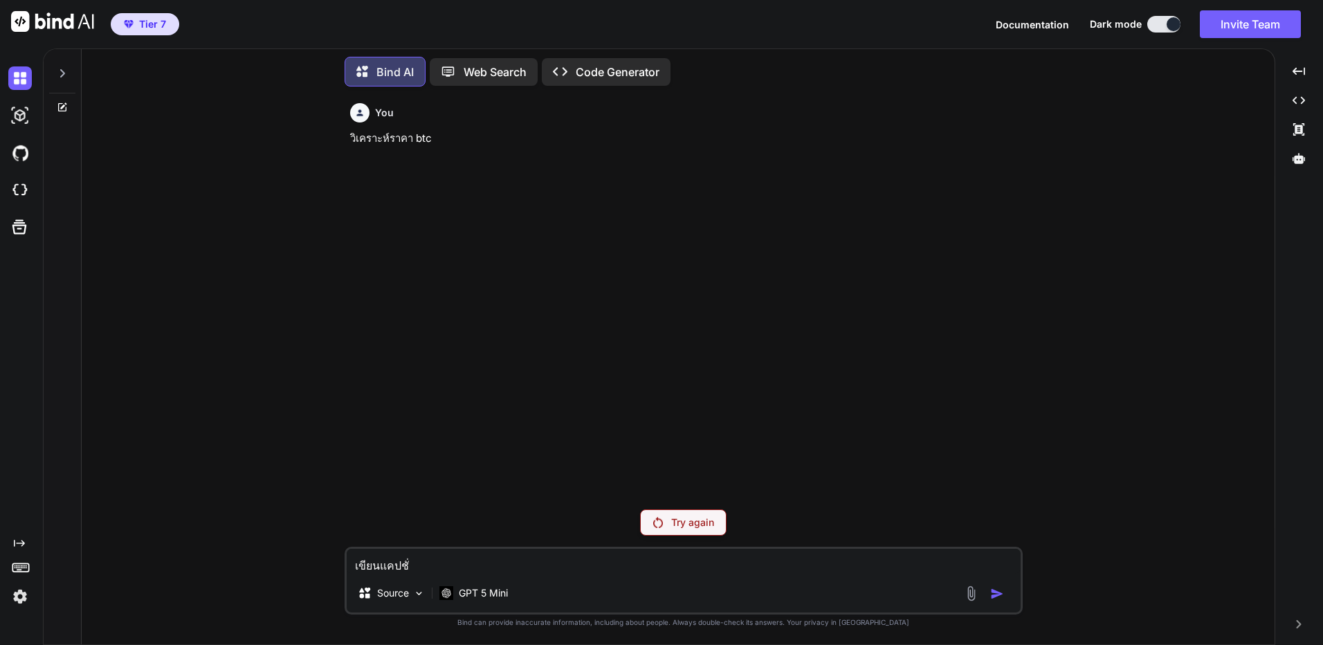
type textarea "เขียนแคปชั่น"
type textarea "x"
type textarea "เขียนแคปชั่นว"
type textarea "x"
type textarea "เขียนแคปชั่นวิ"
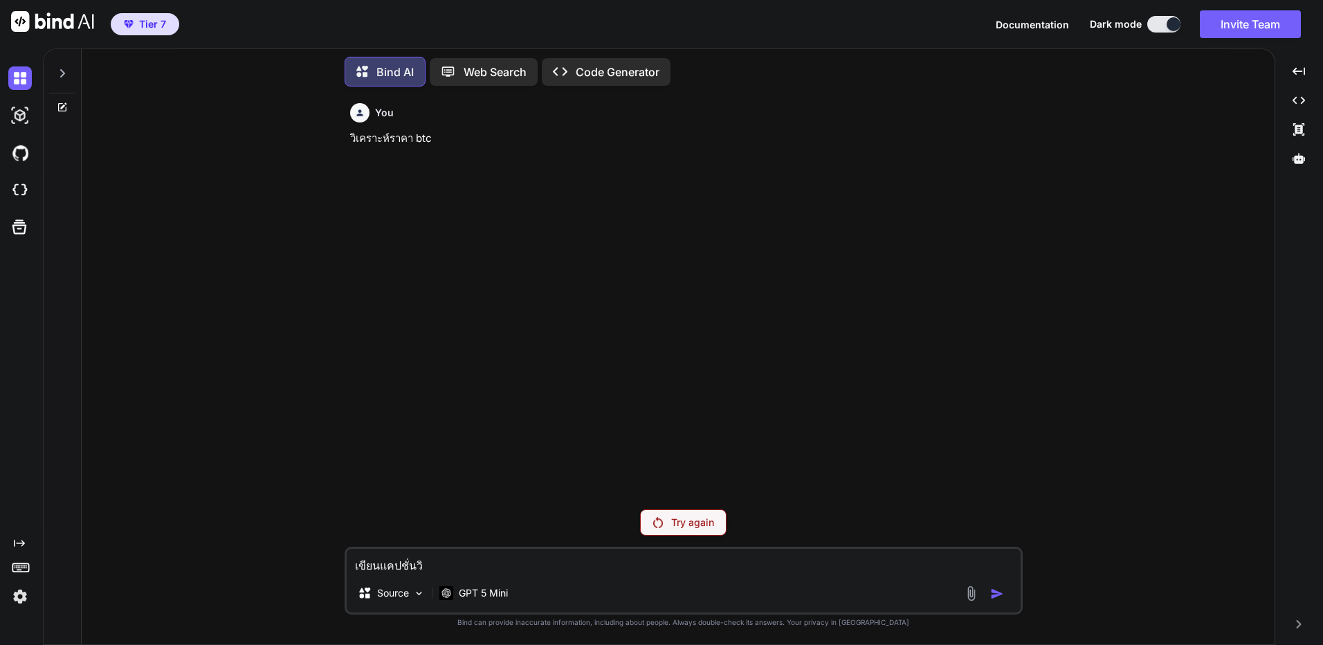
type textarea "x"
type textarea "เขียนแคปชั่นวิเ"
type textarea "x"
type textarea "เขียนแคปชั่นวิเค"
type textarea "x"
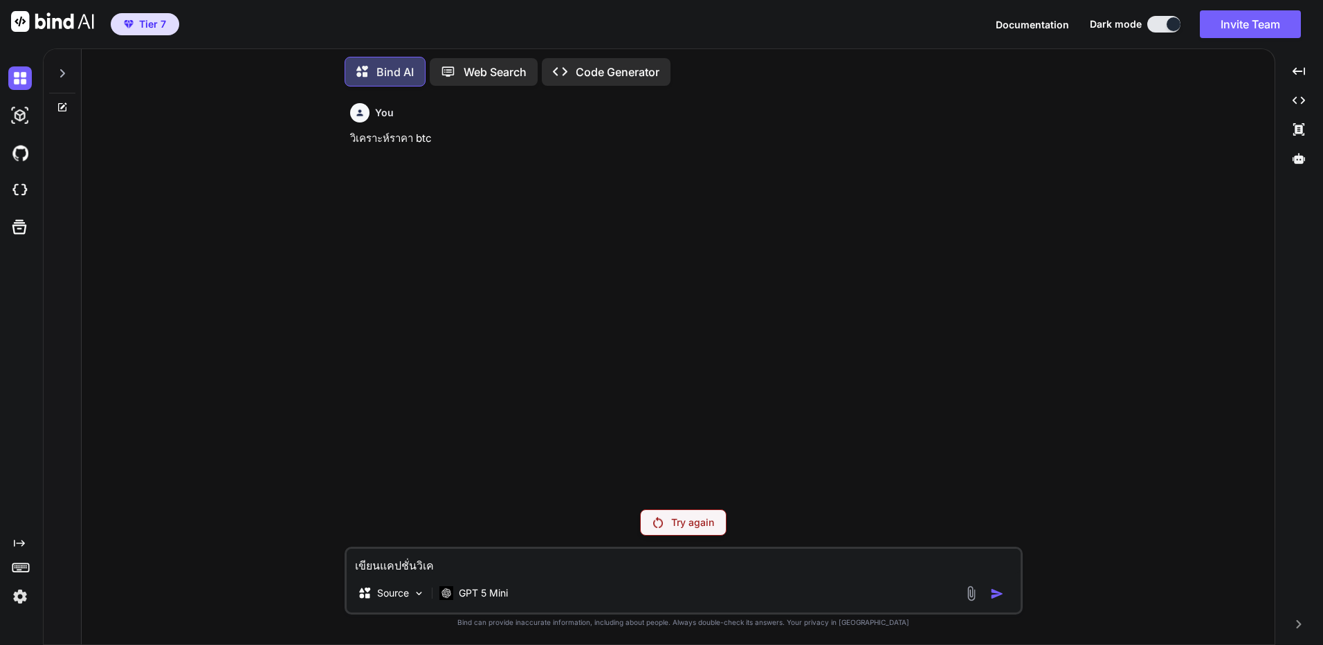
type textarea "เขียนแคปชั่นวิเคร"
type textarea "x"
type textarea "เขียนแคปชั่นวิเคระ"
type textarea "x"
type textarea "เขียนแคปชั่นวิเคร"
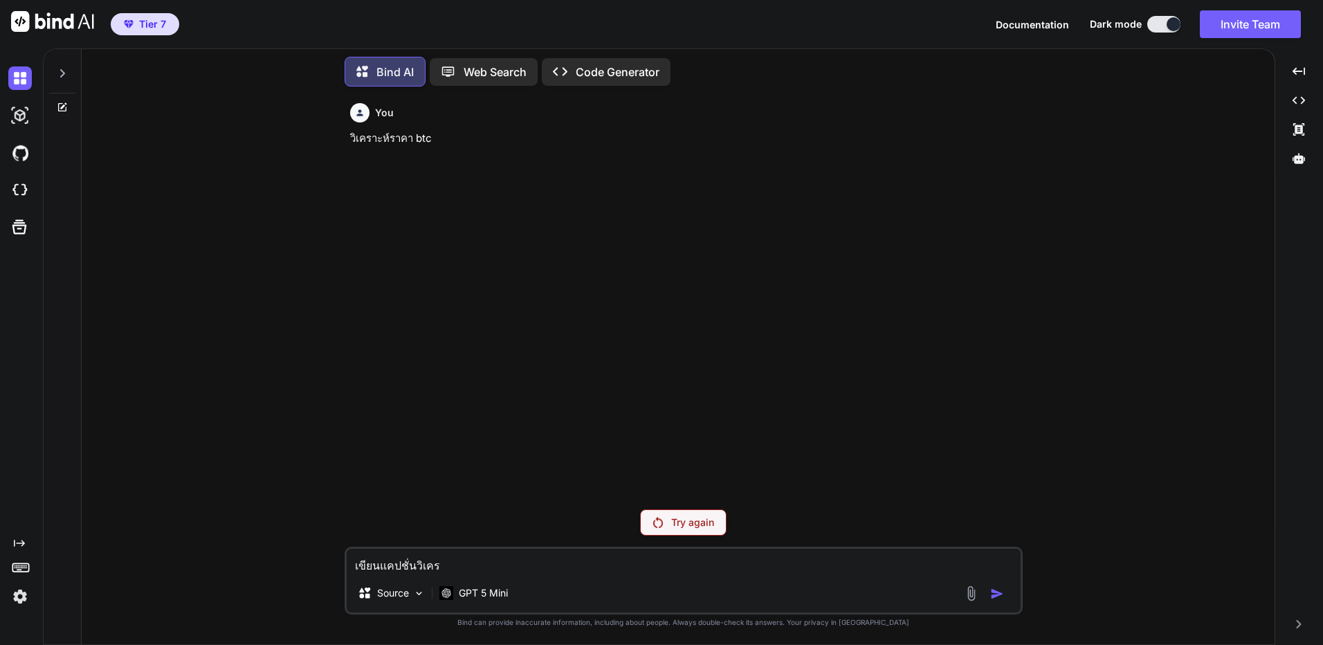
type textarea "x"
type textarea "เขียนแคปชั่นวิเครา"
type textarea "x"
type textarea "เขียนแคปชั่นวิเคราะ"
type textarea "x"
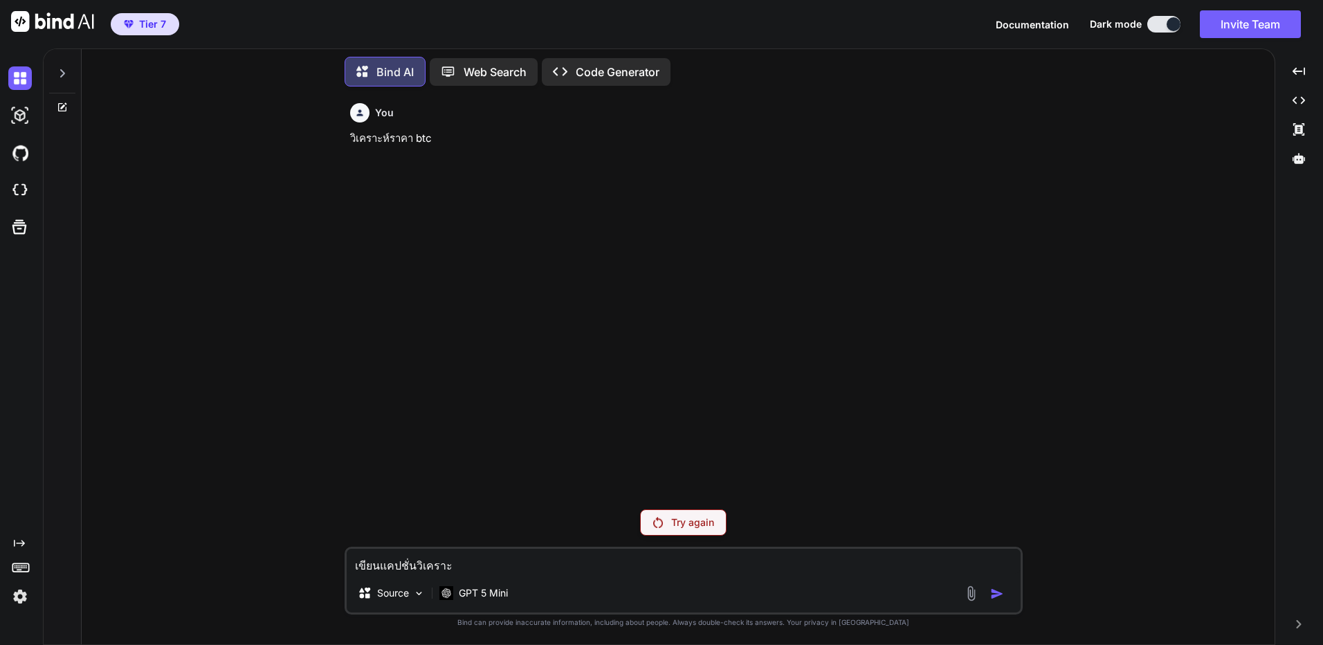
type textarea "เขียนแคปชั่นวิเคราะห"
type textarea "x"
type textarea "เขียนแคปชั่นวิเคราะห์"
type textarea "x"
type textarea "เขียนแคปชั่นวิเคราะห์"
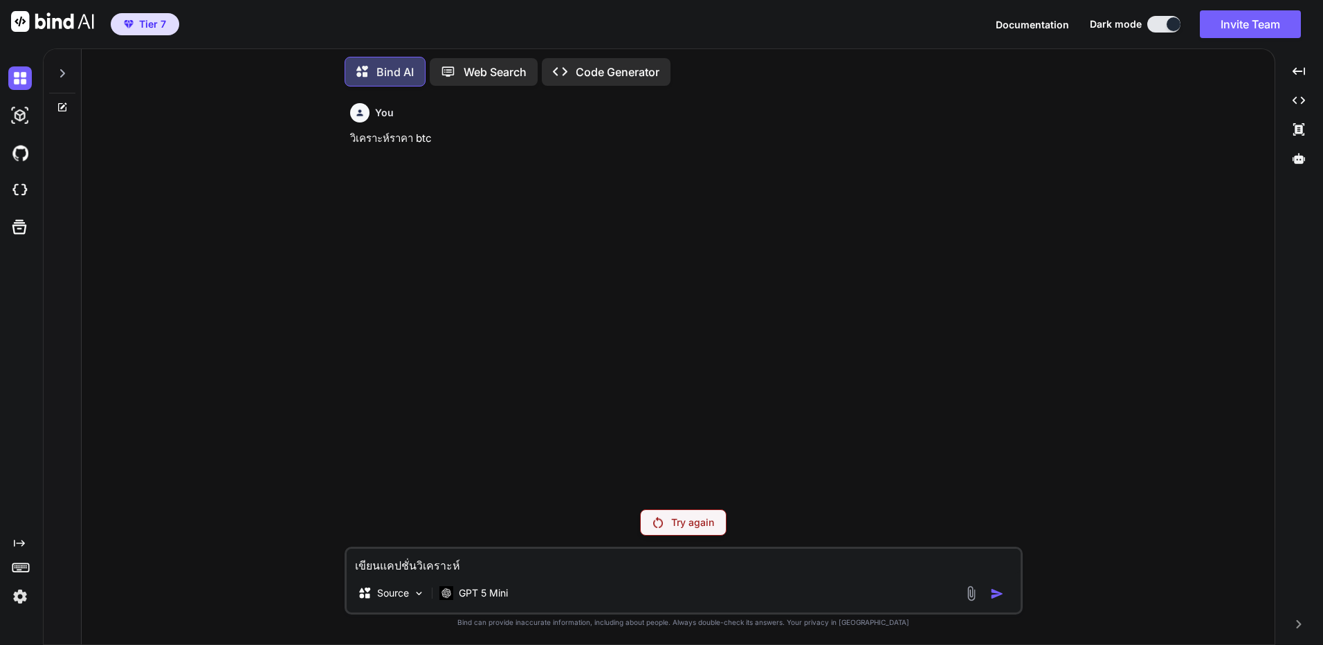
type textarea "x"
type textarea "เขียนแคปชั่นวิเคราะห์"
type textarea "x"
type textarea "เขียนแคปชั่นวิเคราะห์ร"
type textarea "x"
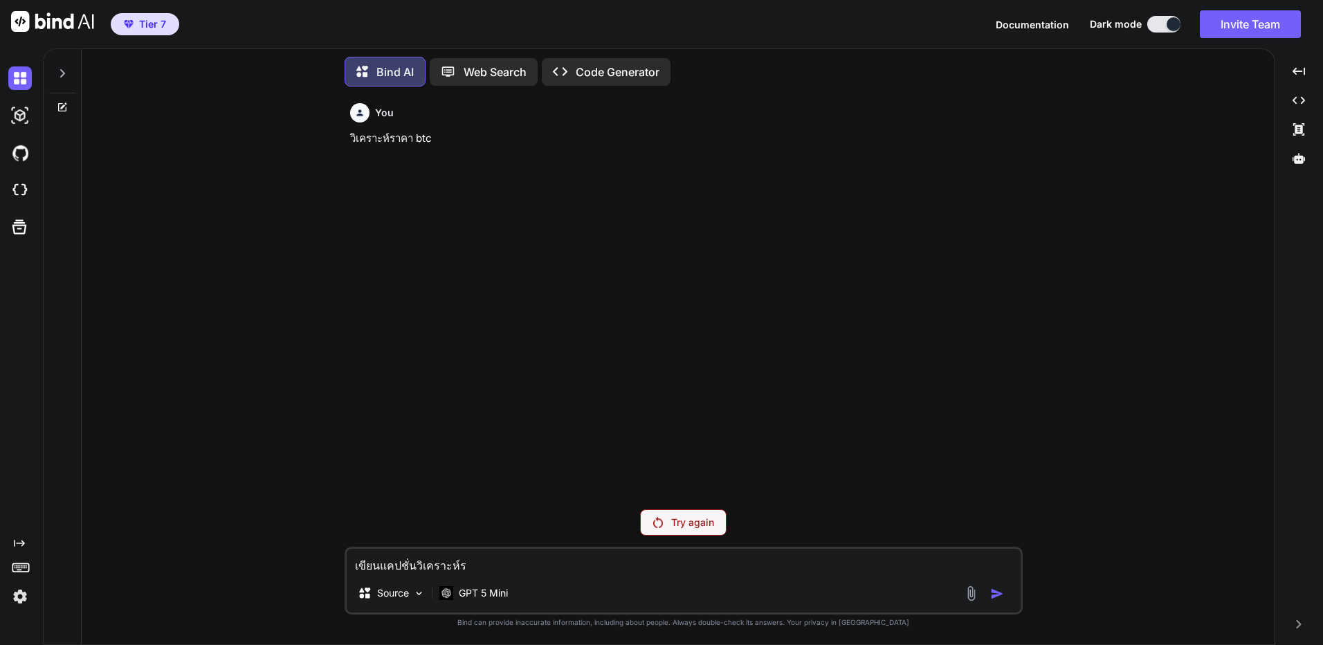
type textarea "เขียนแคปชั่นวิเคราะห์รา"
type textarea "x"
type textarea "เขียนแคปชั่นวิเคราะห์ราค"
type textarea "x"
type textarea "เขียนแคปชั่นวิเคราะห์ราคา"
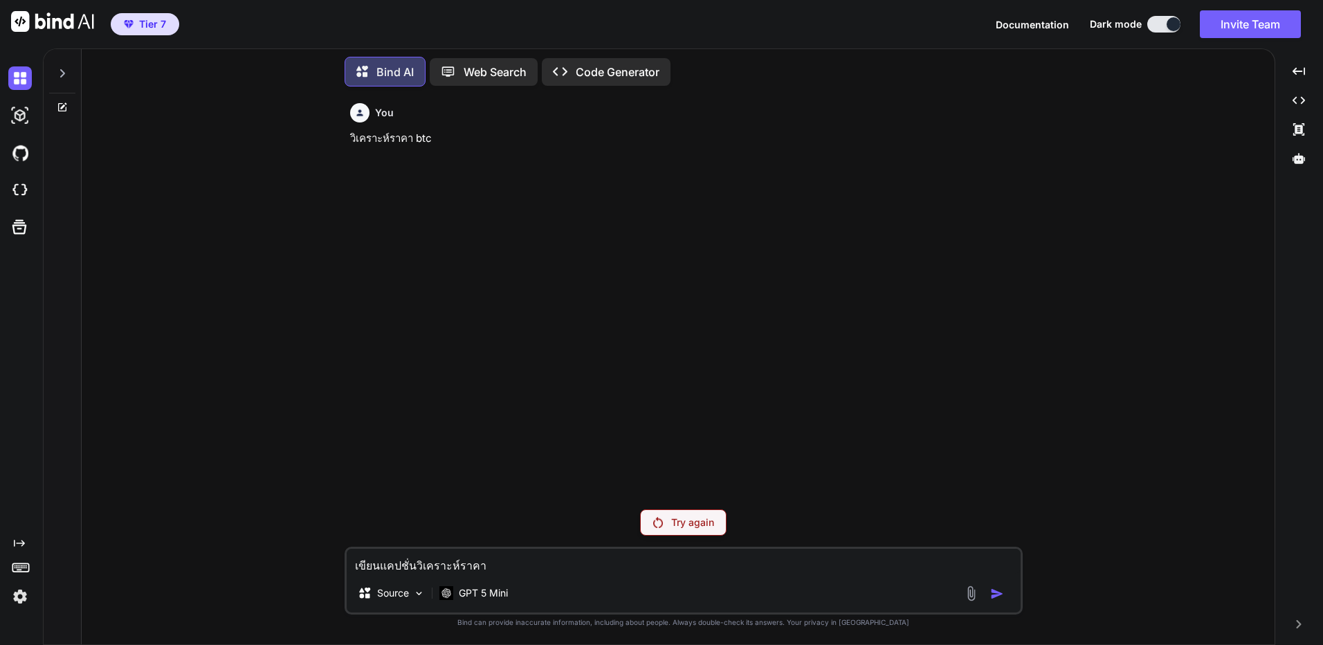
type textarea "x"
type textarea "เขียนแคปชั่นวิเคราะห์ราคา"
type textarea "x"
type textarea "เขียนแคปชั่นวิเคราะห์ราคา b"
type textarea "x"
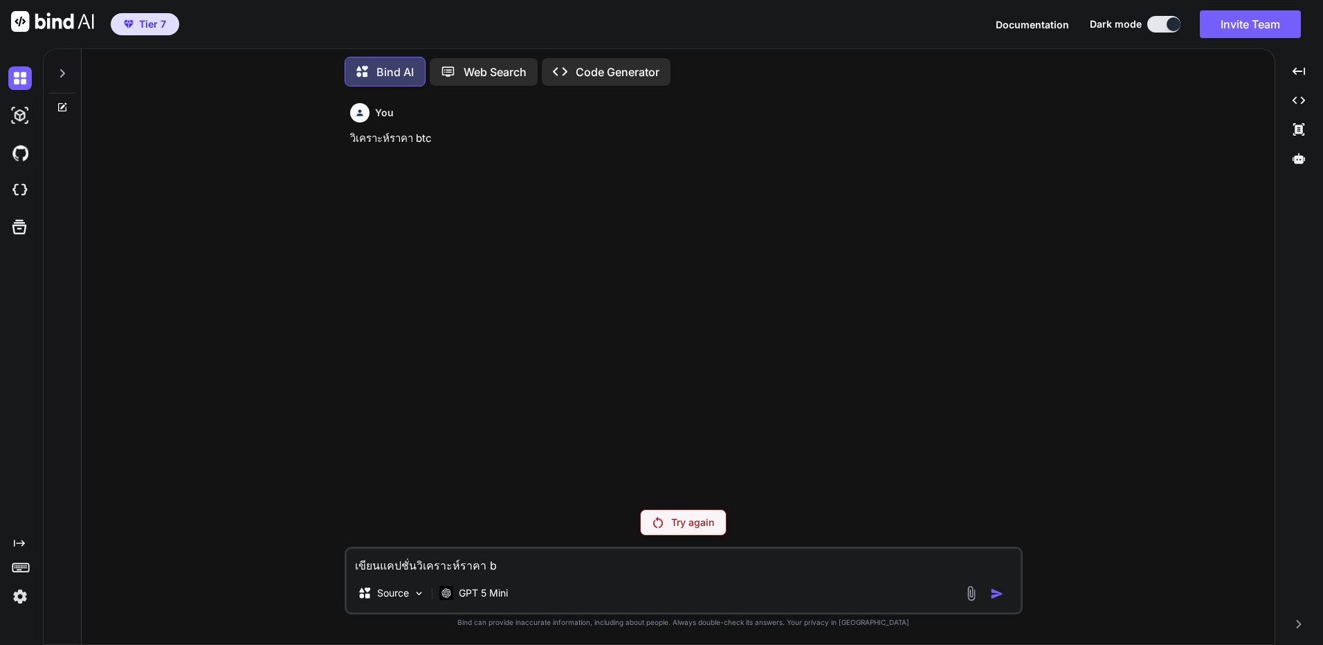
type textarea "เขียนแคปชั่นวิเคราะห์ราคา br"
type textarea "x"
type textarea "เขียนแคปชั่นวิเคราะห์ราคา b"
type textarea "x"
type textarea "เขียนแคปชั่นวิเคราะห์ราคา bt"
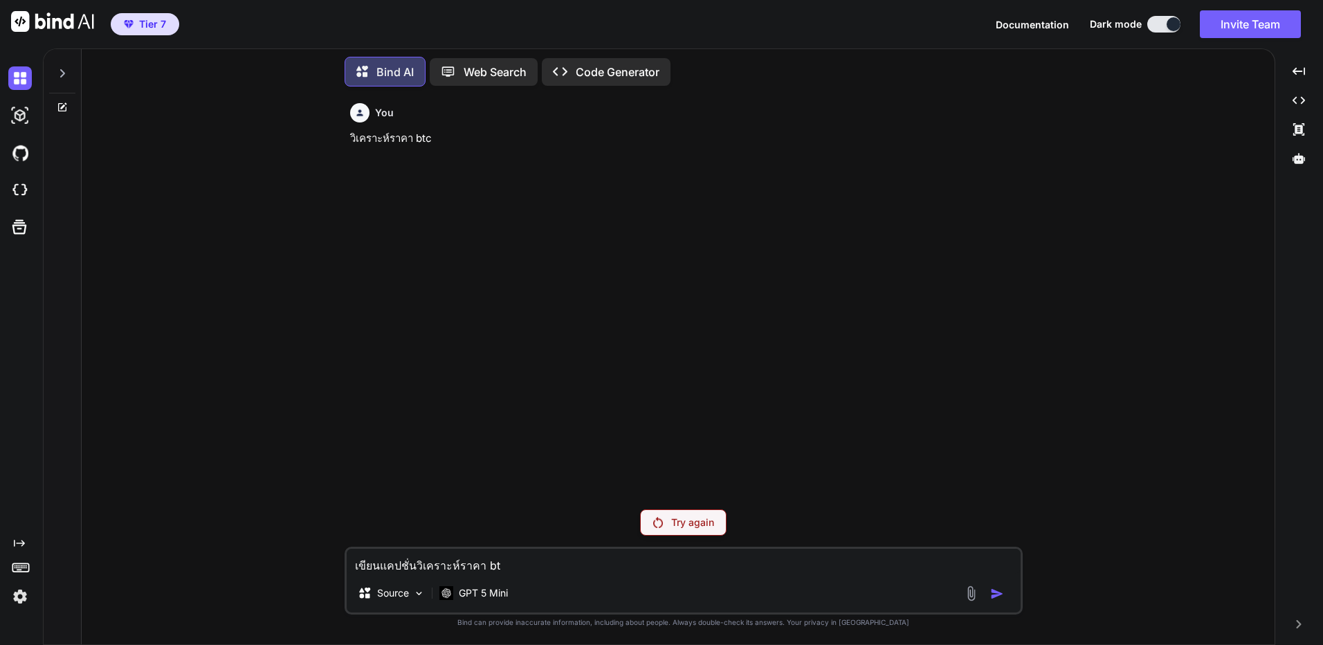
type textarea "x"
type textarea "เขียนแคปชั่นวิเคราะห์ราคา btc"
type textarea "x"
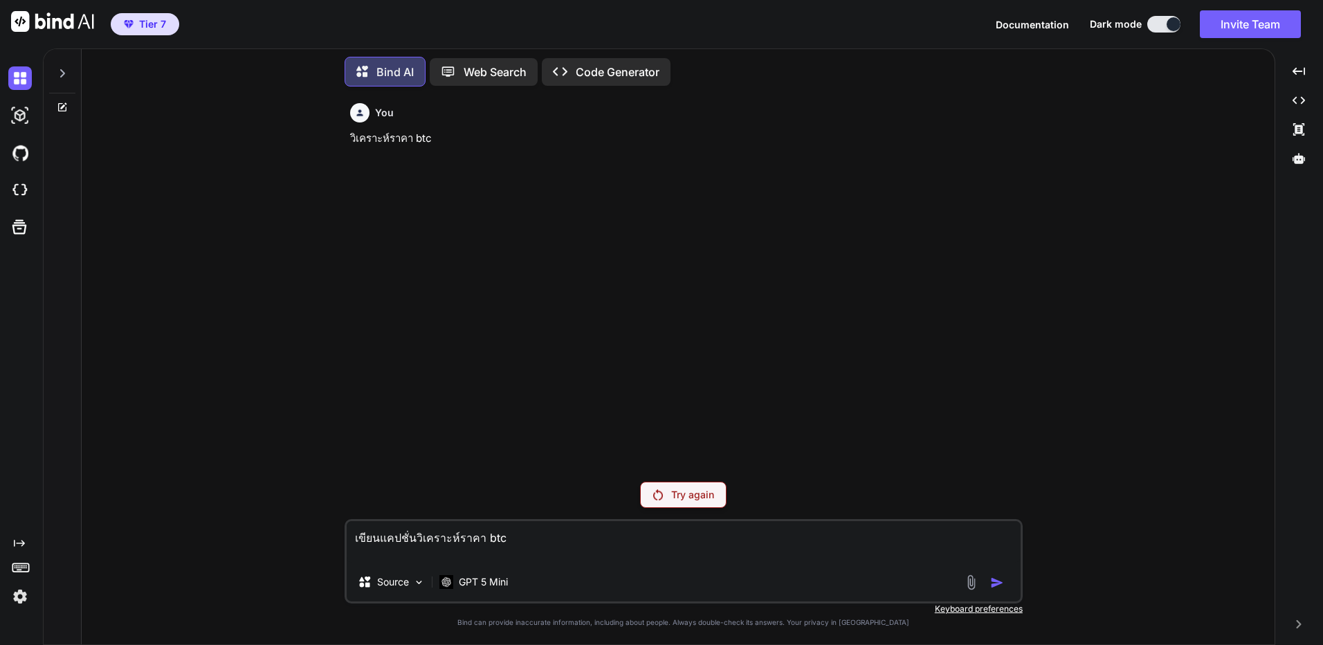
type textarea "เขียนแคปชั่นวิเคราะห์ราคา btc"
click at [698, 493] on p "Try again" at bounding box center [692, 495] width 43 height 14
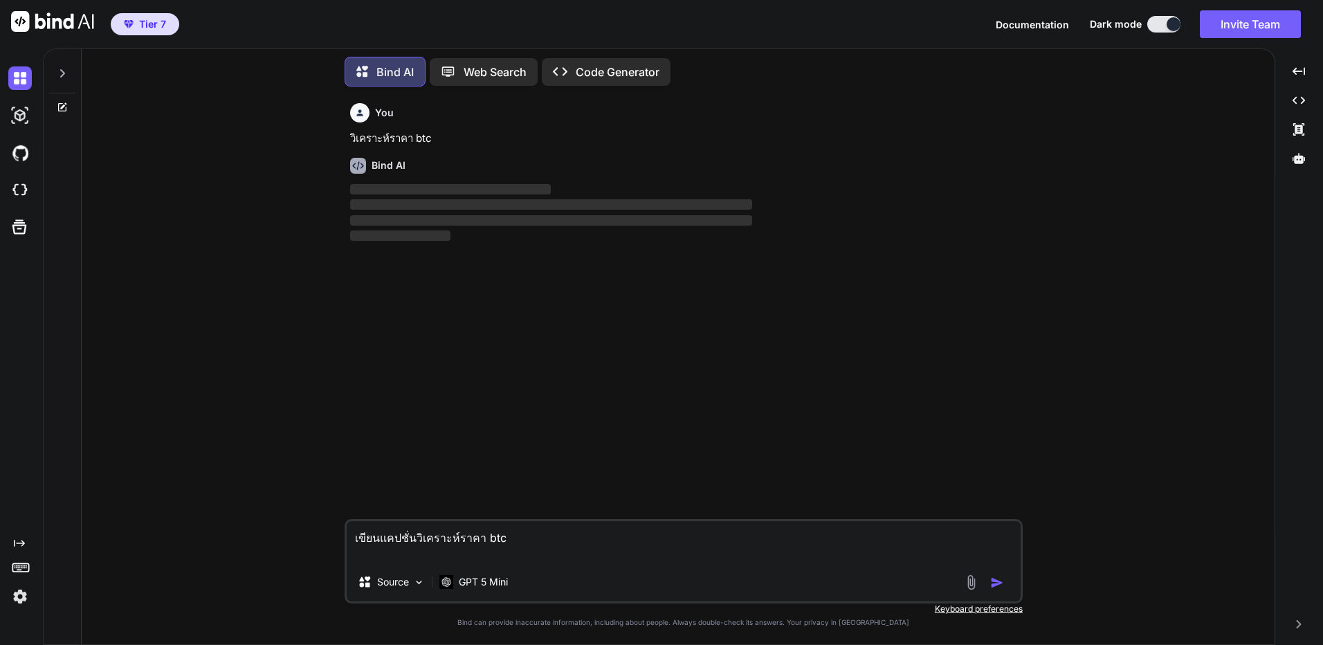
drag, startPoint x: 496, startPoint y: 559, endPoint x: 507, endPoint y: 538, distance: 23.5
click at [496, 559] on textarea "เขียนแคปชั่นวิเคราะห์ราคา btc" at bounding box center [684, 542] width 674 height 42
click at [1004, 590] on div at bounding box center [986, 582] width 46 height 16
click at [998, 585] on img "button" at bounding box center [997, 583] width 14 height 14
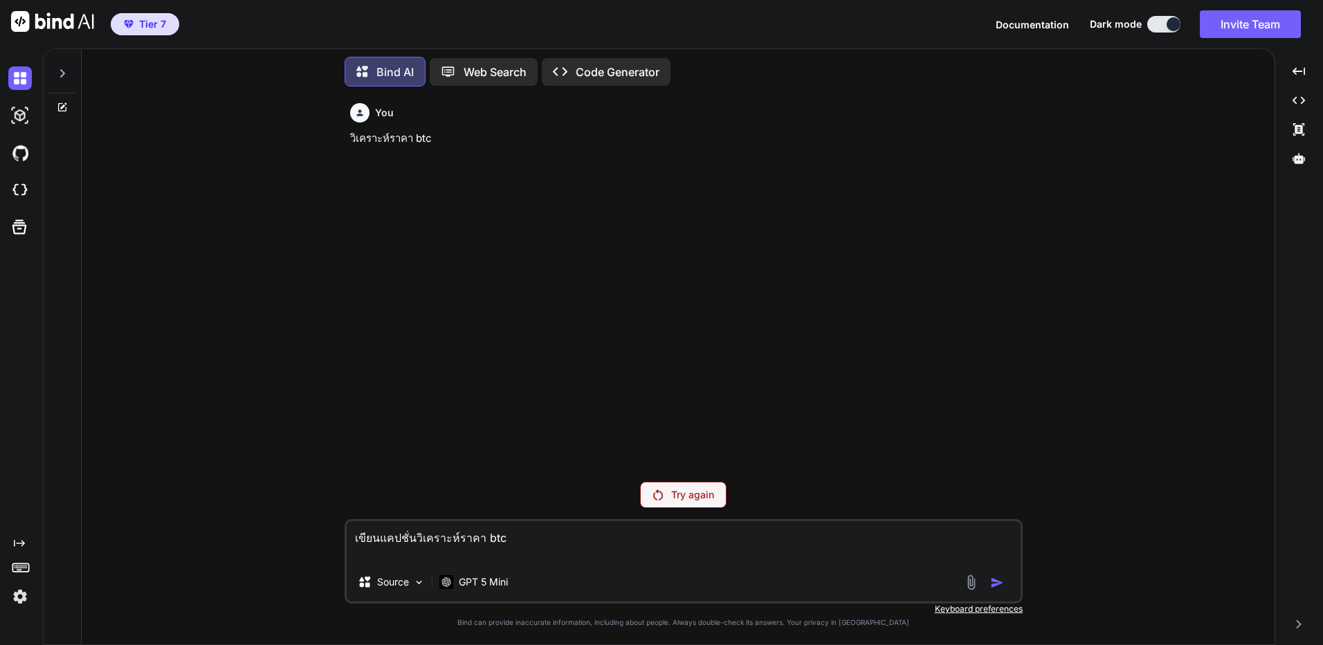
click at [57, 105] on icon at bounding box center [62, 107] width 11 height 11
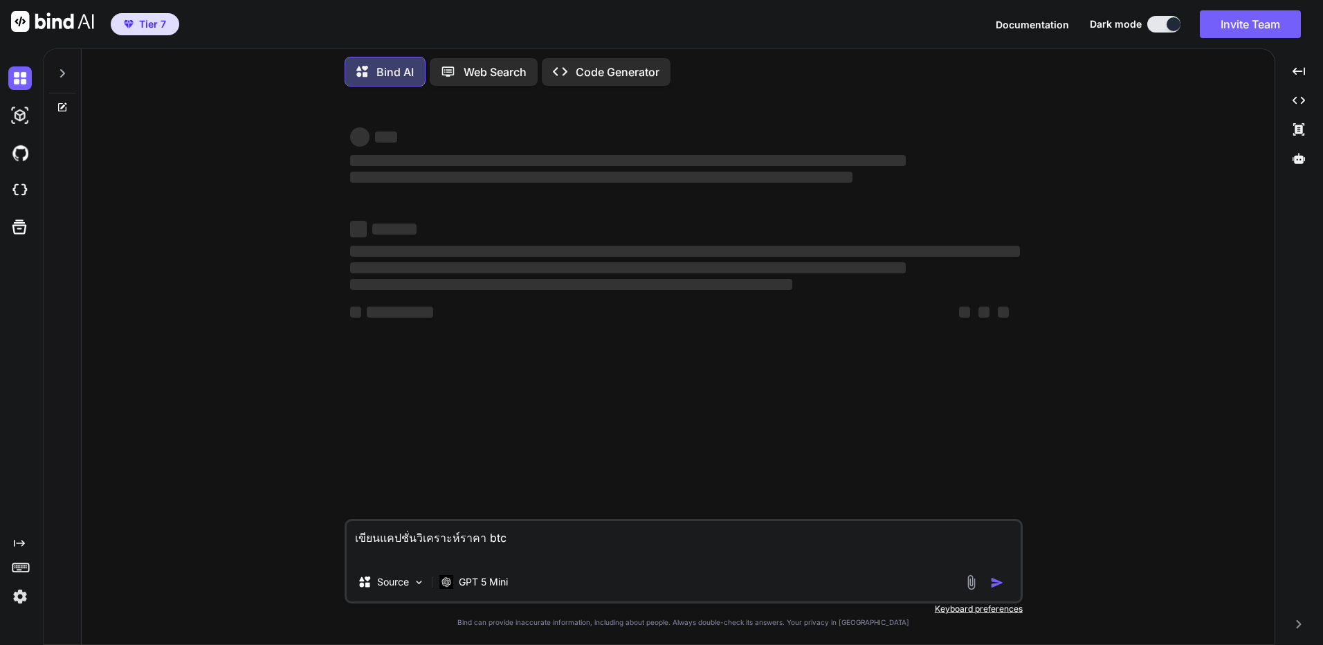
click at [989, 581] on div at bounding box center [986, 582] width 46 height 16
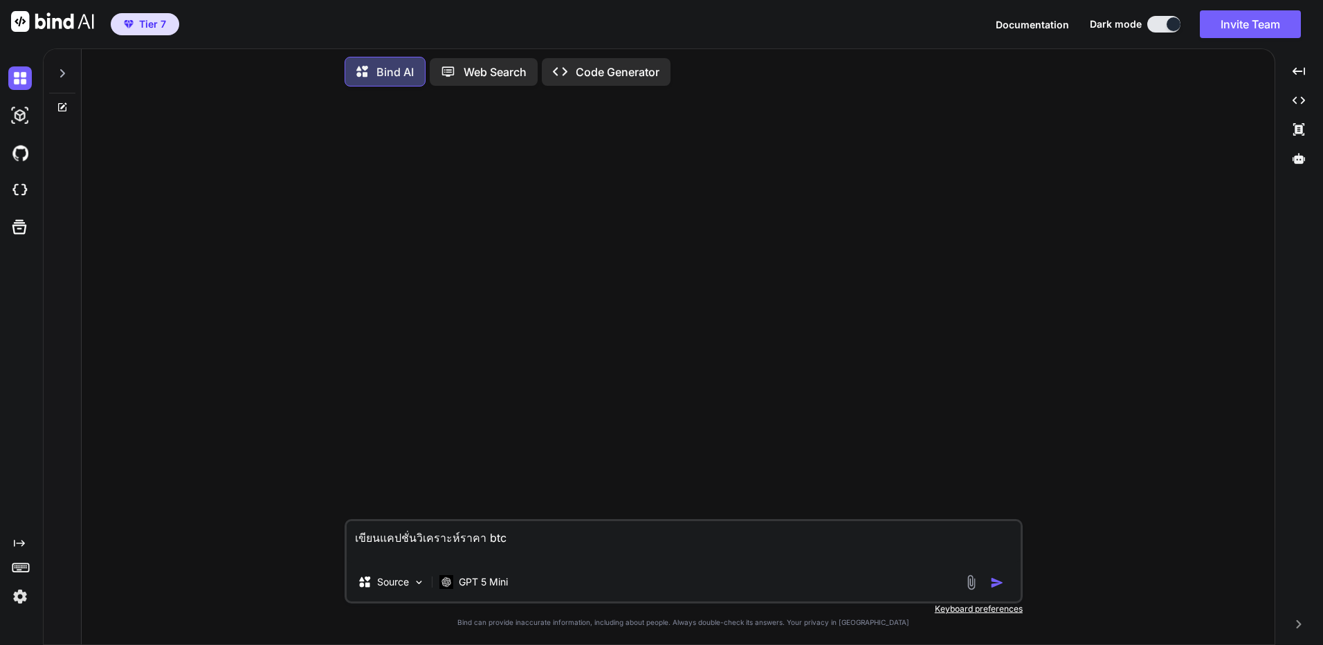
click at [1011, 589] on div "Source GPT 5 Mini" at bounding box center [684, 584] width 674 height 33
click at [991, 580] on img "button" at bounding box center [997, 583] width 14 height 14
type textarea "x"
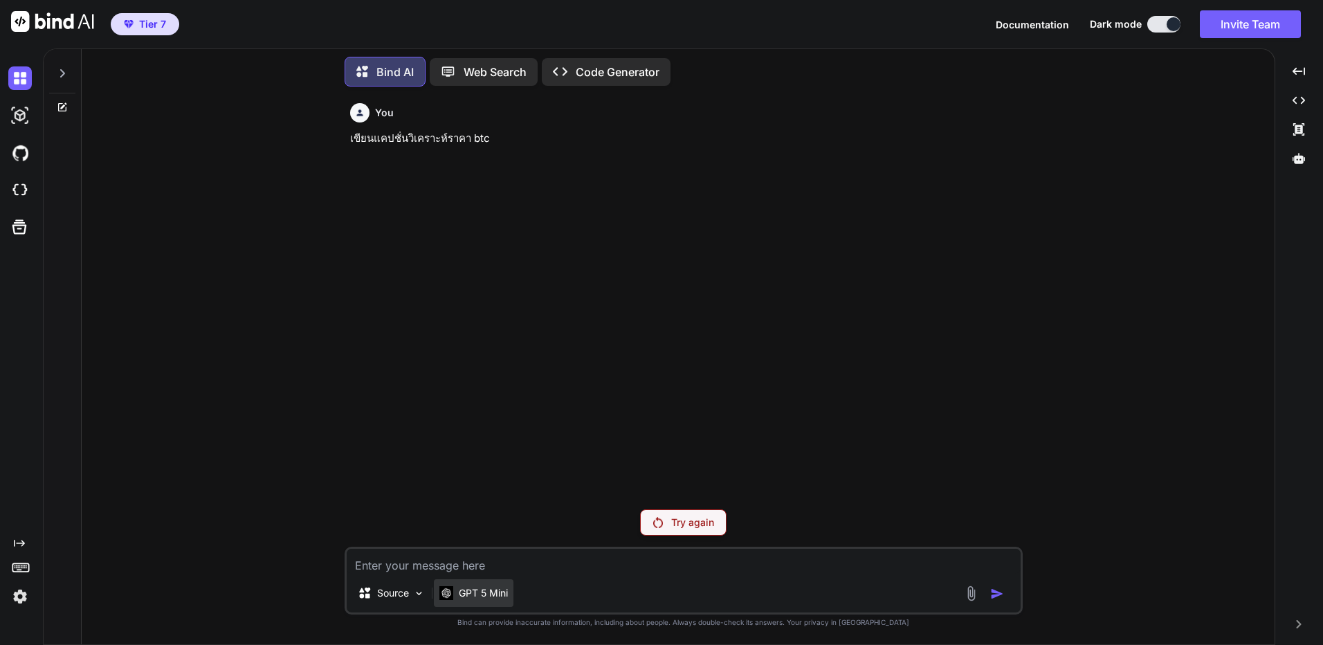
click at [445, 592] on img at bounding box center [446, 592] width 14 height 13
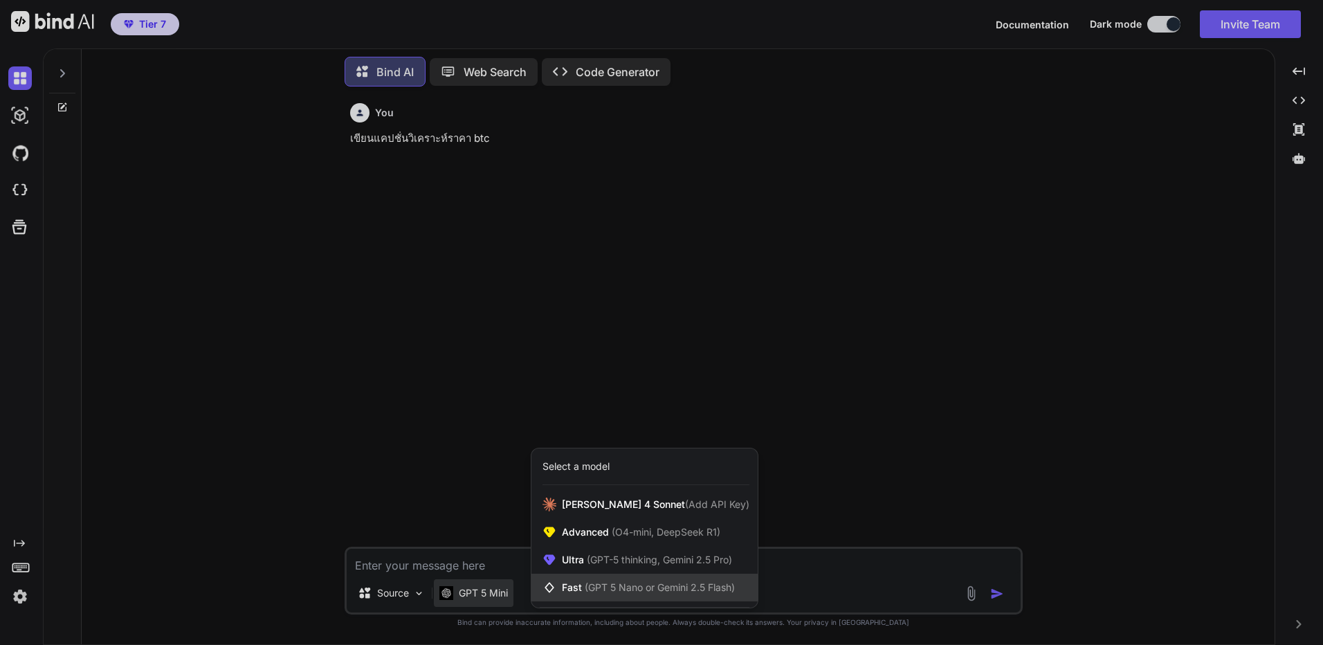
click at [580, 584] on span "Fast (GPT 5 Nano or Gemini 2.5 Flash)" at bounding box center [648, 588] width 173 height 14
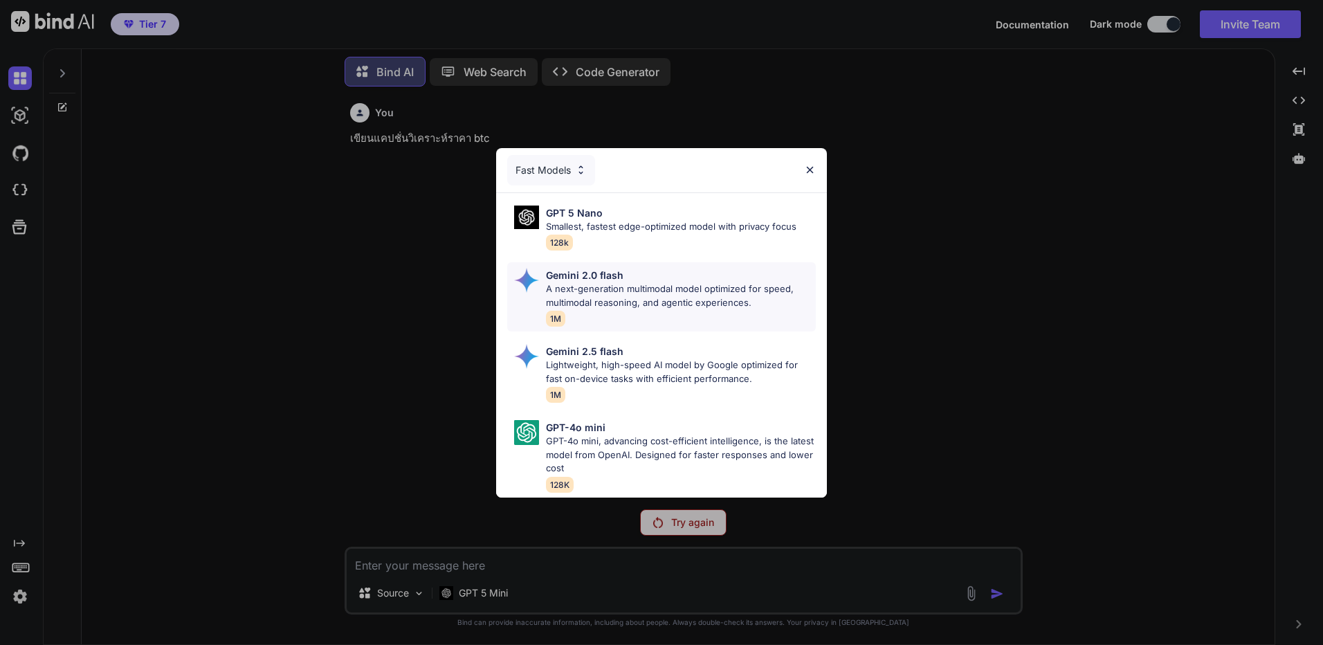
click at [648, 302] on p "A next-generation multimodal model optimized for speed, multimodal reasoning, a…" at bounding box center [681, 295] width 270 height 27
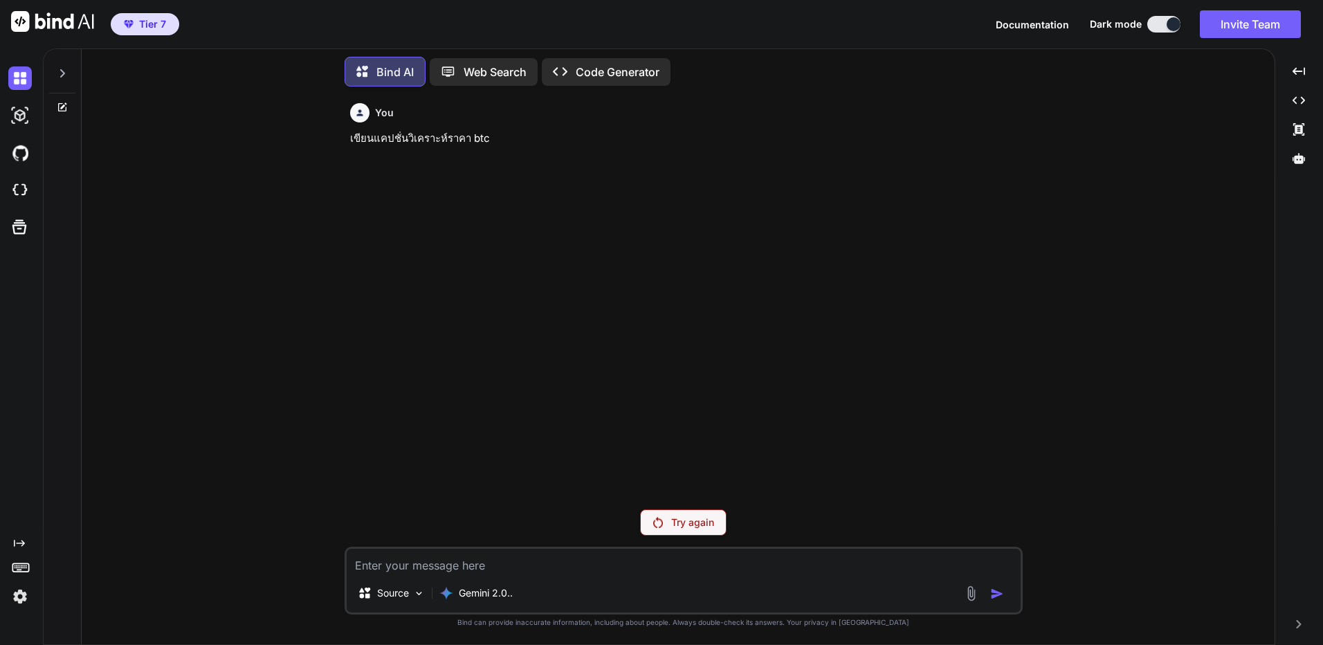
click at [761, 574] on div "Source Gemini 2.0.." at bounding box center [684, 581] width 678 height 68
click at [766, 568] on textarea at bounding box center [684, 561] width 674 height 25
paste textarea "เขียนแคปชั่นวิเคราะห์ราคา btc"
type textarea "x"
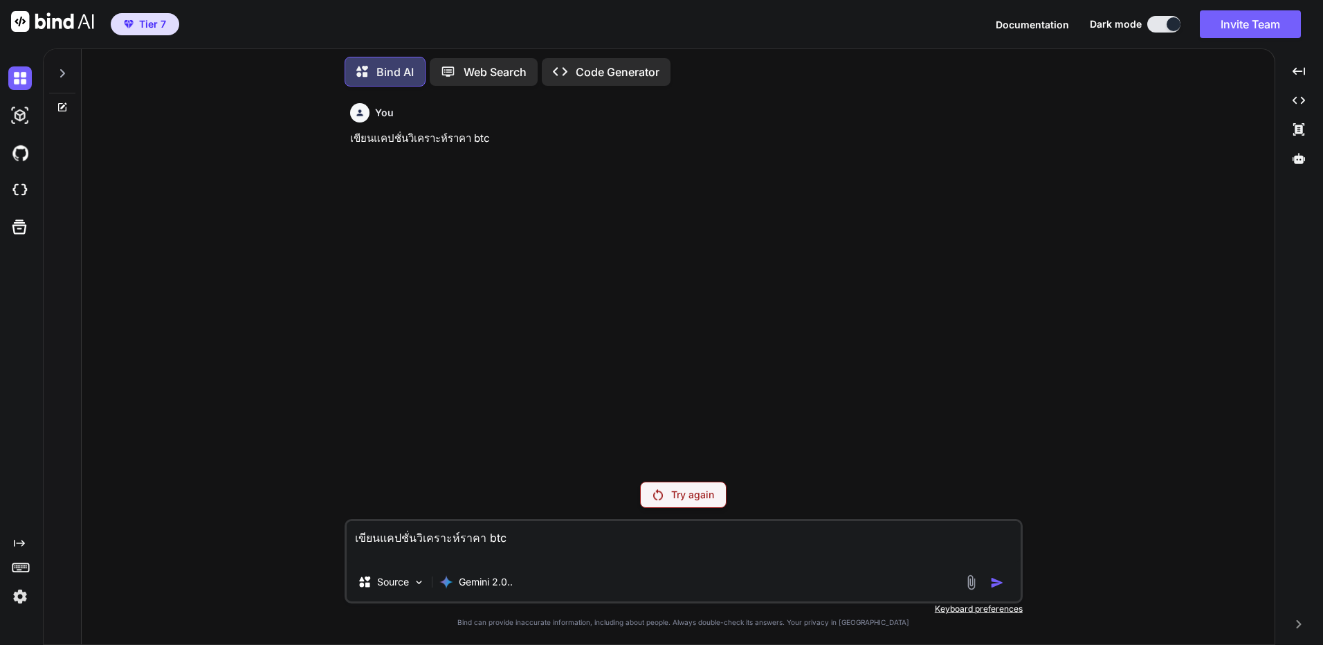
type textarea "เขียนแคปชั่นวิเคราะห์ราคา btc"
click at [656, 502] on div "Try again" at bounding box center [683, 495] width 87 height 26
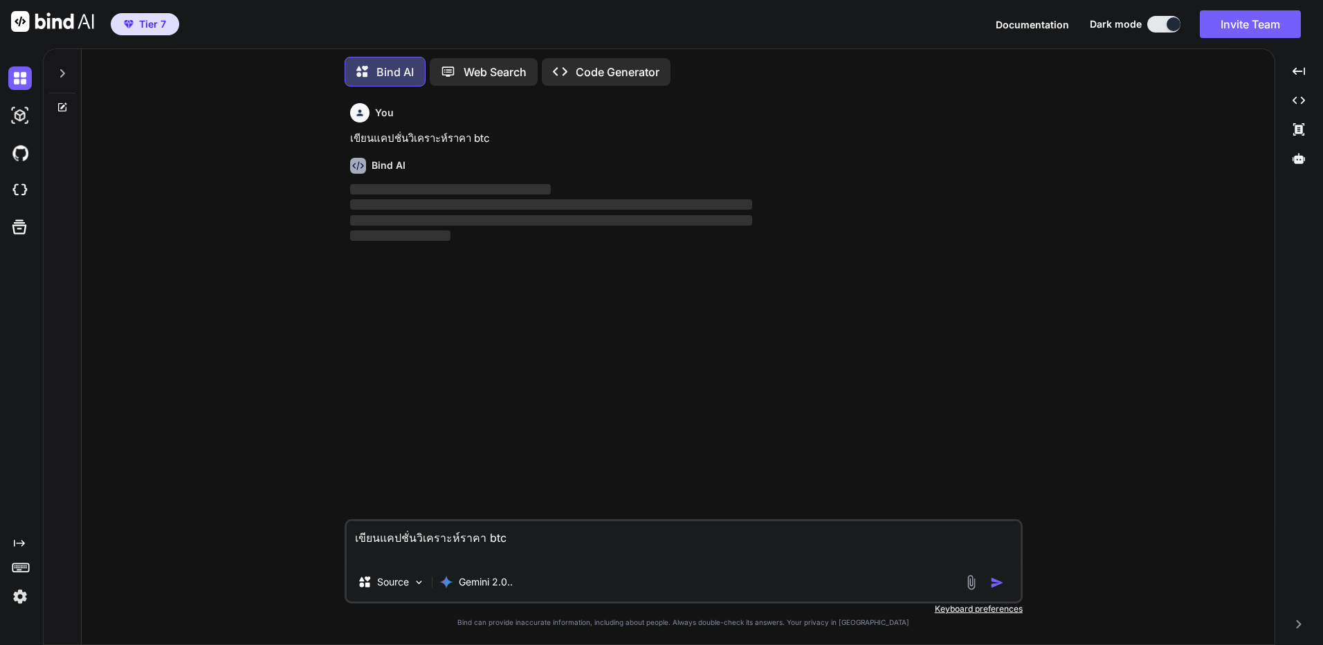
click at [979, 584] on img at bounding box center [971, 582] width 16 height 16
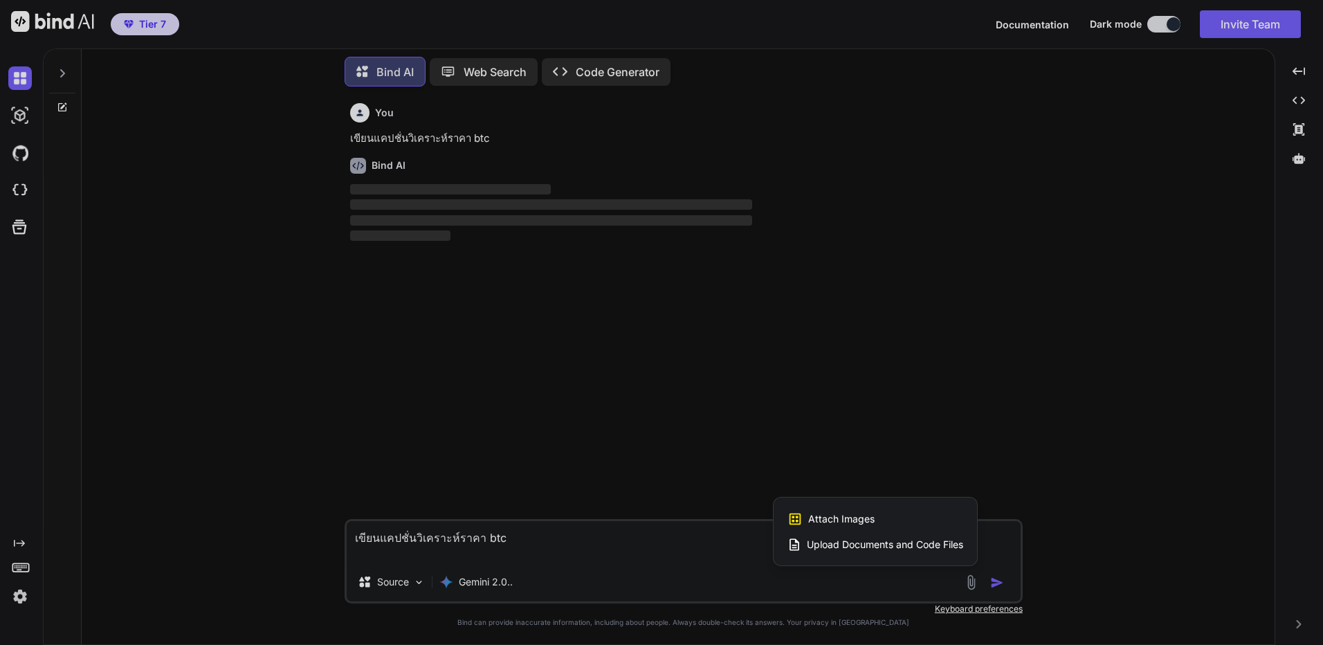
click at [999, 583] on div at bounding box center [661, 322] width 1323 height 645
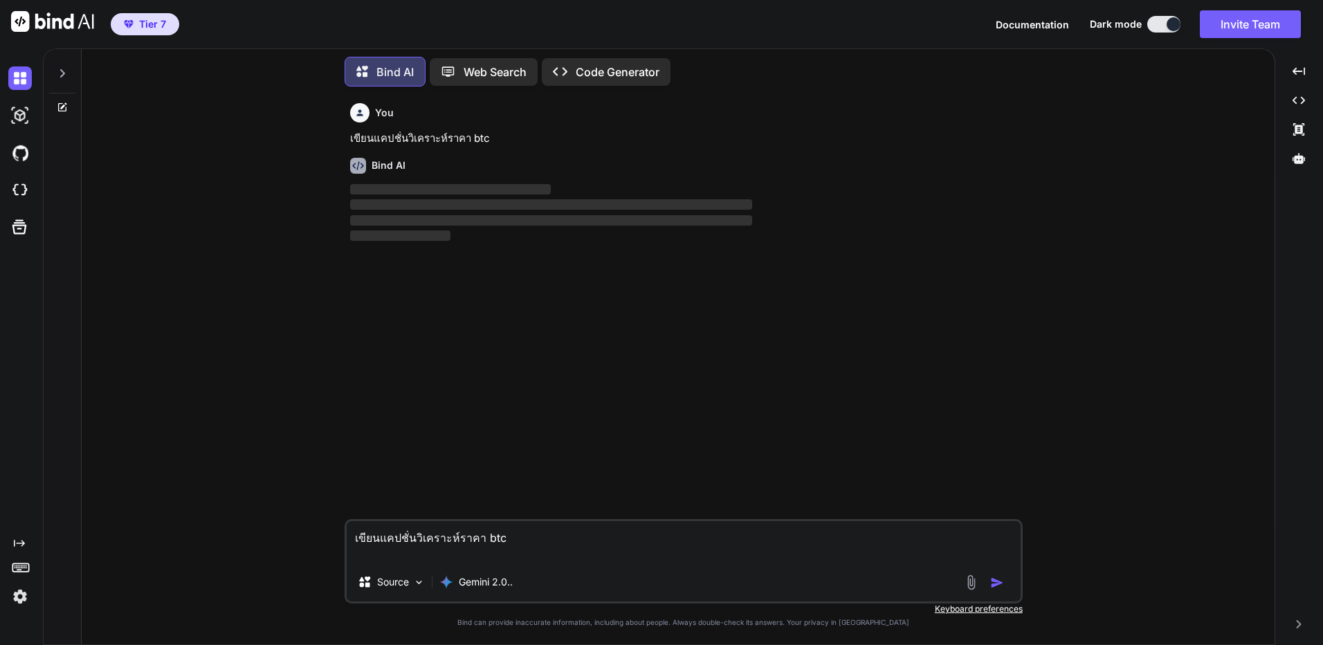
click at [997, 586] on img "button" at bounding box center [997, 583] width 14 height 14
click at [996, 585] on img "button" at bounding box center [997, 583] width 14 height 14
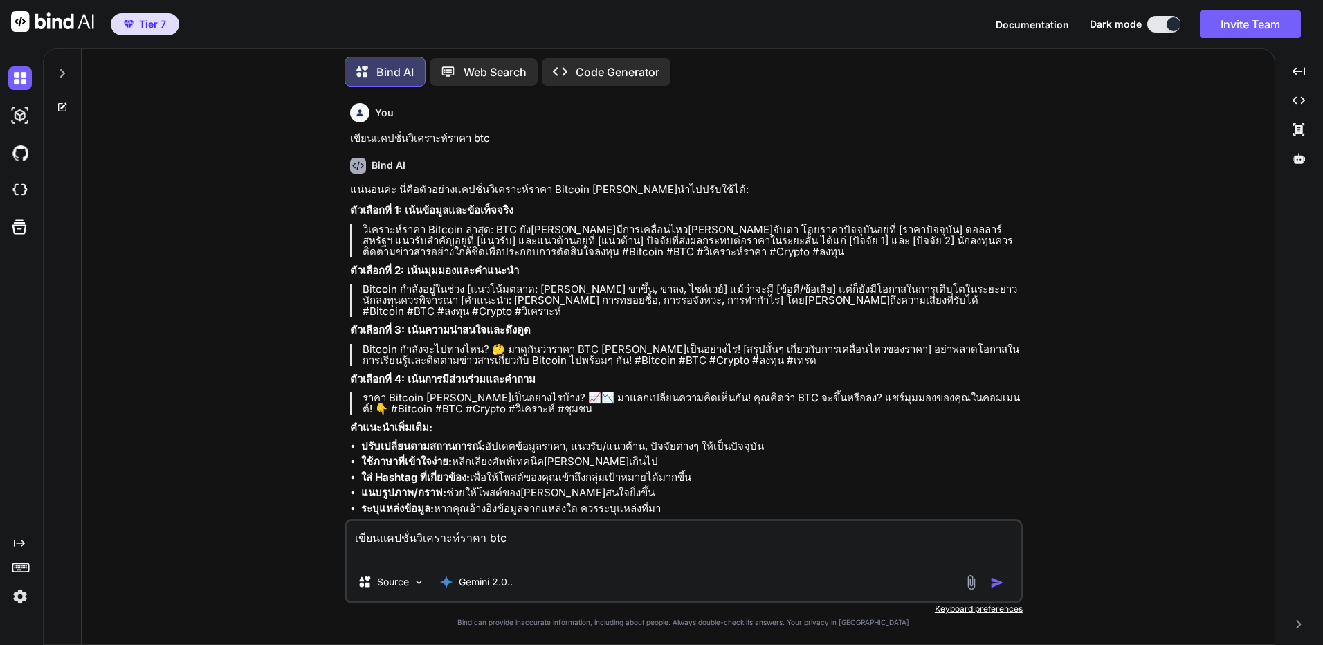
scroll to position [33, 0]
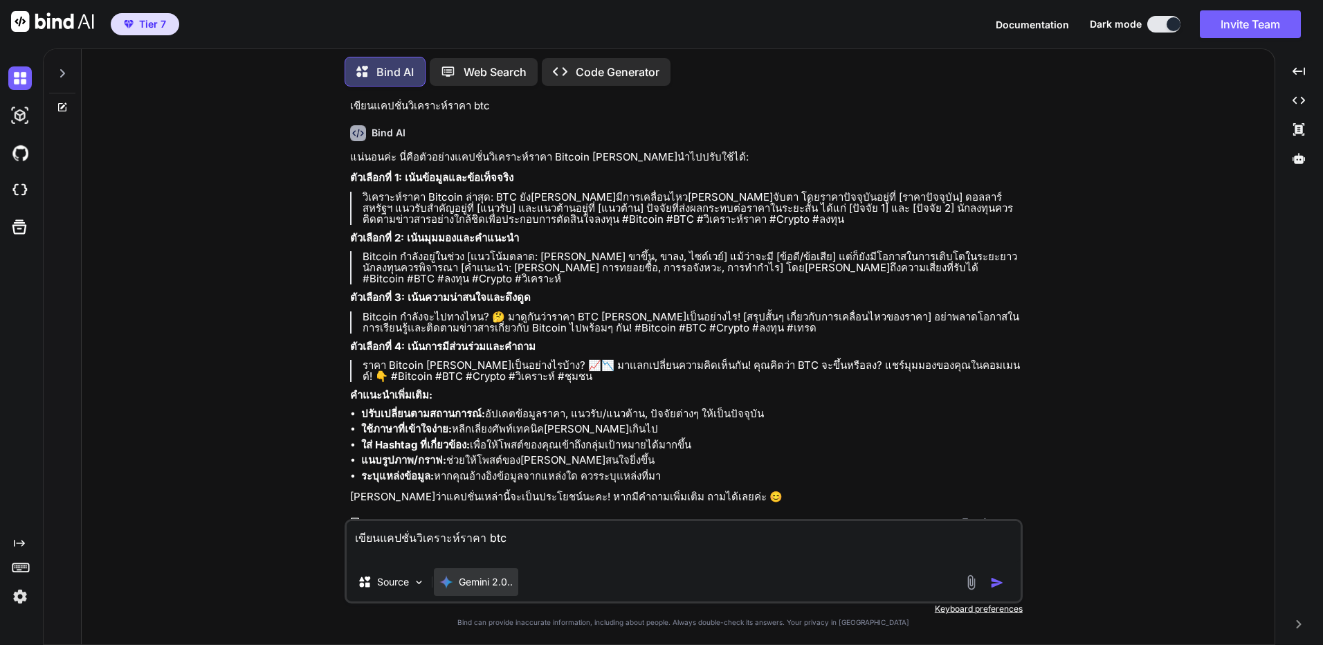
click at [500, 584] on p "Gemini 2.0.." at bounding box center [486, 582] width 54 height 14
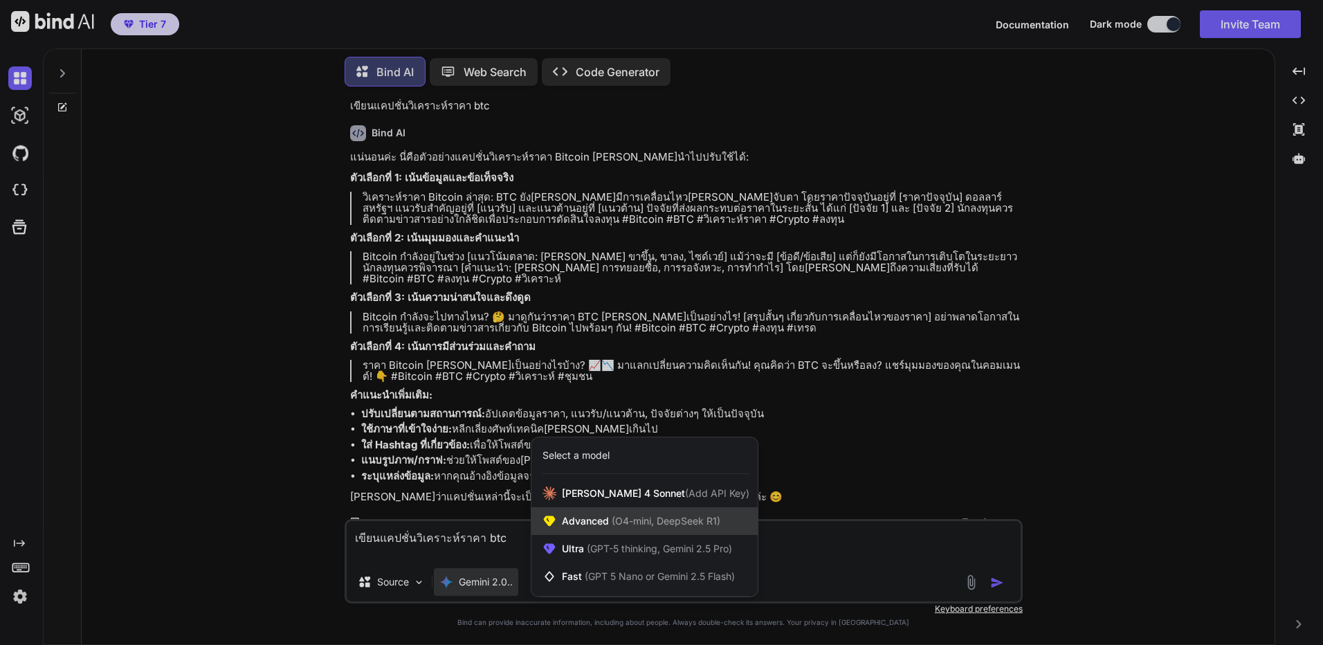
click at [577, 516] on span "Advanced (O4-mini, DeepSeek R1)" at bounding box center [641, 521] width 158 height 14
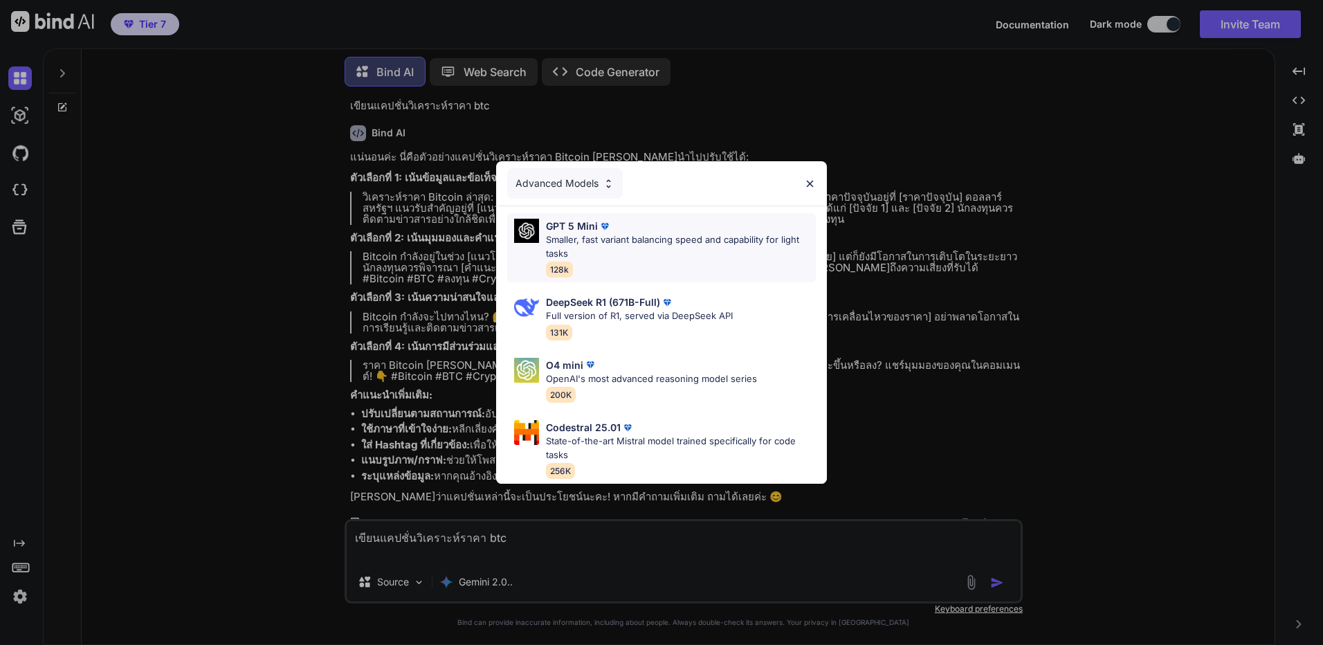
click at [644, 240] on p "Smaller, fast variant balancing speed and capability for light tasks" at bounding box center [681, 246] width 270 height 27
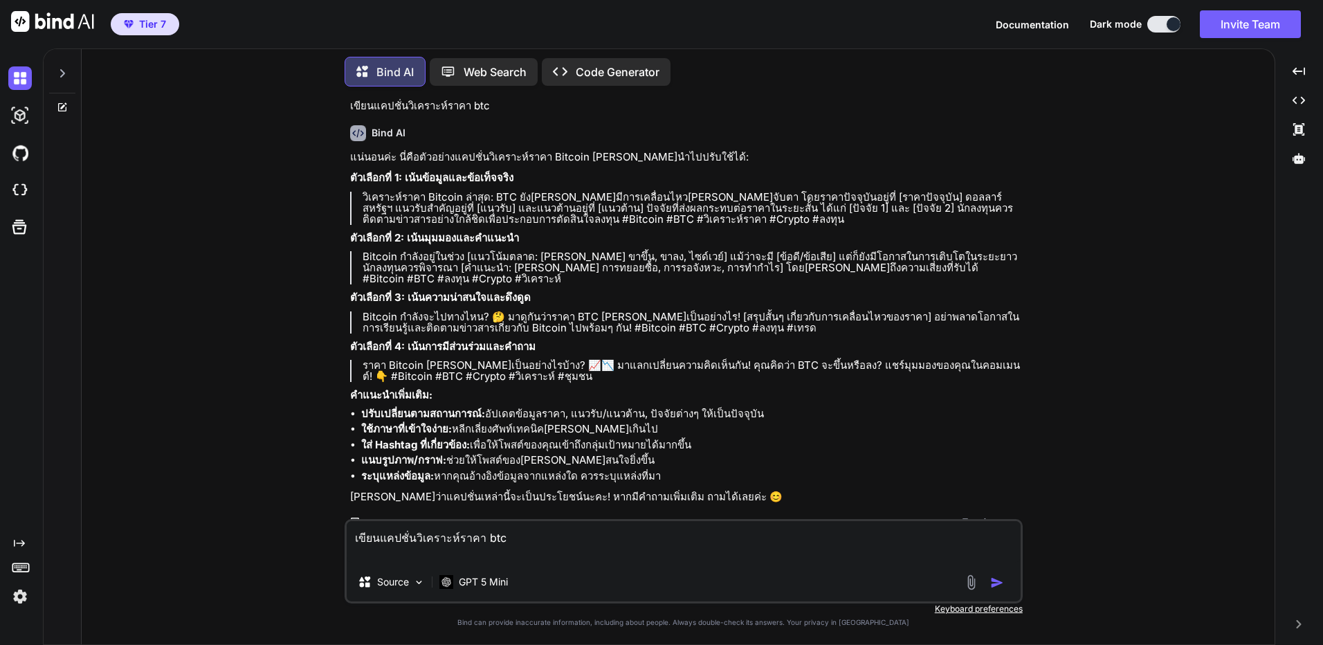
click at [1004, 585] on button "button" at bounding box center [999, 583] width 19 height 14
type textarea "x"
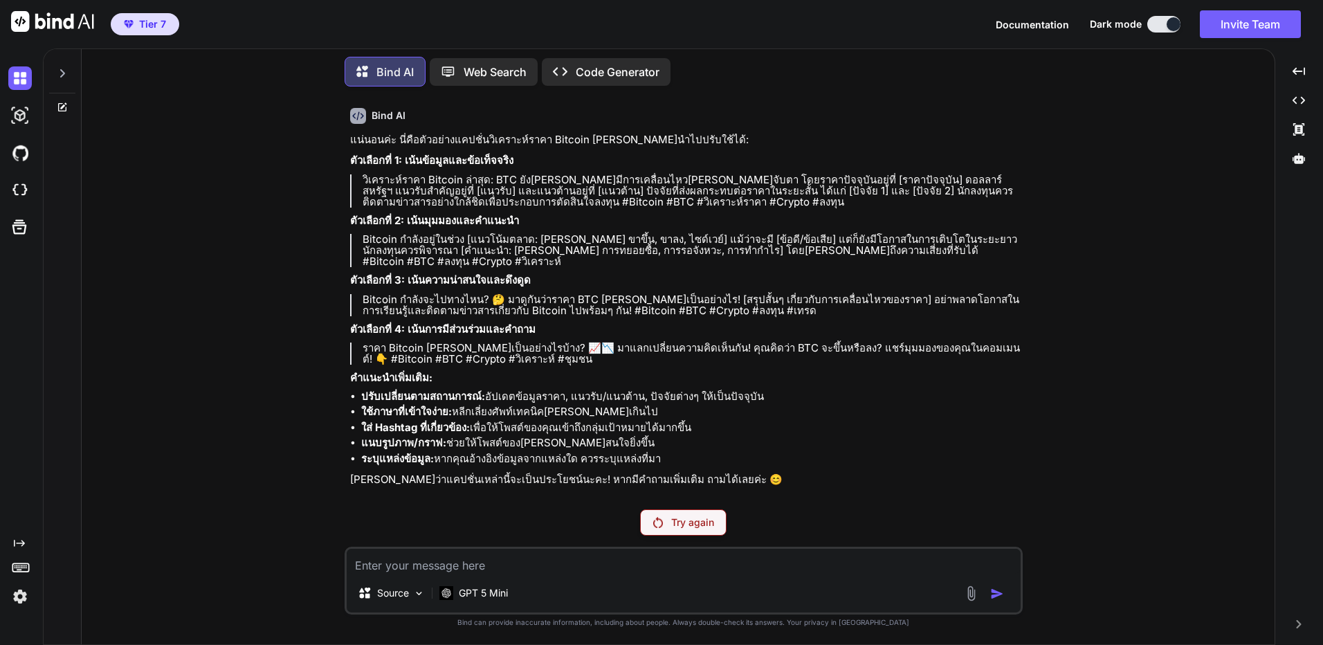
scroll to position [102, 0]
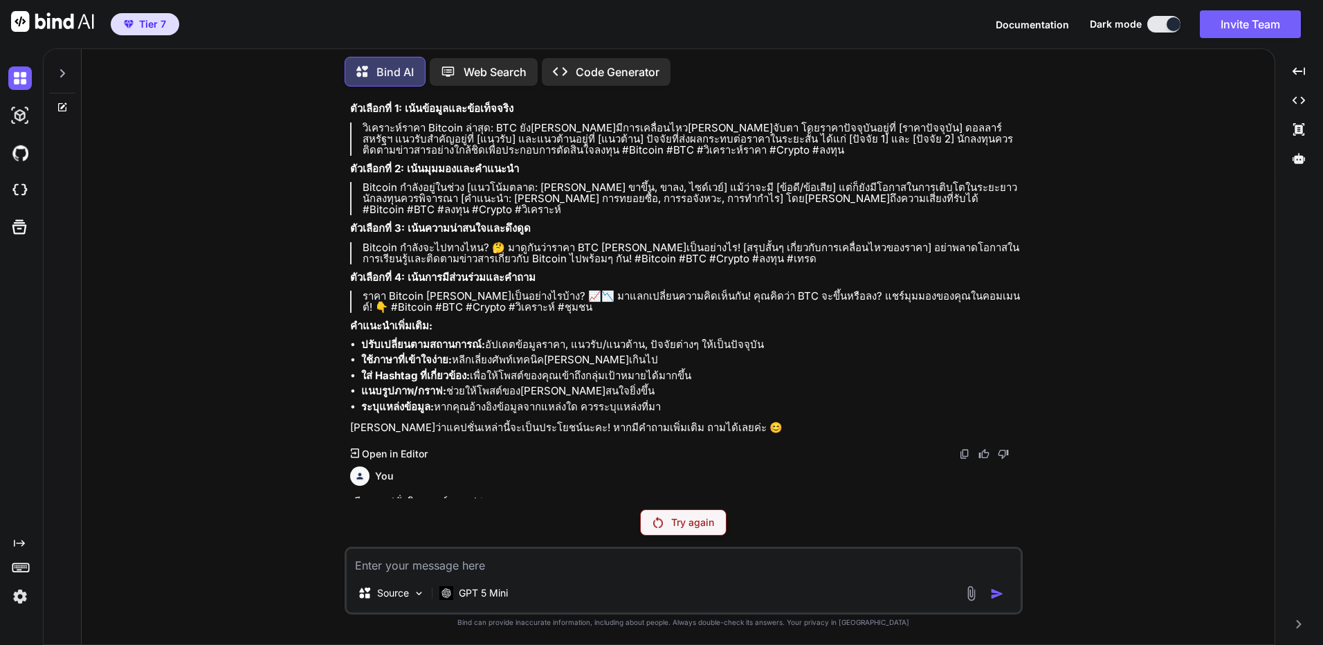
click at [23, 591] on img at bounding box center [20, 597] width 24 height 24
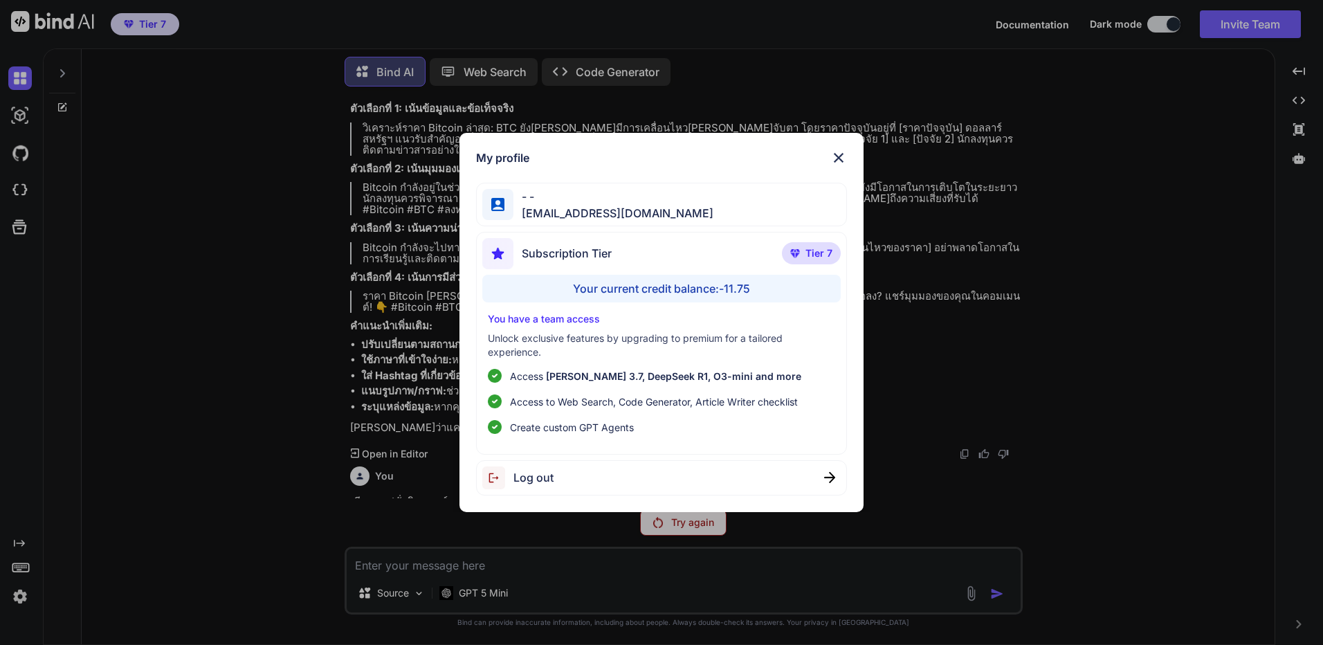
click at [374, 552] on div "My profile - - [EMAIL_ADDRESS][DOMAIN_NAME] Subscription Tier Tier 7 Your curre…" at bounding box center [661, 322] width 1323 height 645
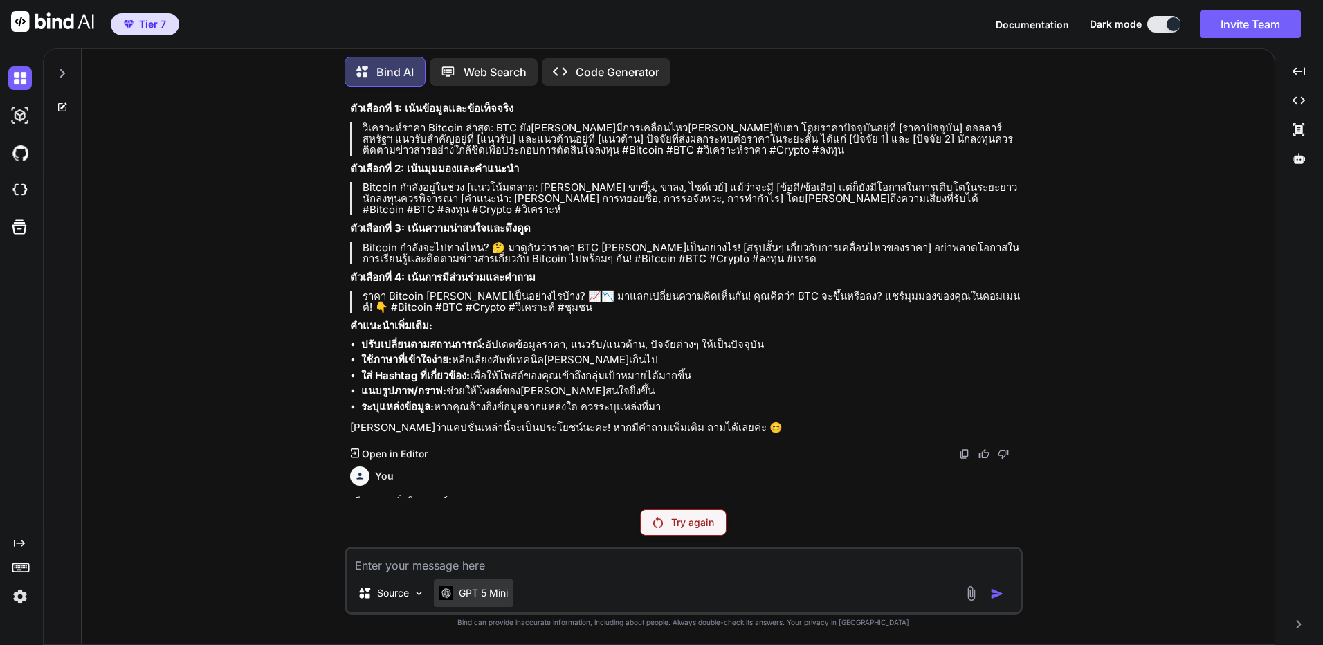
click at [494, 592] on p "GPT 5 Mini" at bounding box center [483, 593] width 49 height 14
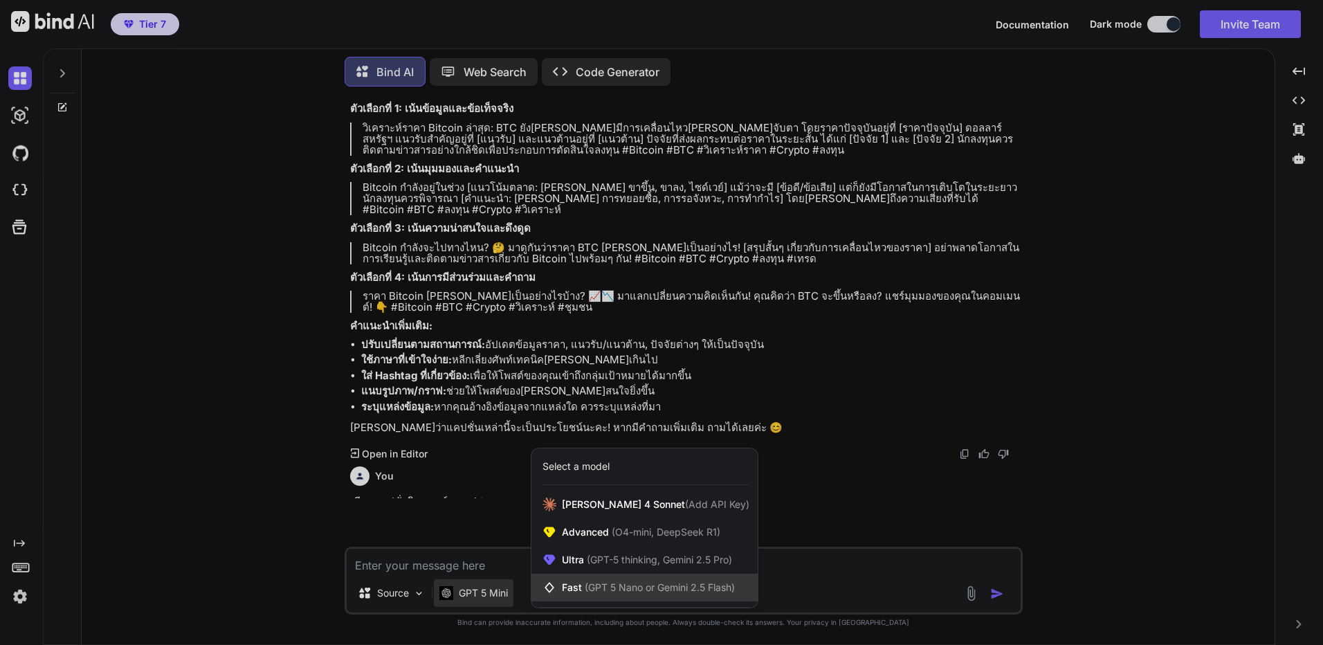
click at [628, 590] on span "(GPT 5 Nano or Gemini 2.5 Flash)" at bounding box center [660, 587] width 150 height 12
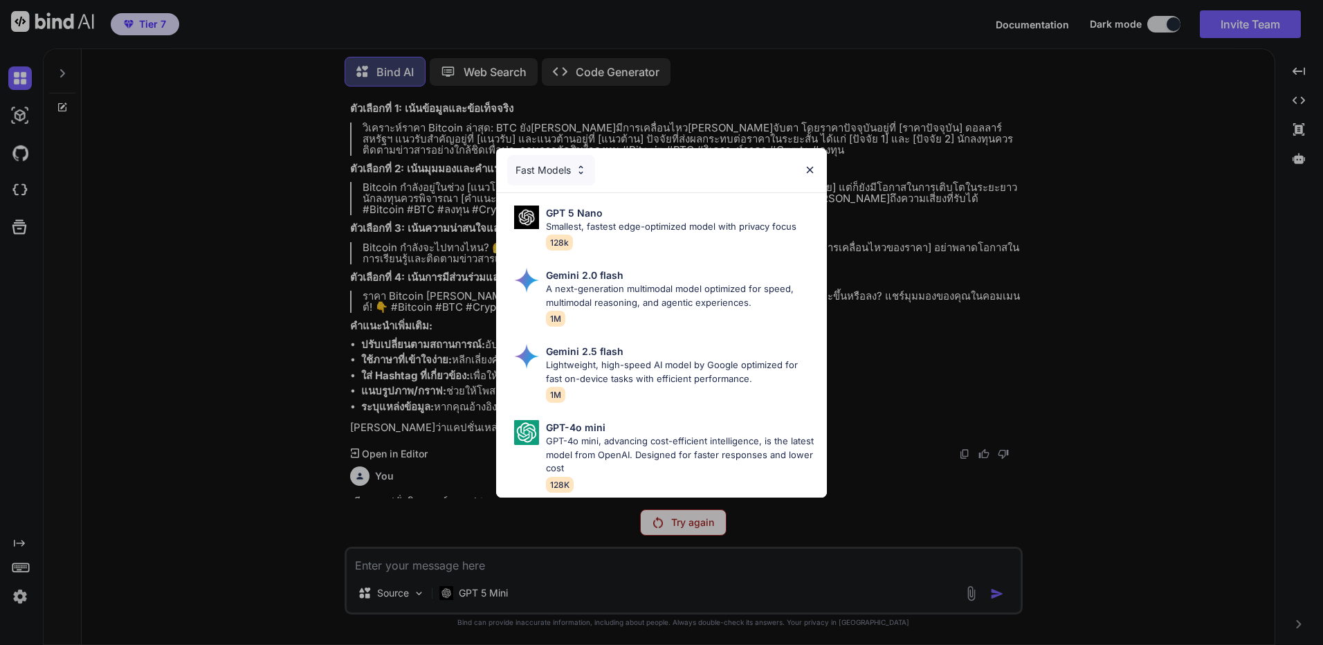
click at [405, 460] on div "Fast Models GPT 5 Nano Smallest, fastest edge-optimized model with privacy focu…" at bounding box center [661, 322] width 1323 height 645
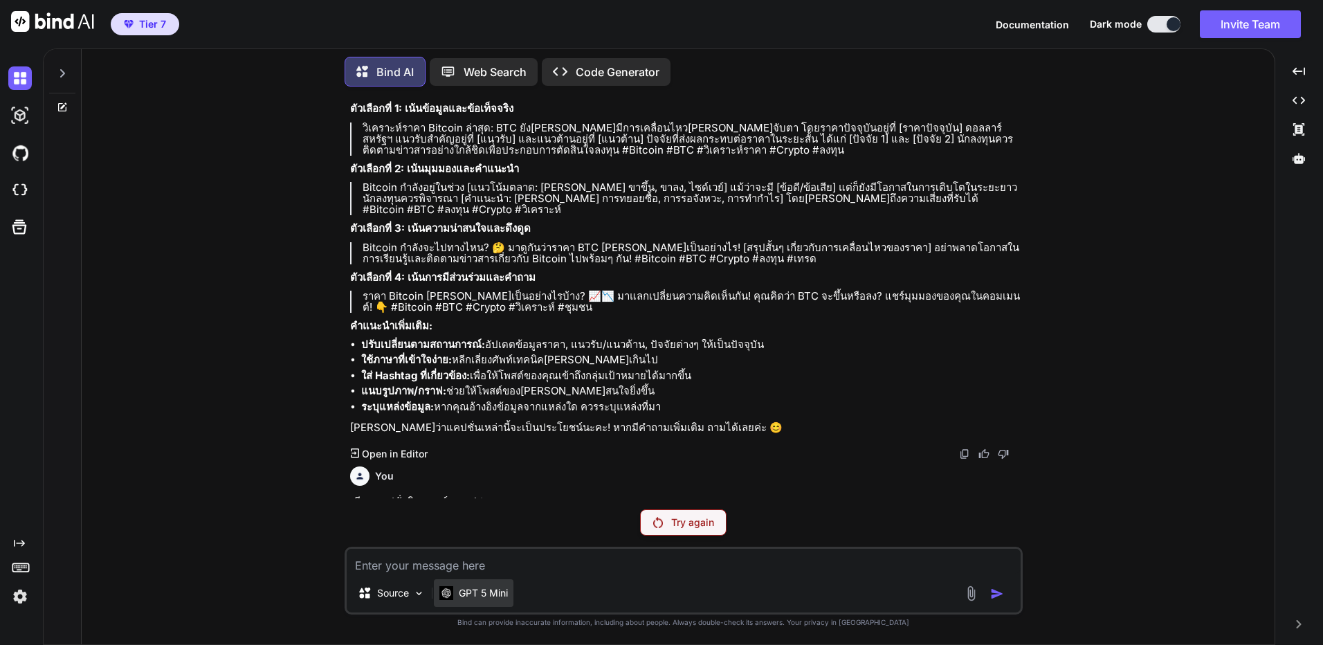
click at [482, 590] on p "GPT 5 Mini" at bounding box center [483, 593] width 49 height 14
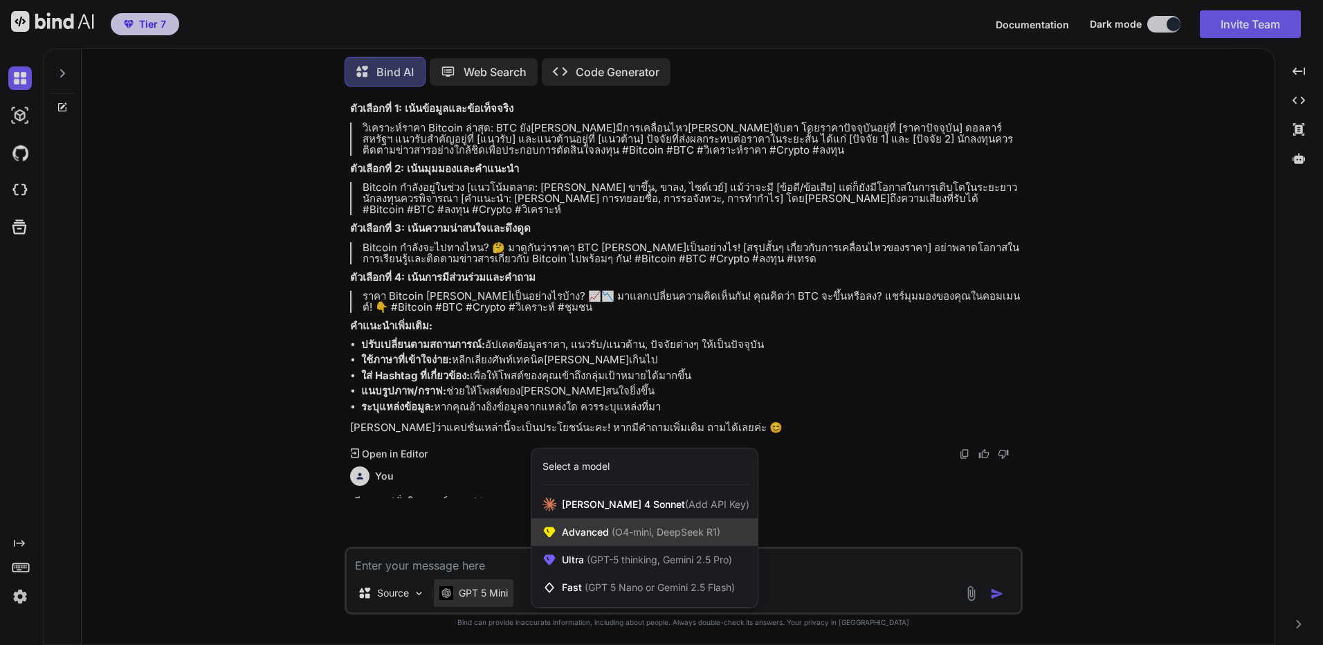
click at [624, 543] on div "Advanced (O4-mini, DeepSeek R1)" at bounding box center [645, 532] width 226 height 28
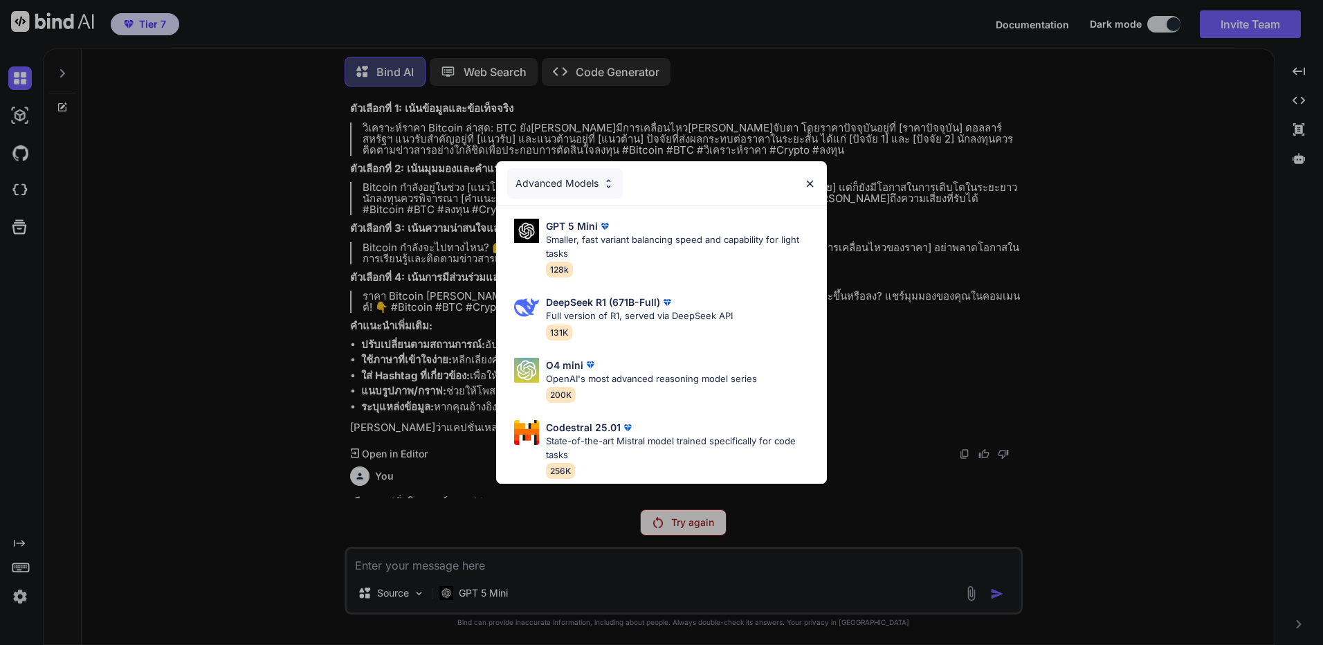
click at [468, 579] on div "Advanced Models GPT 5 Mini Smaller, fast variant balancing speed and capability…" at bounding box center [661, 322] width 1323 height 645
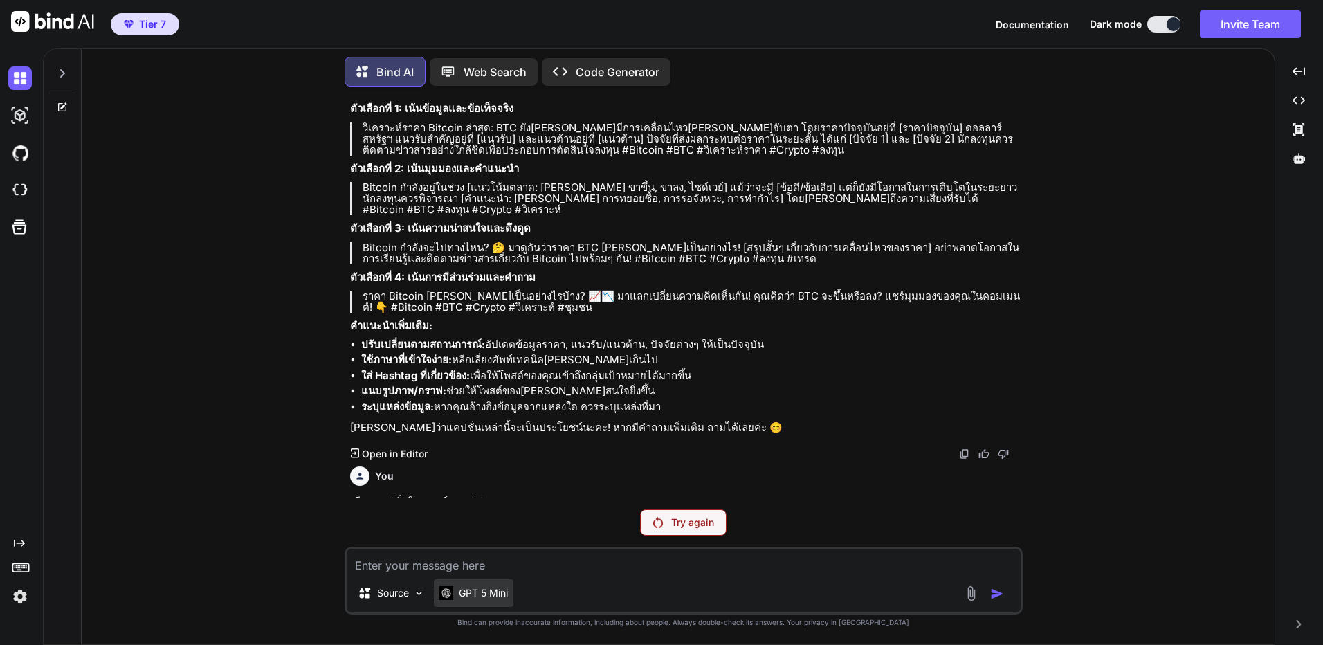
click at [486, 599] on p "GPT 5 Mini" at bounding box center [483, 593] width 49 height 14
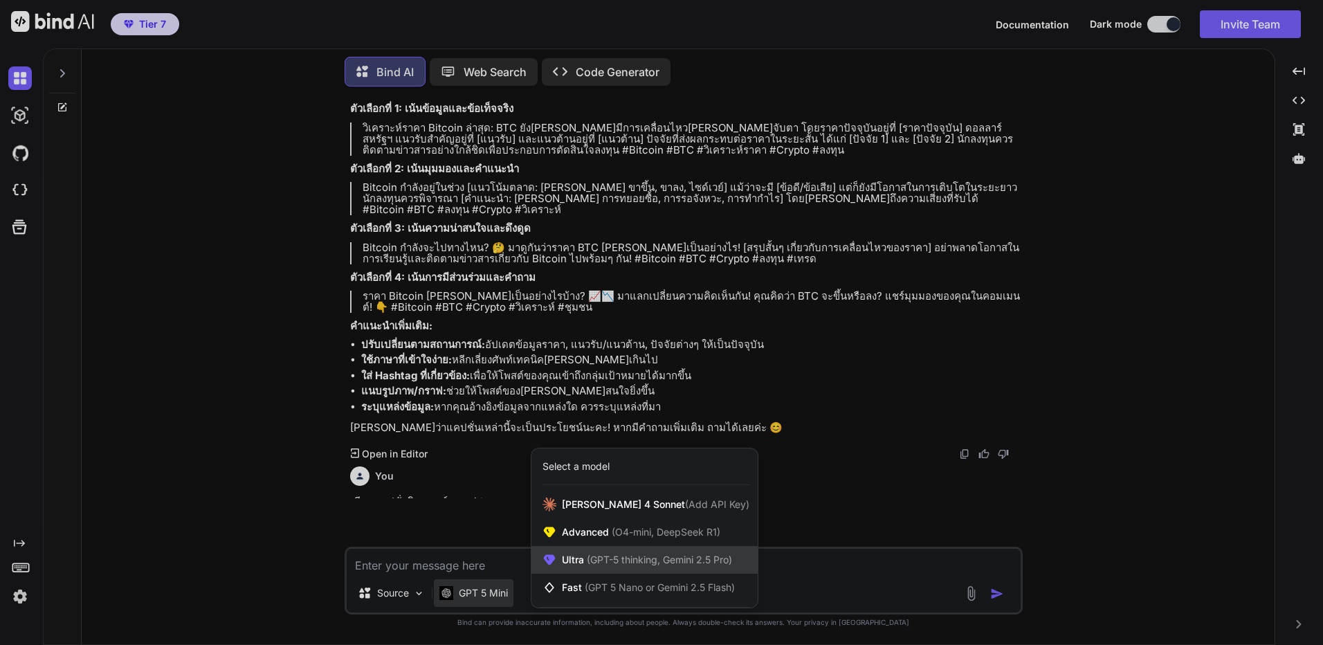
click at [618, 557] on span "(GPT-5 thinking, Gemini 2.5 Pro)" at bounding box center [658, 560] width 148 height 12
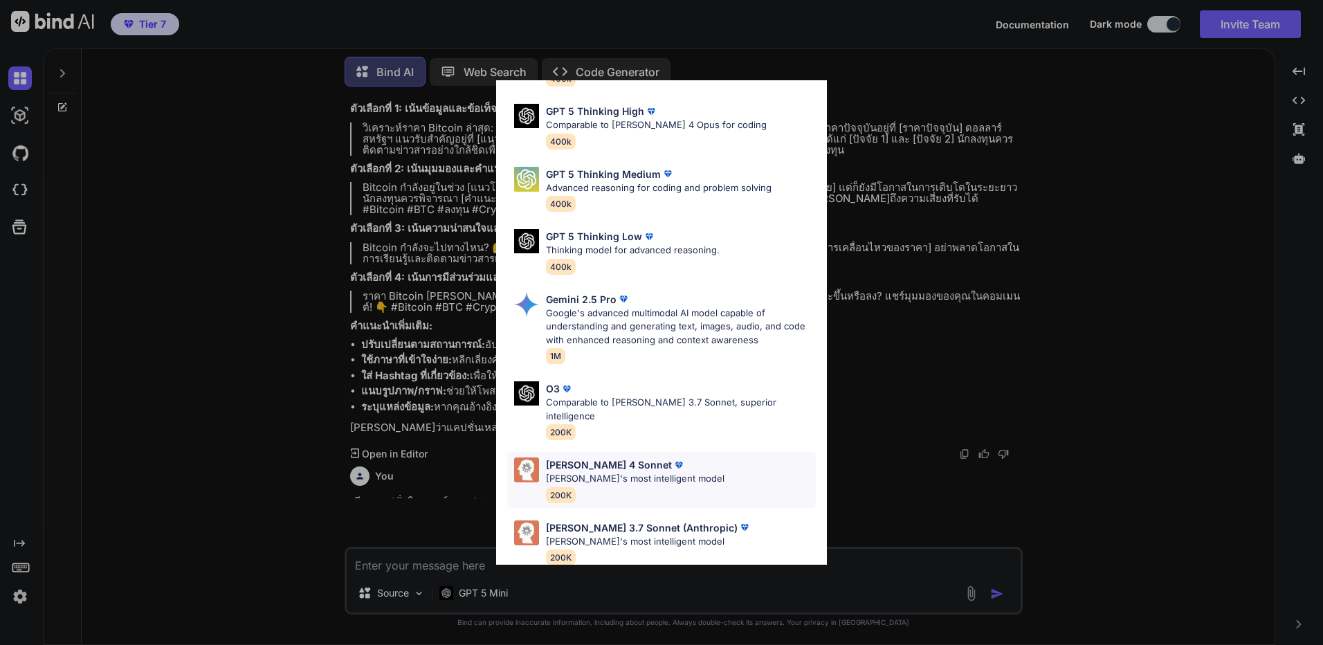
scroll to position [113, 0]
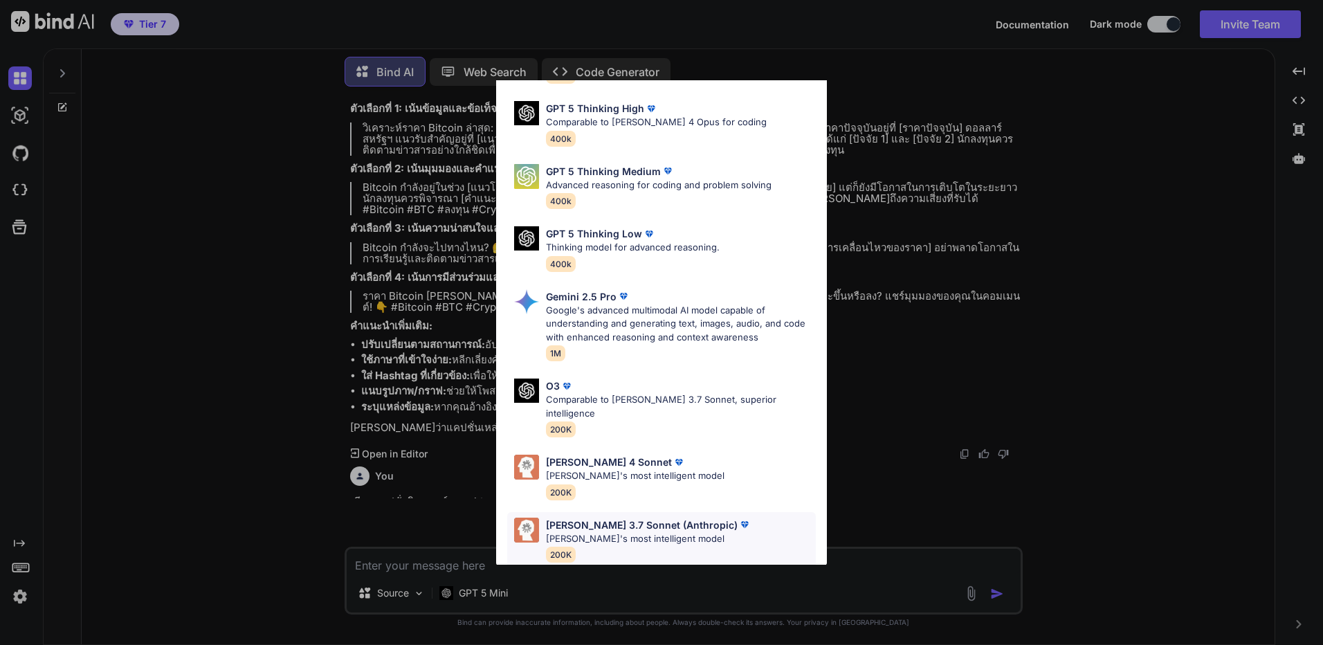
click at [706, 519] on div "[PERSON_NAME] 3.7 Sonnet (Anthropic) [PERSON_NAME]'s most intelligent model 200K" at bounding box center [661, 540] width 309 height 56
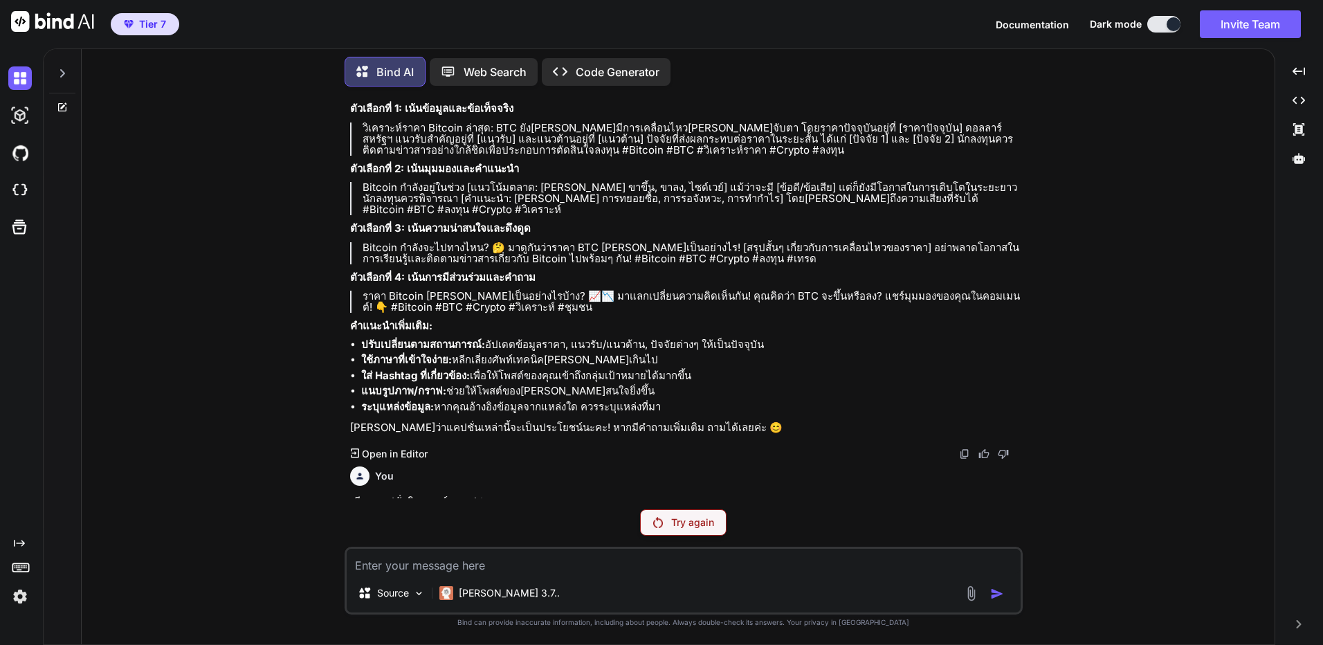
click at [571, 565] on textarea at bounding box center [684, 561] width 674 height 25
click at [438, 495] on p "เขียนแคปชั่นวิเคราะห์ราคา btc" at bounding box center [685, 502] width 670 height 16
copy p "เขียนแคปชั่นวิเคราะห์ราคา btc"
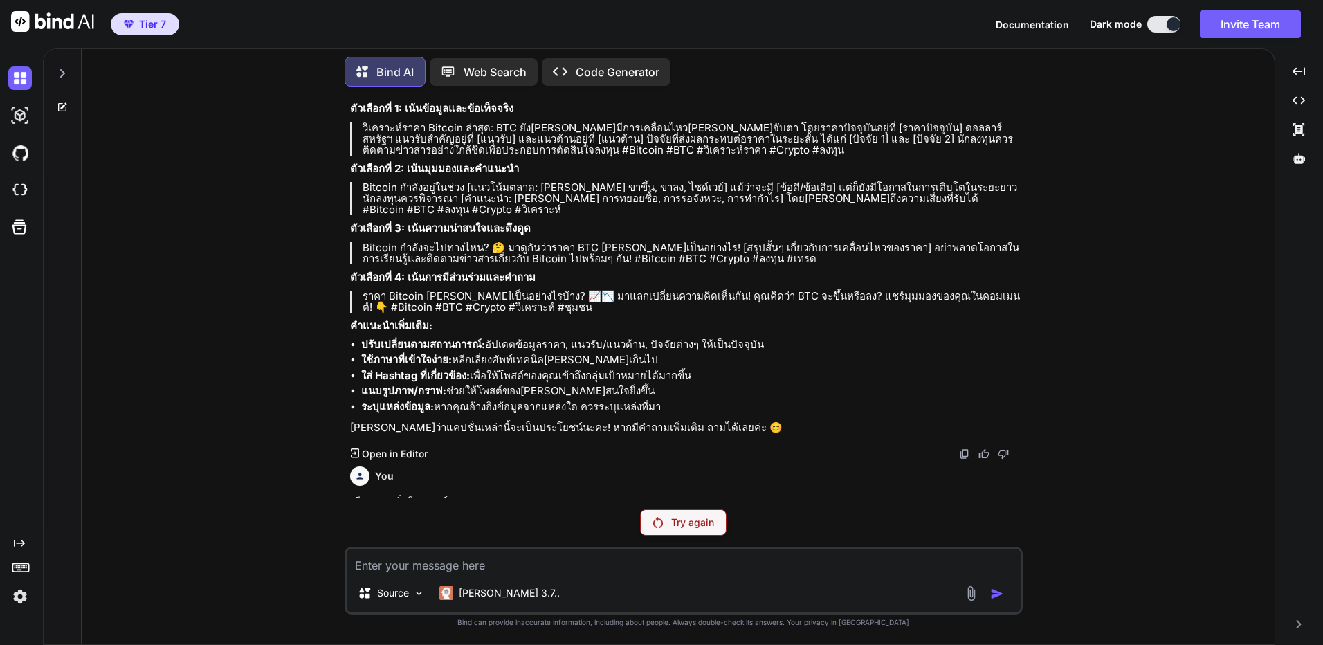
click at [467, 552] on textarea at bounding box center [684, 561] width 674 height 25
click at [465, 569] on textarea at bounding box center [684, 561] width 674 height 25
paste textarea "เขียนแคปชั่นวิเคราะห์ราคา btc"
type textarea "x"
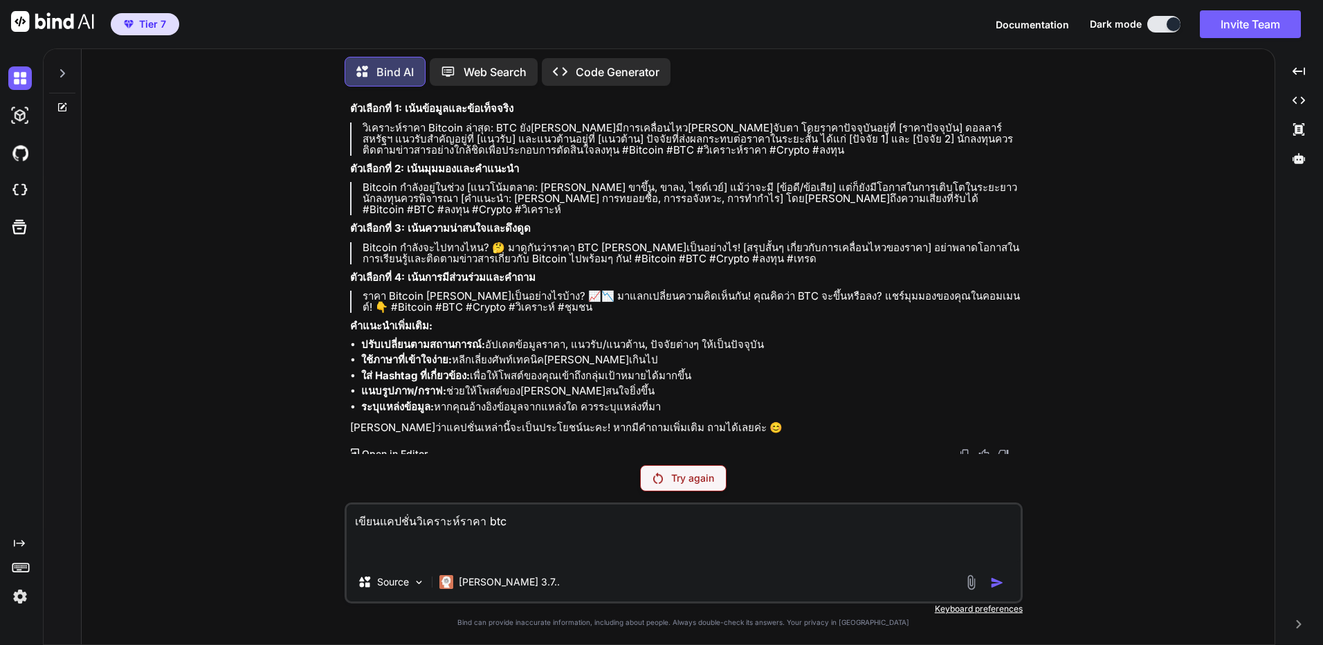
type textarea "เขียนแคปชั่นวิเคราะห์ราคา btc"
click at [986, 576] on div at bounding box center [986, 582] width 46 height 16
click at [639, 447] on div "Created with Pixso. Open in Editor" at bounding box center [685, 454] width 670 height 14
click at [659, 471] on div "Try again" at bounding box center [683, 478] width 87 height 26
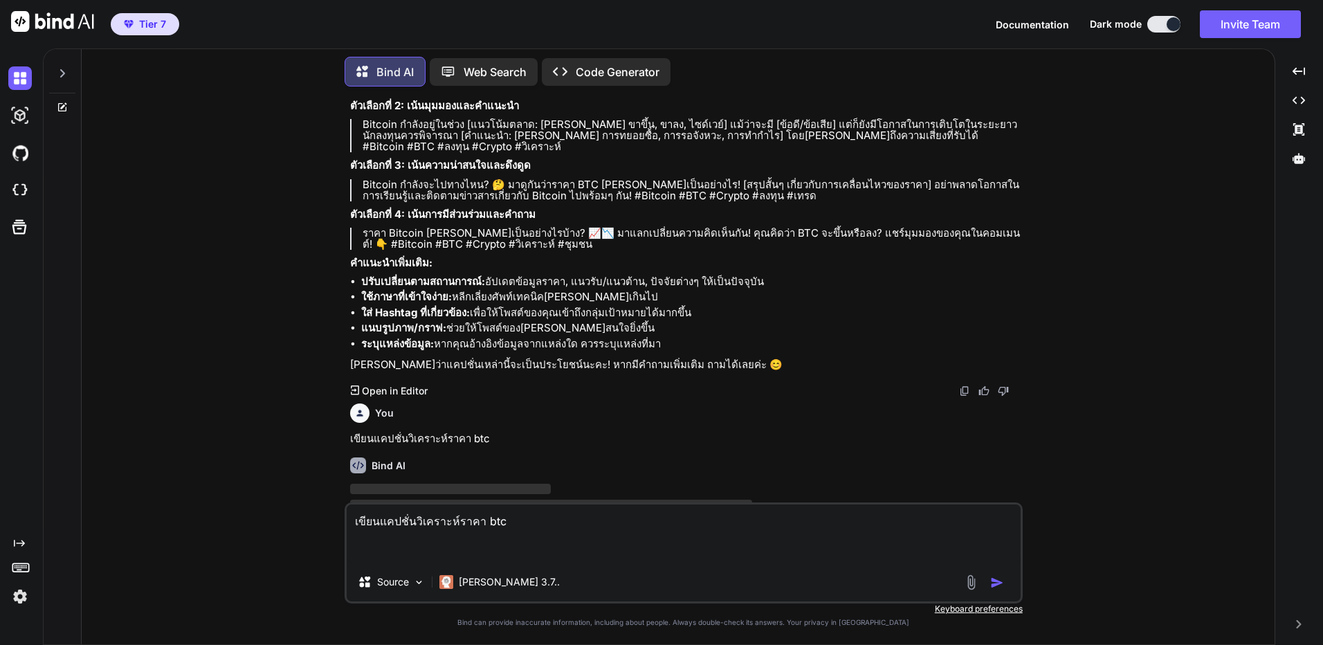
scroll to position [195, 0]
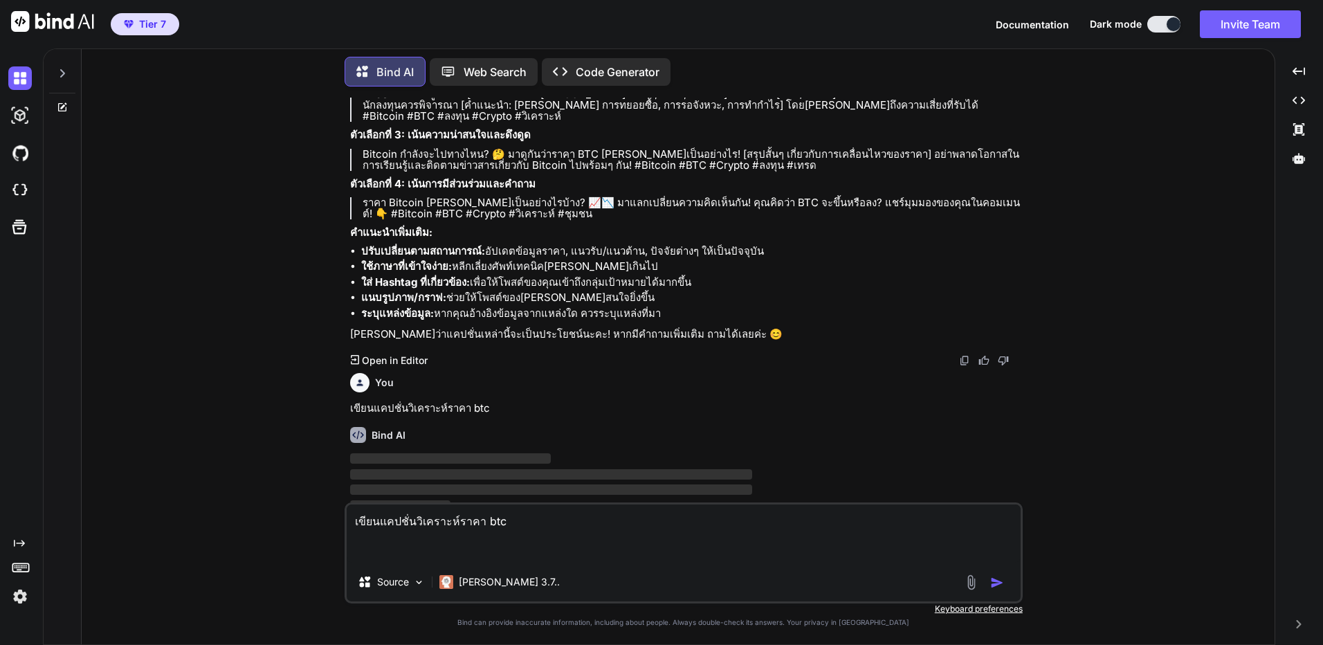
click at [997, 576] on img "button" at bounding box center [997, 583] width 14 height 14
click at [1001, 581] on img "button" at bounding box center [997, 583] width 14 height 14
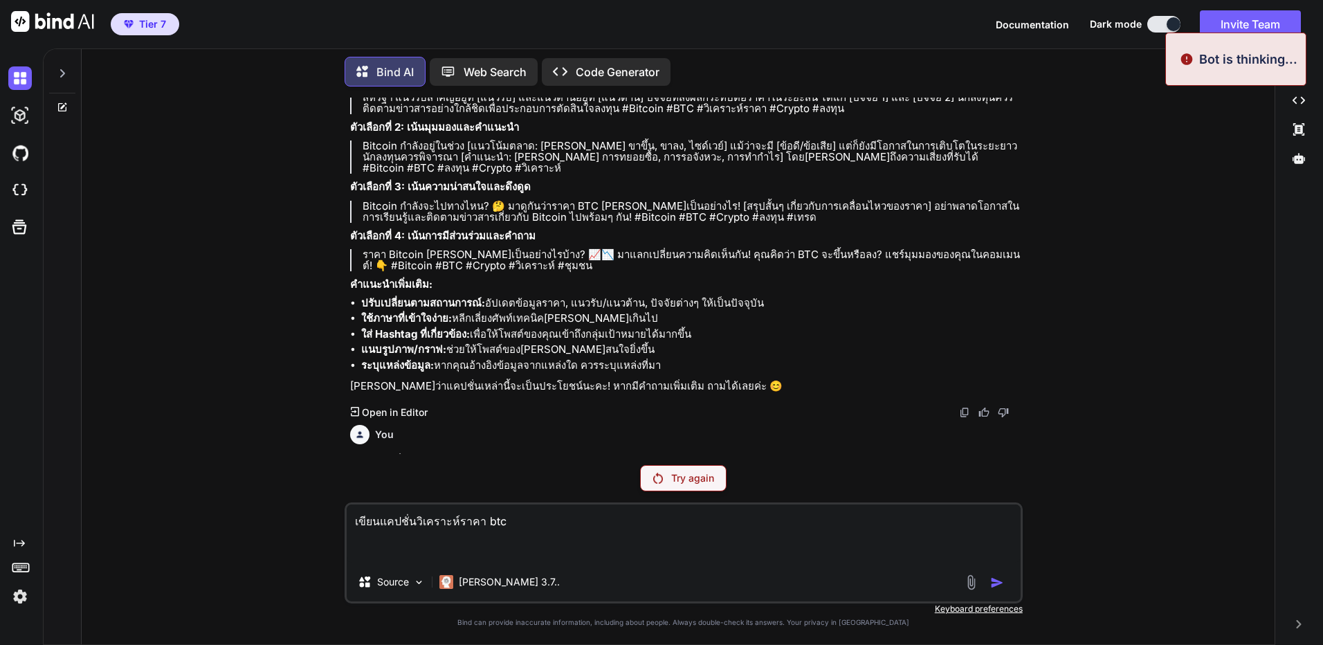
scroll to position [146, 0]
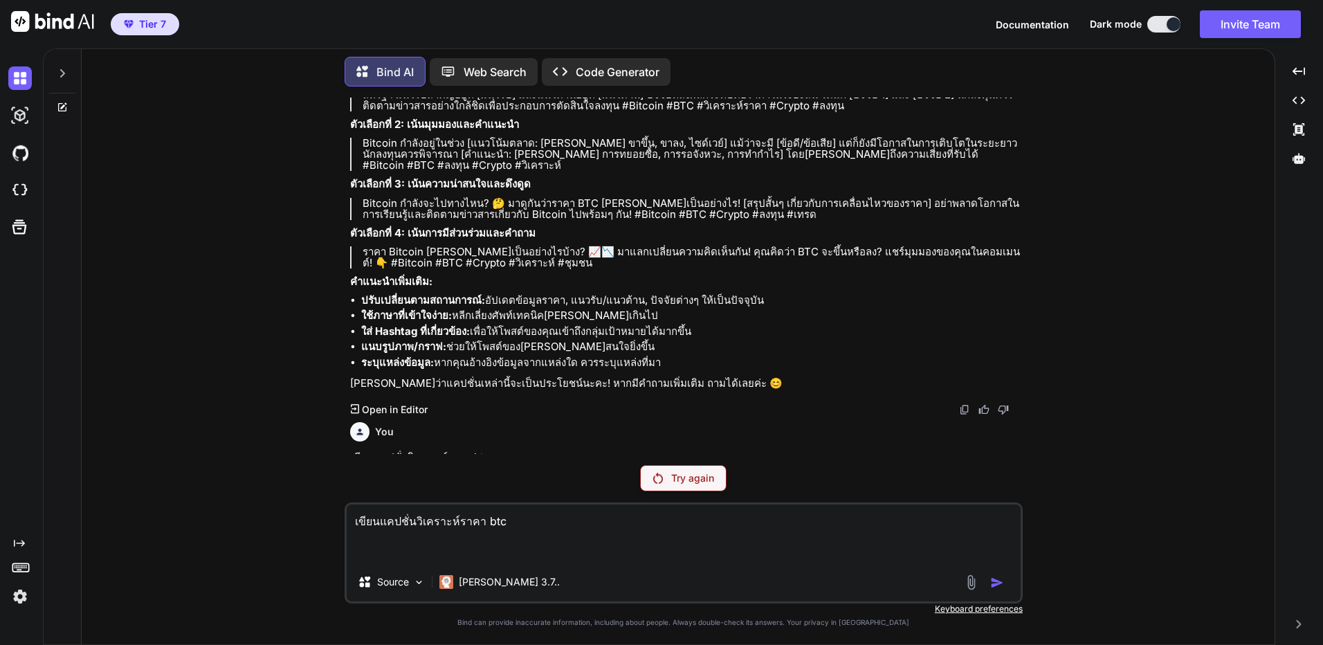
click at [61, 104] on icon at bounding box center [63, 105] width 6 height 6
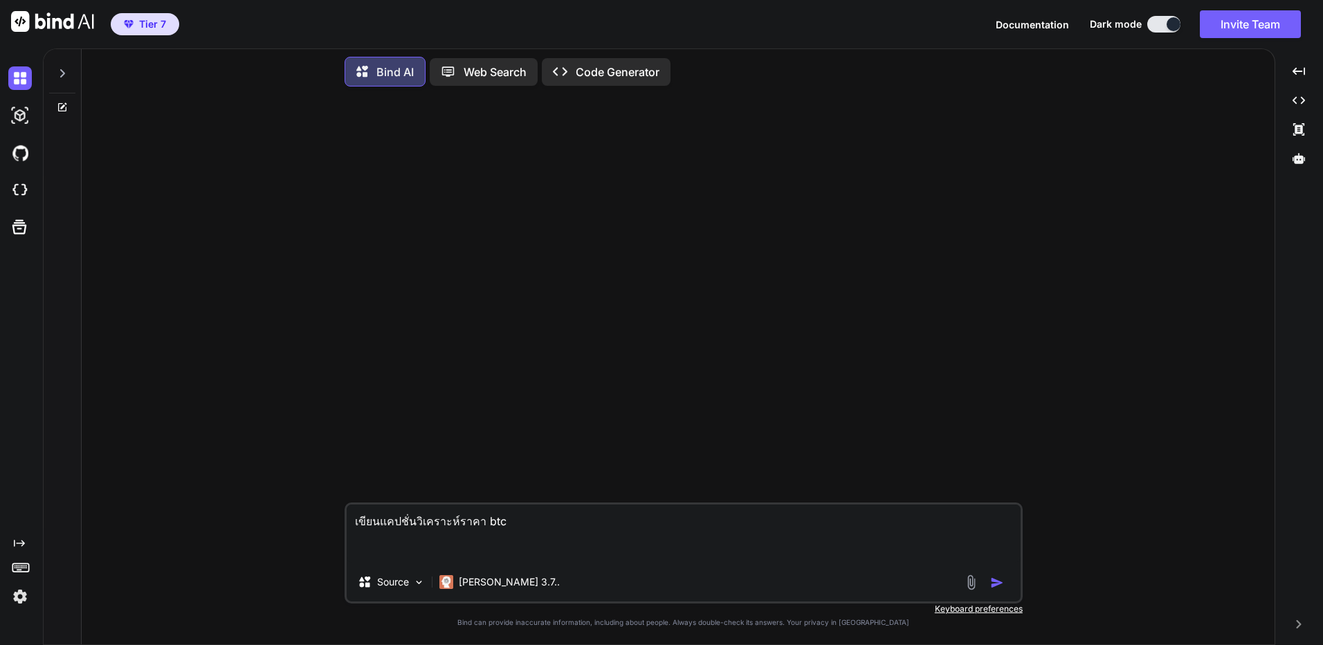
click at [997, 591] on div "Source Claude 3.7.." at bounding box center [684, 584] width 674 height 33
click at [995, 576] on img "button" at bounding box center [997, 583] width 14 height 14
type textarea "x"
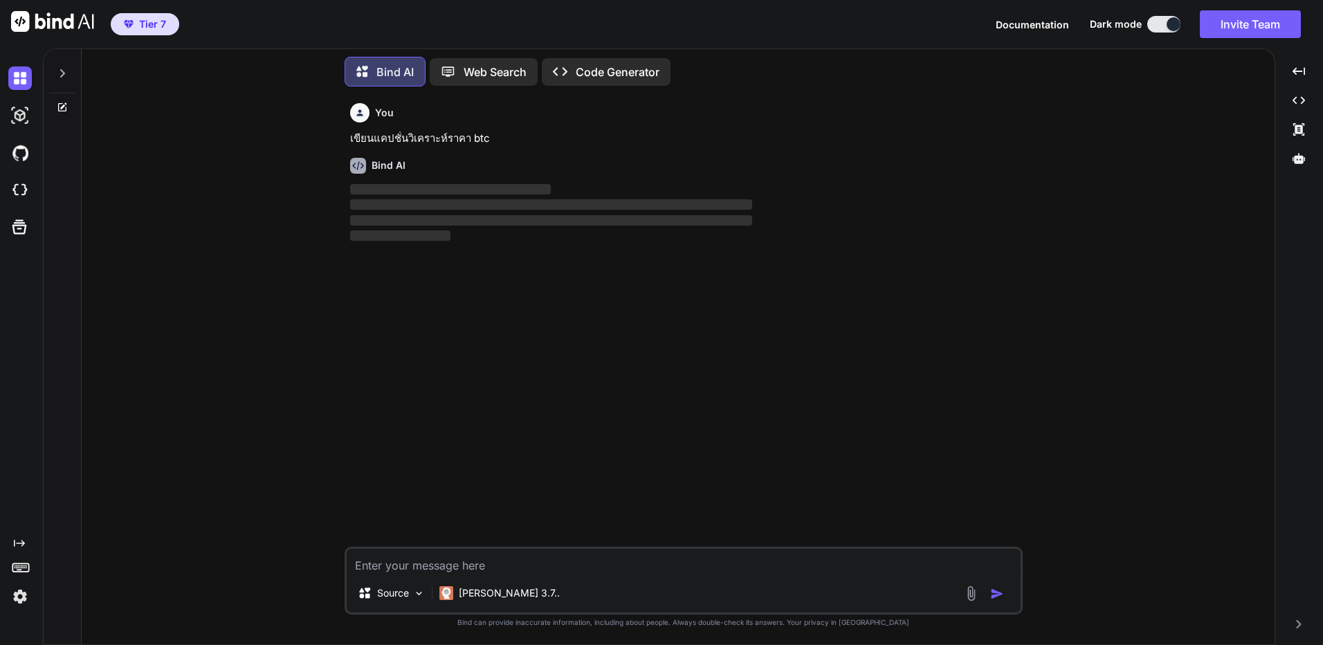
click at [992, 579] on div "Source Claude 3.7.." at bounding box center [684, 581] width 678 height 68
type textarea "x"
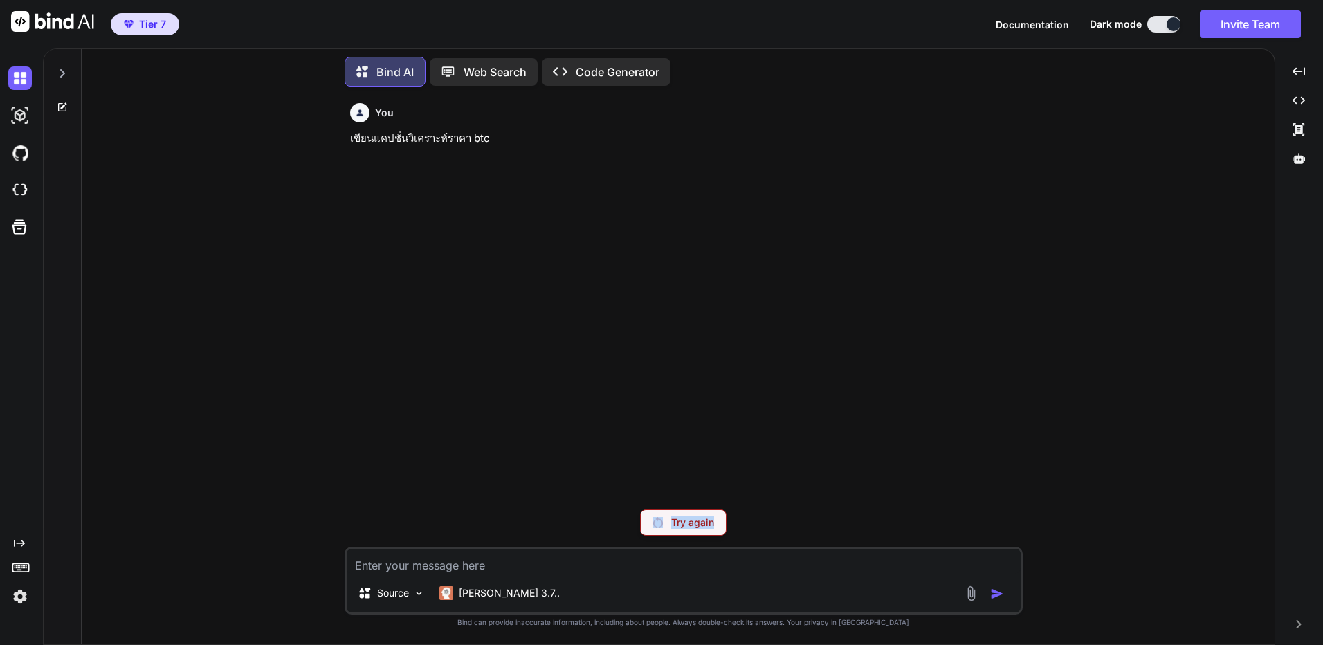
drag, startPoint x: 740, startPoint y: 518, endPoint x: 665, endPoint y: 521, distance: 74.8
click at [665, 521] on div "Try again" at bounding box center [684, 522] width 678 height 26
copy div "Try again"
click at [561, 566] on textarea at bounding box center [684, 561] width 674 height 25
click at [464, 617] on p "Bind can provide inaccurate information, including about people. Always double-…" at bounding box center [684, 622] width 678 height 10
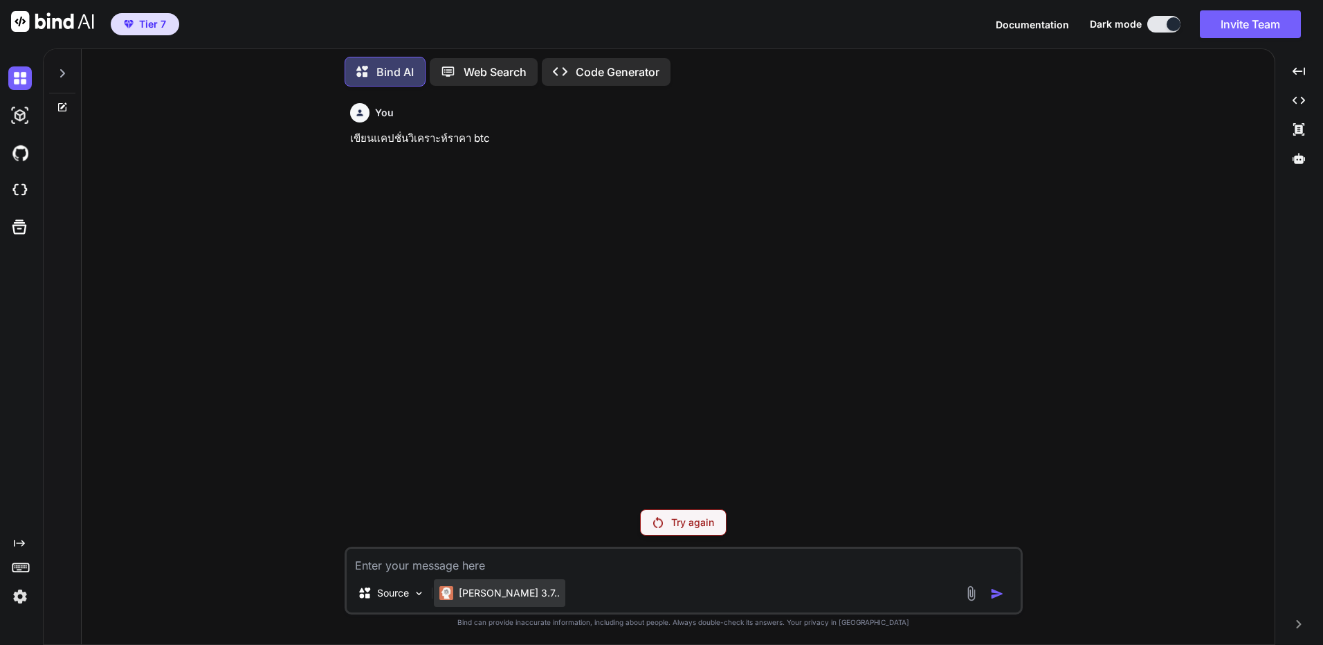
click at [482, 601] on div "[PERSON_NAME] 3.7.." at bounding box center [499, 593] width 131 height 28
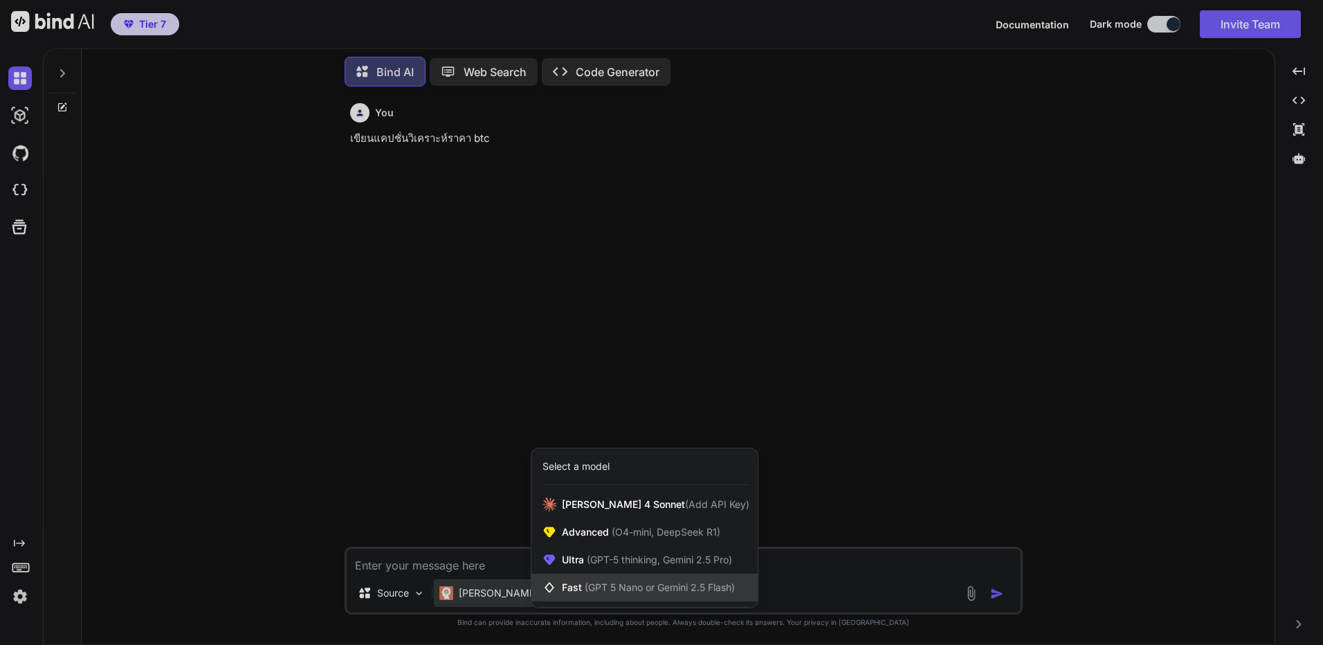
click at [561, 588] on icon at bounding box center [552, 588] width 19 height 14
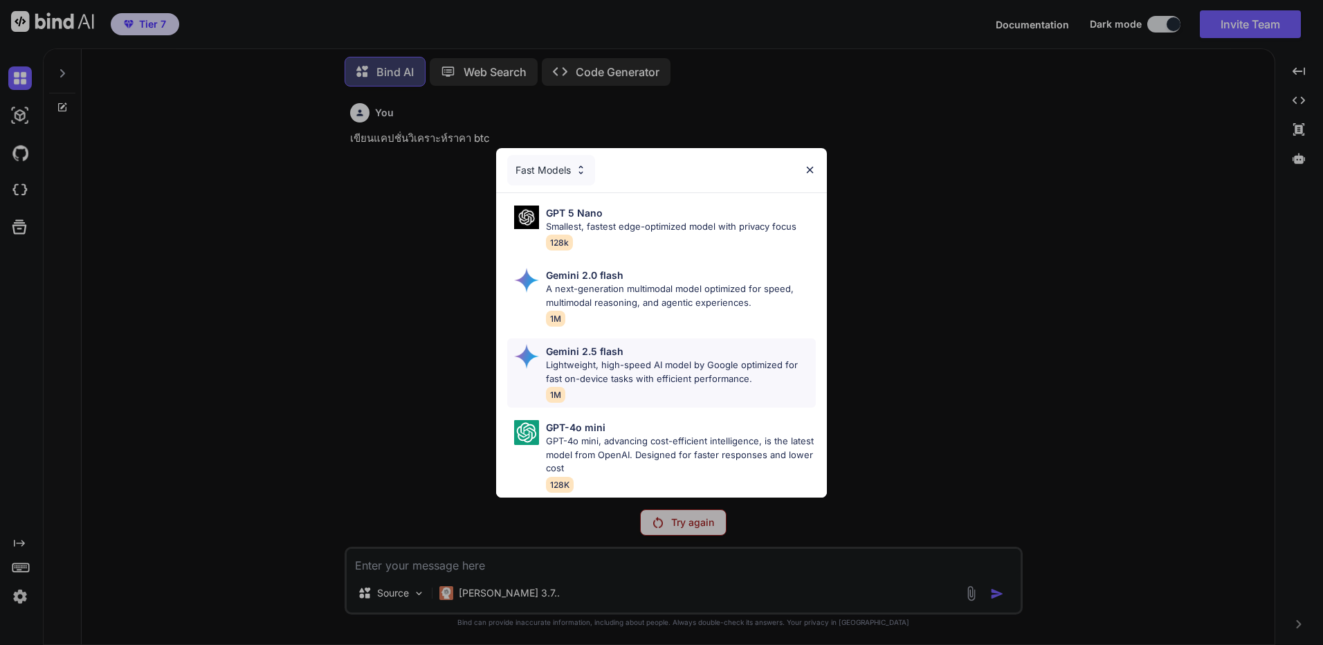
click at [664, 377] on p "Lightweight, high-speed AI model by Google optimized for fast on-device tasks w…" at bounding box center [681, 372] width 270 height 27
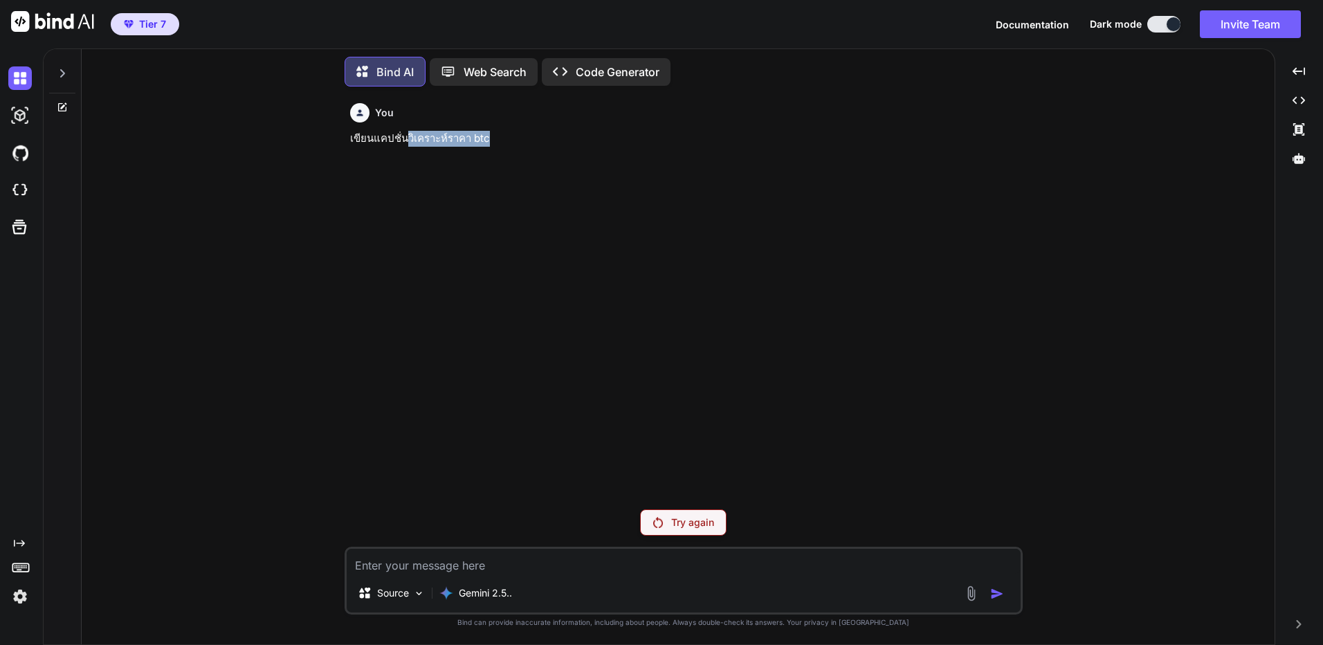
drag, startPoint x: 402, startPoint y: 135, endPoint x: 509, endPoint y: 145, distance: 107.0
click at [509, 145] on p "เขียนแคปชั่นวิเคราะห์ราคา btc" at bounding box center [685, 139] width 670 height 16
copy p "วิเคราะห์ราคา btc"
click at [505, 538] on div "You เขียนแคปชั่นวิเคราะห์ราคา btc Try again Source Gemini 2.5.. Created with Bi…" at bounding box center [684, 371] width 678 height 547
click at [505, 558] on textarea at bounding box center [684, 561] width 674 height 25
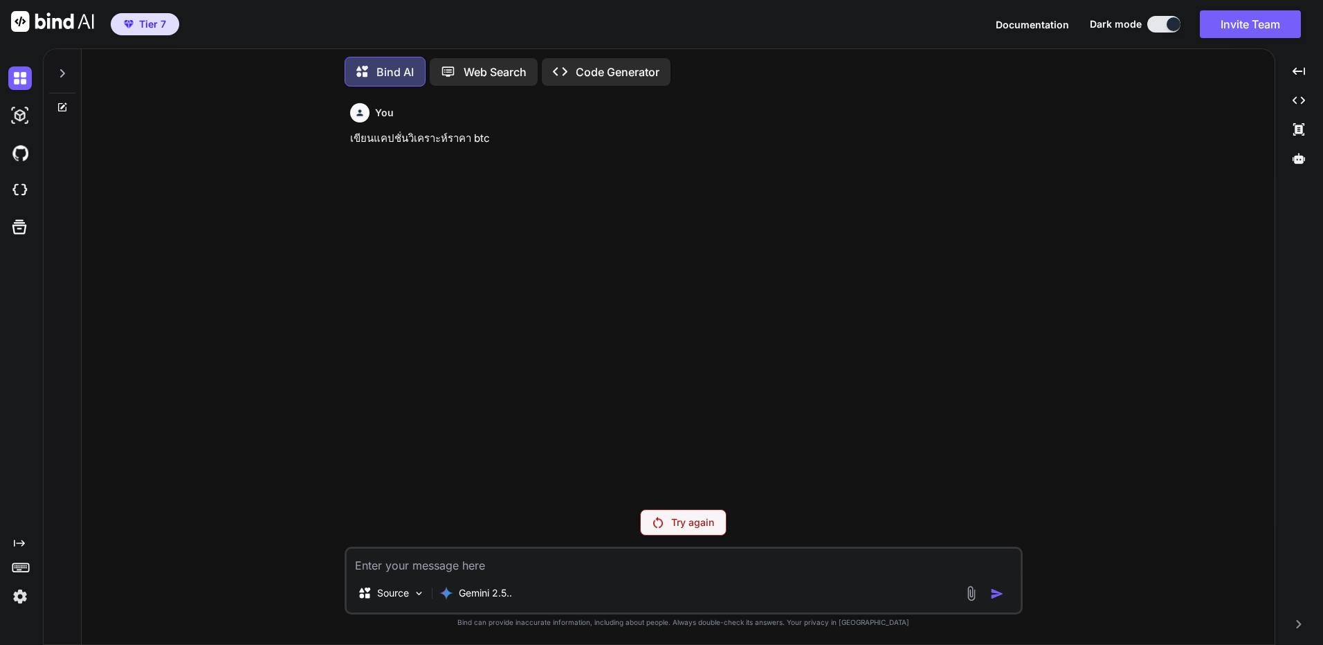
paste textarea "วิเคราะห์ราคา btc"
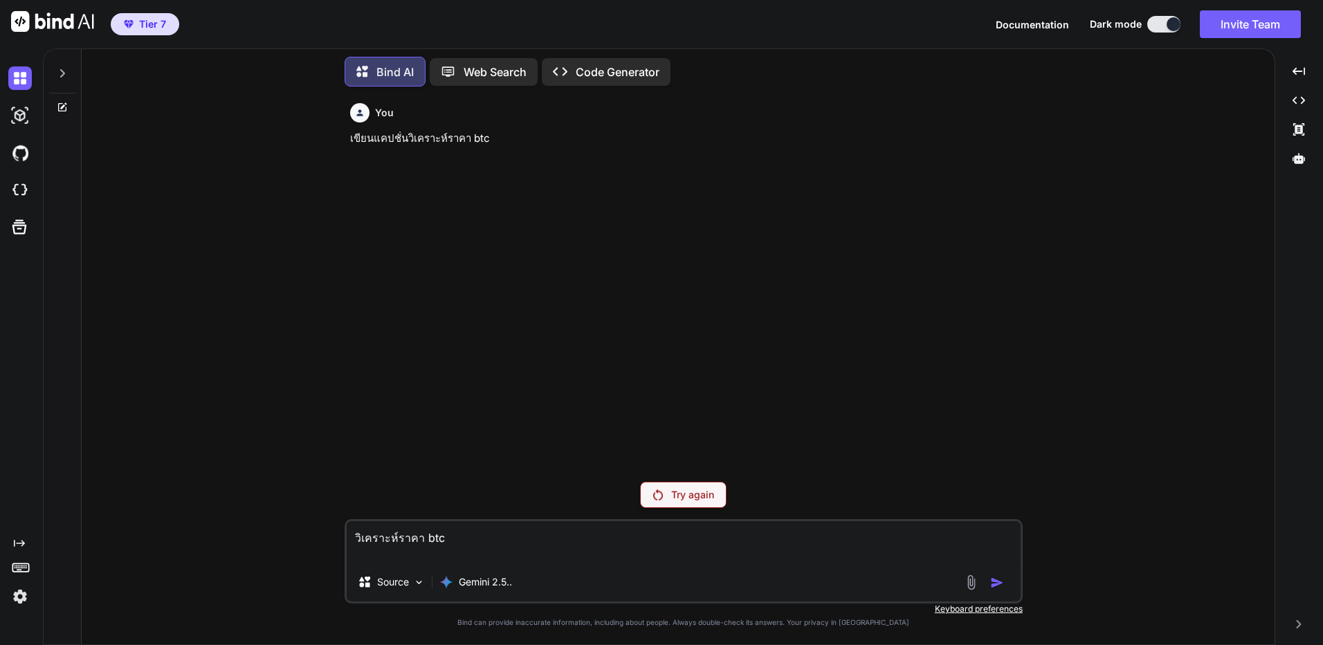
type textarea "วิเคราะห์ราคา btc"
click at [1019, 587] on div "Source Gemini 2.5.." at bounding box center [684, 584] width 674 height 33
click at [512, 64] on p "Web Search" at bounding box center [495, 72] width 63 height 17
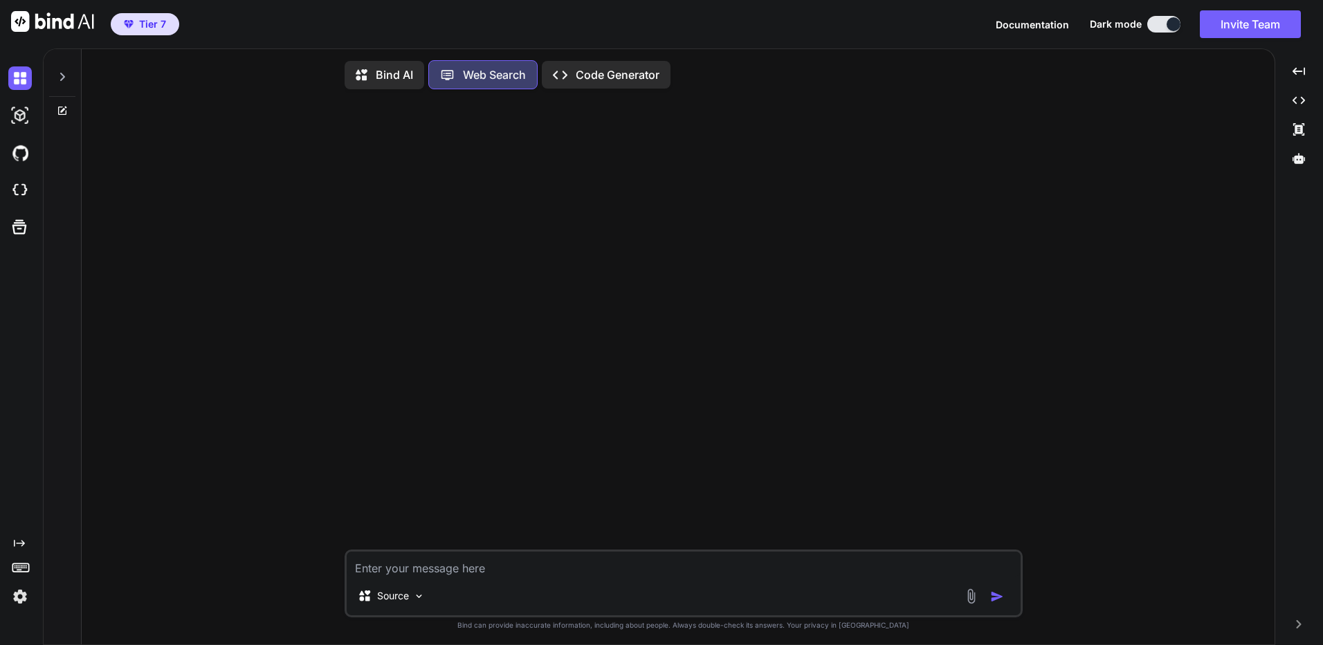
scroll to position [6, 0]
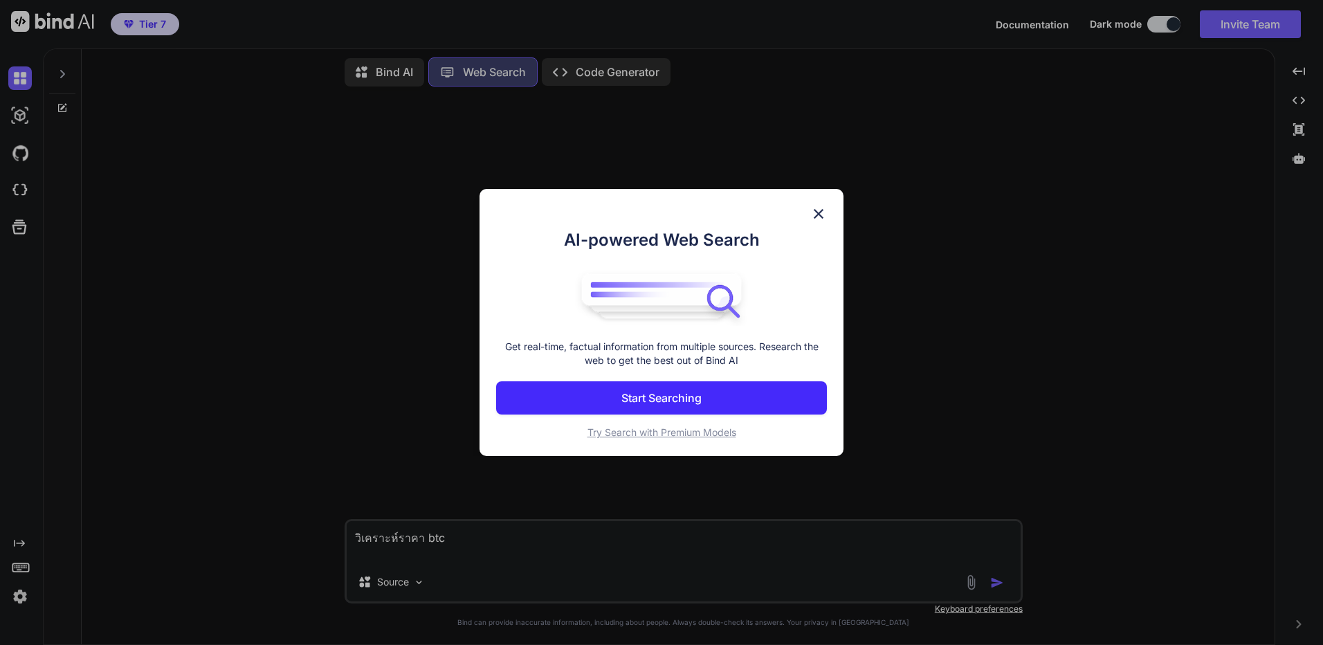
click at [685, 415] on div "AI-powered Web Search Get real-time, factual information from multiple sources.…" at bounding box center [661, 334] width 331 height 212
click at [697, 398] on p "Start Searching" at bounding box center [662, 398] width 80 height 17
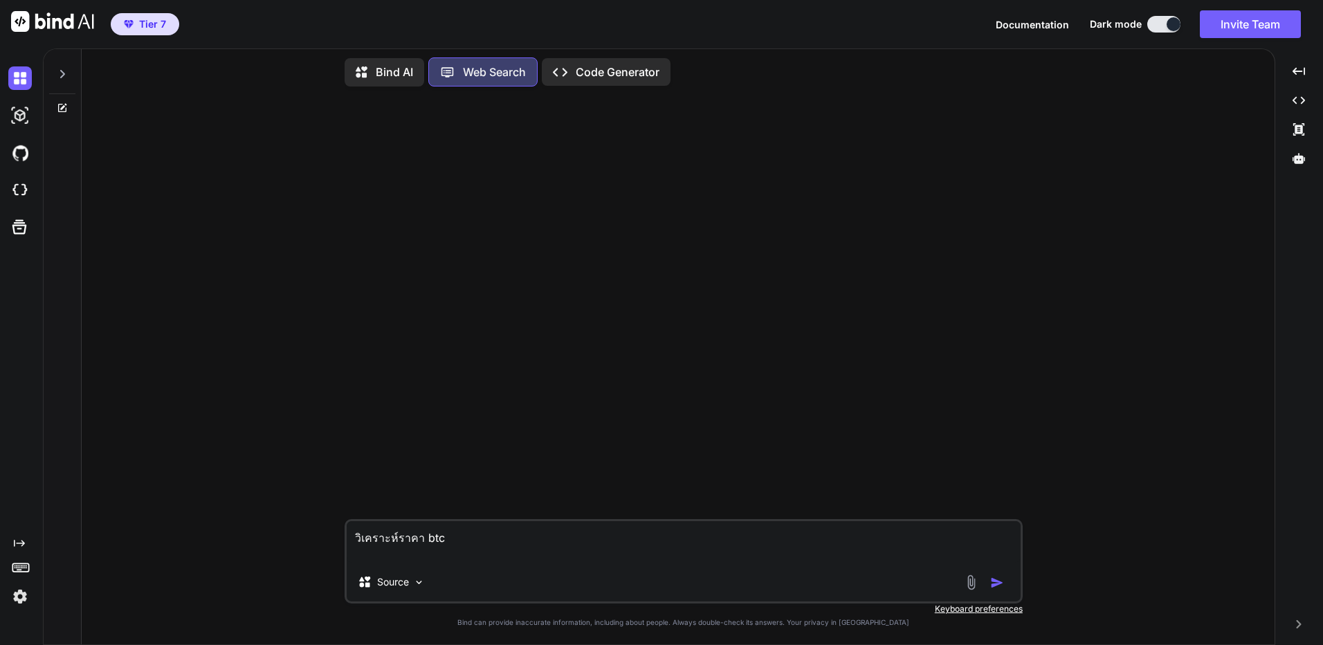
type textarea "วิเคราะห์ราคา btc"
click at [1000, 590] on div "Source" at bounding box center [684, 584] width 674 height 33
click at [1000, 588] on img "button" at bounding box center [997, 583] width 14 height 14
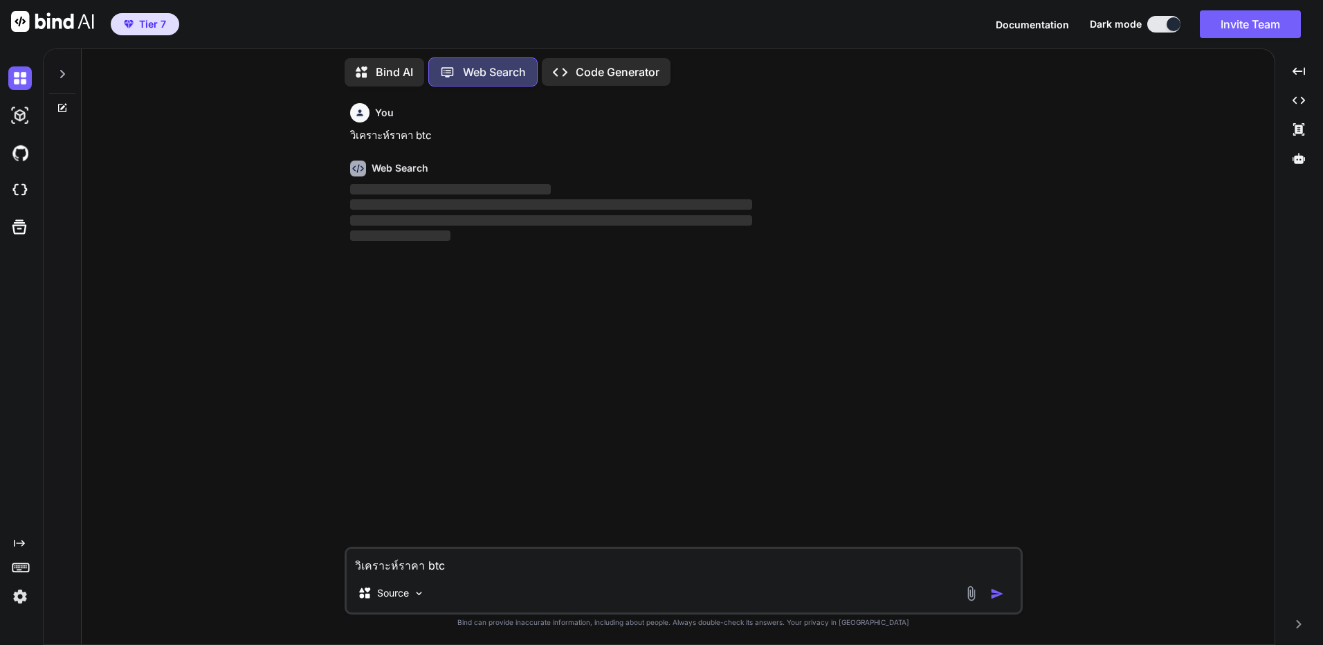
click at [998, 587] on img "button" at bounding box center [997, 594] width 14 height 14
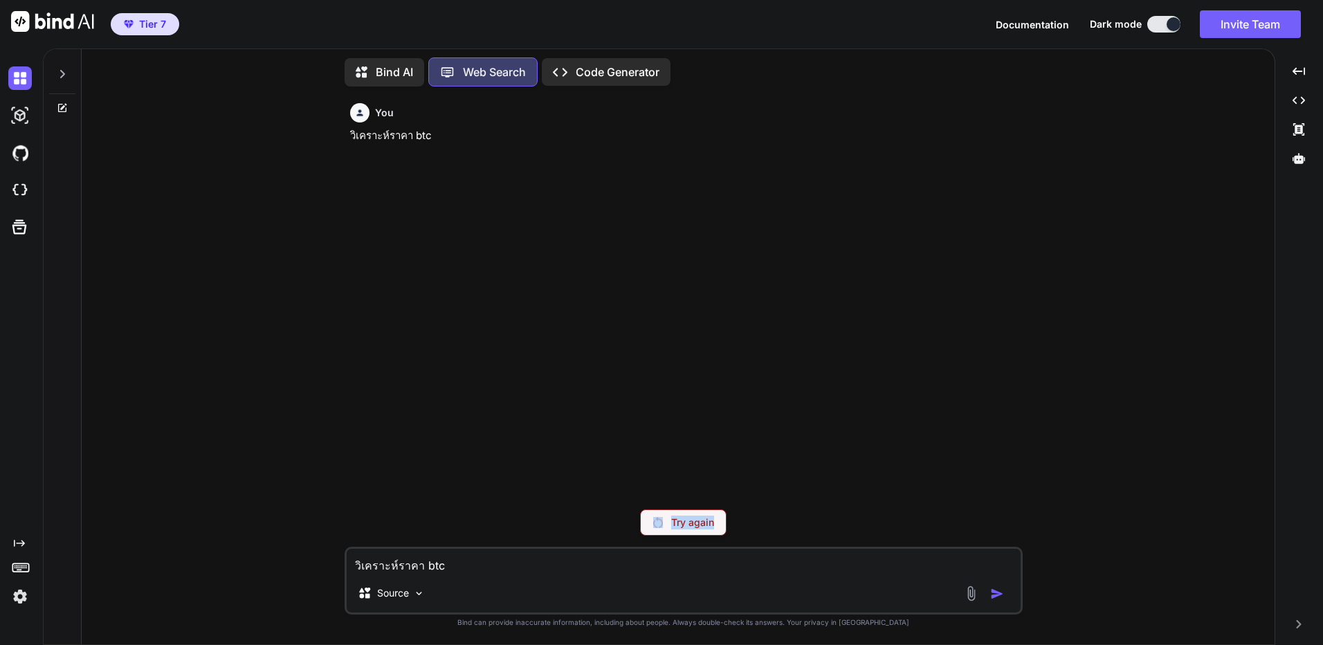
drag, startPoint x: 734, startPoint y: 516, endPoint x: 666, endPoint y: 521, distance: 68.1
click at [666, 521] on div "Try again" at bounding box center [684, 522] width 678 height 26
copy div "Try again"
